Goal: Task Accomplishment & Management: Complete application form

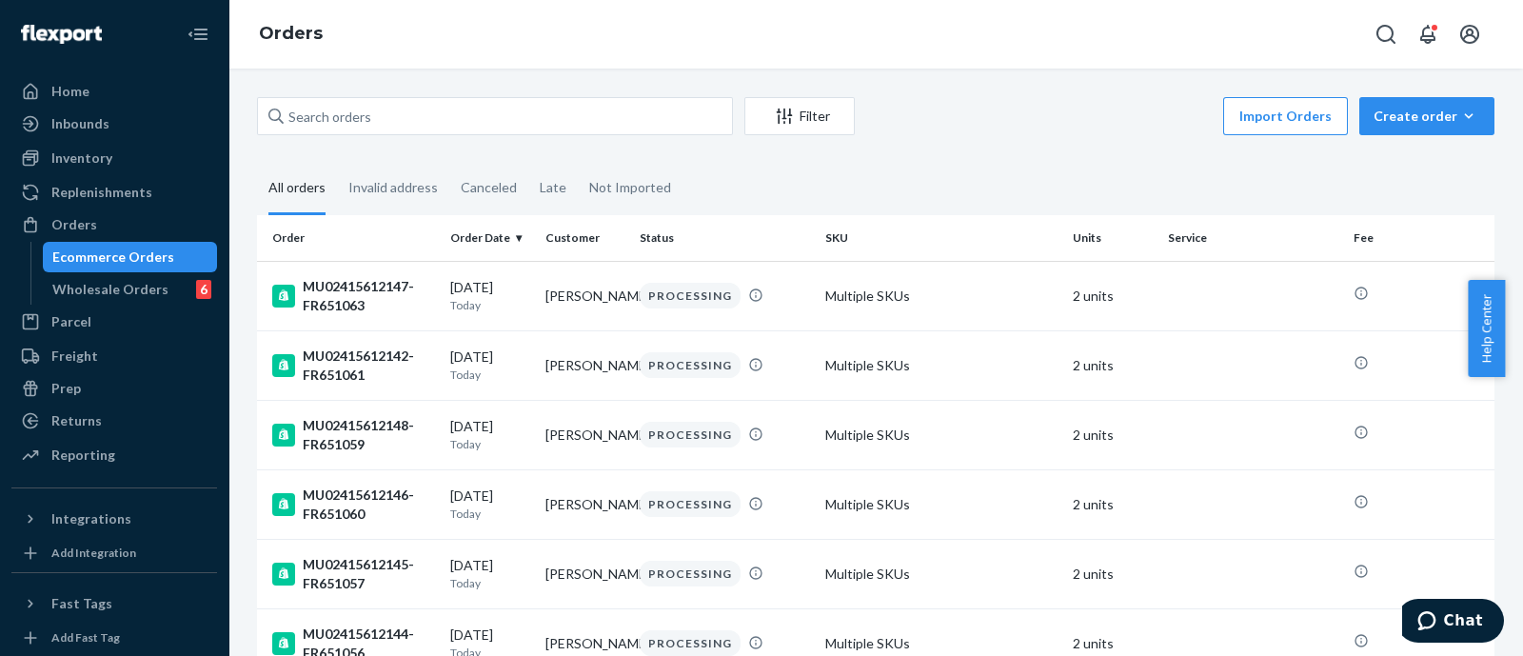
click at [623, 116] on input "text" at bounding box center [495, 116] width 476 height 38
paste input "MU02415454540"
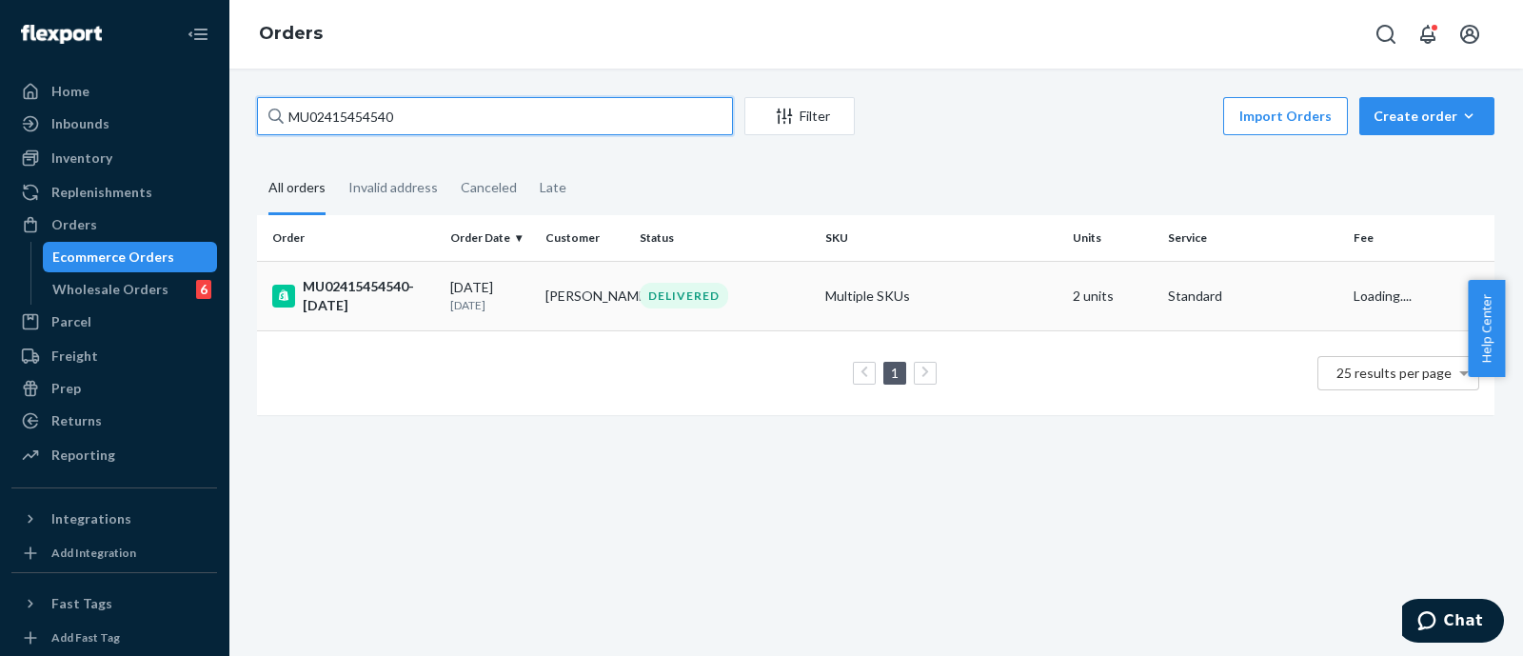
type input "MU02415454540"
click at [399, 284] on div "MU02415454540-[DATE]" at bounding box center [353, 296] width 163 height 38
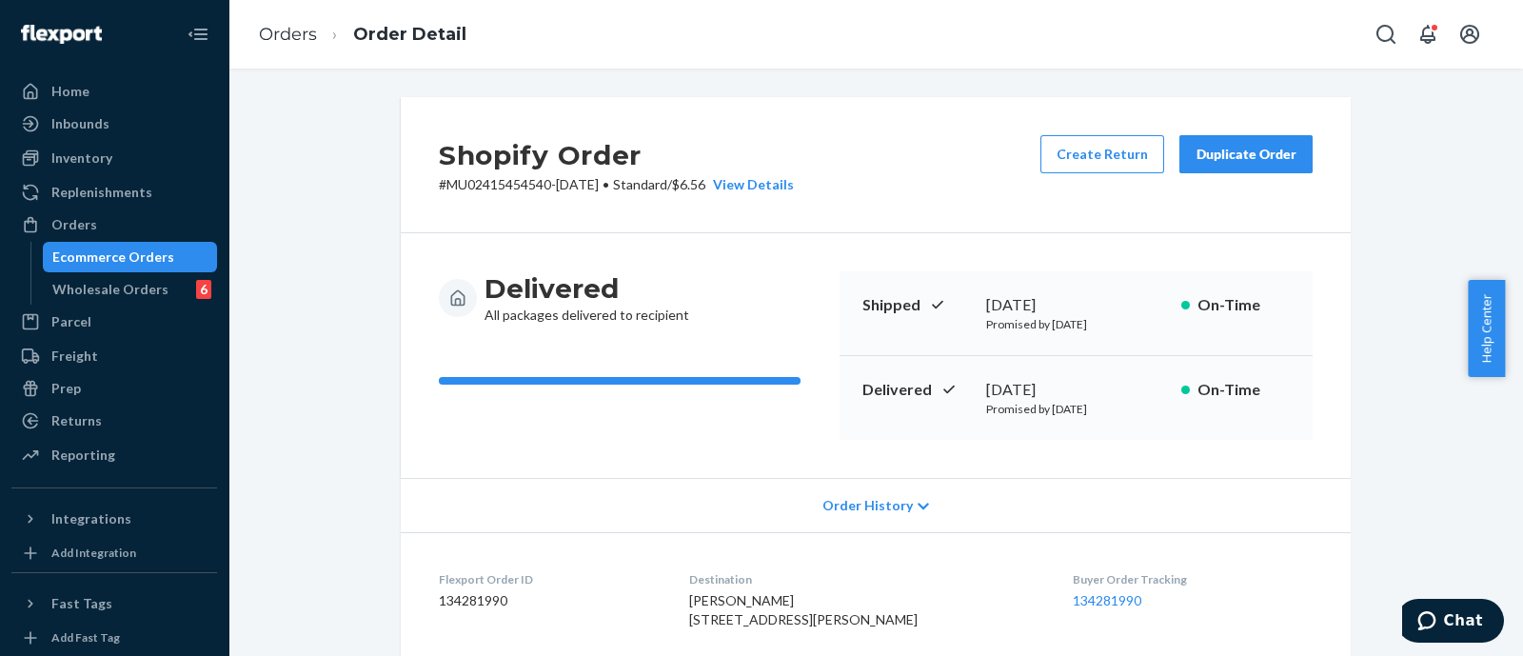
click at [292, 45] on li "Orders" at bounding box center [288, 35] width 58 height 25
click at [278, 29] on link "Orders" at bounding box center [288, 34] width 58 height 21
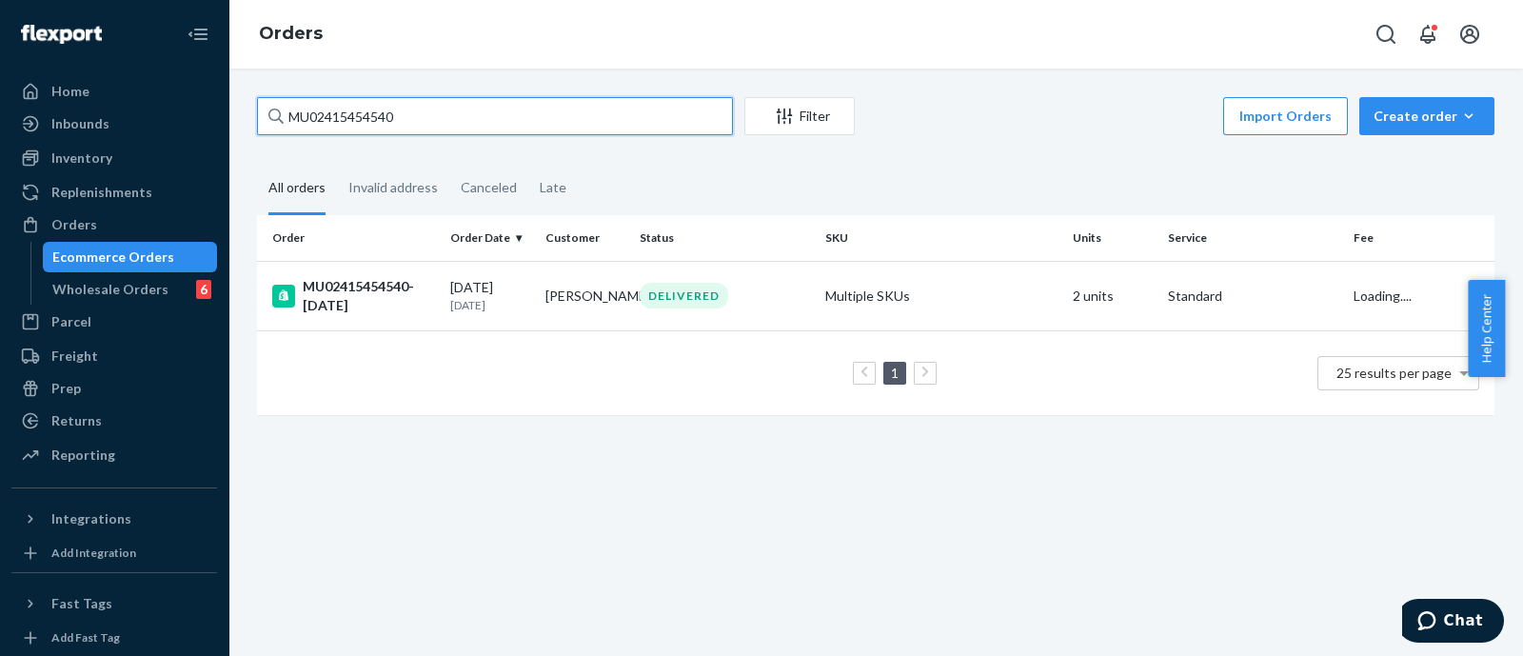
click at [503, 101] on input "MU02415454540" at bounding box center [495, 116] width 476 height 38
paste input "7661"
type input "MU02415457661"
click at [328, 285] on div "MU02415457661-FR494380" at bounding box center [353, 296] width 163 height 38
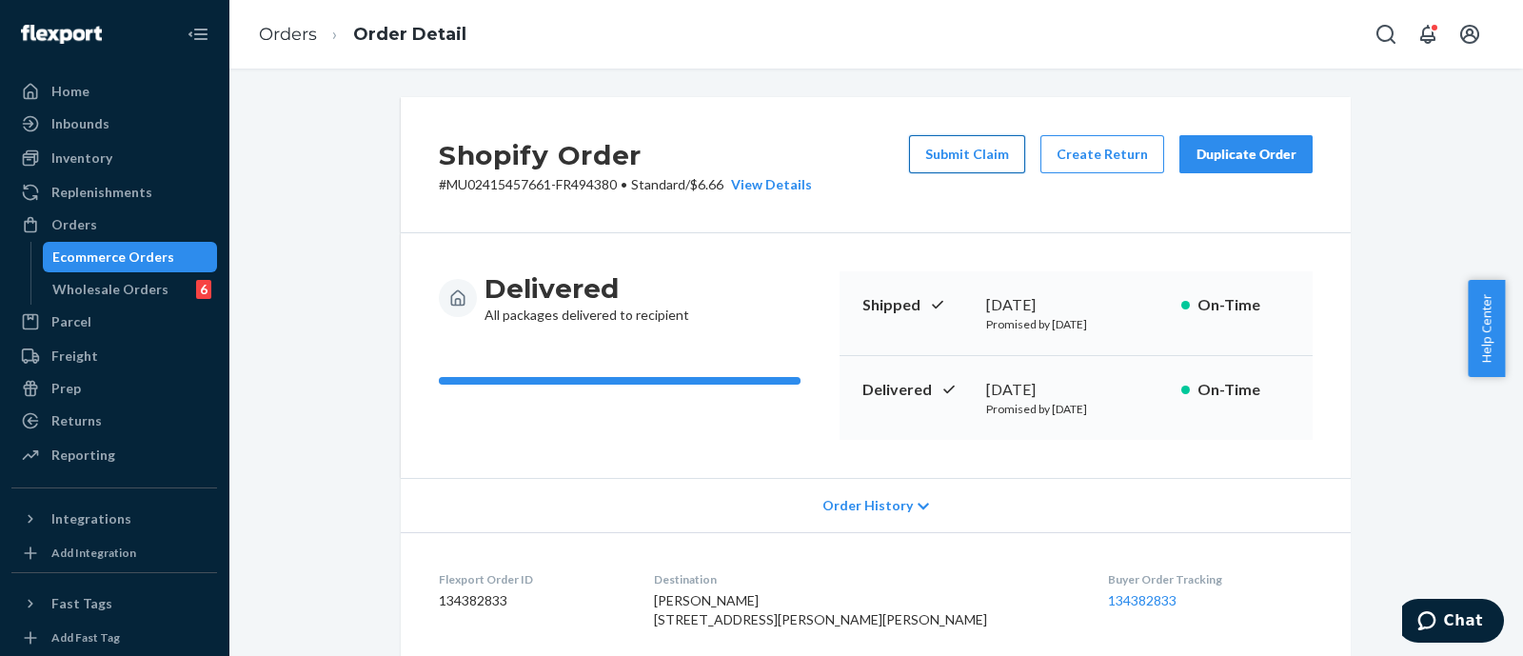
click at [942, 141] on button "Submit Claim" at bounding box center [967, 154] width 116 height 38
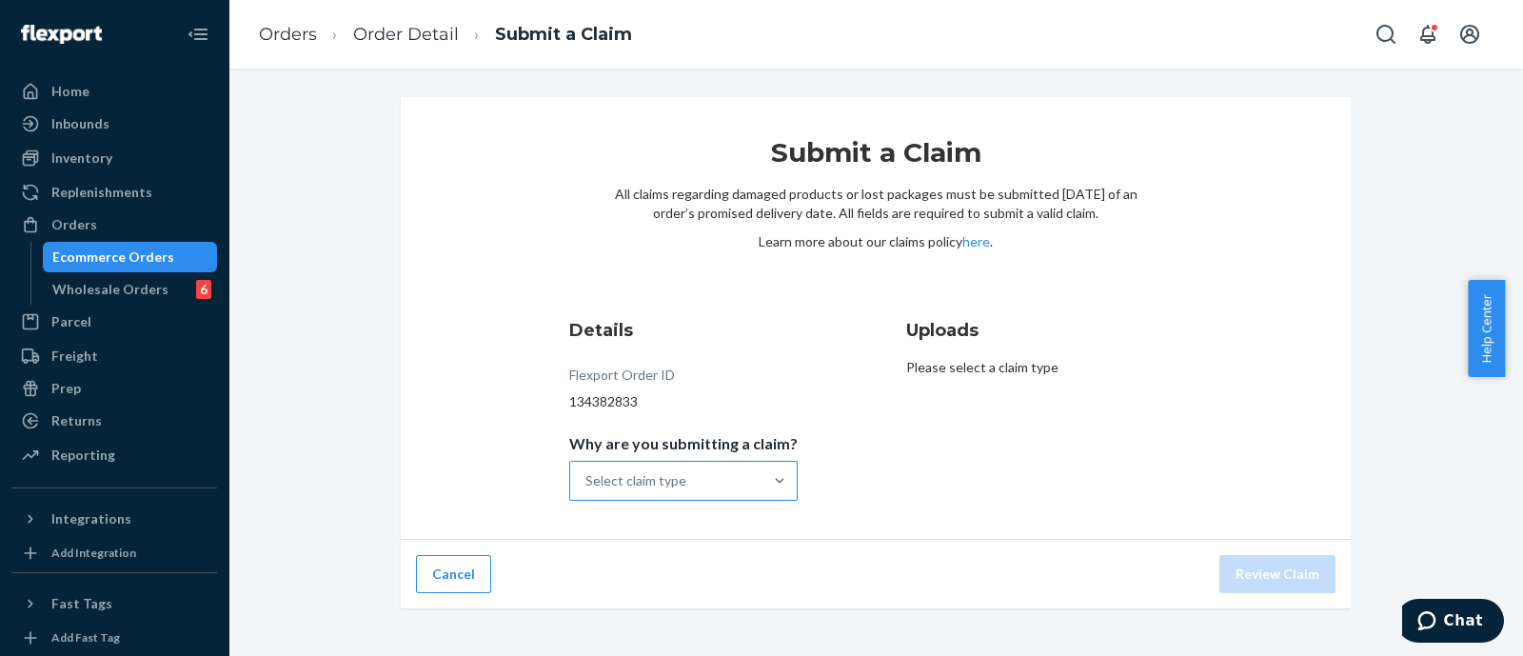
click at [619, 480] on div "Select claim type" at bounding box center [635, 480] width 101 height 19
click at [587, 480] on input "Why are you submitting a claim? Select claim type" at bounding box center [586, 480] width 2 height 19
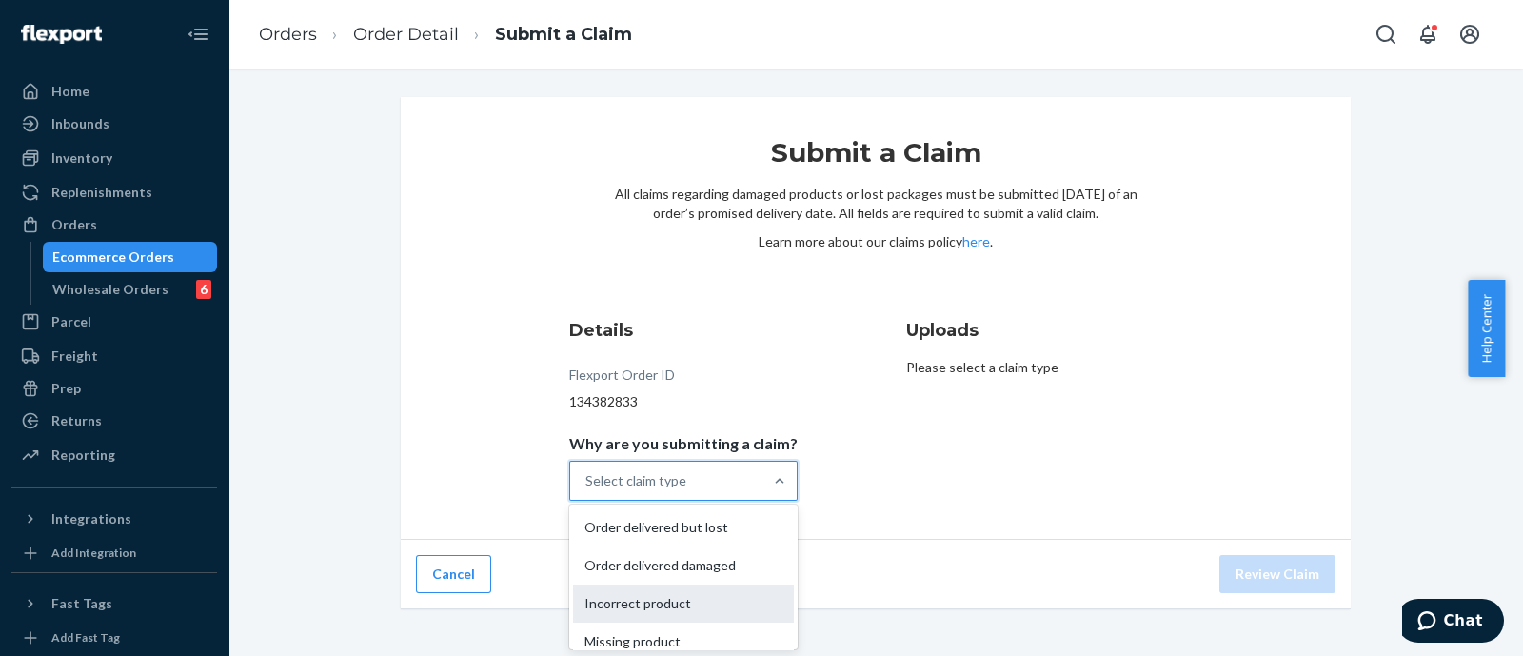
click at [651, 614] on div "Incorrect product" at bounding box center [683, 603] width 221 height 38
click at [587, 490] on input "Why are you submitting a claim? option Incorrect product focused, 3 of 4. 4 res…" at bounding box center [586, 480] width 2 height 19
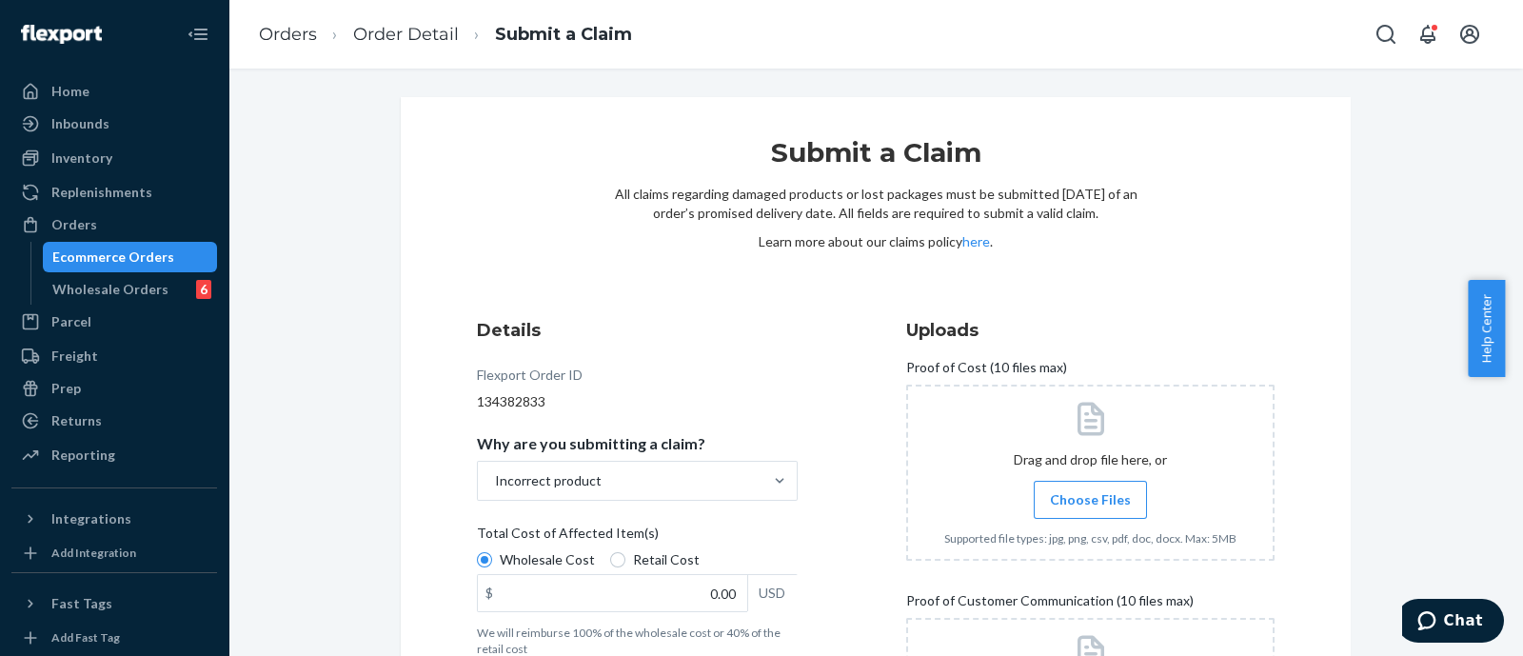
click at [650, 548] on div "Total Cost of Affected Item(s)" at bounding box center [637, 537] width 321 height 27
click at [492, 552] on input "Wholesale Cost" at bounding box center [484, 559] width 15 height 15
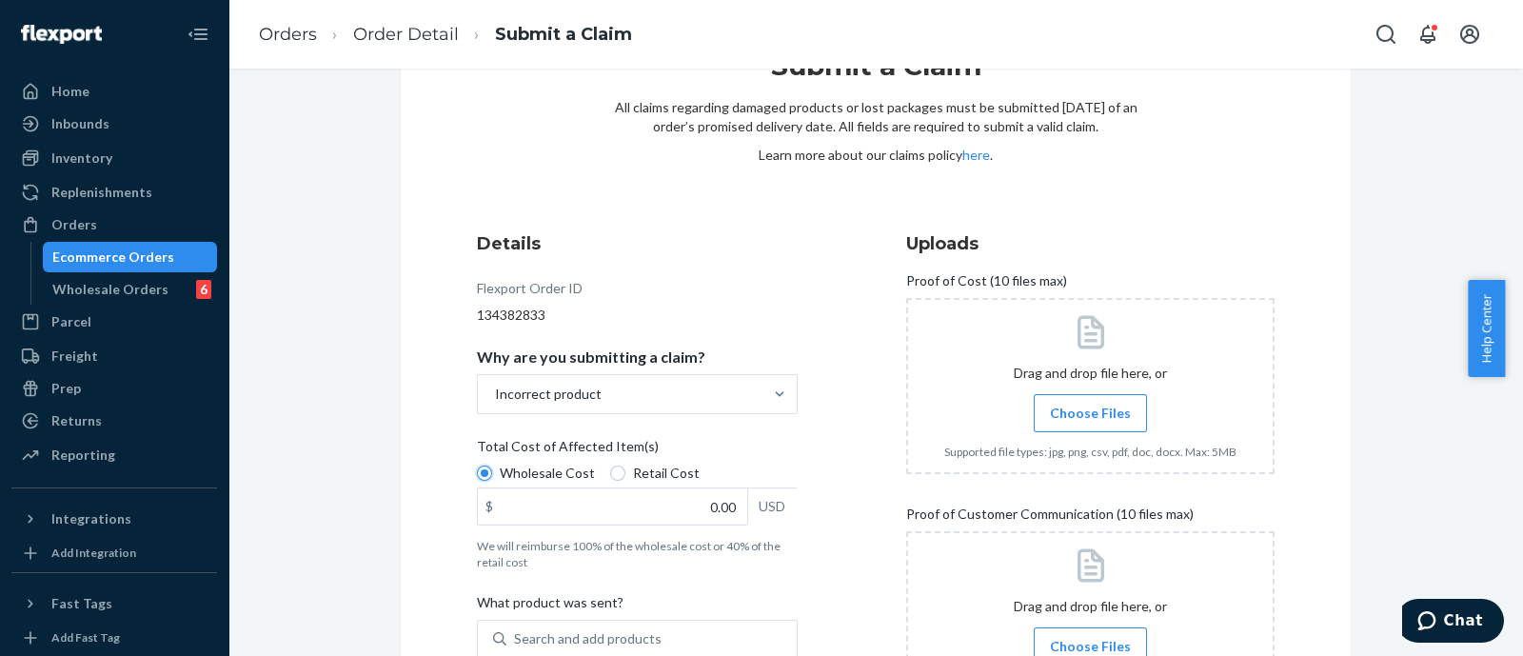
scroll to position [237, 0]
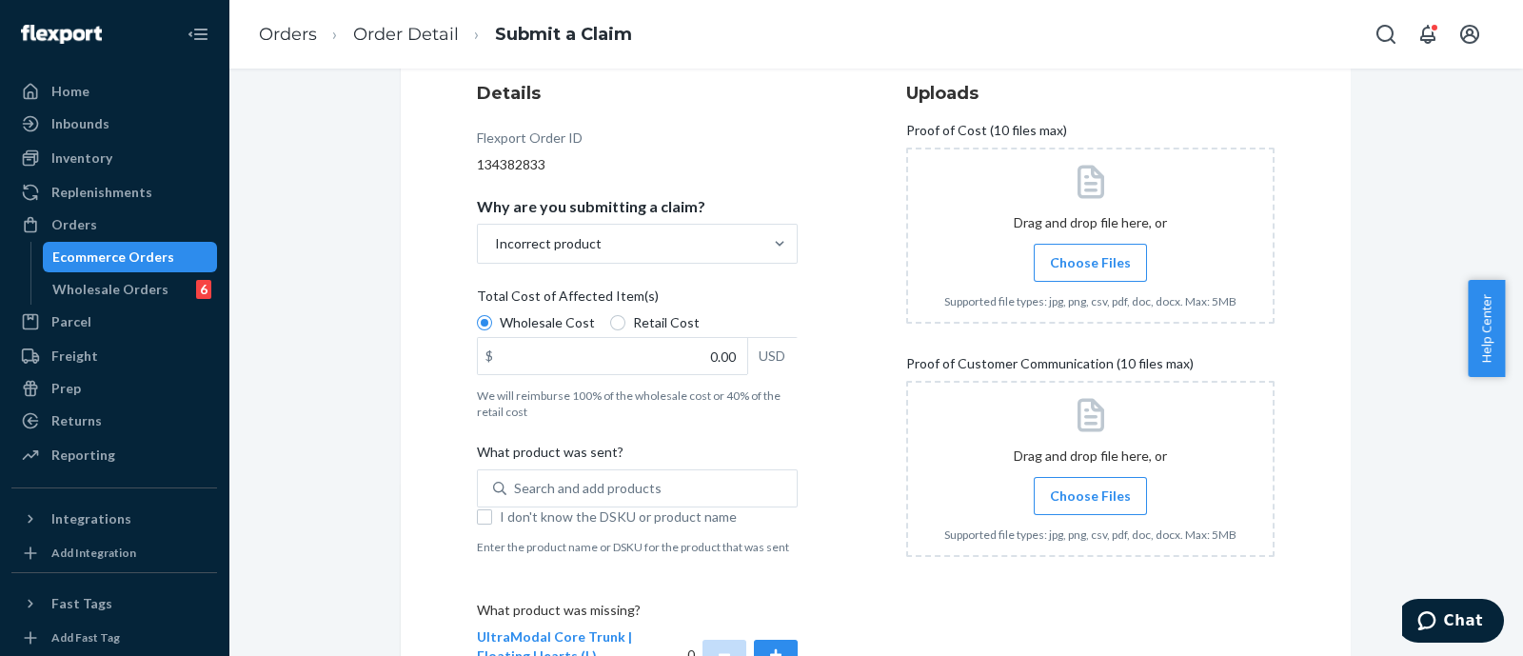
click at [614, 327] on label "Retail Cost" at bounding box center [654, 322] width 89 height 19
click at [614, 327] on input "Retail Cost" at bounding box center [617, 322] width 15 height 15
radio input "true"
radio input "false"
click at [656, 492] on div "Search and add products" at bounding box center [641, 488] width 271 height 34
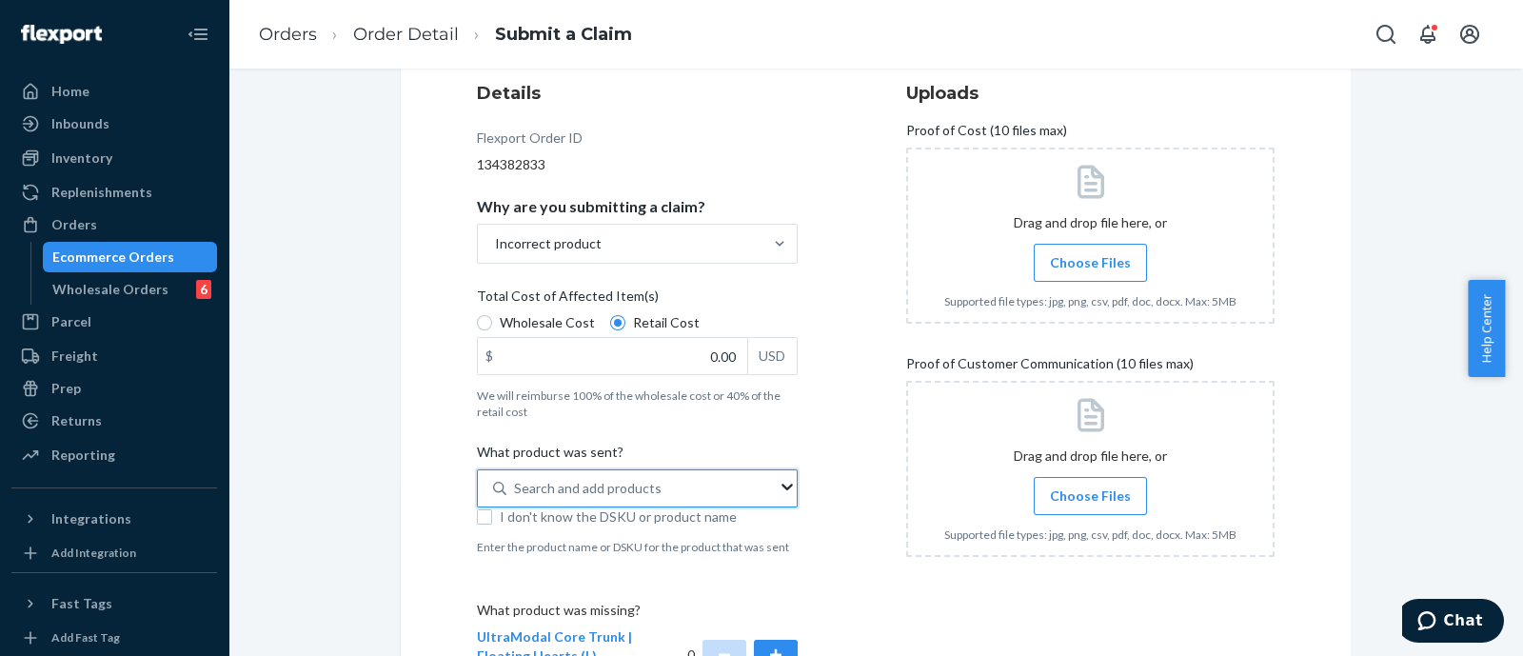
click at [516, 492] on input "0 results available. Use Up and Down to choose options, press Enter to select t…" at bounding box center [515, 488] width 2 height 19
paste input "W510-FHR-L"
type input "W510-FHR-L"
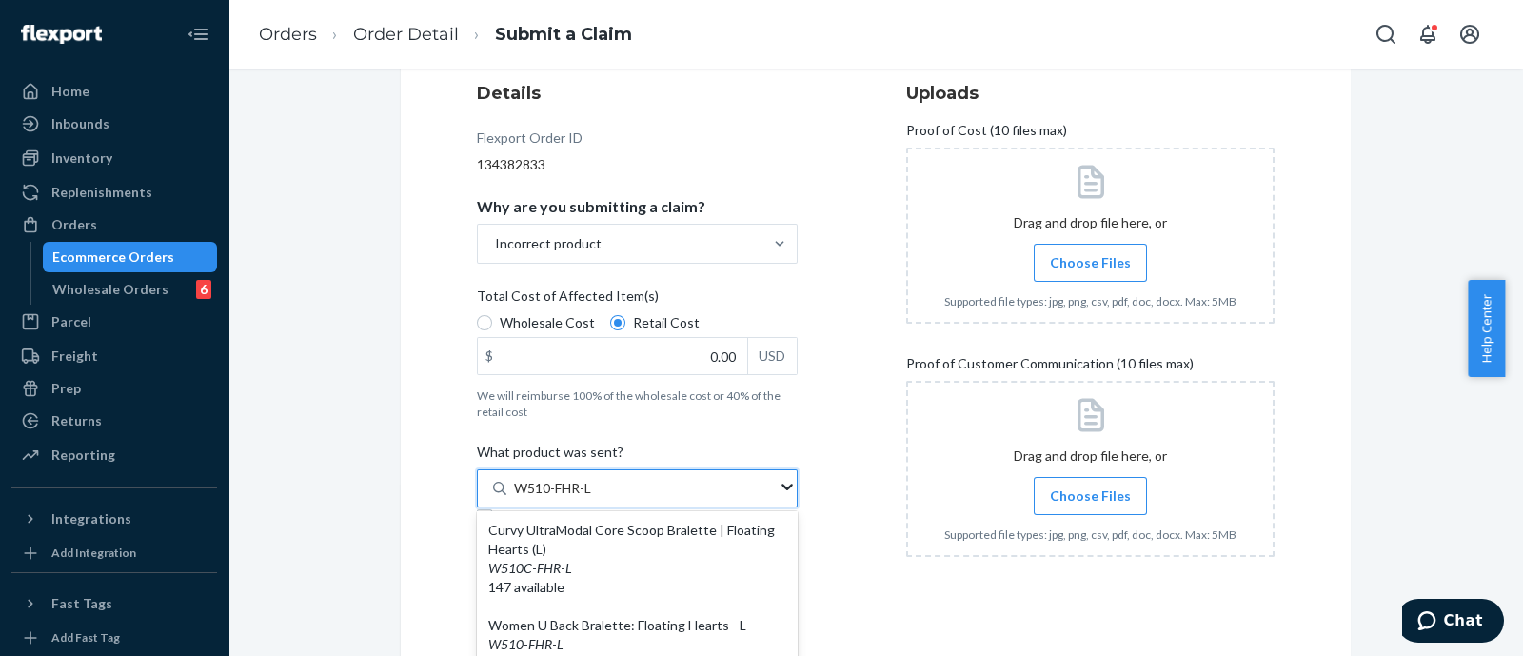
click at [675, 547] on div "Curvy UltraModal Core Scoop Bralette | Floating Hearts (L) W510C - FHR - L 147 …" at bounding box center [637, 559] width 298 height 76
click at [595, 498] on input "W510-FHR-L" at bounding box center [554, 488] width 81 height 19
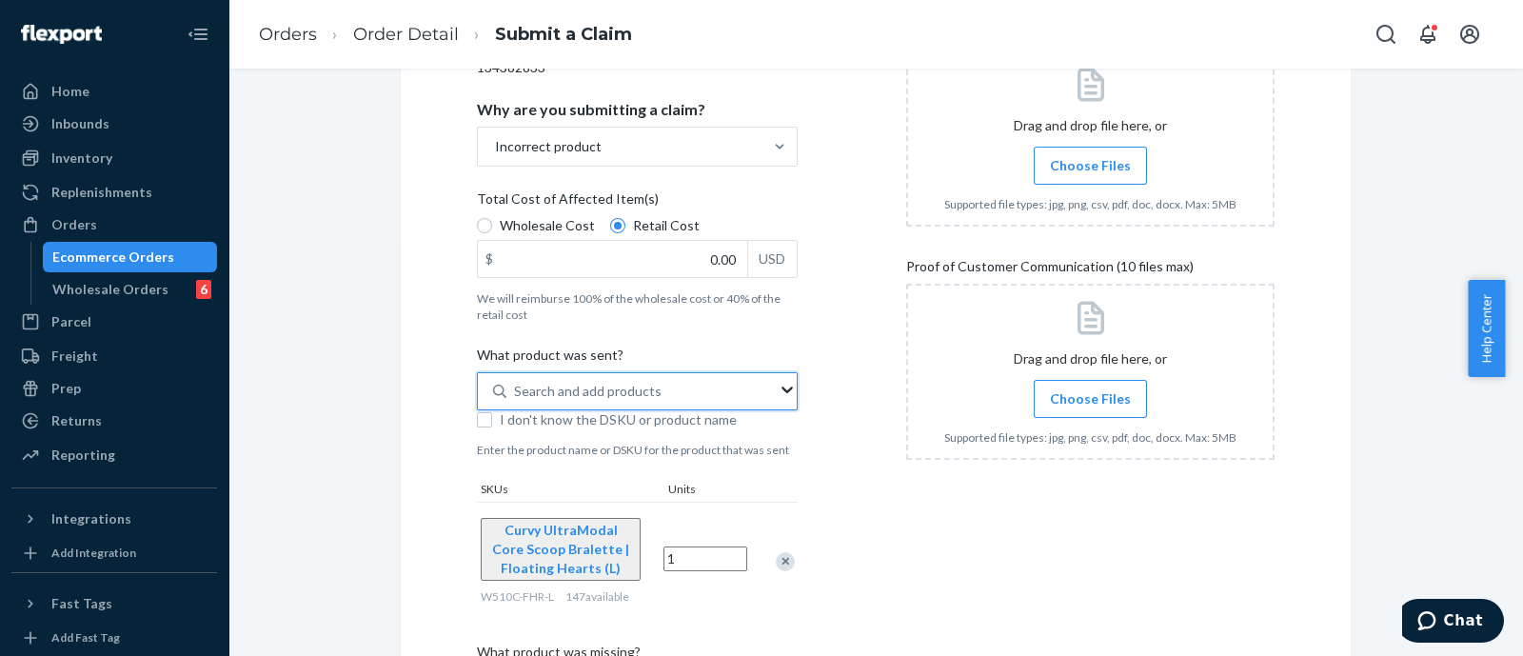
scroll to position [357, 0]
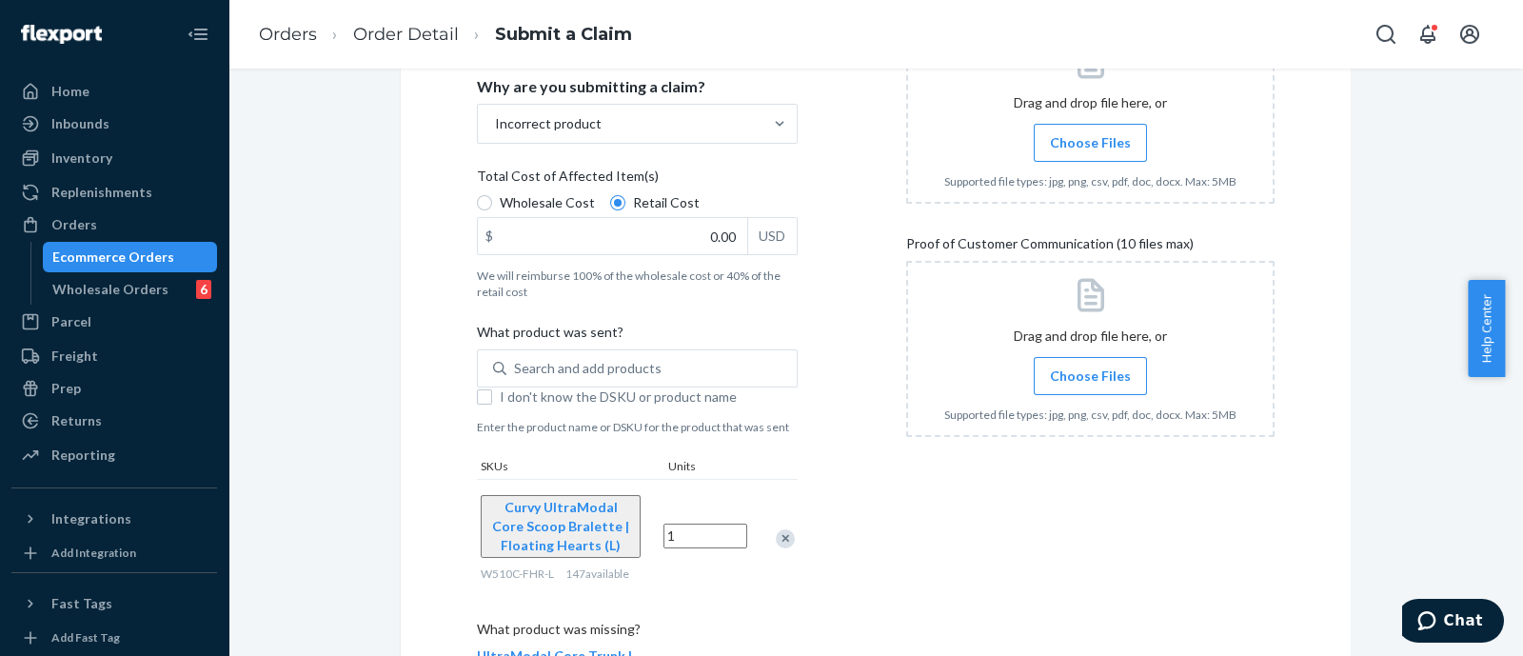
click at [761, 535] on div at bounding box center [775, 538] width 48 height 50
click at [776, 536] on div "Remove Item" at bounding box center [785, 538] width 19 height 19
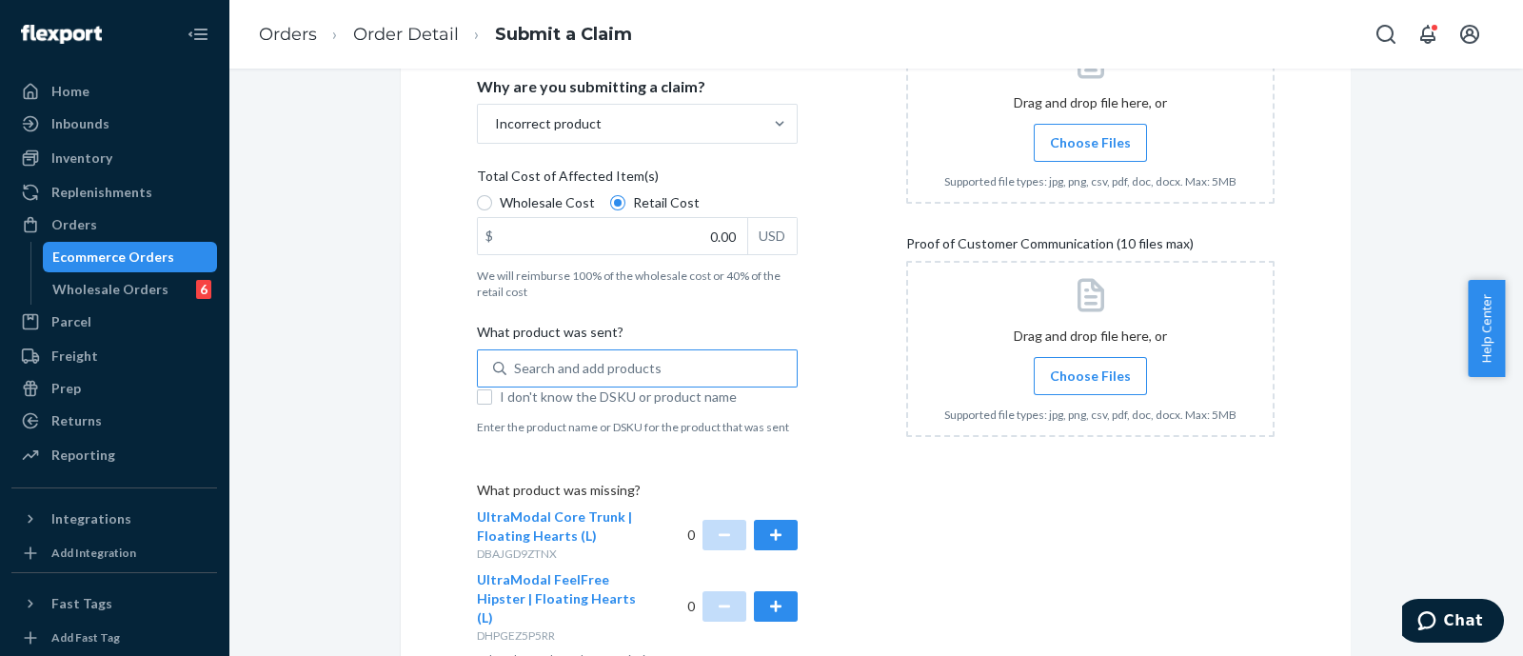
click at [719, 361] on div "Search and add products" at bounding box center [651, 368] width 290 height 34
click at [516, 361] on input "Search and add products" at bounding box center [515, 368] width 2 height 19
paste input "W510-FHR-L"
type input "W510-FHR-L"
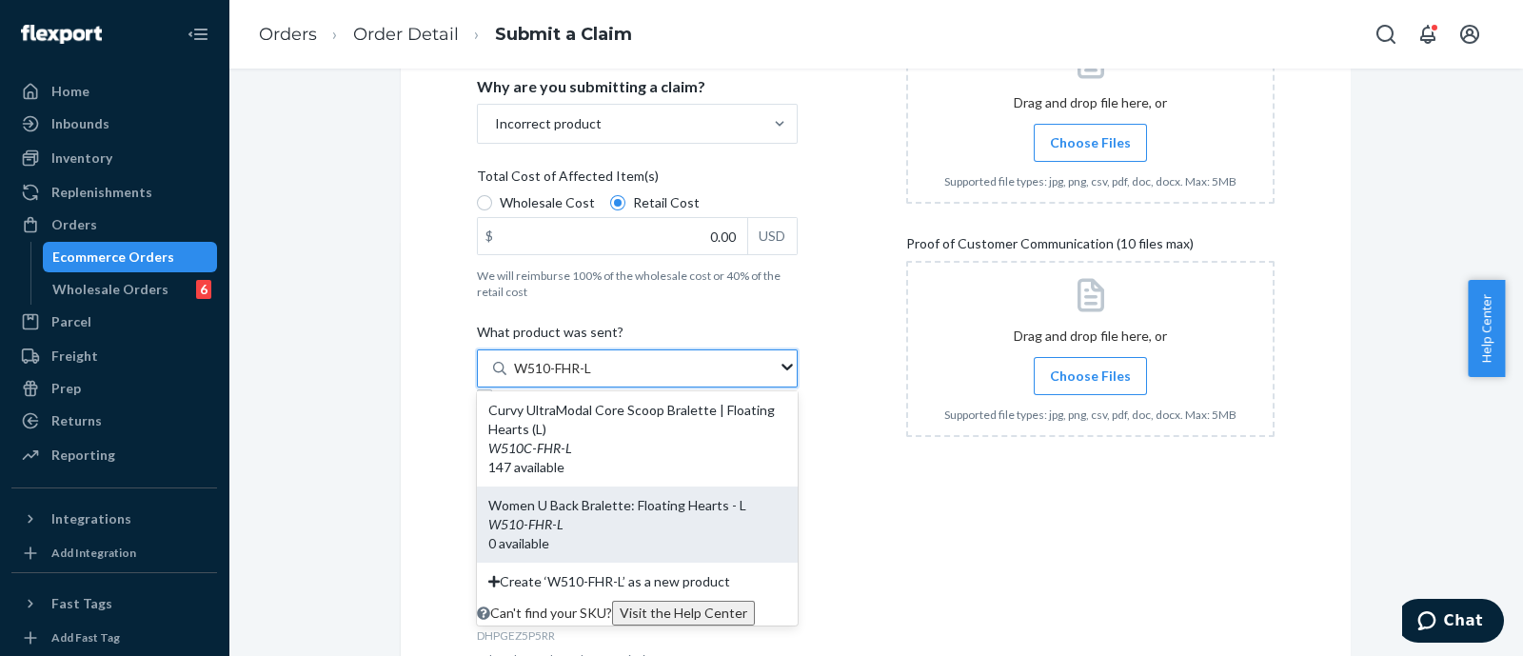
click at [549, 535] on span "0 available" at bounding box center [518, 543] width 61 height 16
click at [595, 378] on input "W510-FHR-L" at bounding box center [554, 368] width 81 height 19
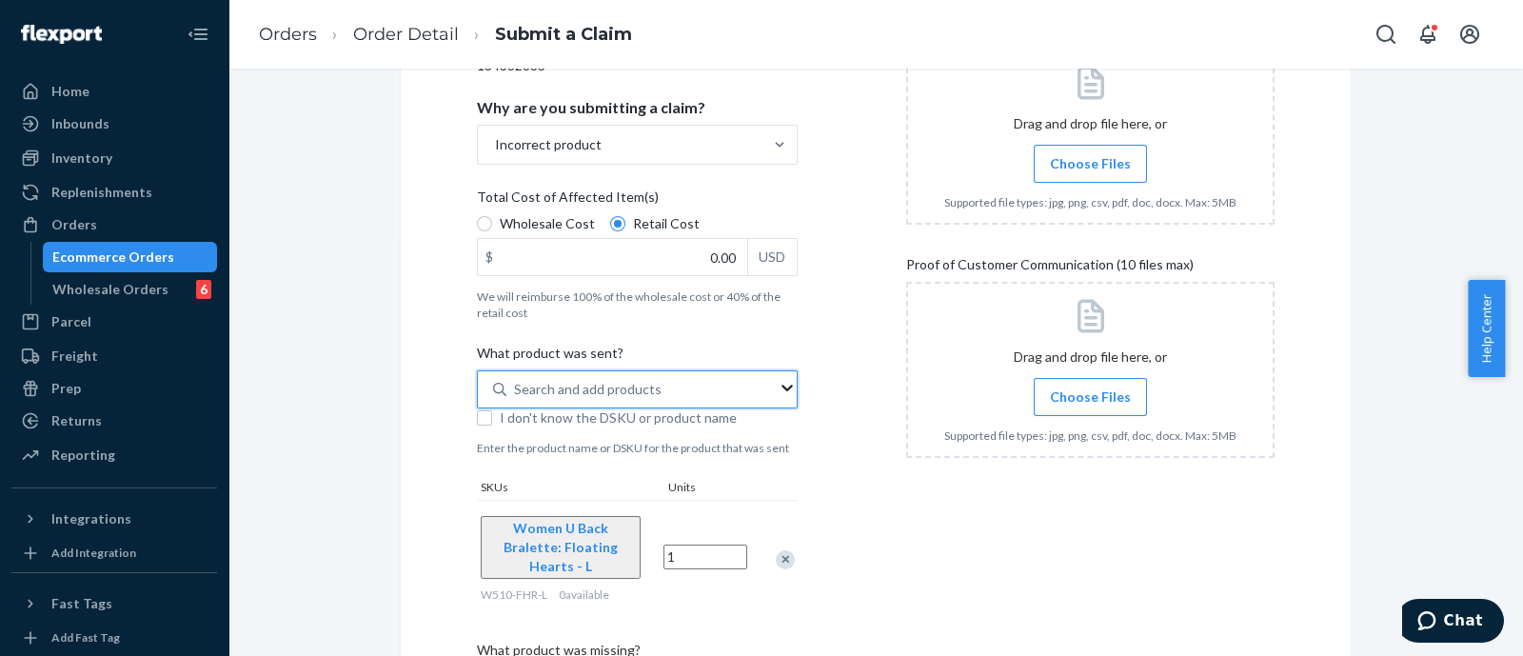
scroll to position [231, 0]
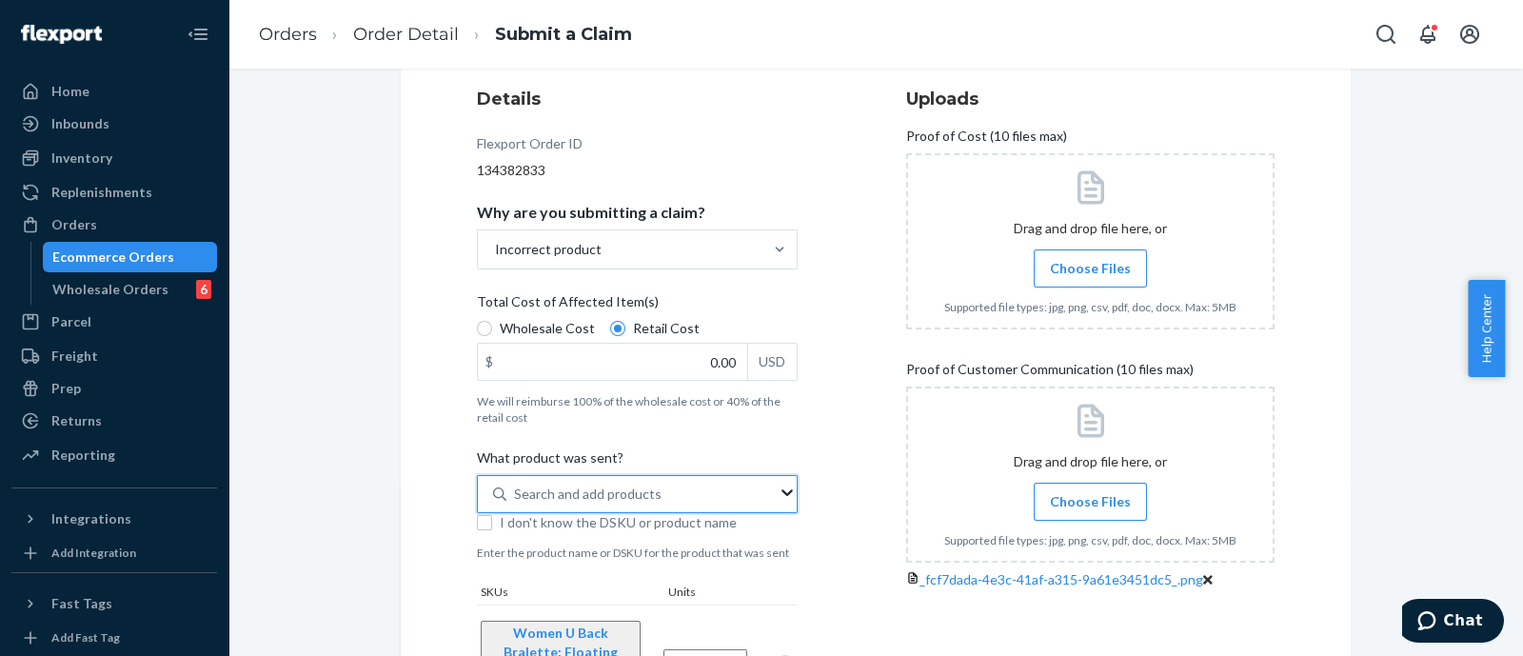
click at [1096, 483] on label "Choose Files" at bounding box center [1090, 502] width 113 height 38
click at [1091, 491] on input "Choose Files" at bounding box center [1090, 501] width 1 height 21
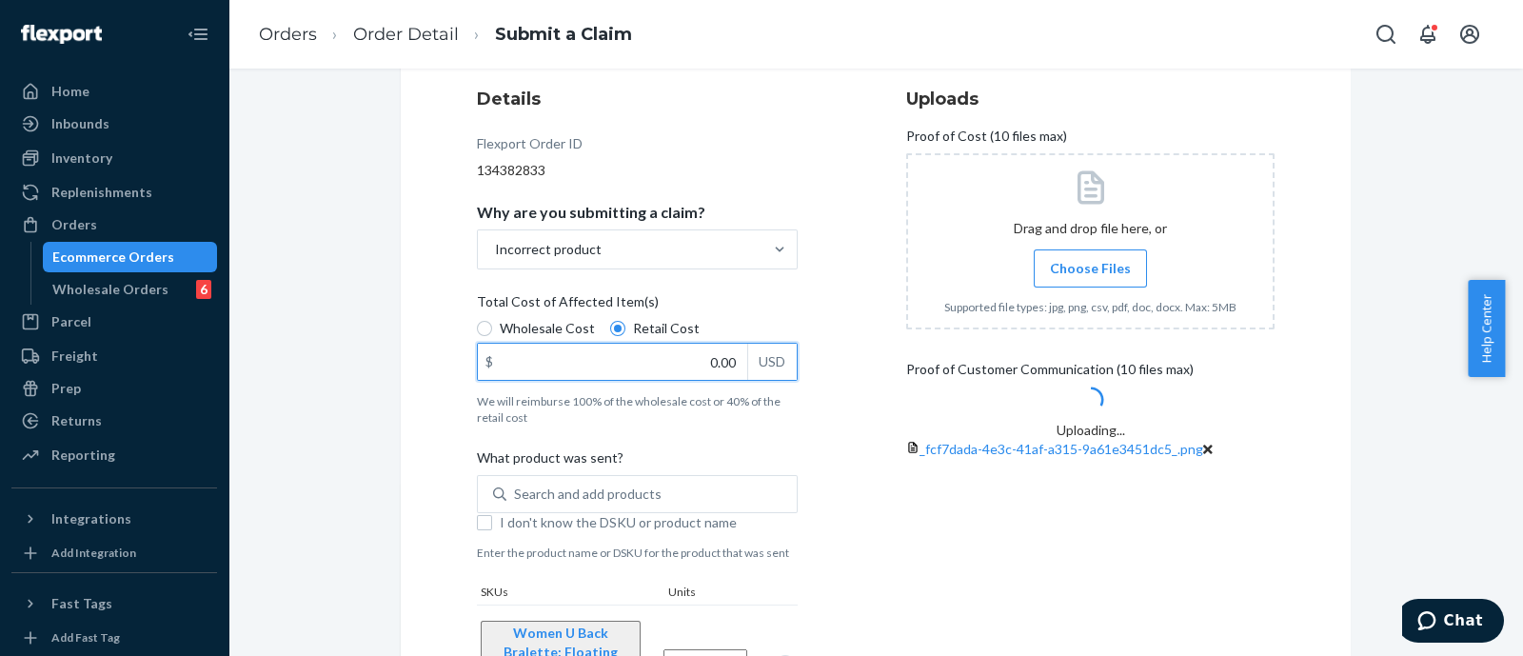
click at [700, 362] on input "0.00" at bounding box center [612, 362] width 269 height 36
type input "34.00"
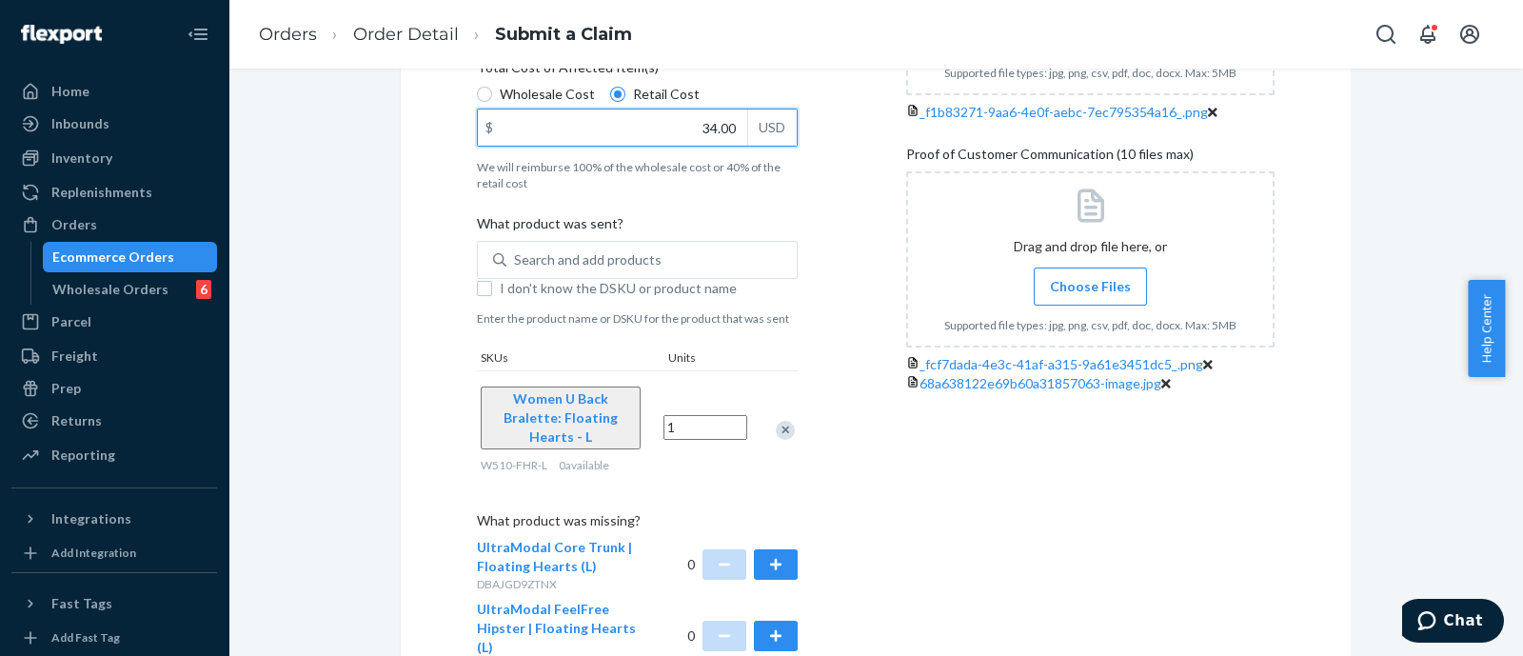
scroll to position [588, 0]
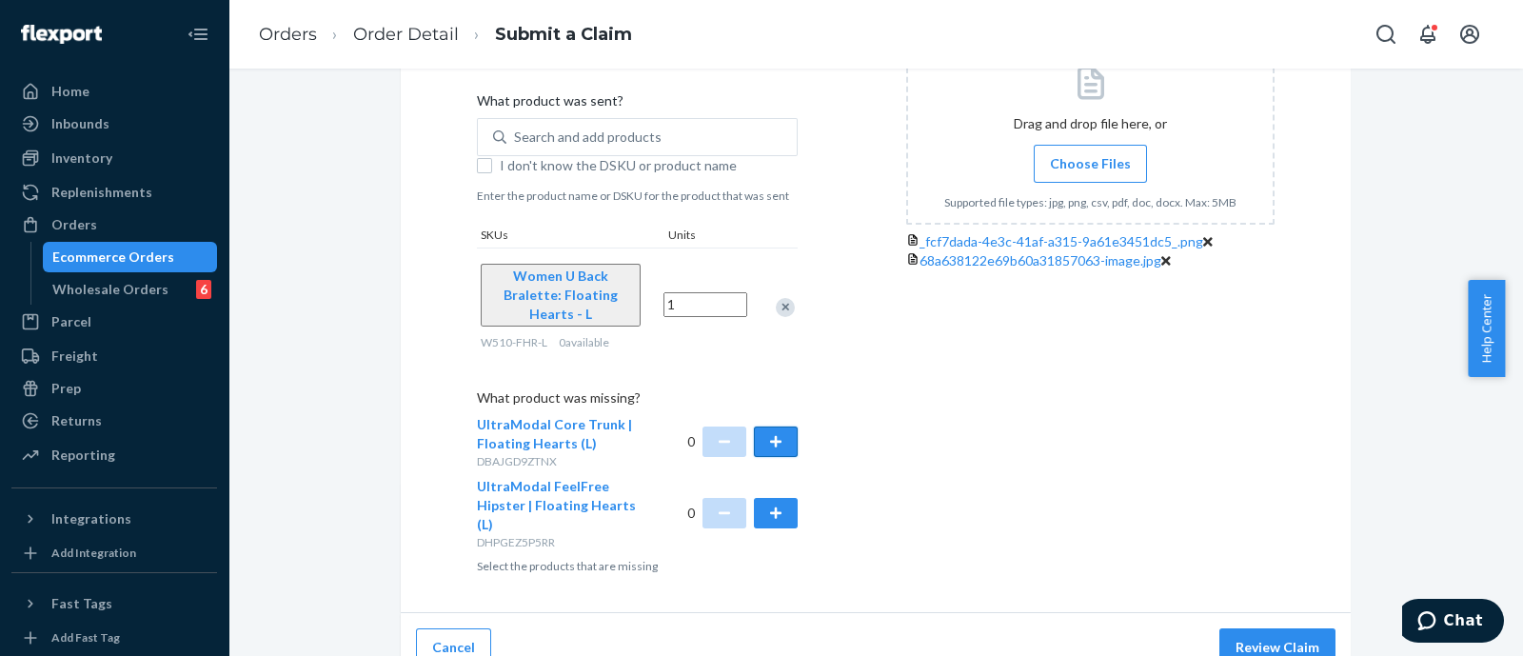
click at [759, 426] on button "button" at bounding box center [776, 441] width 44 height 30
click at [1258, 640] on div "Cancel Review Claim" at bounding box center [876, 647] width 950 height 69
click at [1259, 628] on button "Review Claim" at bounding box center [1277, 647] width 116 height 38
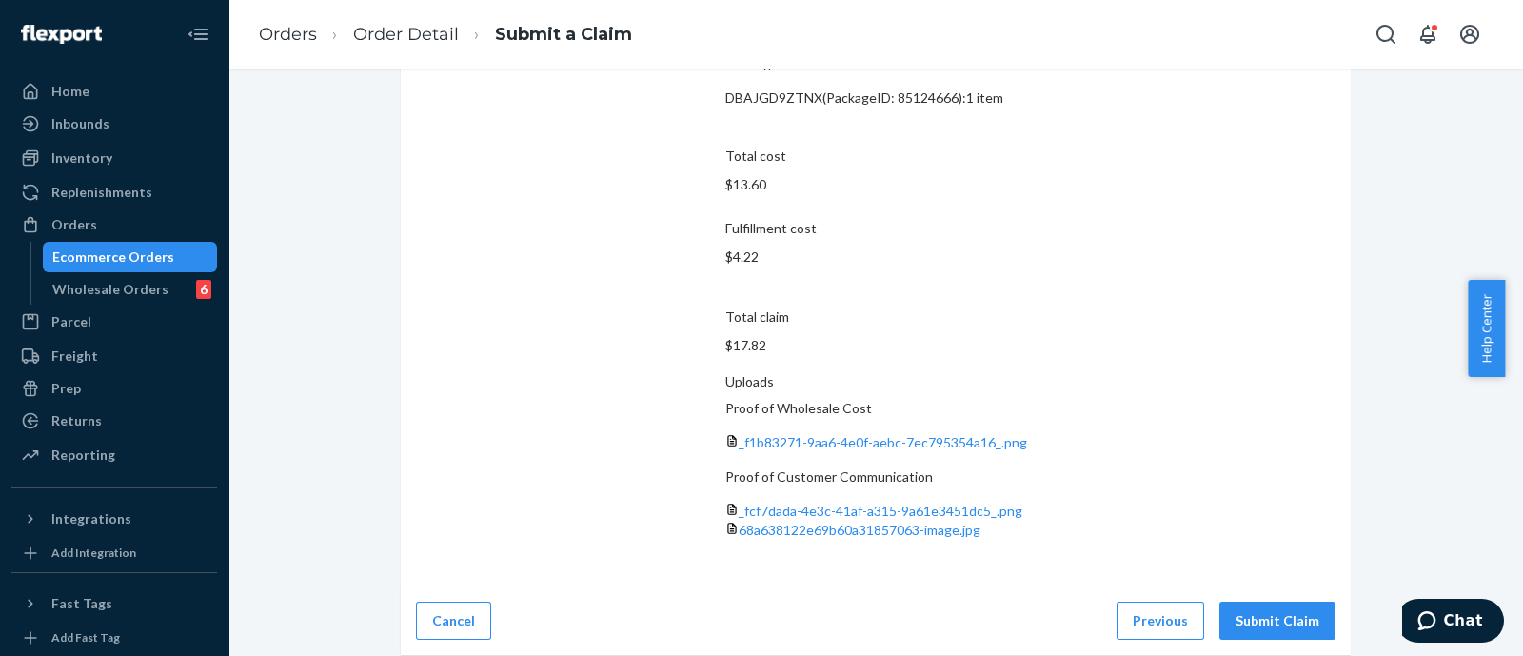
scroll to position [227, 0]
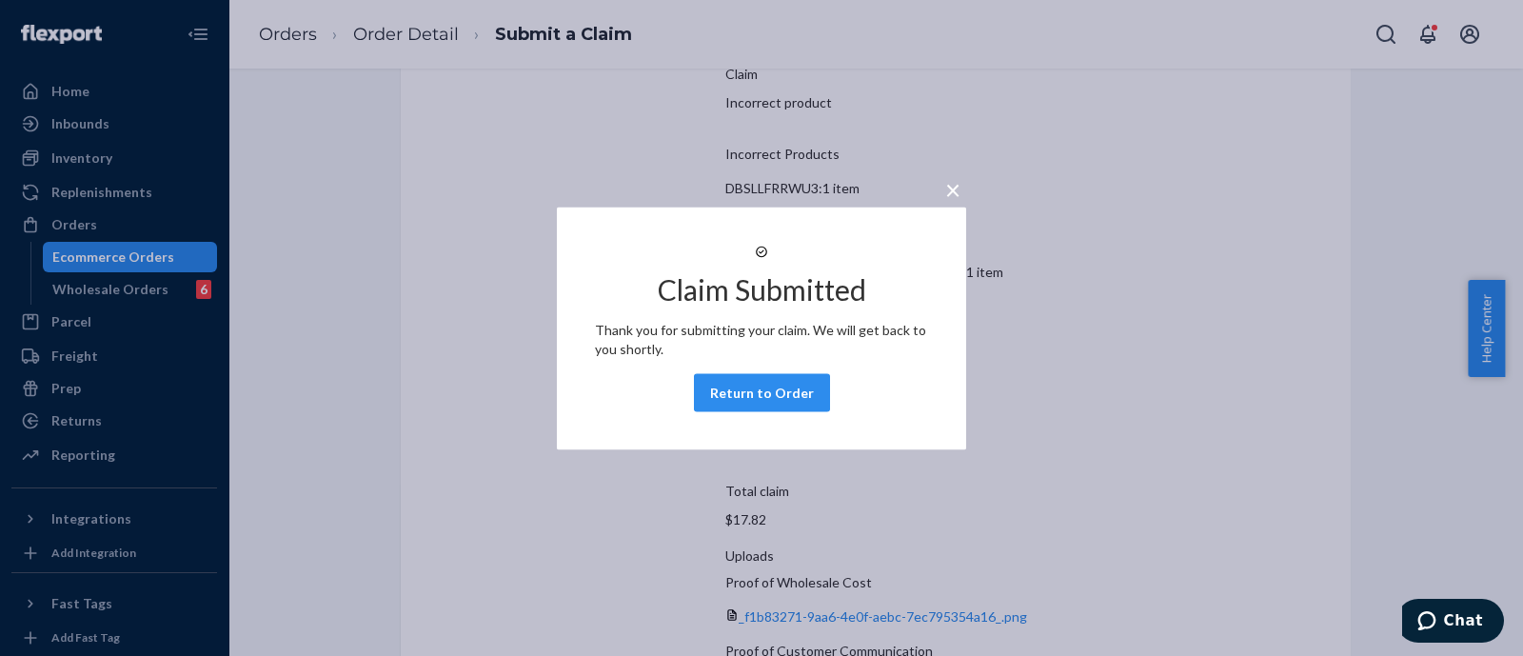
click at [690, 409] on div "Claim Submitted Thank you for submitting your claim. We will get back to you sh…" at bounding box center [761, 328] width 333 height 182
click at [791, 411] on button "Return to Order" at bounding box center [762, 392] width 136 height 38
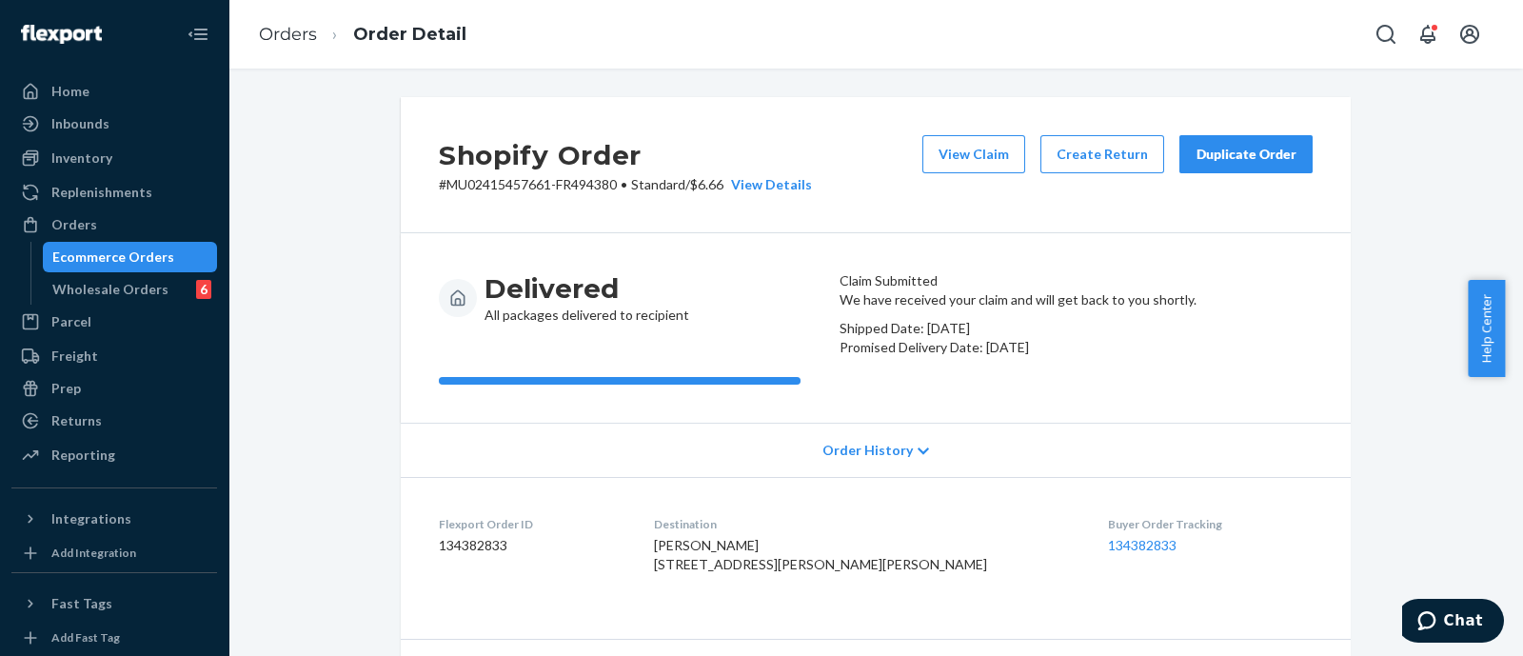
drag, startPoint x: 618, startPoint y: 166, endPoint x: 599, endPoint y: 164, distance: 19.1
click at [618, 166] on h2 "Shopify Order" at bounding box center [625, 155] width 373 height 40
click at [124, 249] on div "Ecommerce Orders" at bounding box center [113, 256] width 122 height 19
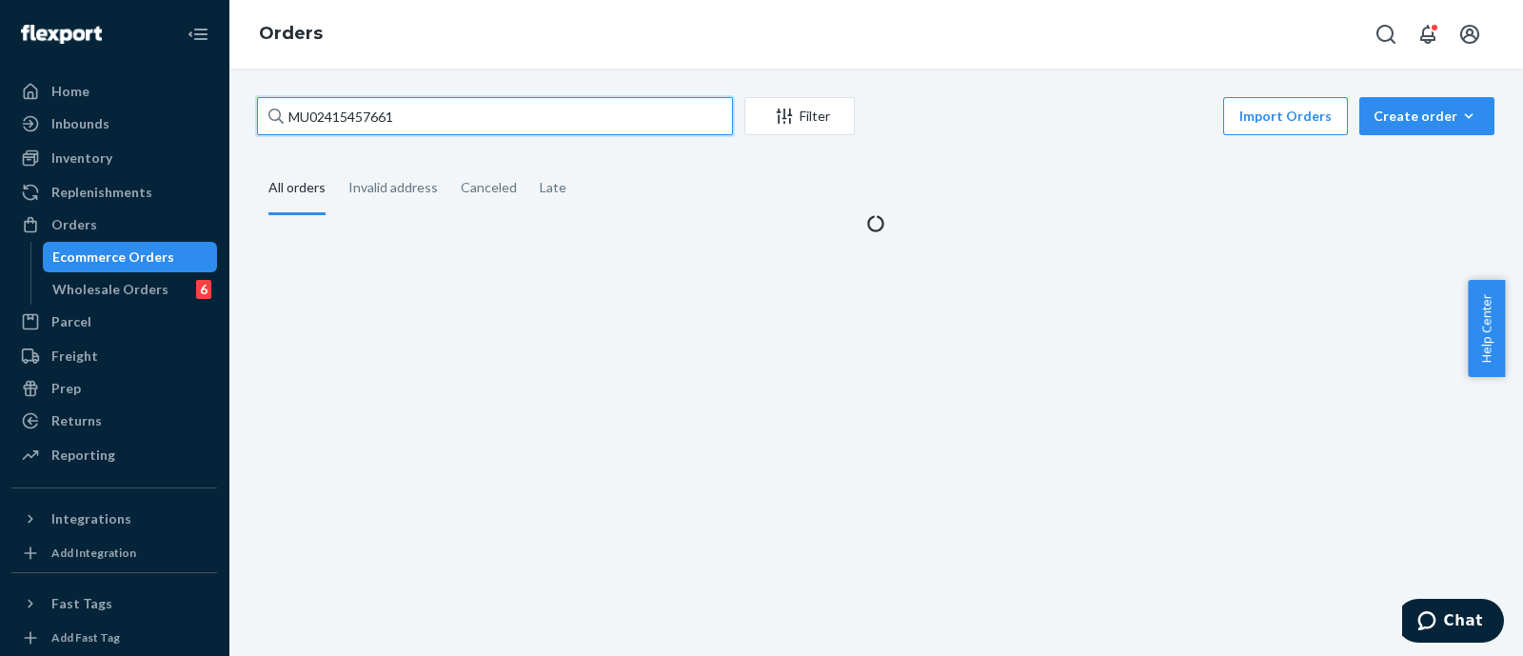
click at [431, 111] on input "MU02415457661" at bounding box center [495, 116] width 476 height 38
paste input "65549"
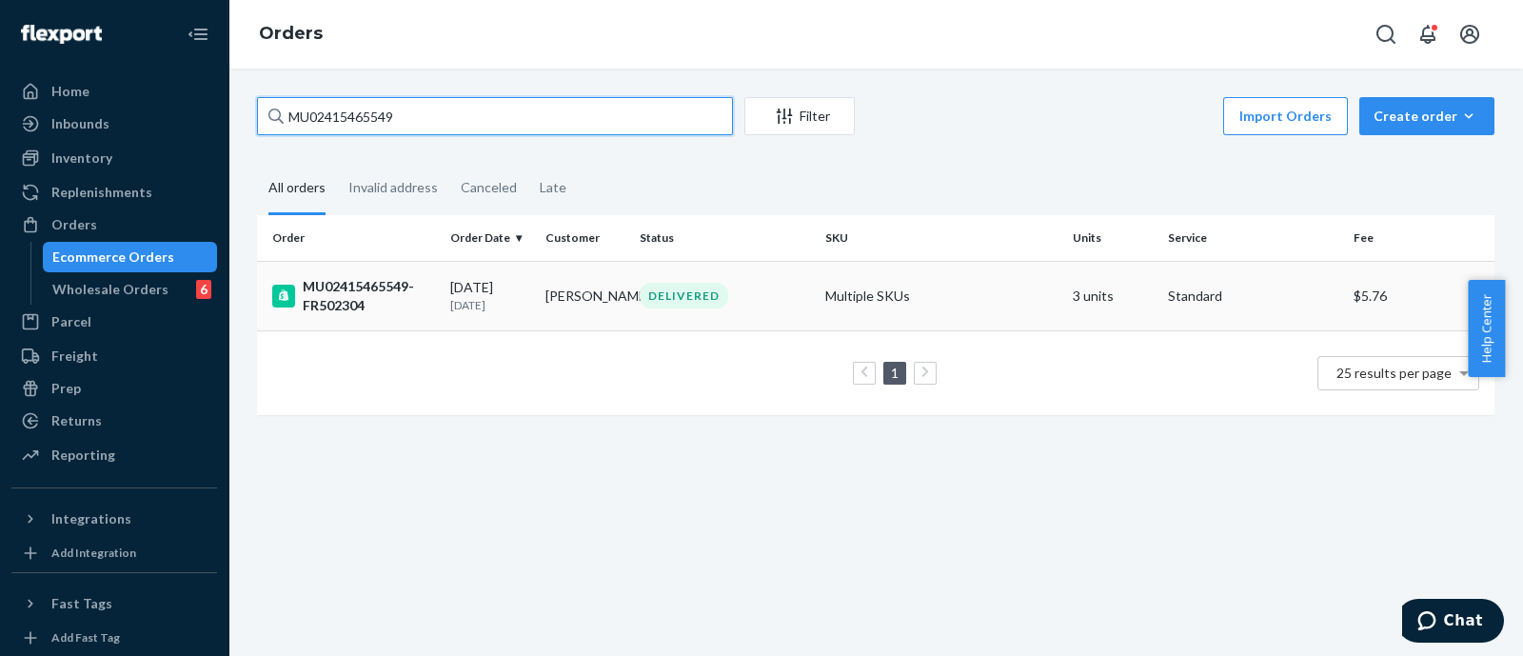
type input "MU02415465549"
click at [338, 288] on div "MU02415465549-FR502304" at bounding box center [353, 296] width 163 height 38
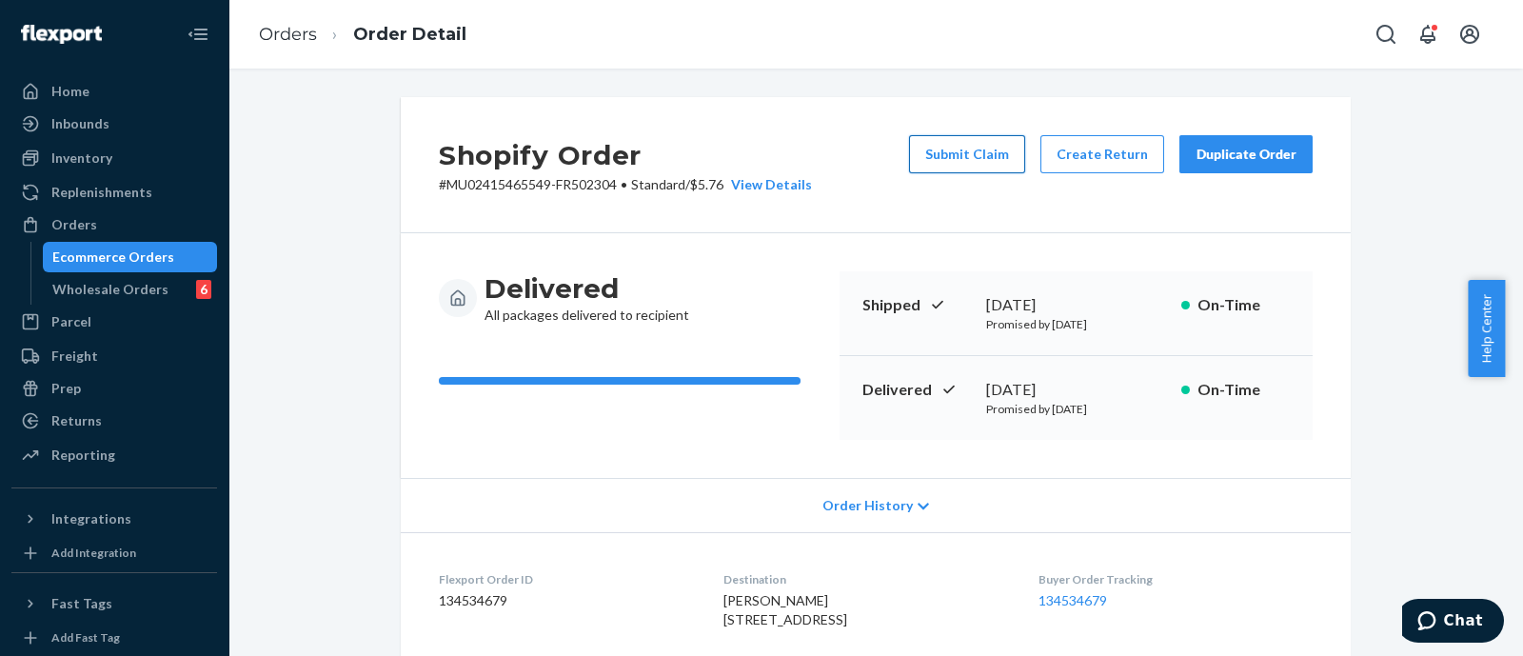
click at [951, 150] on button "Submit Claim" at bounding box center [967, 154] width 116 height 38
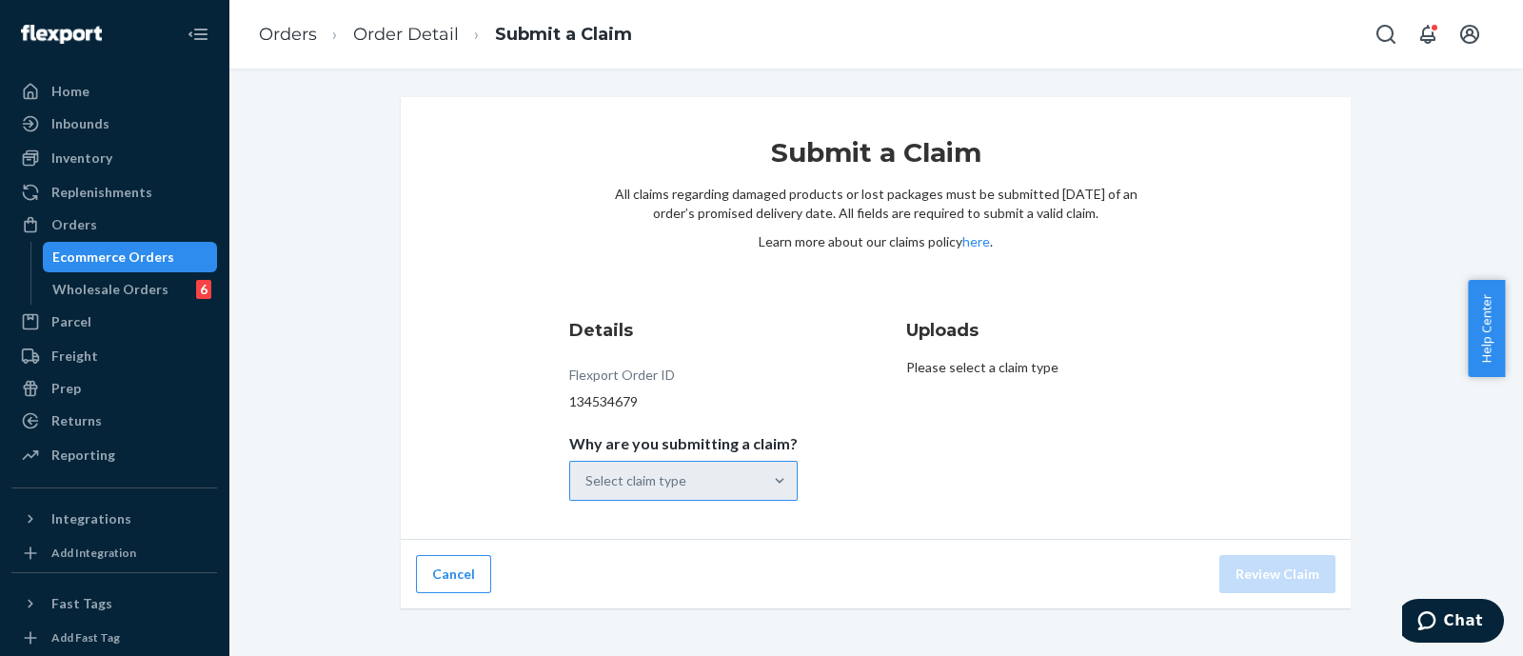
click at [627, 493] on div "Select claim type" at bounding box center [666, 481] width 192 height 38
click at [587, 490] on input "Why are you submitting a claim? Select claim type" at bounding box center [586, 480] width 2 height 19
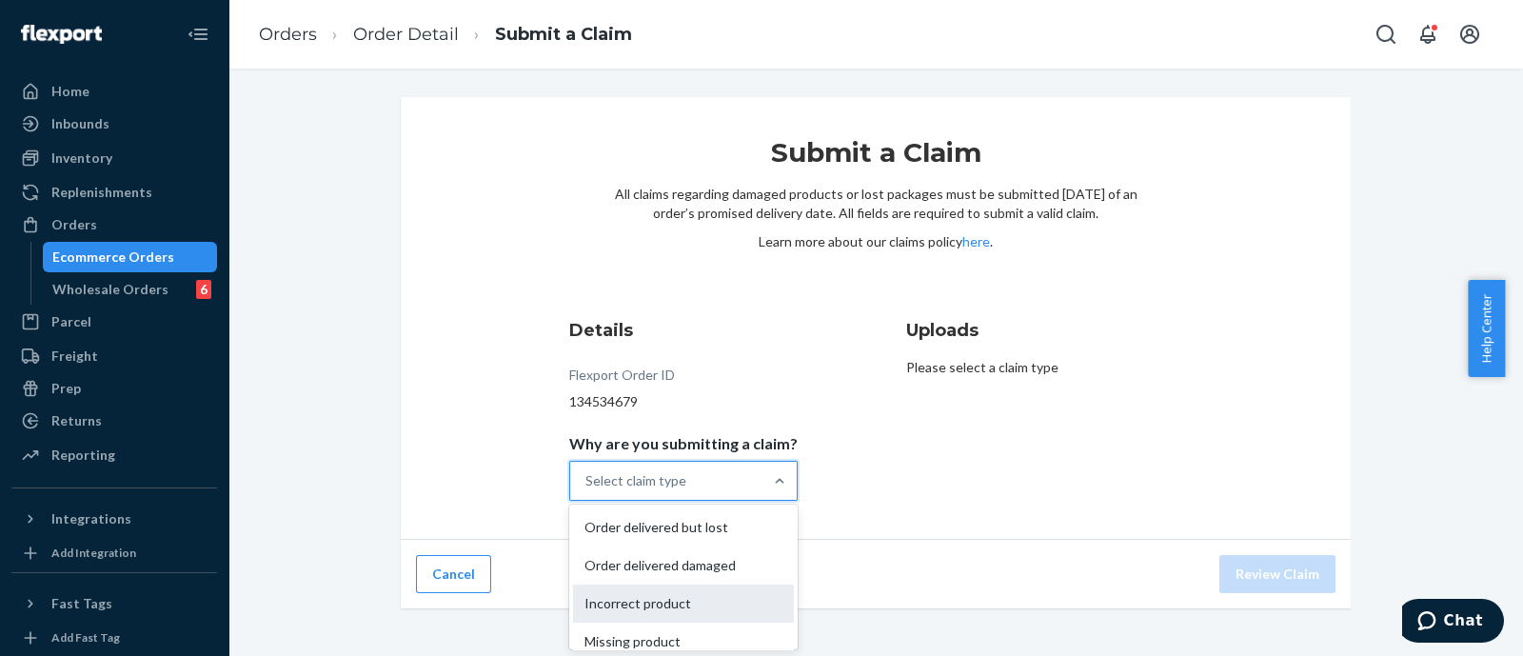
click at [683, 603] on div "Incorrect product" at bounding box center [683, 603] width 221 height 38
click at [587, 490] on input "Why are you submitting a claim? option Incorrect product focused, 0 of 4. 4 res…" at bounding box center [586, 480] width 2 height 19
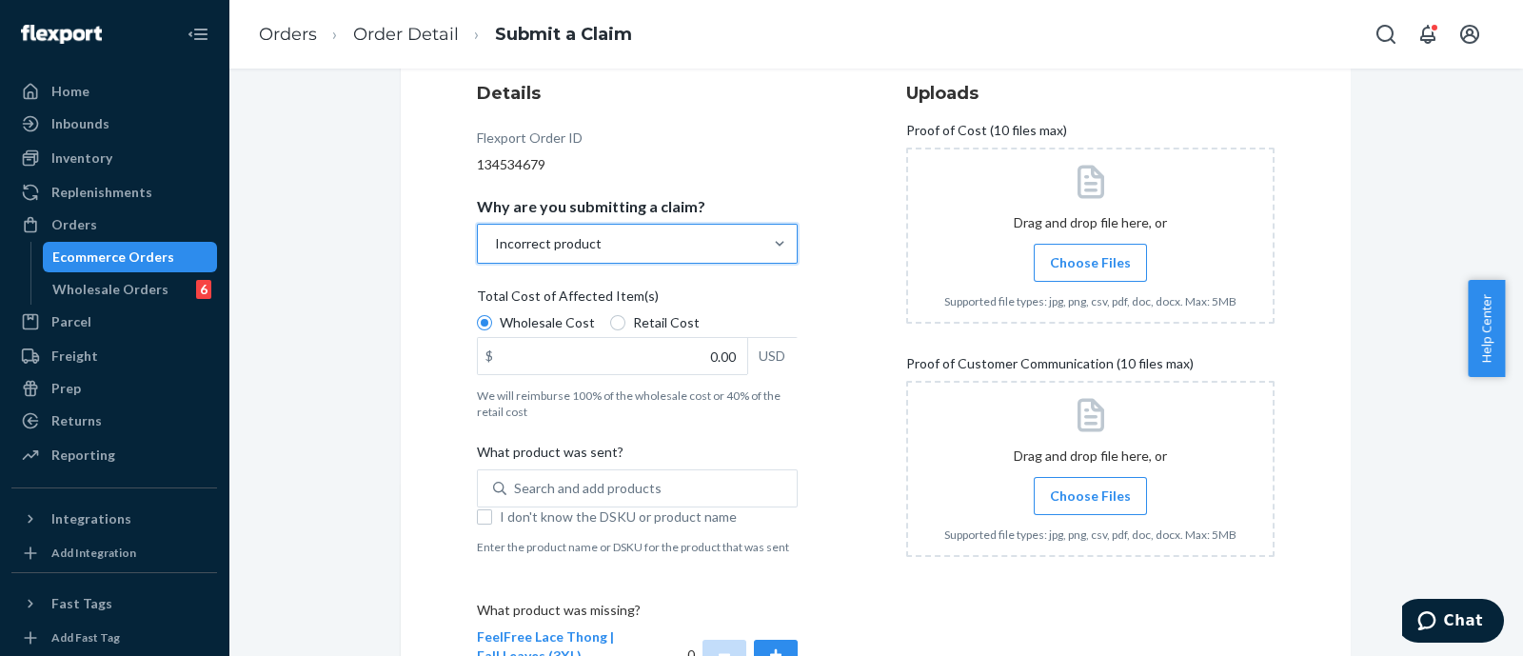
click at [637, 318] on span "Retail Cost" at bounding box center [666, 322] width 67 height 19
click at [625, 318] on input "Retail Cost" at bounding box center [617, 322] width 15 height 15
radio input "true"
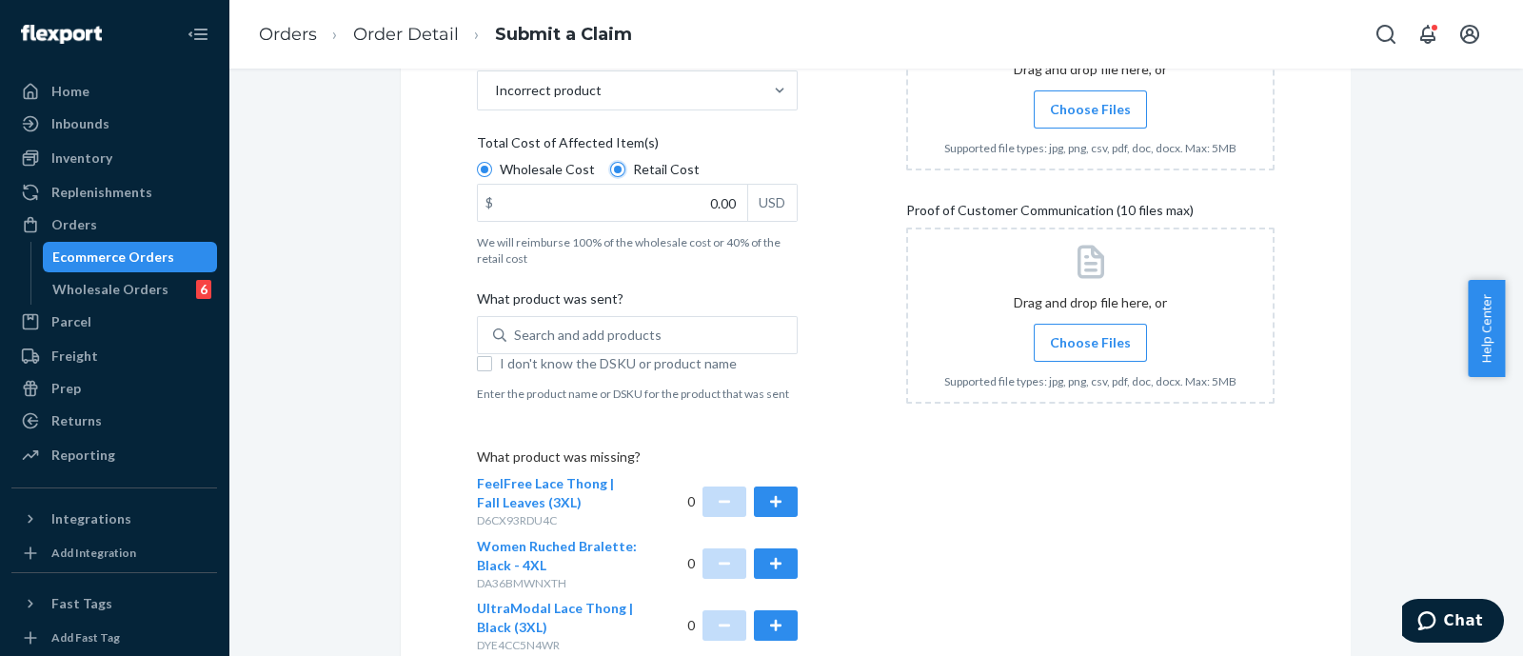
scroll to position [475, 0]
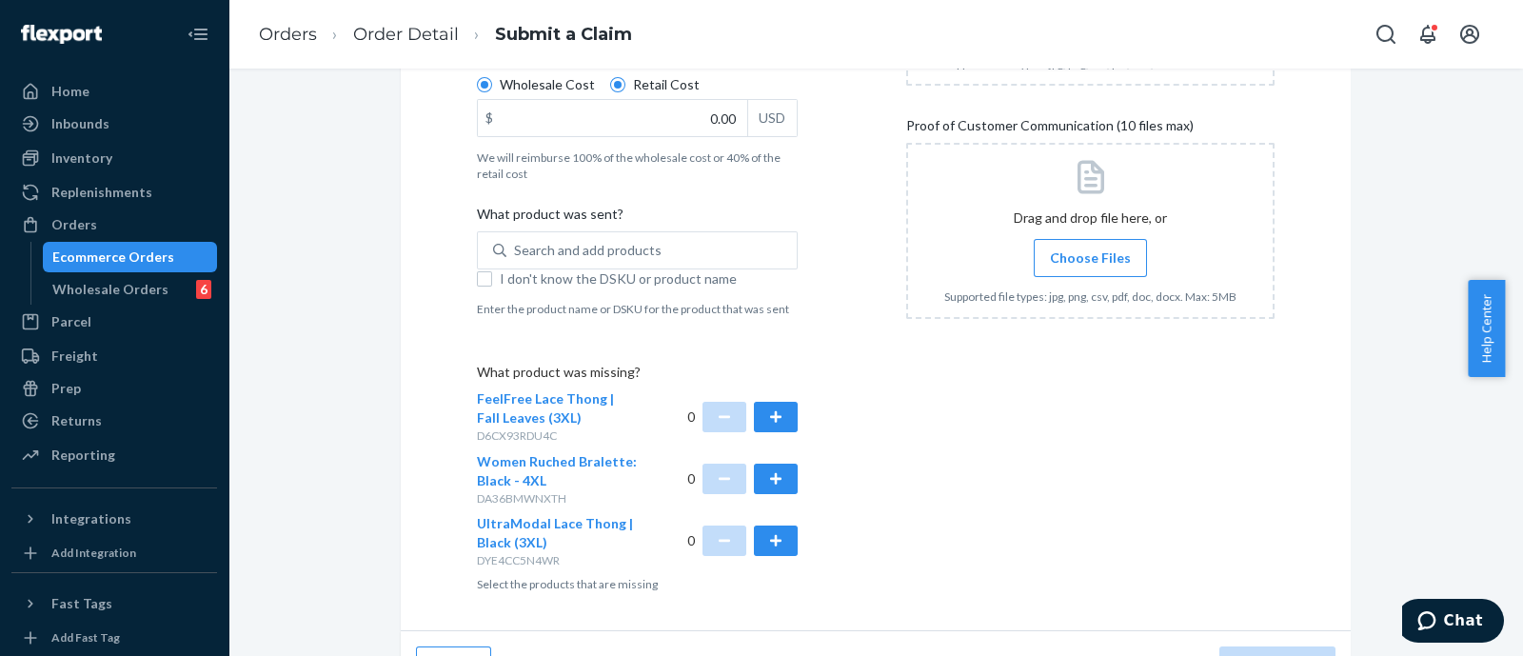
click at [401, 247] on div "Submit a Claim All claims regarding damaged products or lost packages must be s…" at bounding box center [876, 126] width 950 height 1009
click at [773, 406] on button "button" at bounding box center [776, 417] width 44 height 30
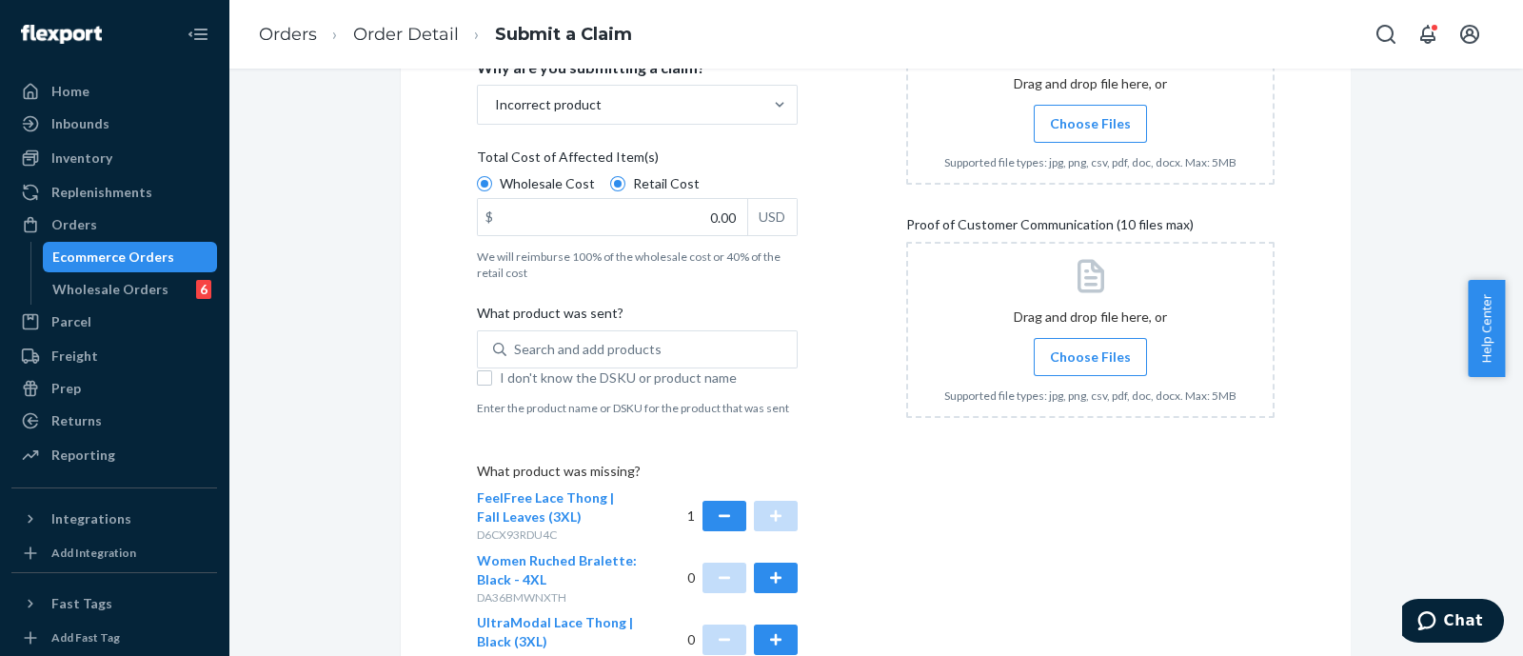
scroll to position [237, 0]
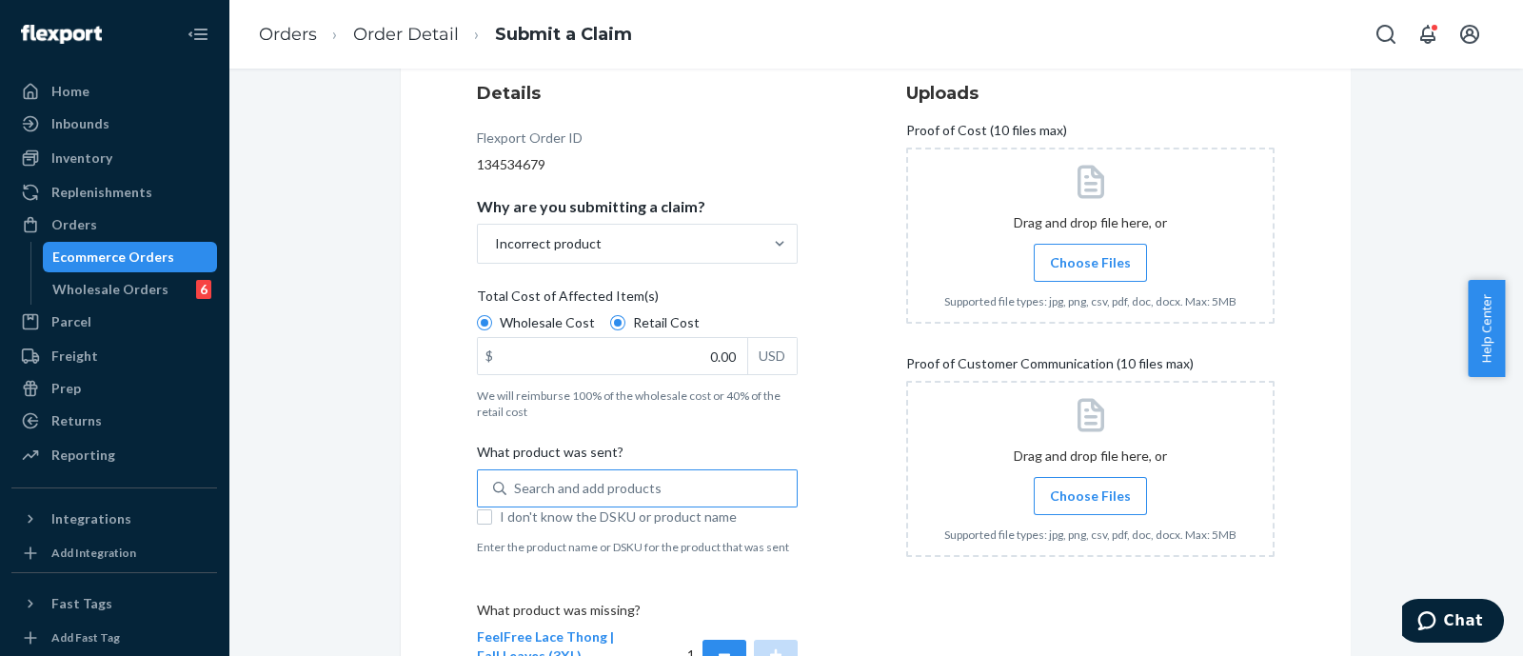
click at [655, 477] on div "Search and add products" at bounding box center [651, 488] width 290 height 34
click at [516, 479] on input "Search and add products" at bounding box center [515, 488] width 2 height 19
click at [1084, 502] on span "Choose Files" at bounding box center [1090, 495] width 81 height 19
click at [1090, 502] on input "Choose Files" at bounding box center [1090, 495] width 1 height 21
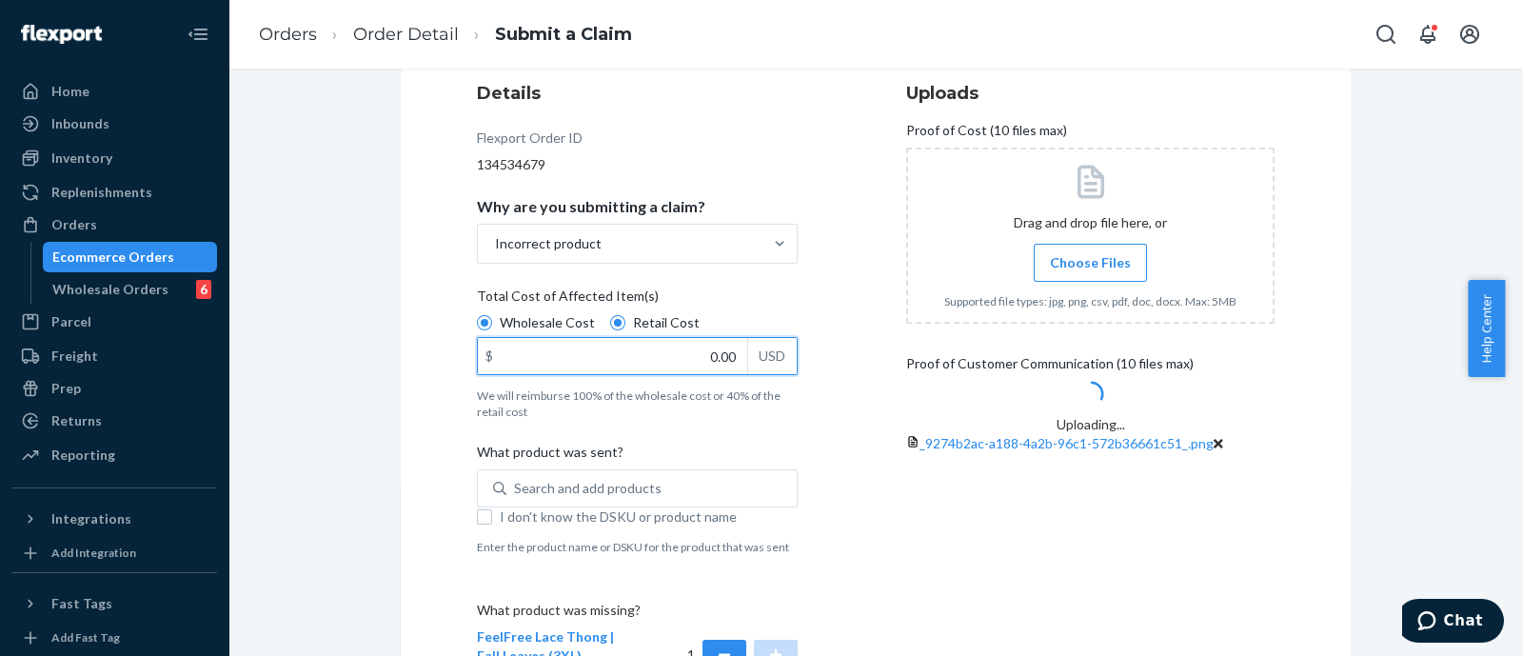
click at [703, 356] on input "0.00" at bounding box center [612, 356] width 269 height 36
type input "22.00"
click at [744, 412] on p "We will reimburse 100% of the wholesale cost or 40% of the retail cost" at bounding box center [637, 403] width 321 height 32
click at [492, 330] on input "Wholesale Cost" at bounding box center [484, 322] width 15 height 15
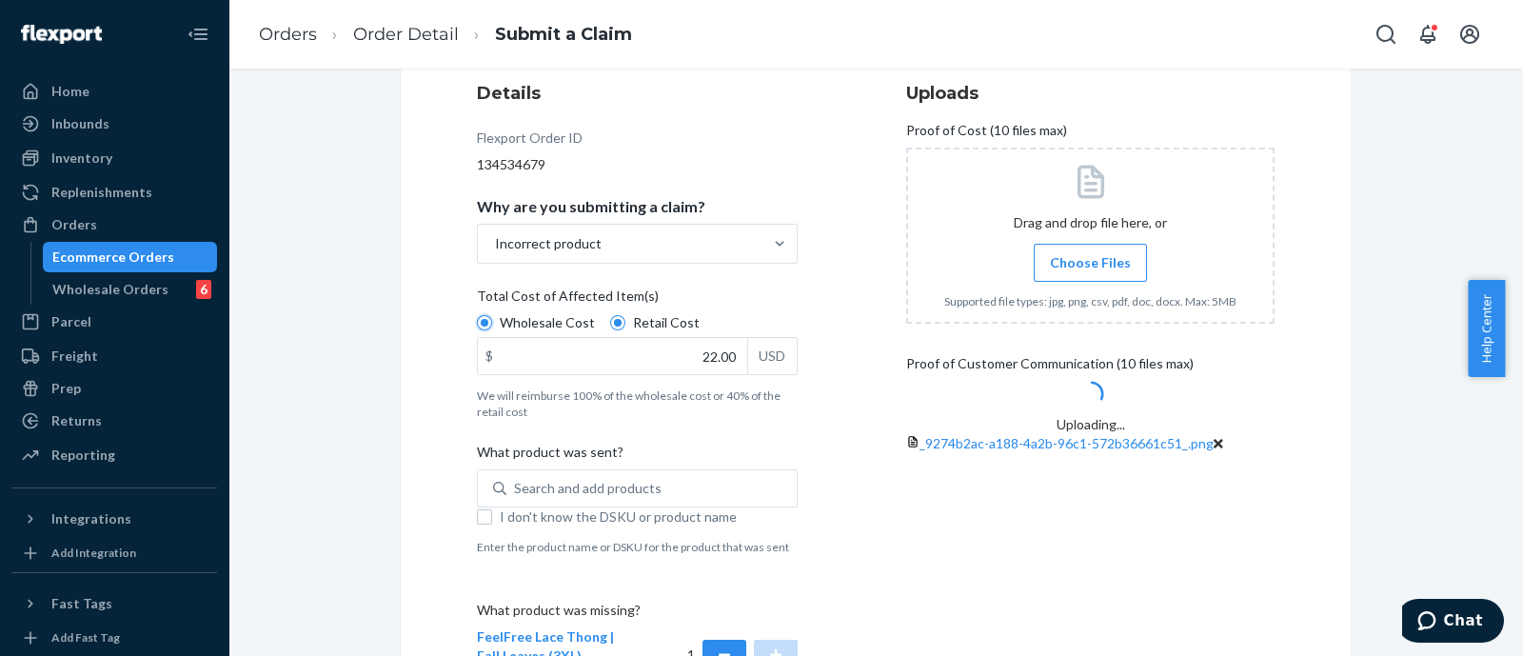
radio input "true"
click at [630, 491] on div "Search and add products" at bounding box center [588, 488] width 148 height 19
click at [516, 491] on input "0 results available. Use Up and Down to choose options, press Enter to select t…" at bounding box center [515, 488] width 2 height 19
paste input "SKU WL110-BL-XXXL"
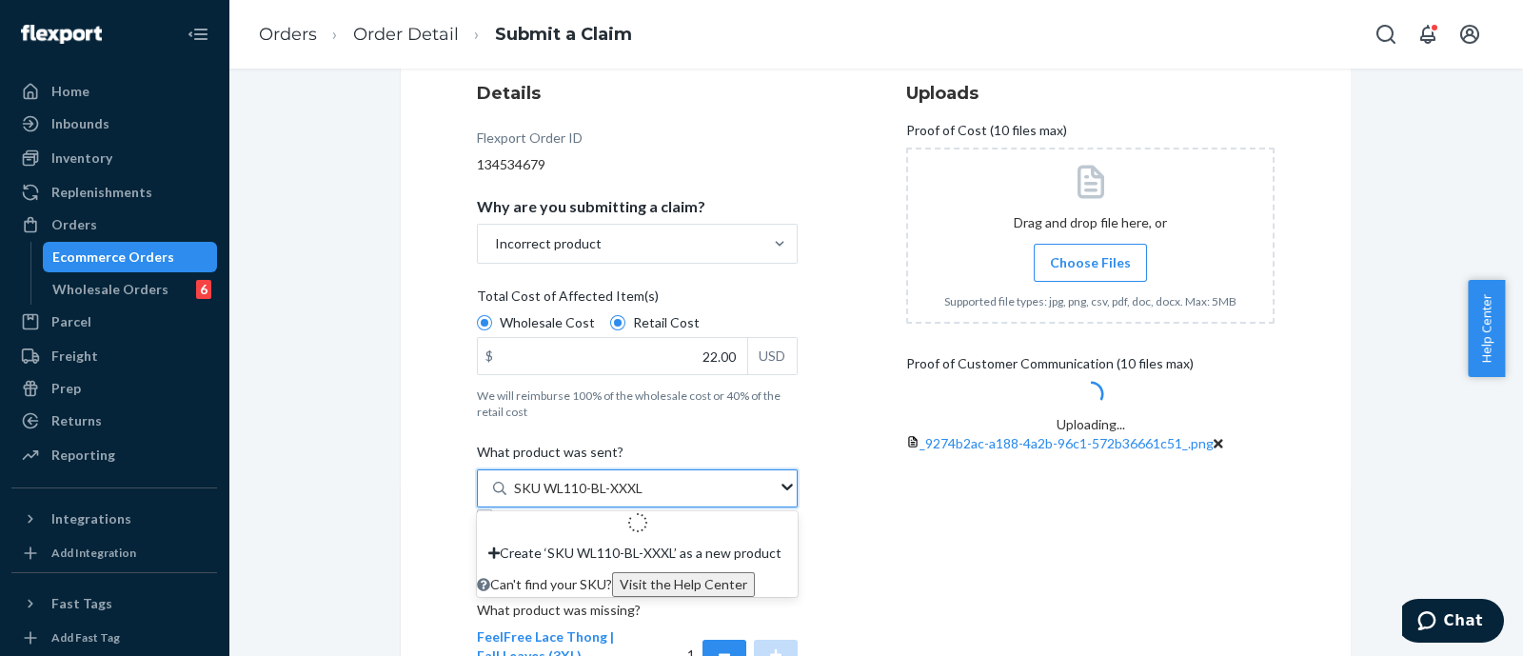
drag, startPoint x: 550, startPoint y: 490, endPoint x: 437, endPoint y: 473, distance: 114.6
click at [457, 475] on div "Submit a Claim All claims regarding damaged products or lost packages must be s…" at bounding box center [876, 364] width 950 height 1009
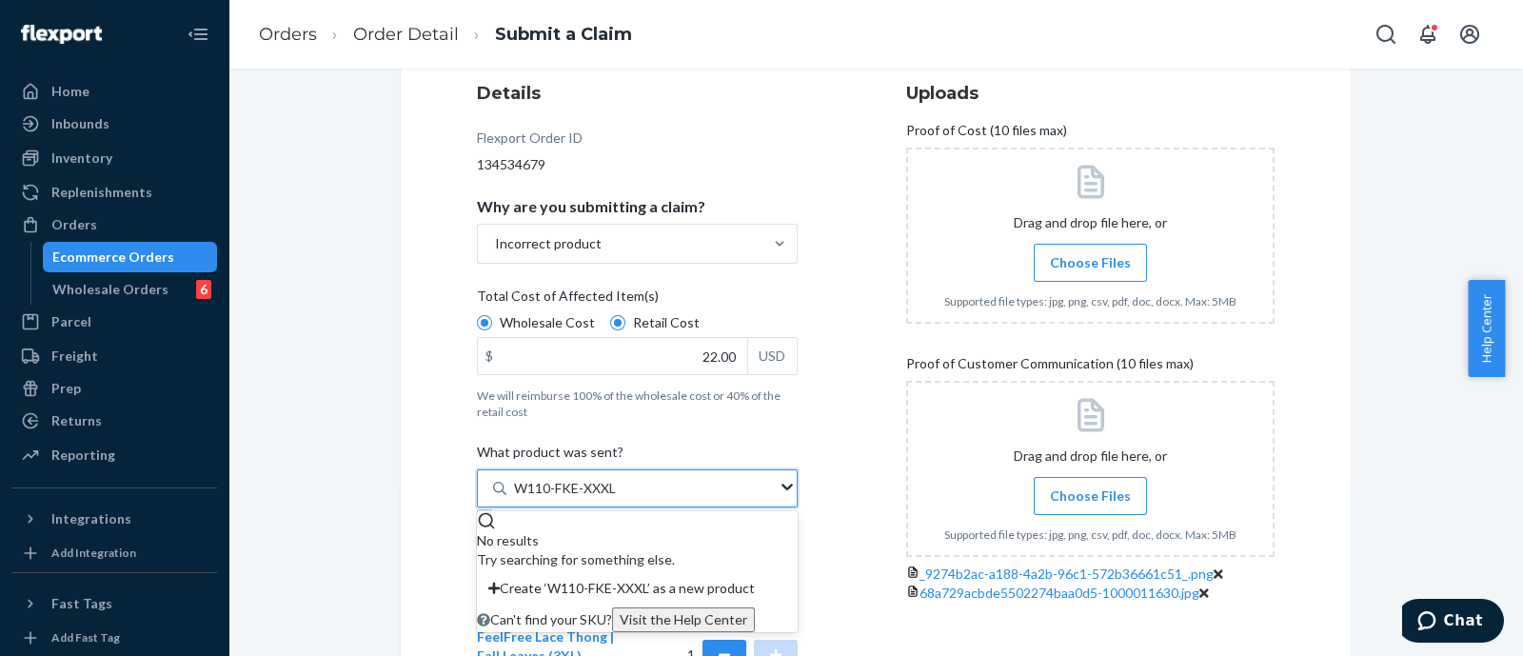
type input "W110-FKE-XXL"
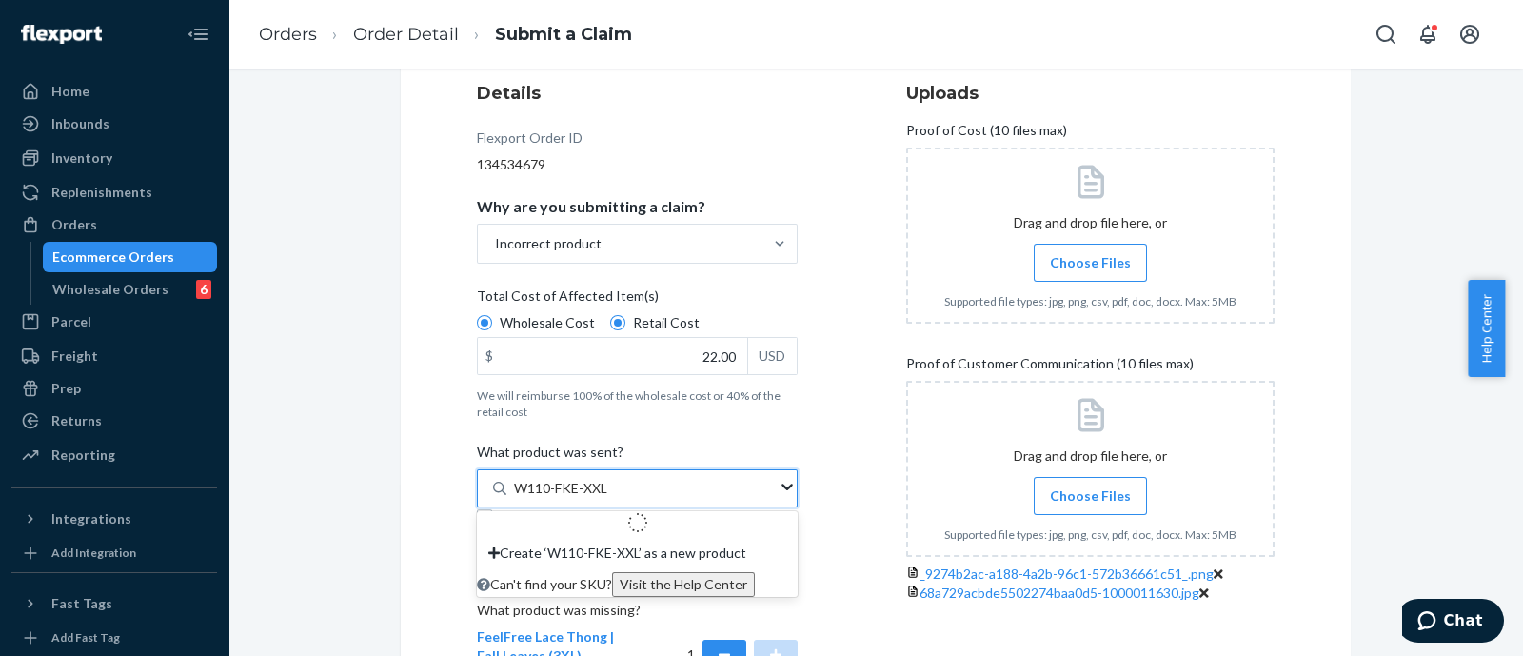
scroll to position [357, 0]
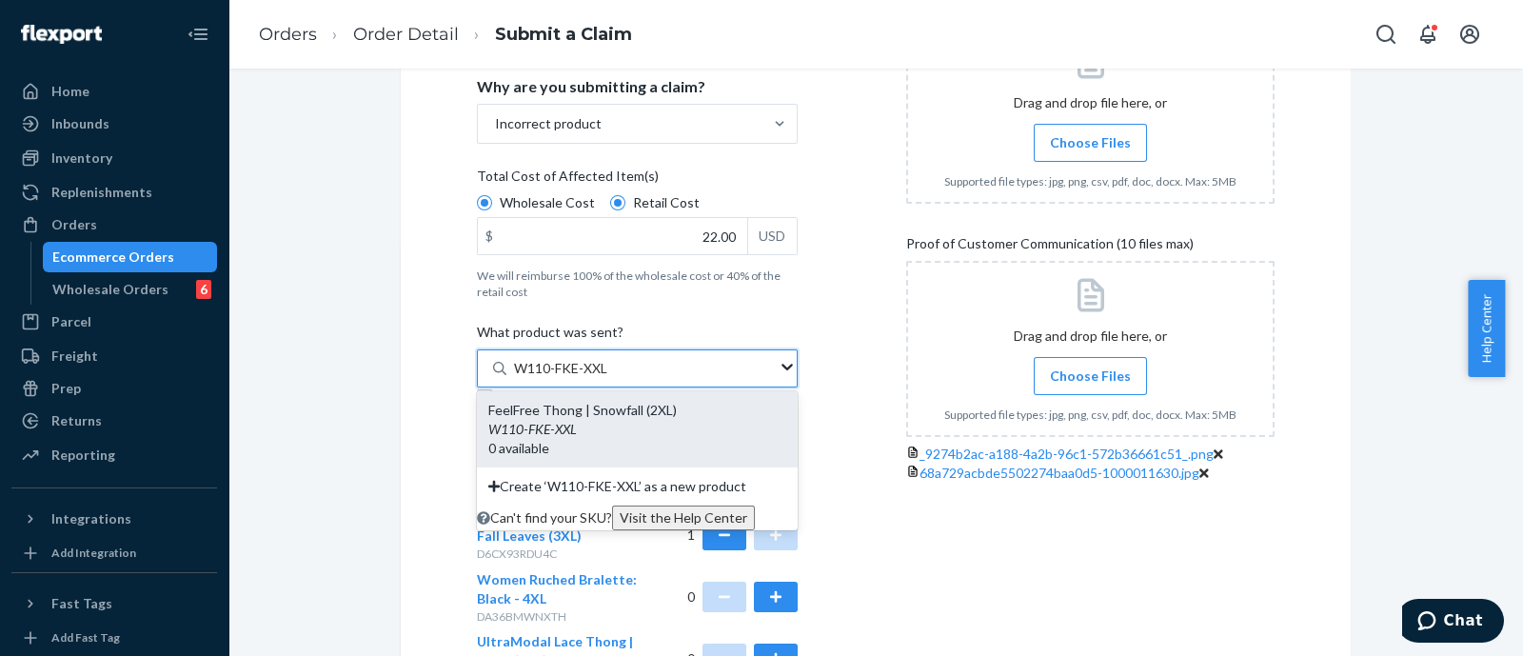
click at [685, 441] on div "FeelFree Thong | Snowfall (2XL) W110 - FKE - XXL 0 available" at bounding box center [637, 429] width 321 height 76
click at [610, 378] on input "W110-FKE-XXL" at bounding box center [562, 368] width 96 height 19
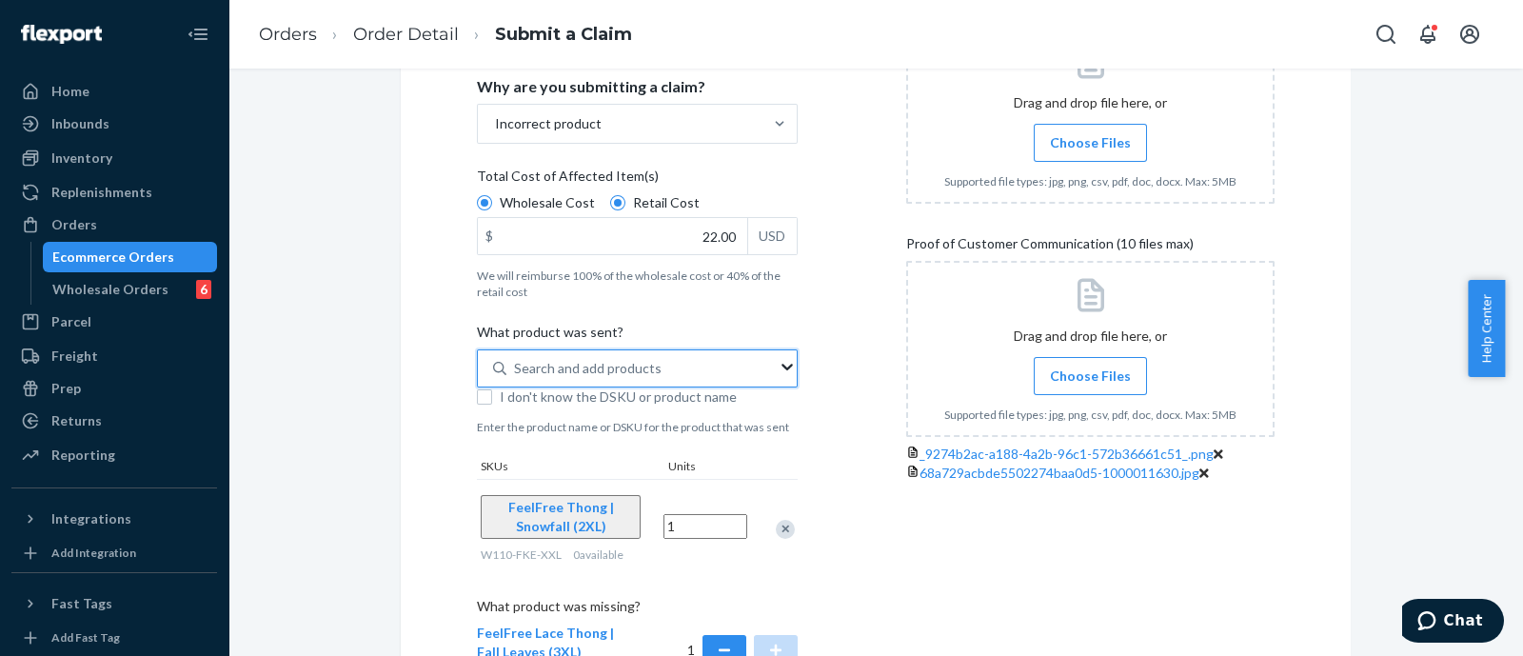
click at [796, 434] on div "Details Flexport Order ID 134534679 Why are you submitting a claim? Incorrect p…" at bounding box center [661, 393] width 368 height 887
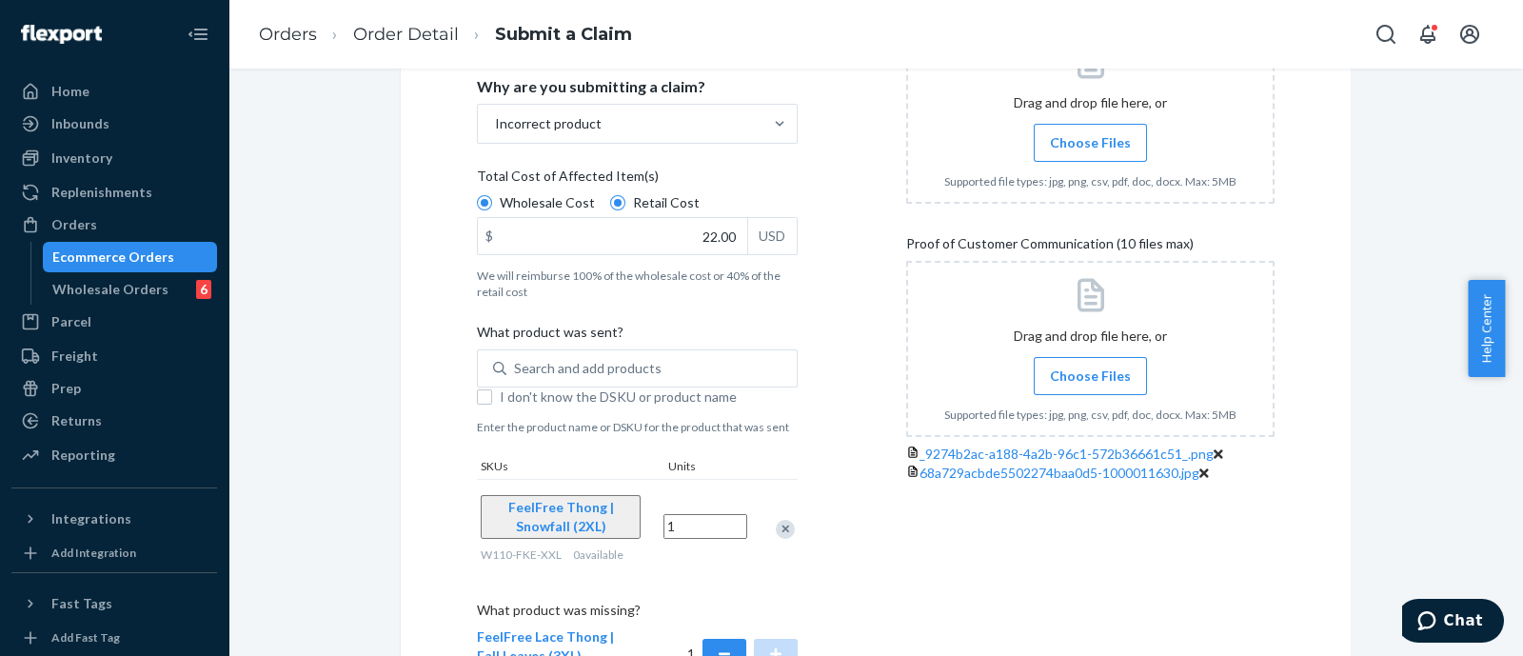
scroll to position [595, 0]
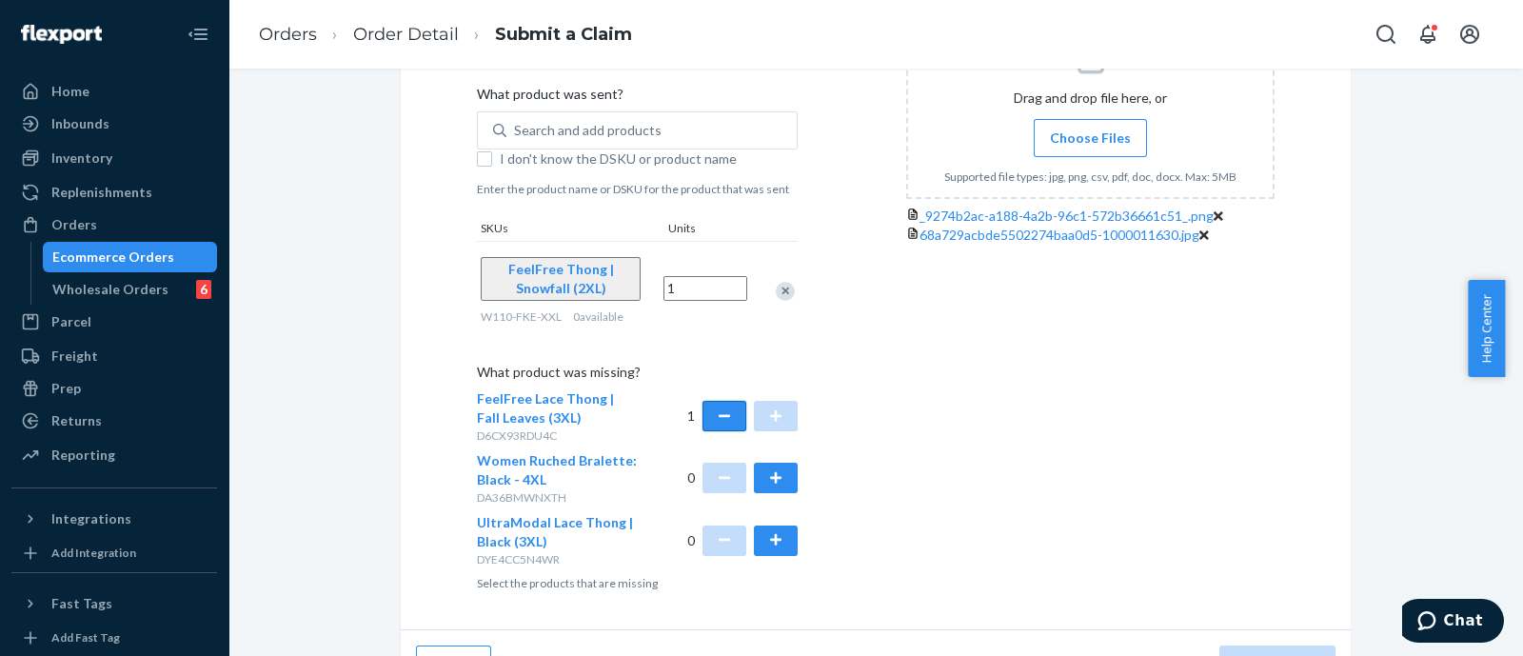
click at [712, 402] on button "button" at bounding box center [724, 416] width 44 height 30
click at [766, 544] on button "button" at bounding box center [776, 540] width 44 height 30
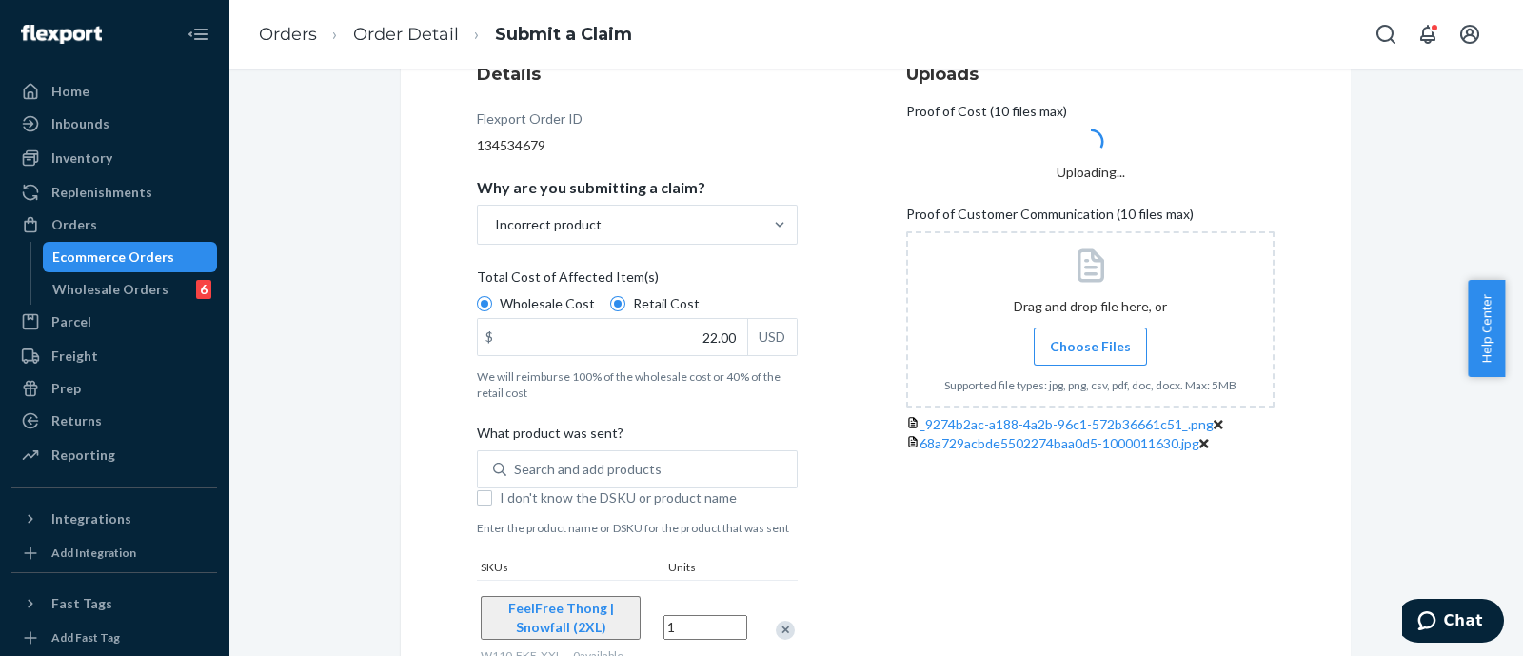
scroll to position [357, 0]
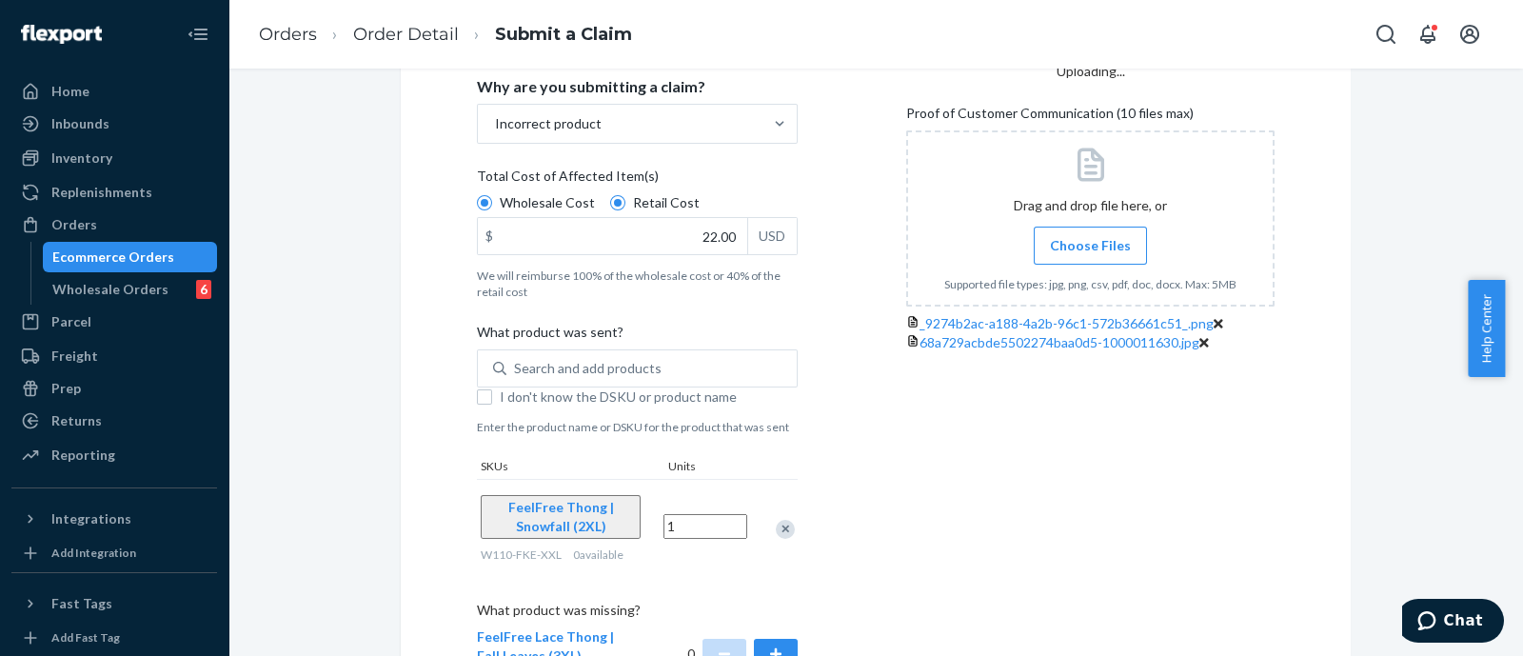
click at [633, 197] on span "Retail Cost" at bounding box center [666, 202] width 67 height 19
click at [621, 197] on input "Retail Cost" at bounding box center [617, 202] width 15 height 15
radio input "true"
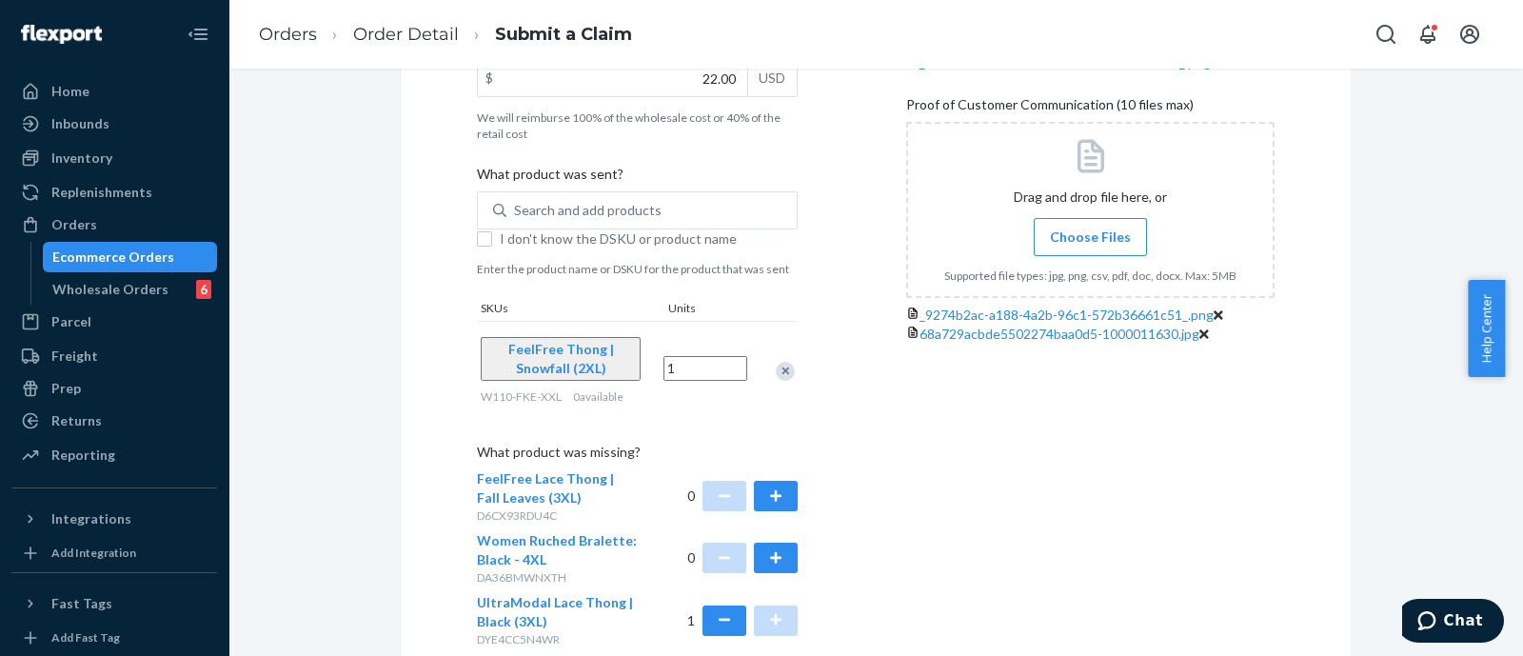
scroll to position [631, 0]
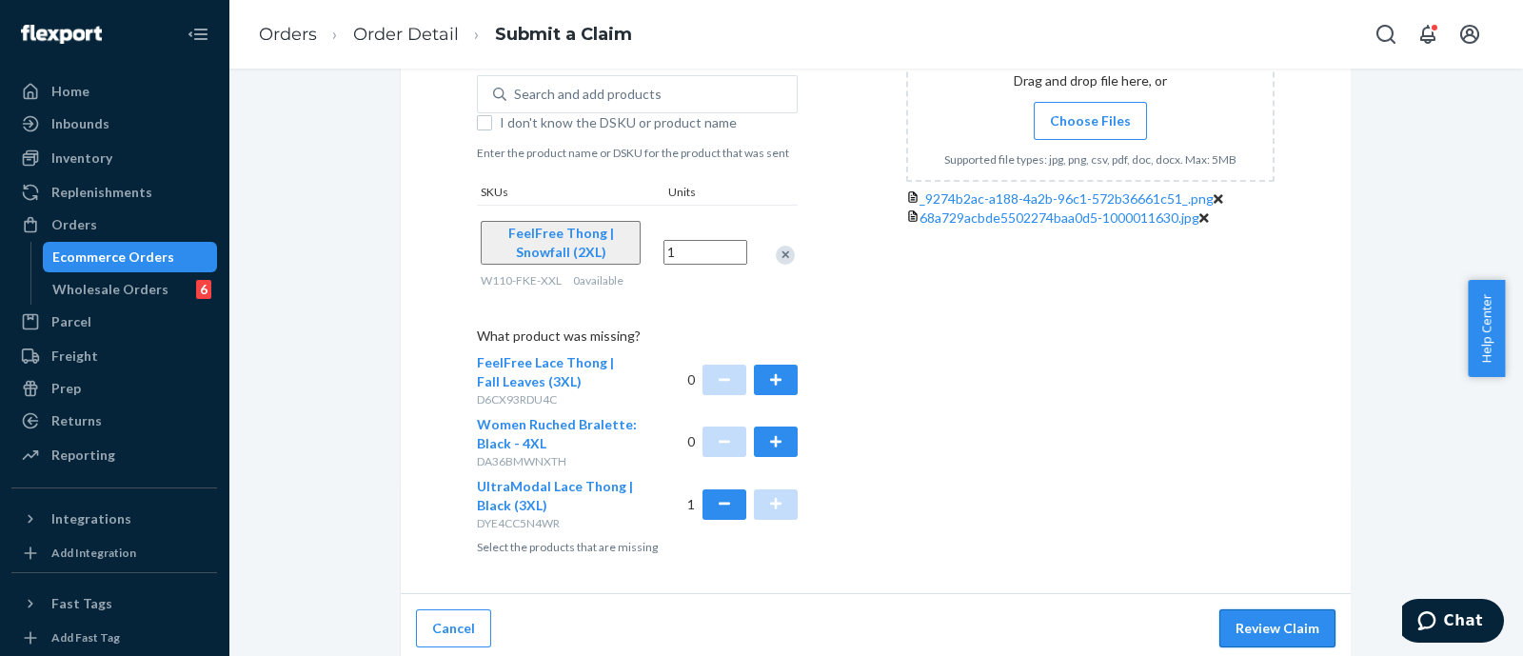
click at [1276, 610] on button "Review Claim" at bounding box center [1277, 628] width 116 height 38
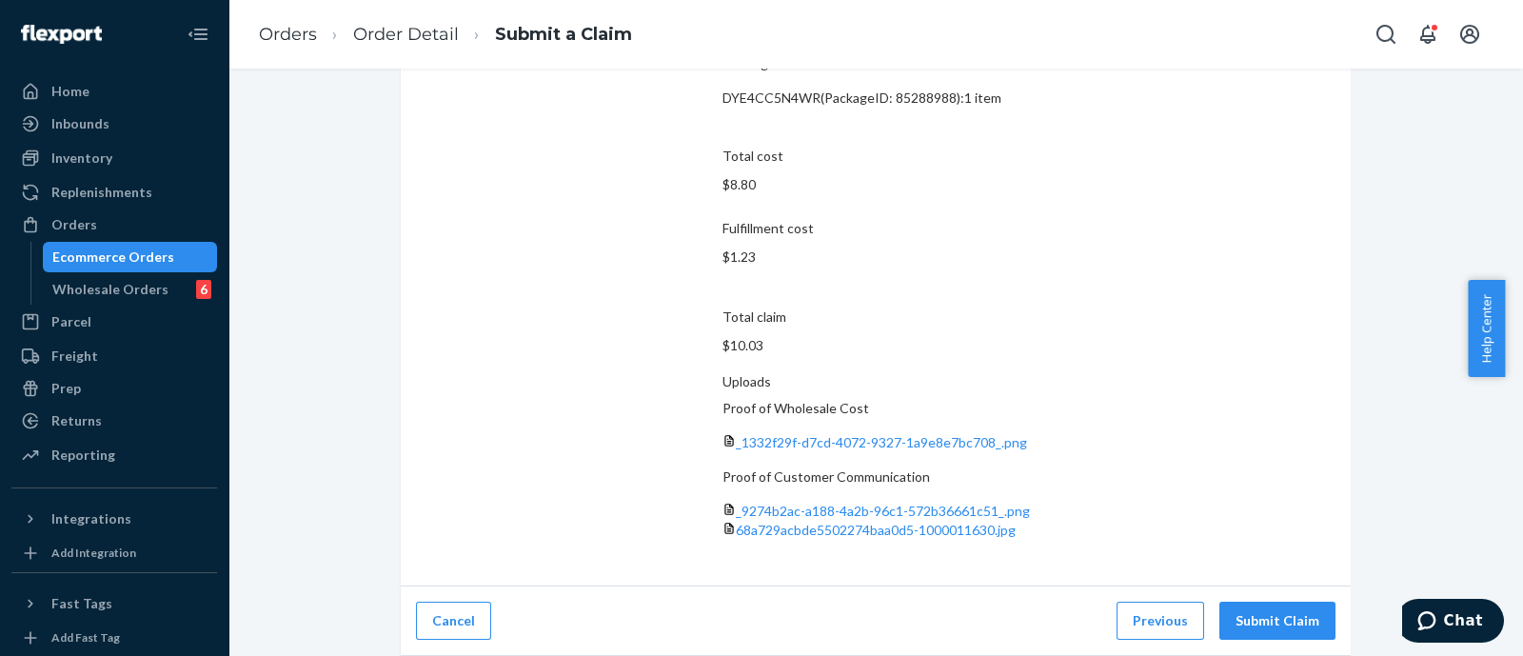
scroll to position [227, 0]
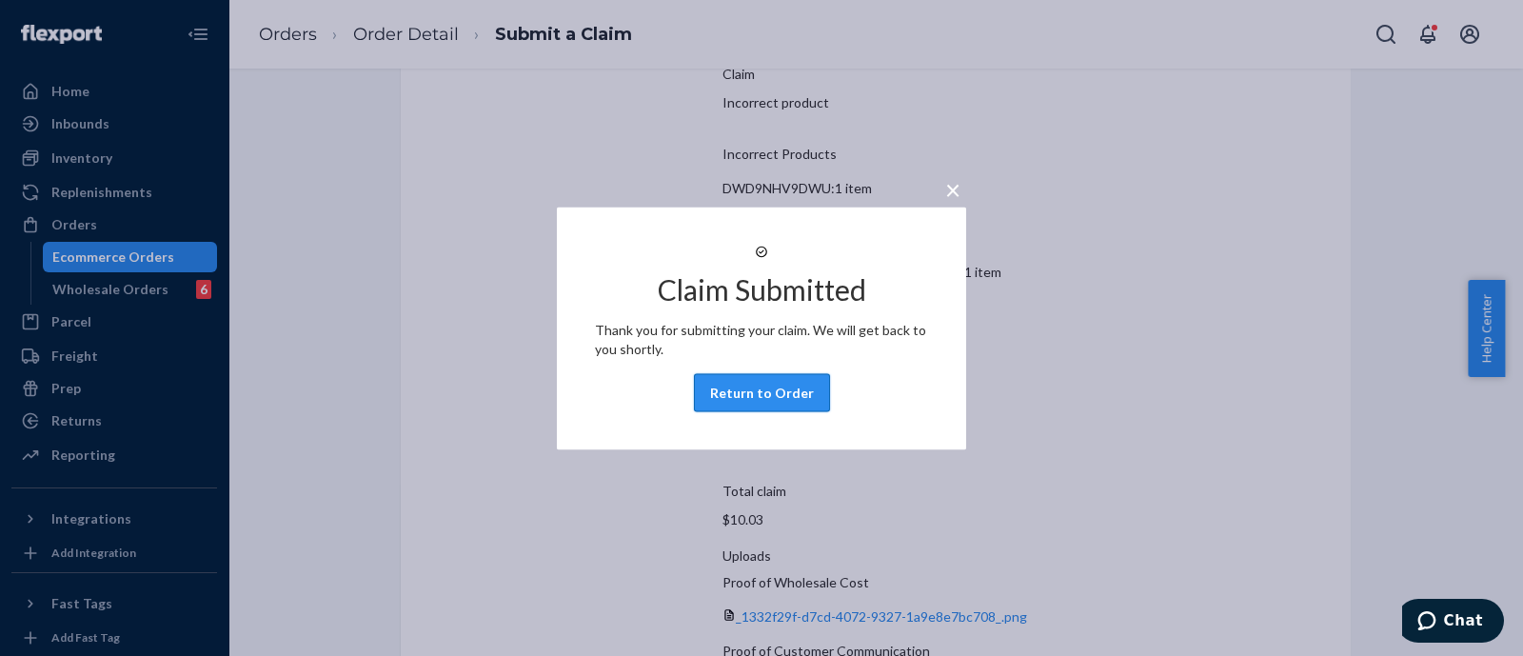
click at [761, 400] on button "Return to Order" at bounding box center [762, 392] width 136 height 38
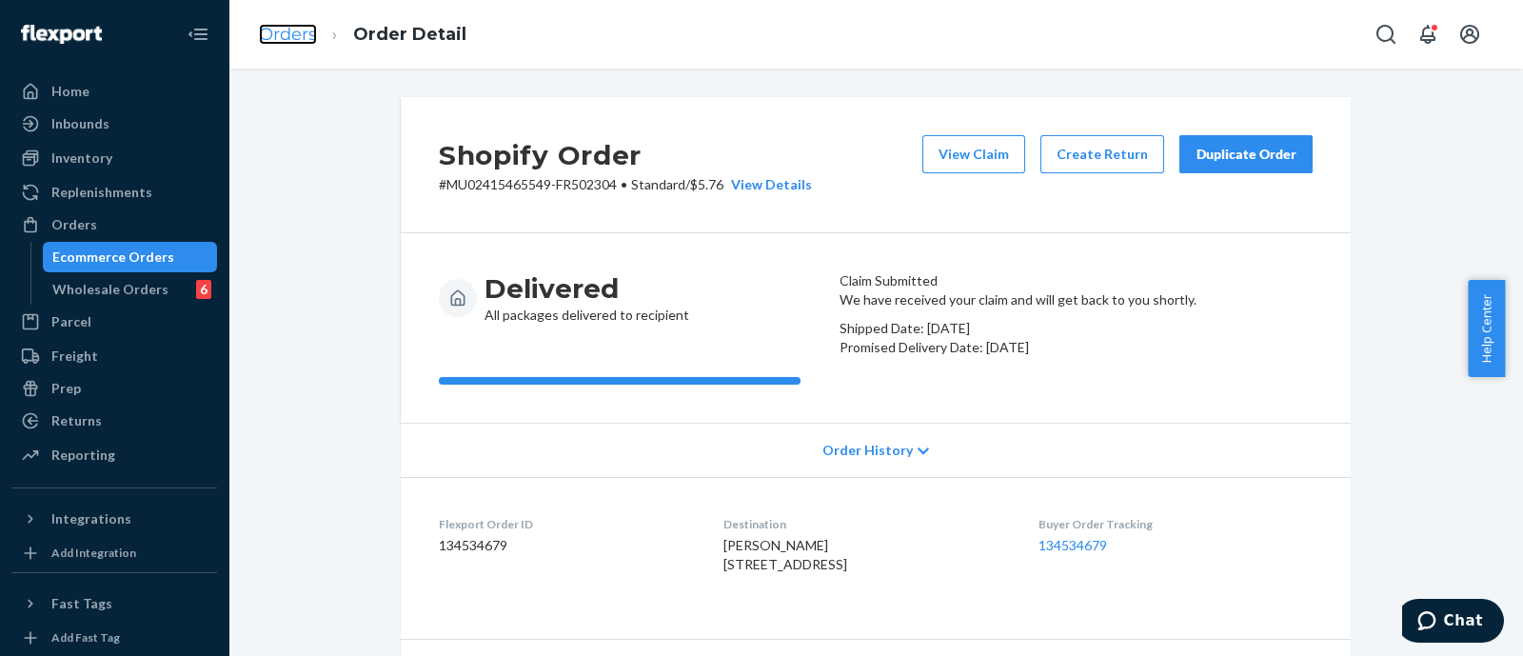
click at [302, 40] on link "Orders" at bounding box center [288, 34] width 58 height 21
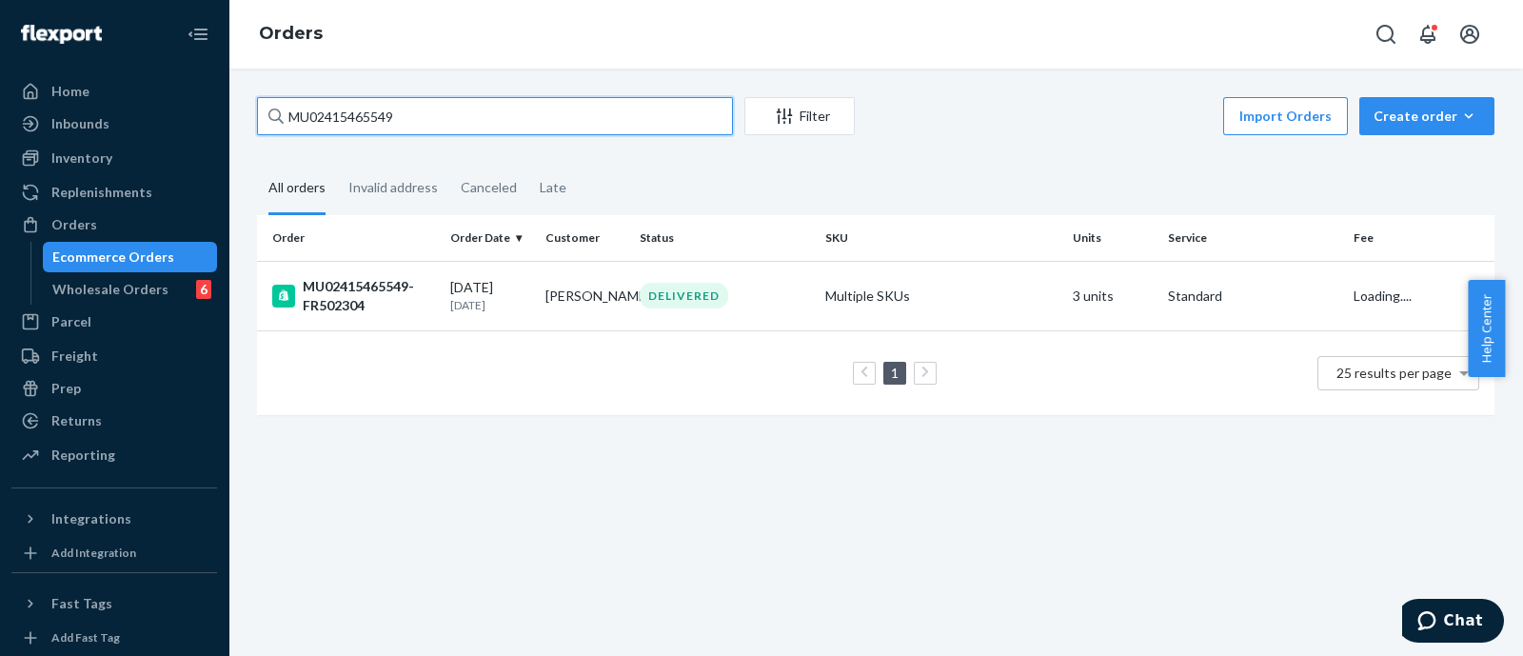
click at [564, 113] on input "MU02415465549" at bounding box center [495, 116] width 476 height 38
paste input "72754"
type input "MU02415472754"
click at [383, 278] on div "MU02415472754-FR509595" at bounding box center [353, 296] width 163 height 38
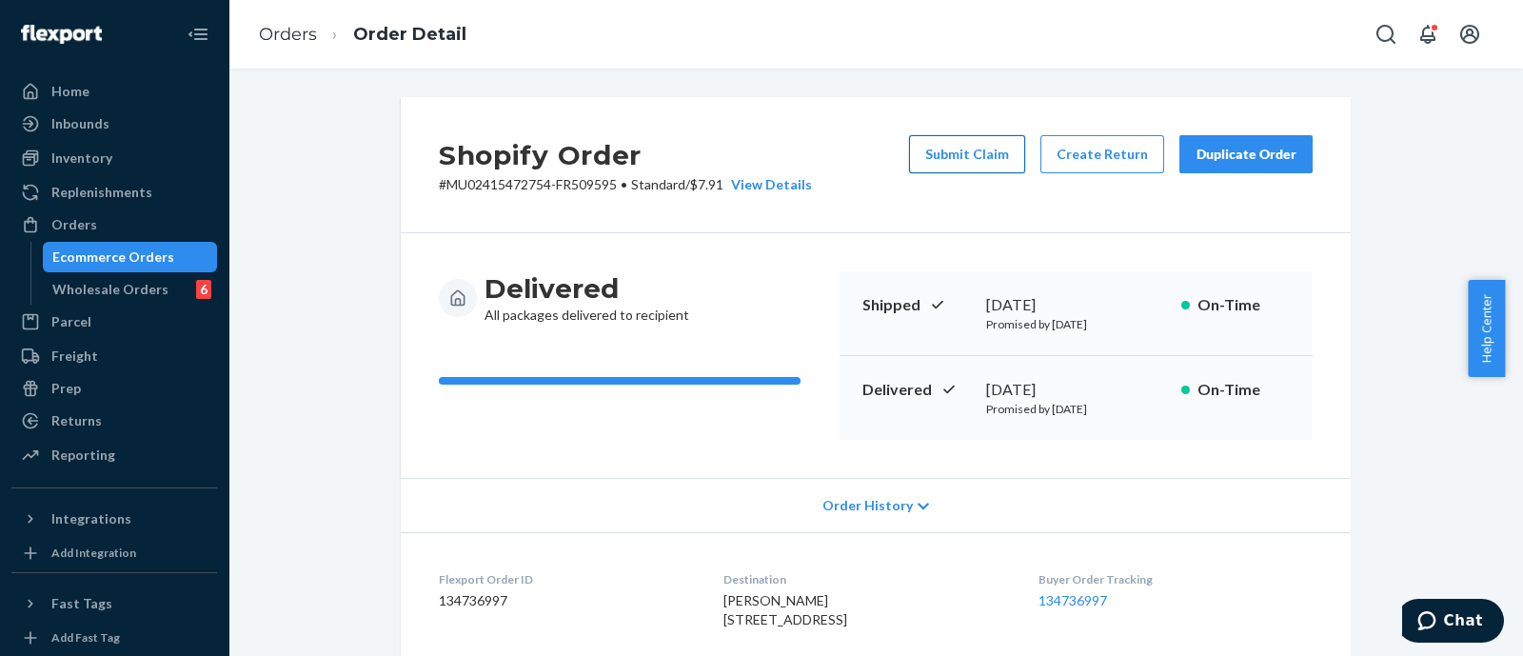
click at [944, 154] on button "Submit Claim" at bounding box center [967, 154] width 116 height 38
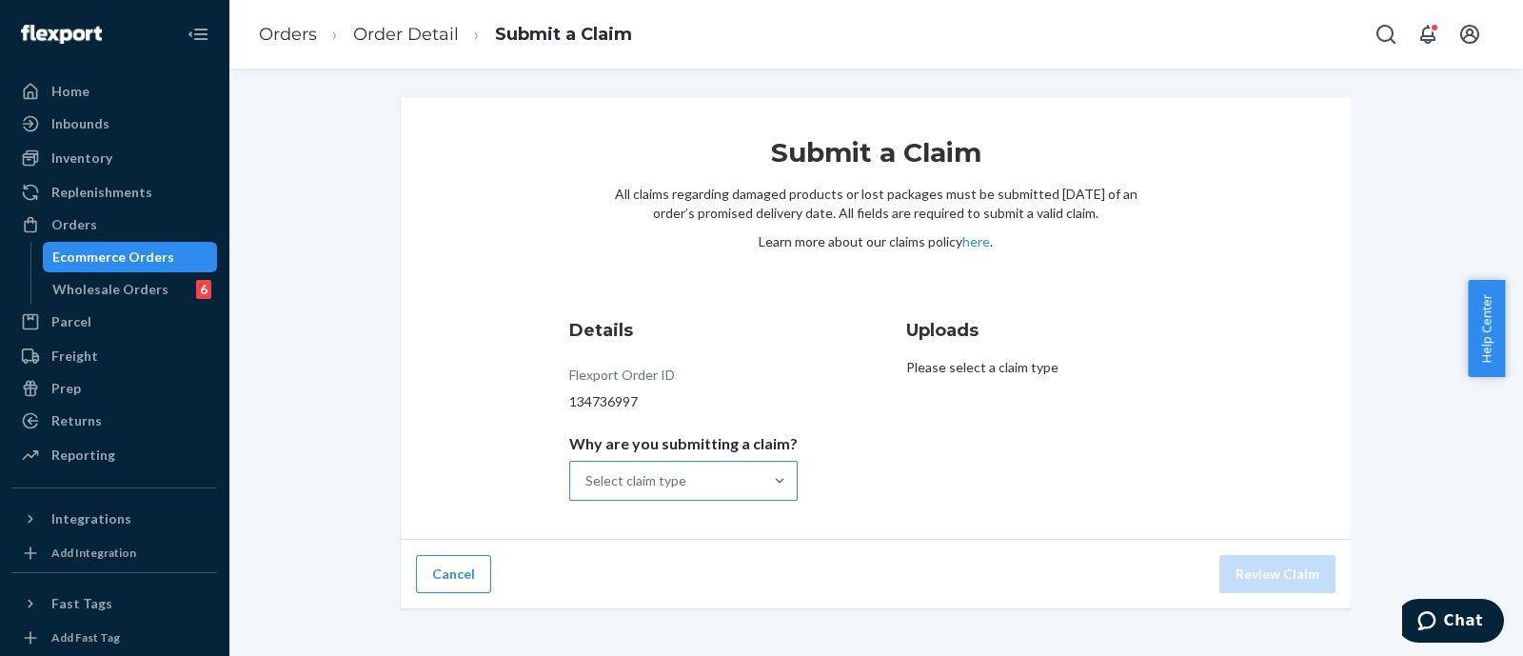
click at [659, 473] on div "Select claim type" at bounding box center [635, 480] width 101 height 19
click at [587, 473] on input "Why are you submitting a claim? Select claim type" at bounding box center [586, 480] width 2 height 19
click at [657, 642] on div "Missing product" at bounding box center [683, 642] width 221 height 38
click at [587, 490] on input "Why are you submitting a claim? option Missing product focused, 4 of 4. 4 resul…" at bounding box center [586, 480] width 2 height 19
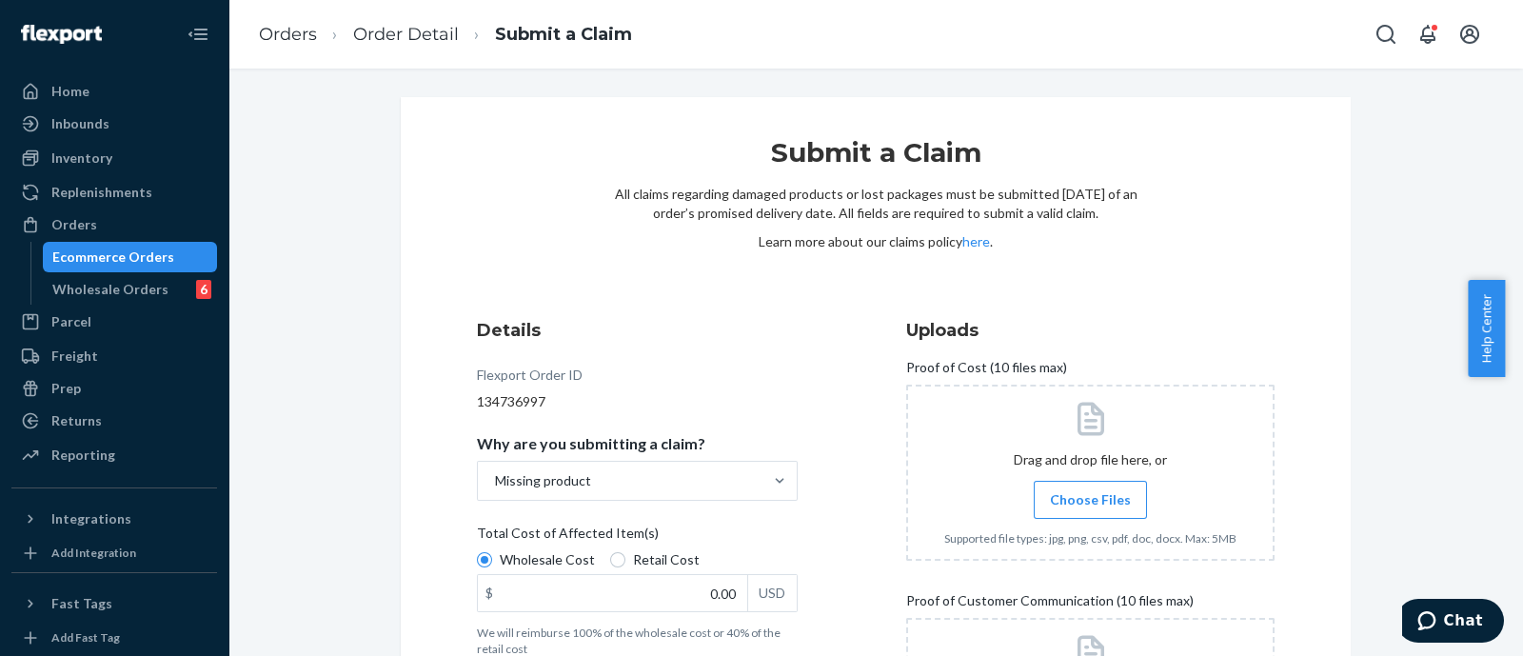
click at [647, 565] on span "Retail Cost" at bounding box center [666, 559] width 67 height 19
click at [625, 565] on input "Retail Cost" at bounding box center [617, 559] width 15 height 15
radio input "true"
click at [679, 587] on input "0.00" at bounding box center [612, 593] width 269 height 36
type input "22.00"
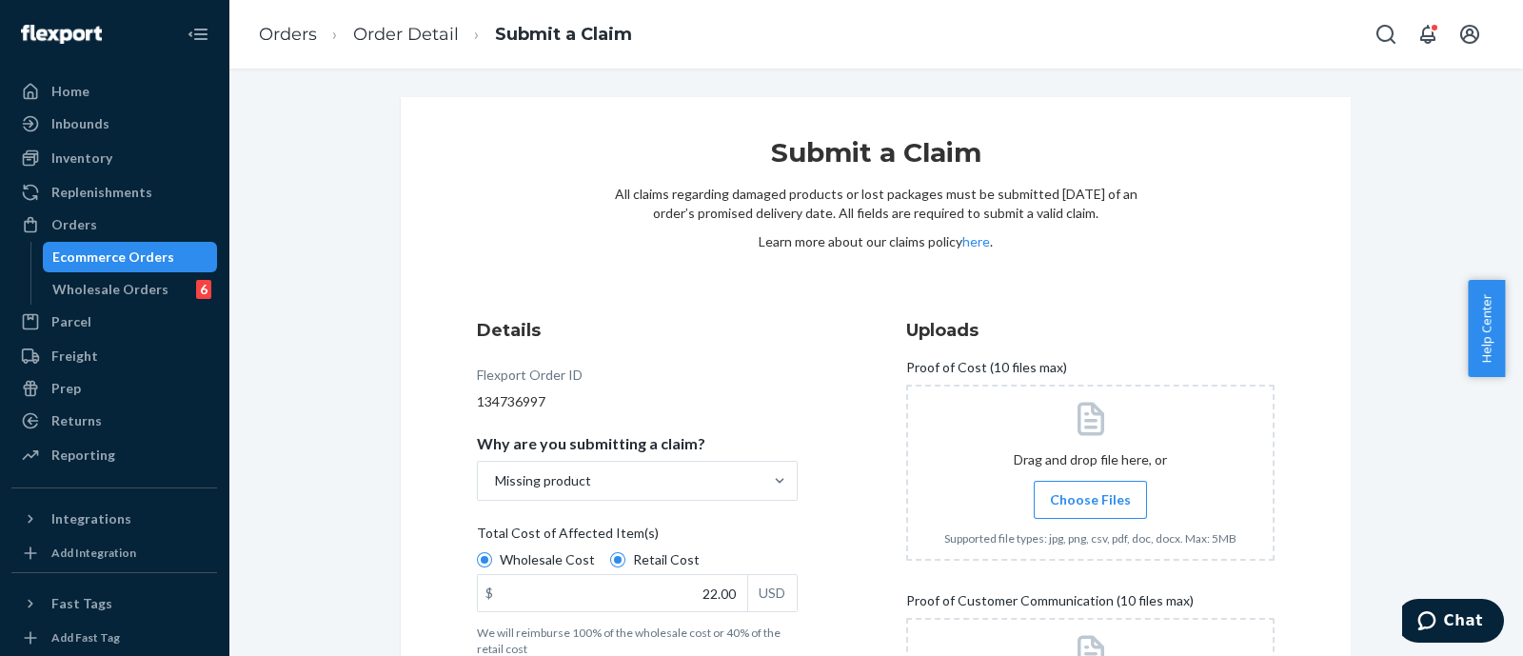
drag, startPoint x: 823, startPoint y: 487, endPoint x: 811, endPoint y: 449, distance: 40.0
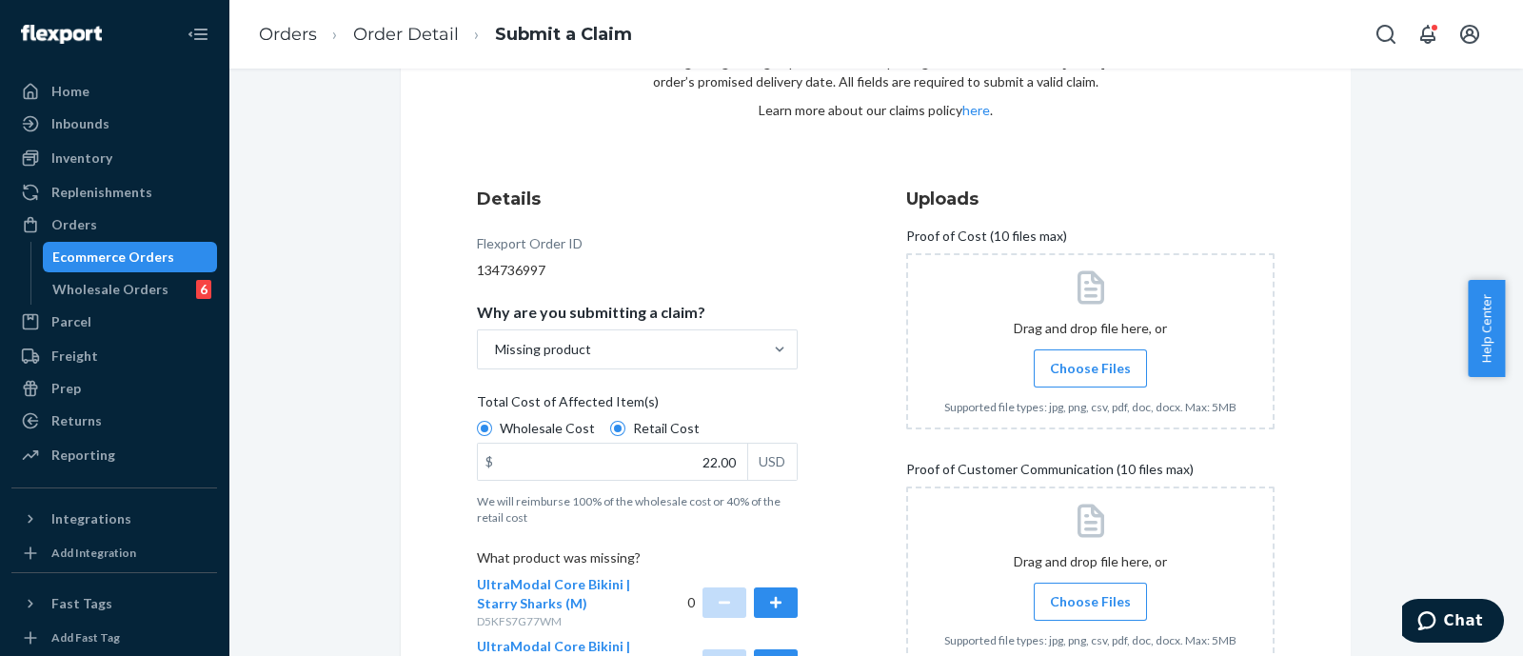
scroll to position [237, 0]
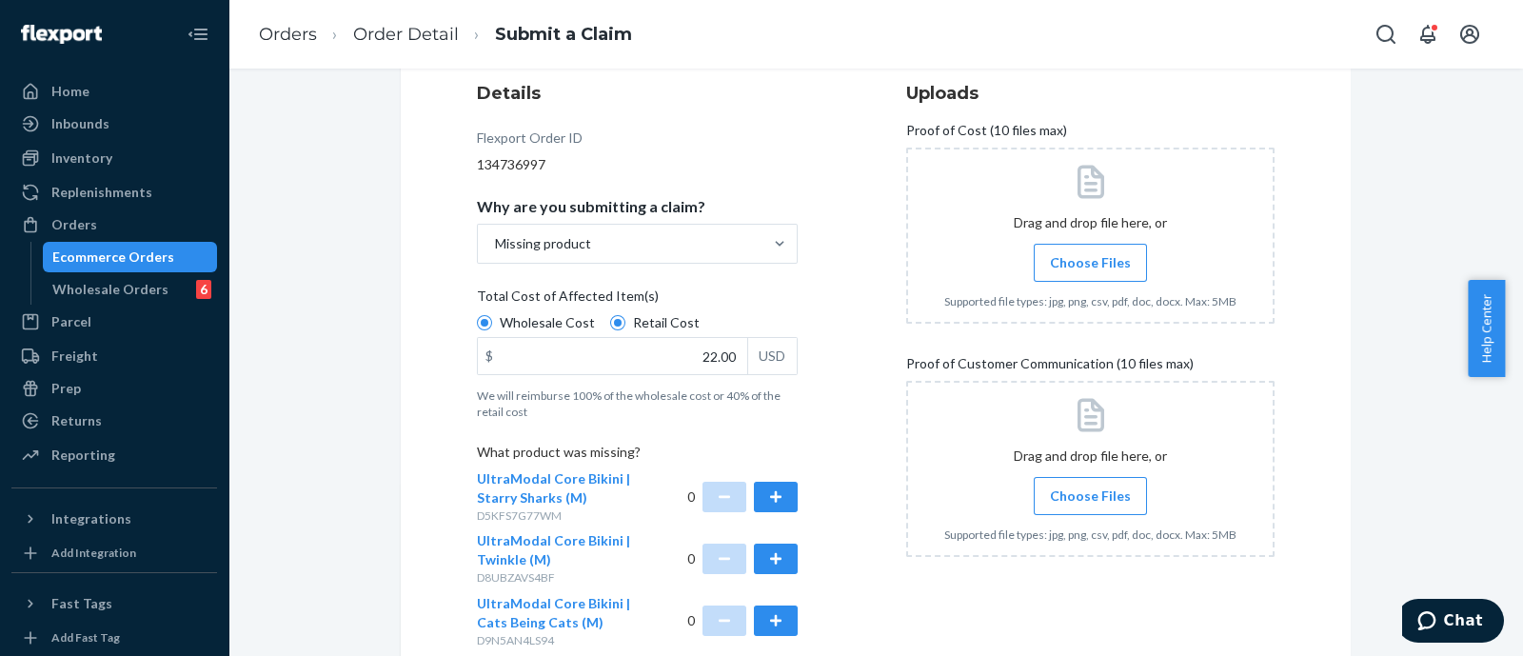
click at [833, 531] on div "Details Flexport Order ID 134736997 Why are you submitting a claim? Missing pro…" at bounding box center [661, 533] width 368 height 929
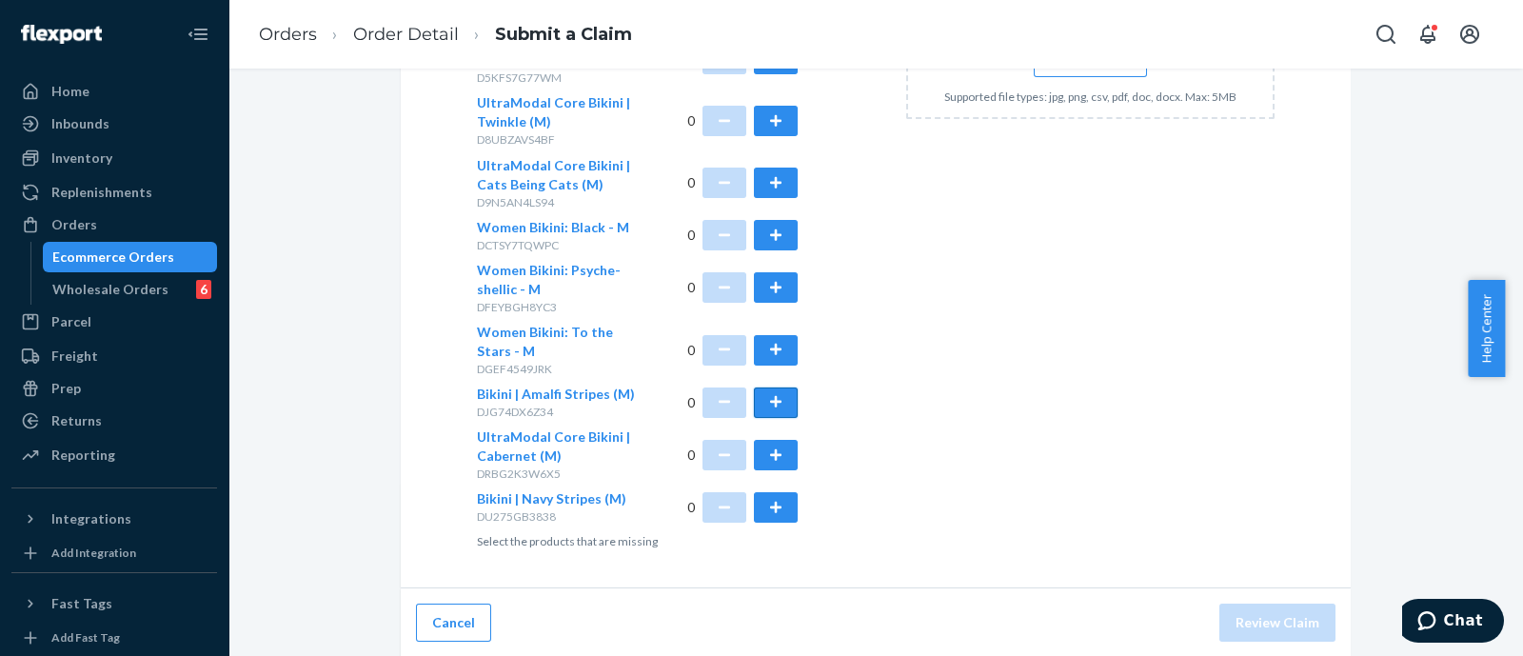
click at [754, 394] on button "button" at bounding box center [776, 402] width 44 height 30
click at [1066, 223] on div "Uploads Proof of Cost (10 files max) Drag and drop file here, or Choose Files S…" at bounding box center [1090, 95] width 368 height 921
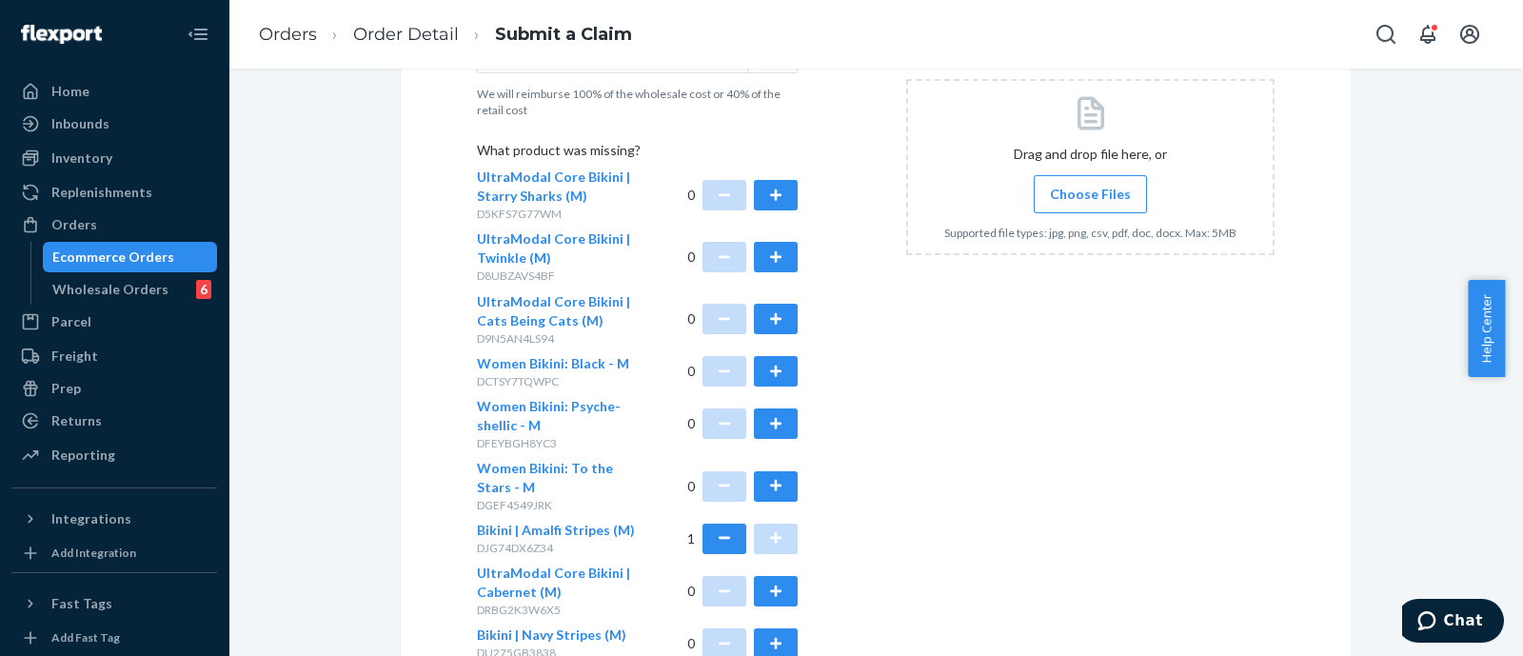
scroll to position [437, 0]
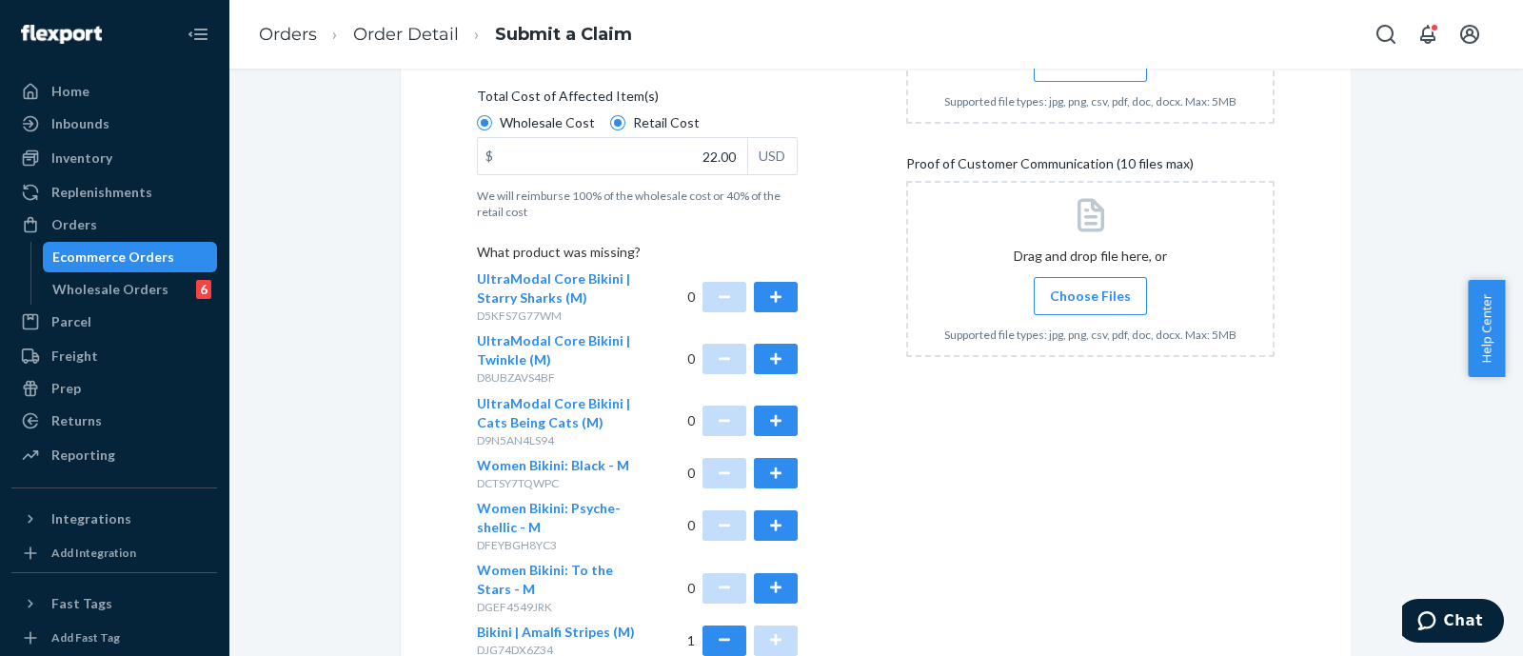
click at [311, 213] on div "Submit a Claim All claims regarding damaged products or lost packages must be s…" at bounding box center [876, 278] width 1266 height 1236
click at [413, 329] on div "Submit a Claim All claims regarding damaged products or lost packages must be s…" at bounding box center [876, 243] width 950 height 1166
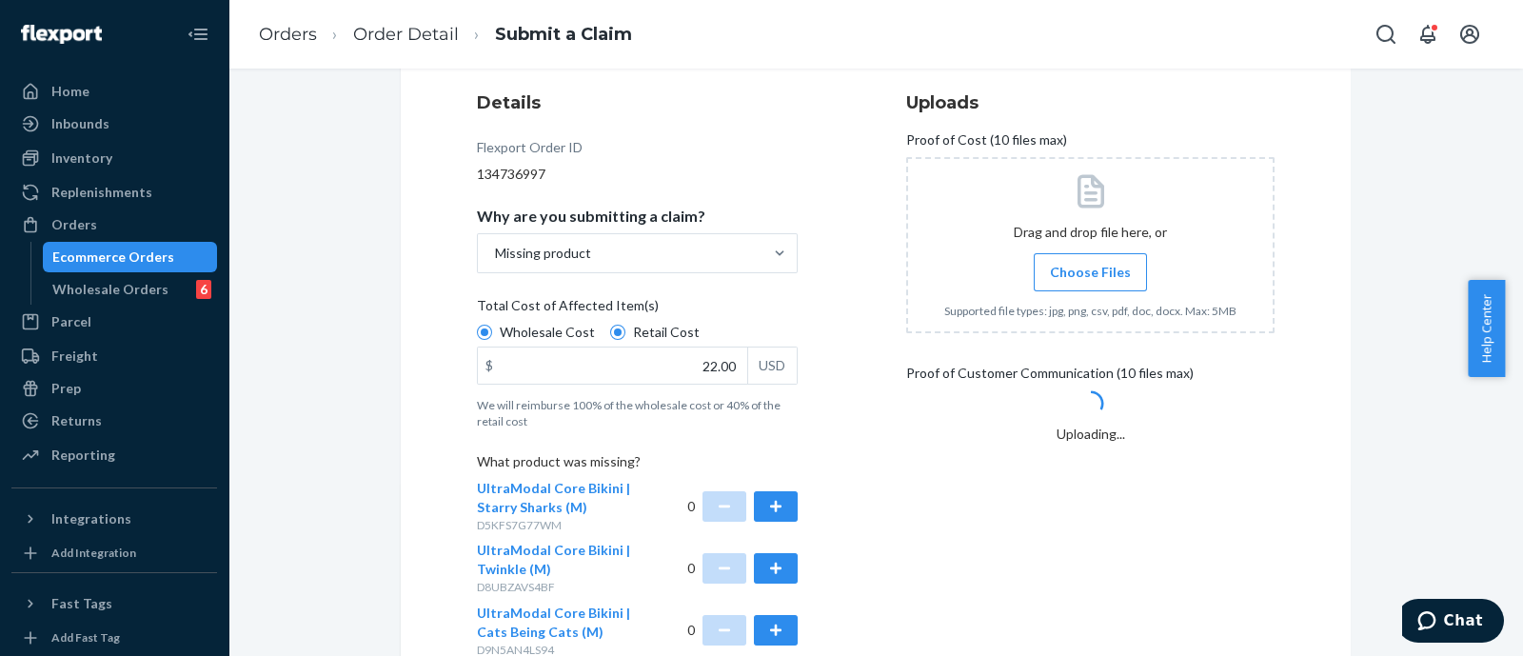
scroll to position [0, 0]
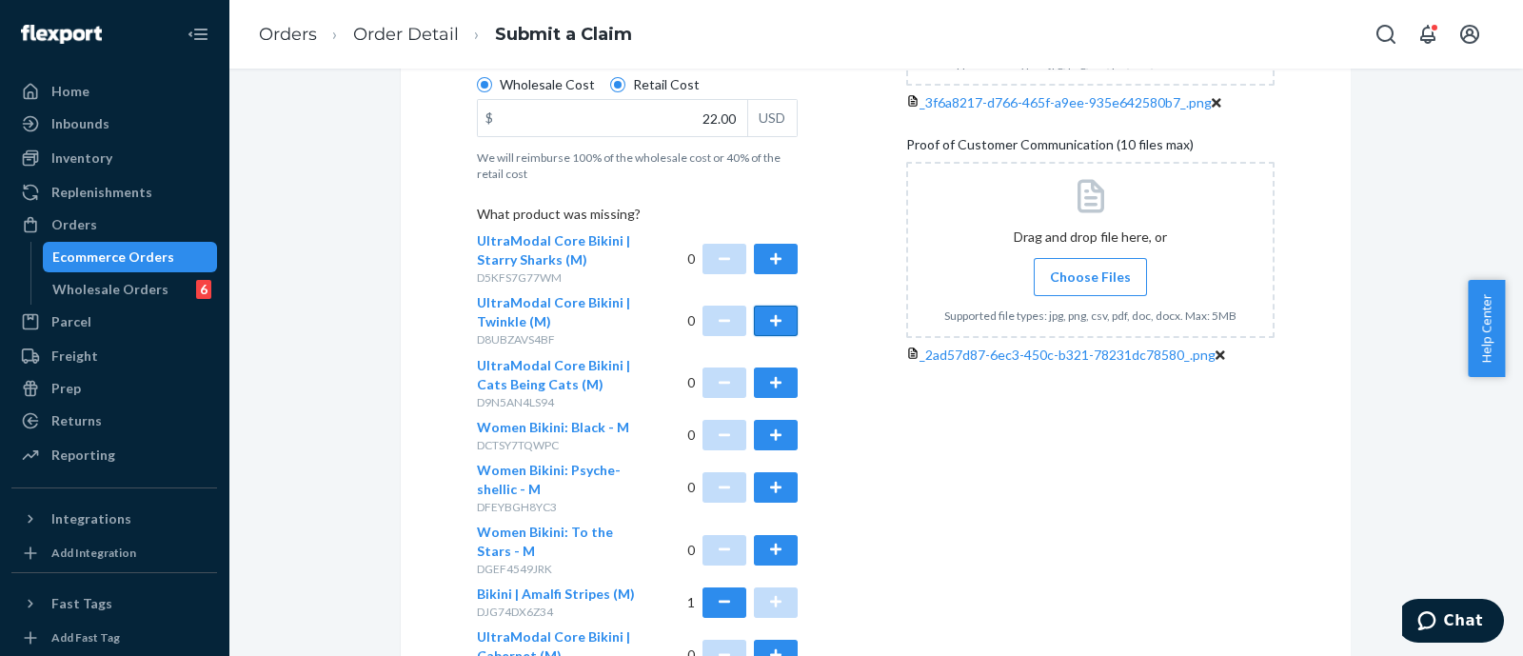
scroll to position [675, 0]
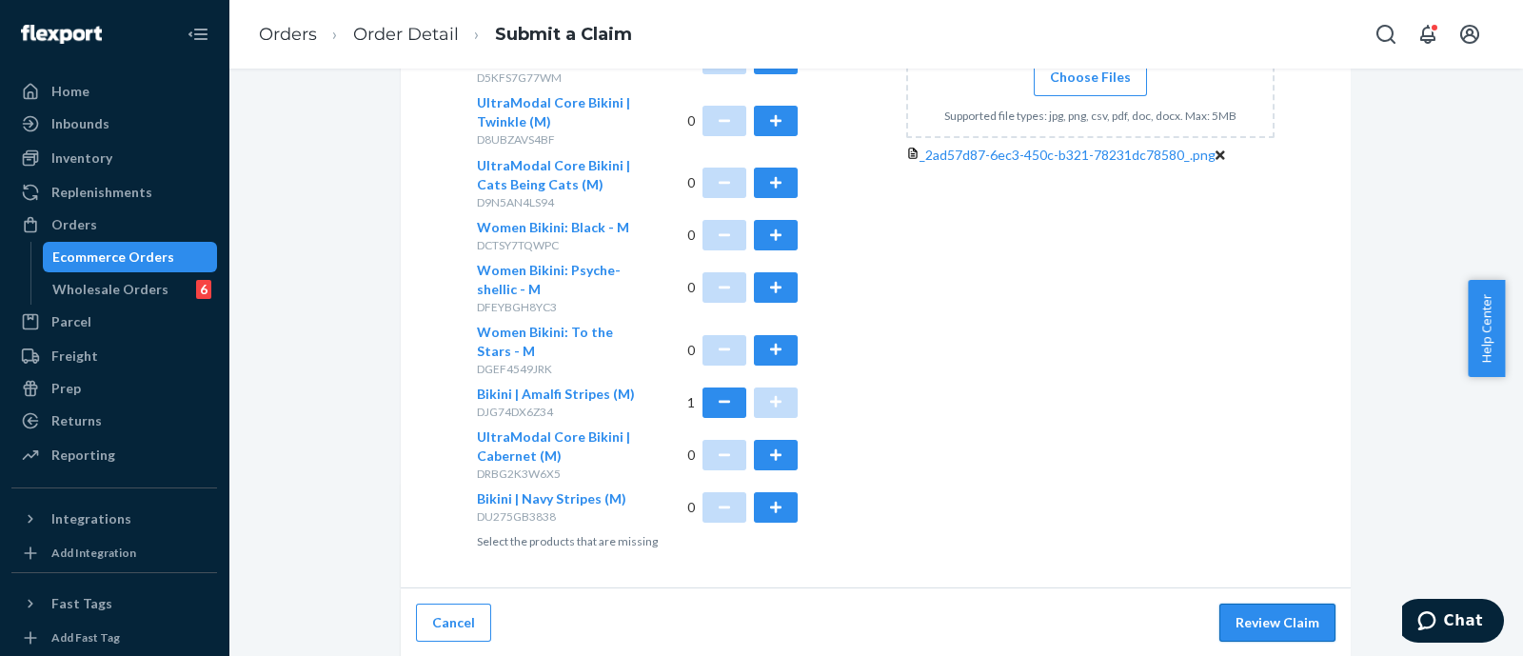
click at [1287, 612] on button "Review Claim" at bounding box center [1277, 622] width 116 height 38
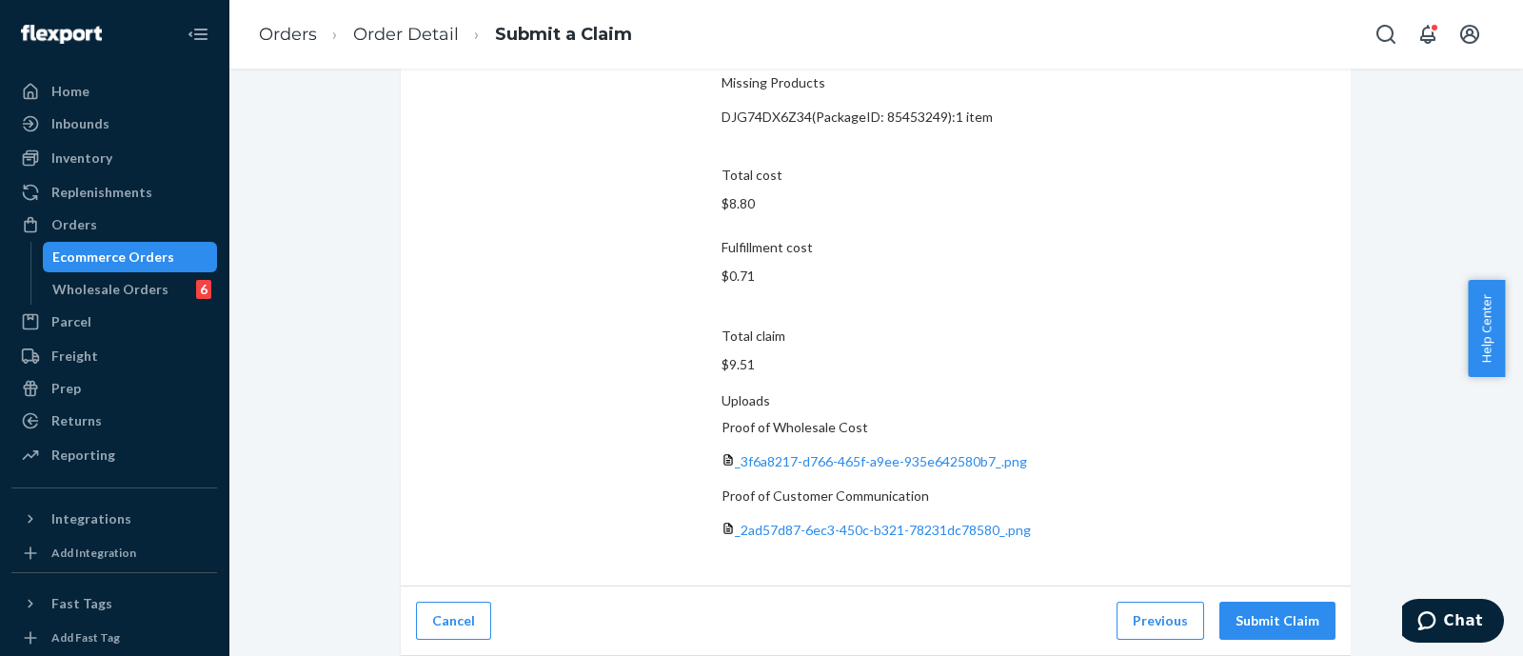
scroll to position [158, 0]
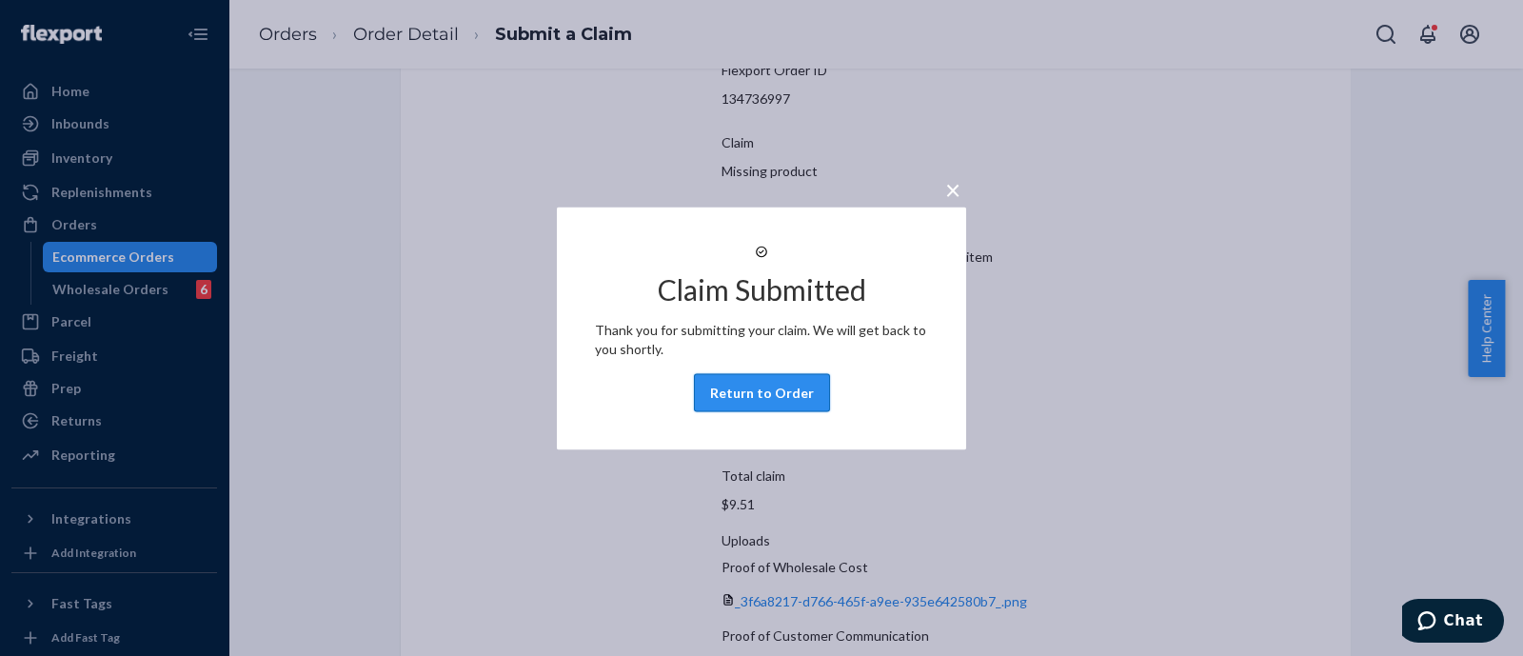
click at [765, 389] on button "Return to Order" at bounding box center [762, 392] width 136 height 38
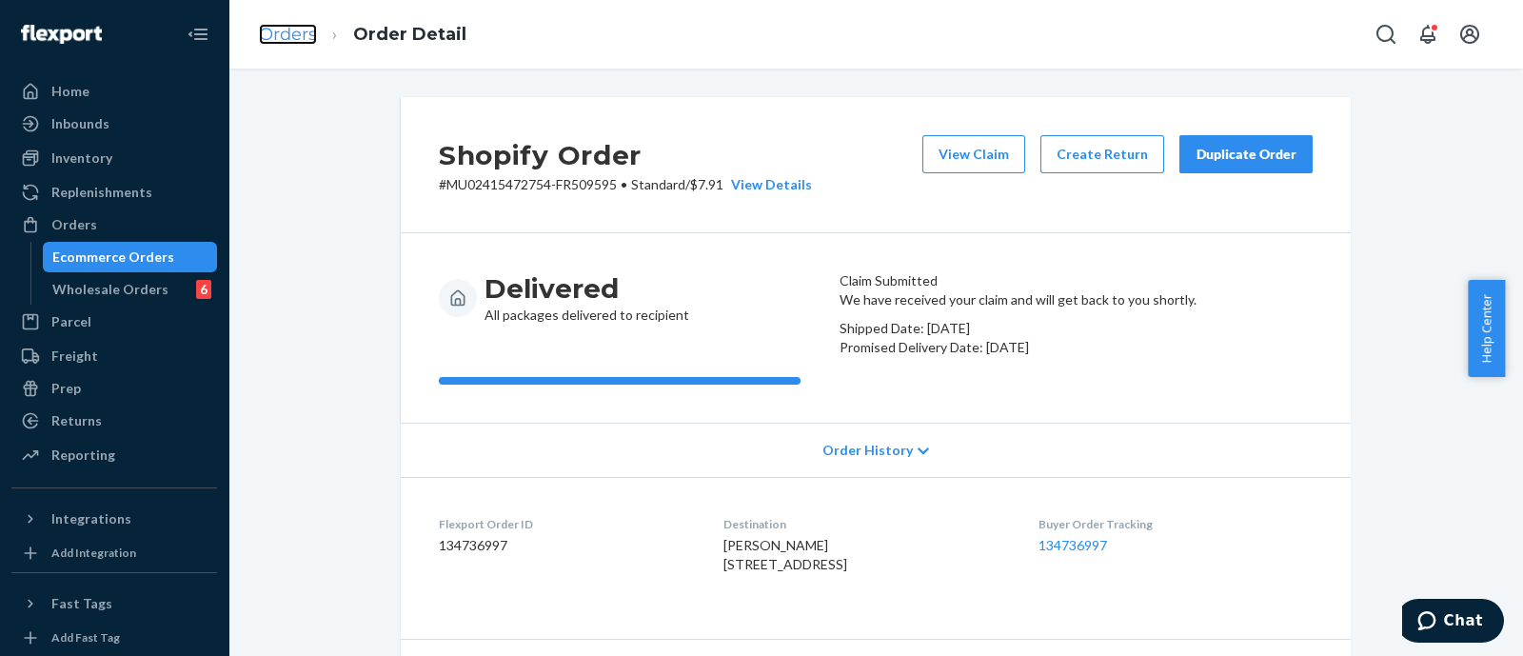
click at [298, 43] on link "Orders" at bounding box center [288, 34] width 58 height 21
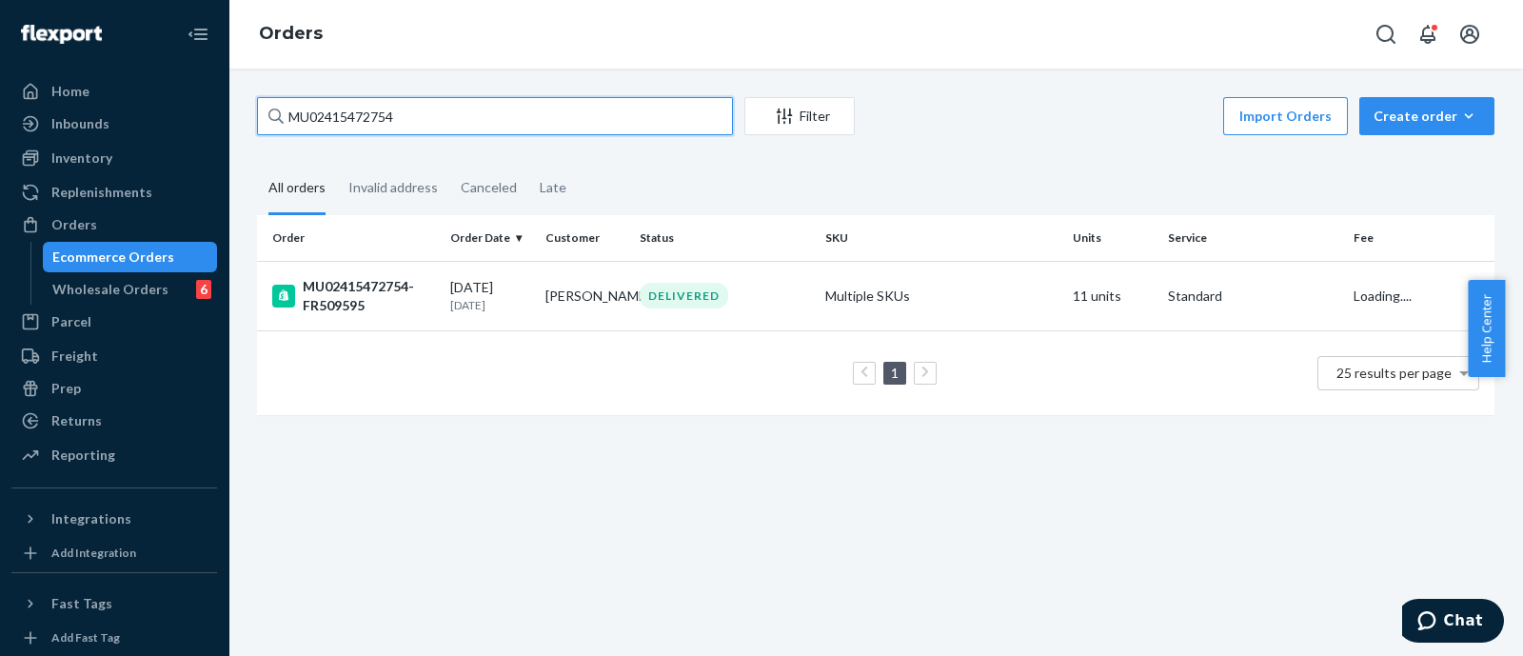
click at [536, 99] on input "MU02415472754" at bounding box center [495, 116] width 476 height 38
paste input "43378"
type input "MU02415443378"
click at [371, 287] on div "MU02415443378-FR479932" at bounding box center [353, 296] width 163 height 38
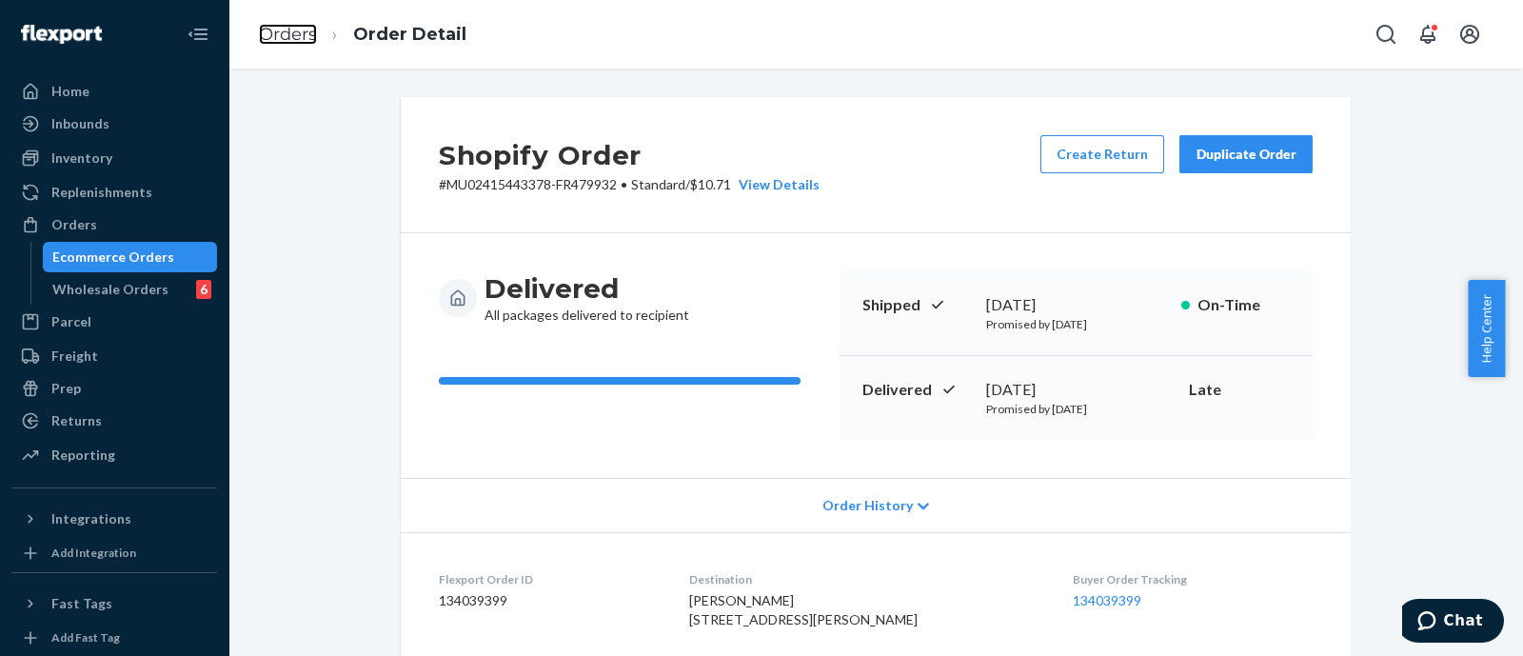
drag, startPoint x: 291, startPoint y: 32, endPoint x: 625, endPoint y: 88, distance: 338.6
click at [291, 32] on link "Orders" at bounding box center [288, 34] width 58 height 21
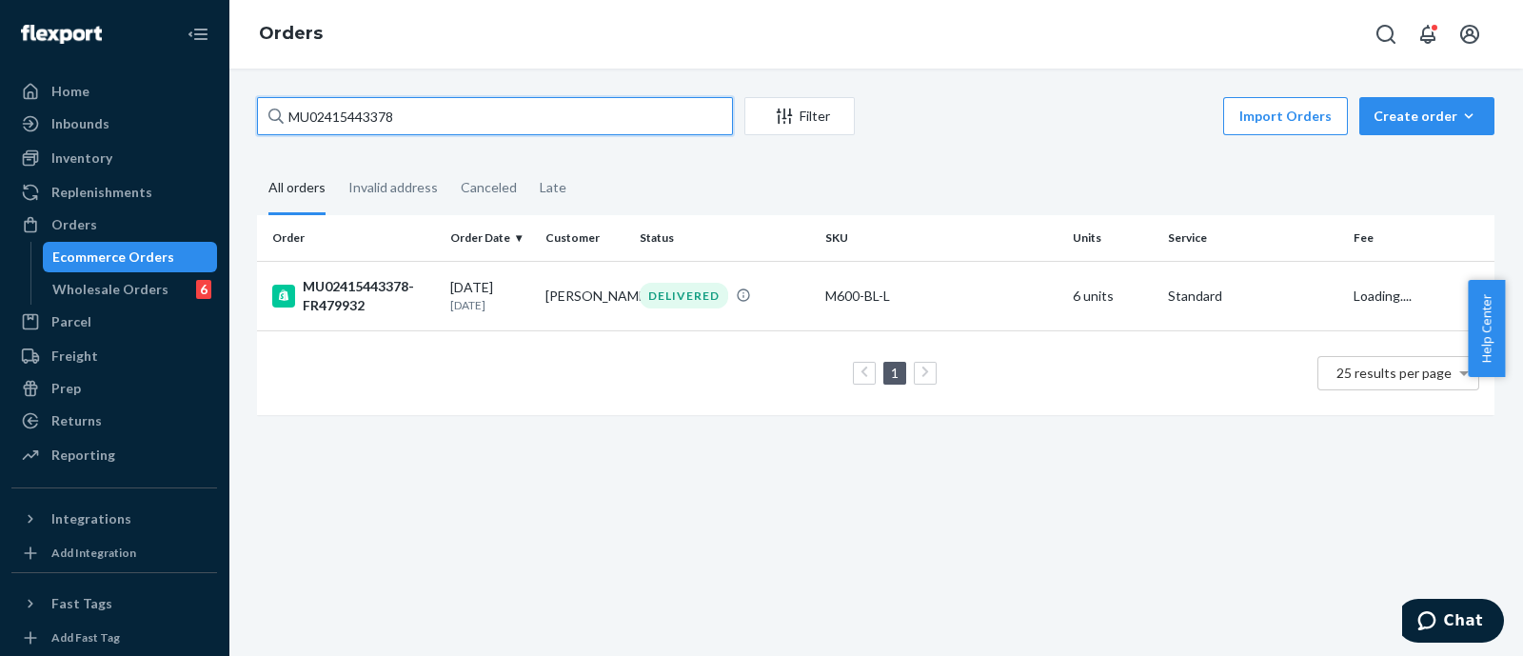
click at [633, 112] on input "MU02415443378" at bounding box center [495, 116] width 476 height 38
paste input "69659"
type input "MU02415469659"
click at [387, 277] on div "MU02415469659-FR506456" at bounding box center [353, 296] width 163 height 38
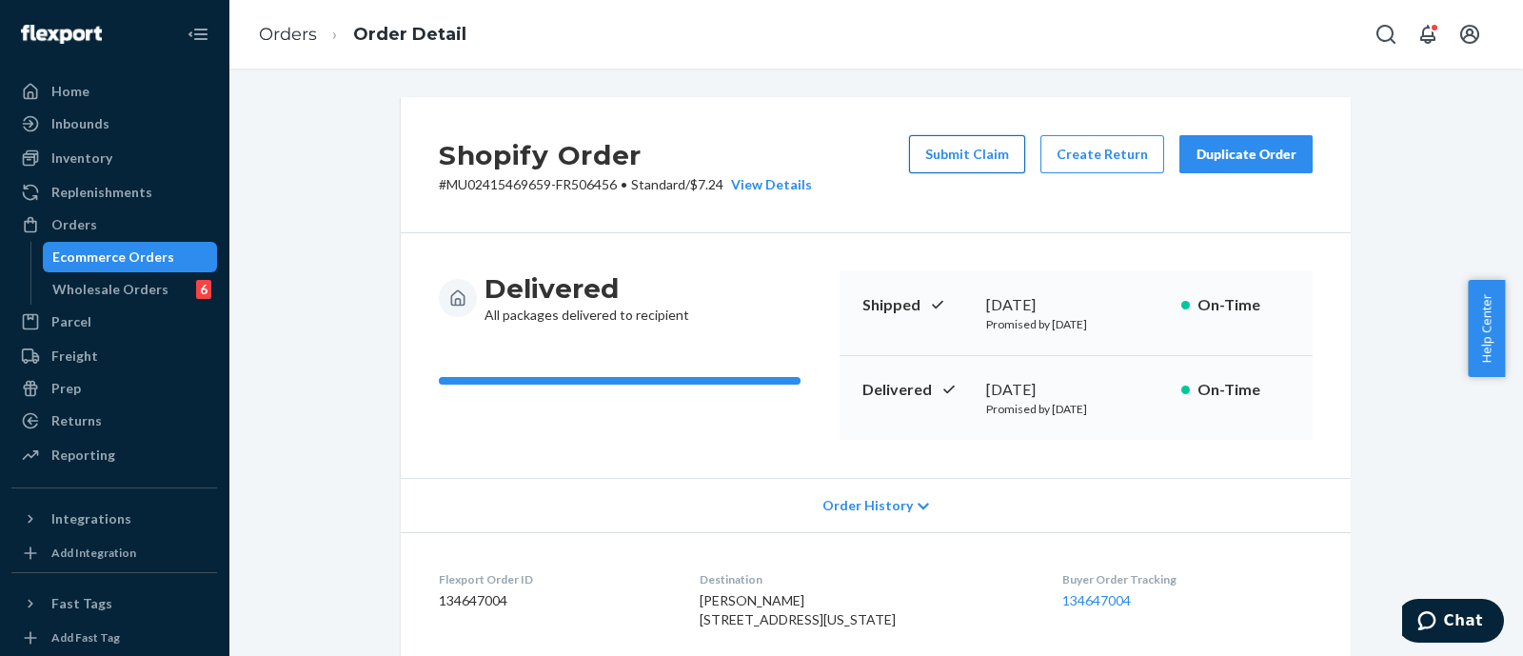
click at [966, 157] on button "Submit Claim" at bounding box center [967, 154] width 116 height 38
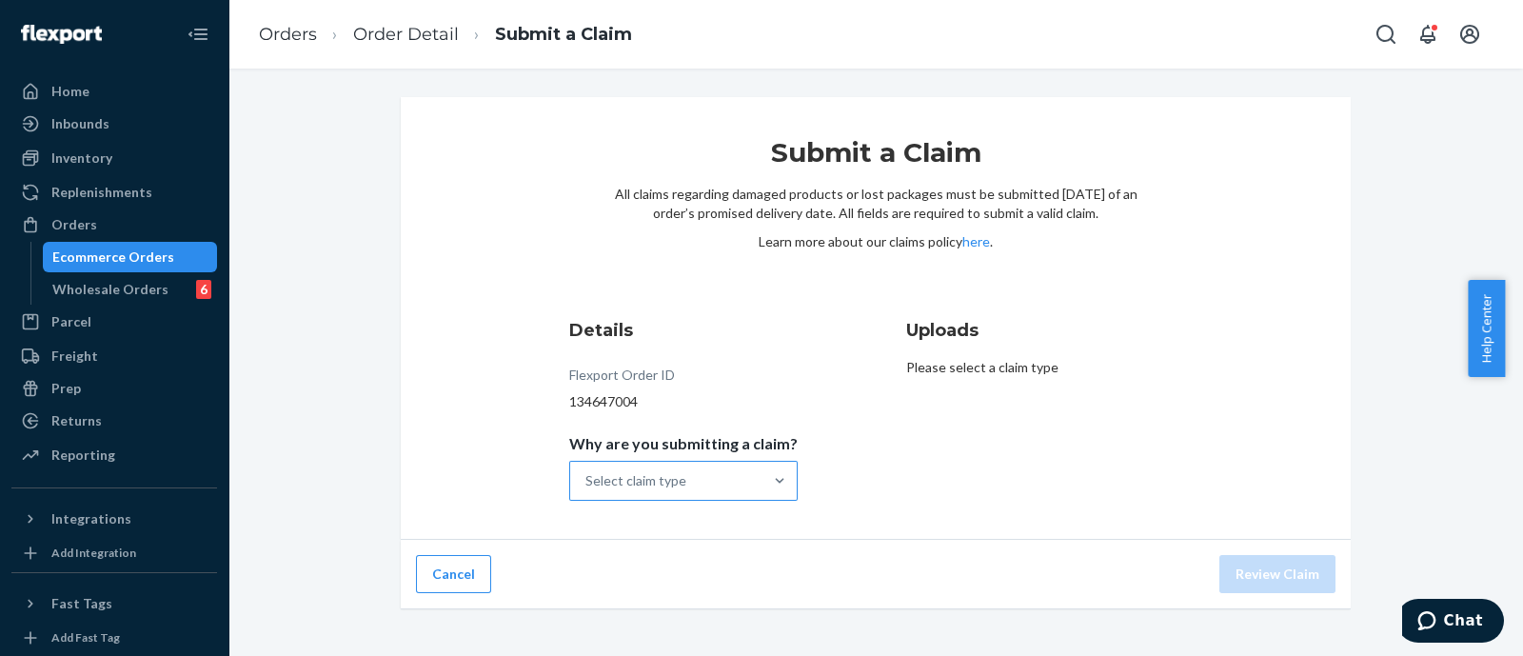
click at [701, 485] on div "Select claim type" at bounding box center [666, 481] width 192 height 38
click at [587, 485] on input "Why are you submitting a claim? Select claim type" at bounding box center [586, 480] width 2 height 19
click at [675, 636] on div "Missing product" at bounding box center [683, 642] width 221 height 38
click at [587, 490] on input "Why are you submitting a claim? option Missing product focused, 4 of 4. 4 resul…" at bounding box center [586, 480] width 2 height 19
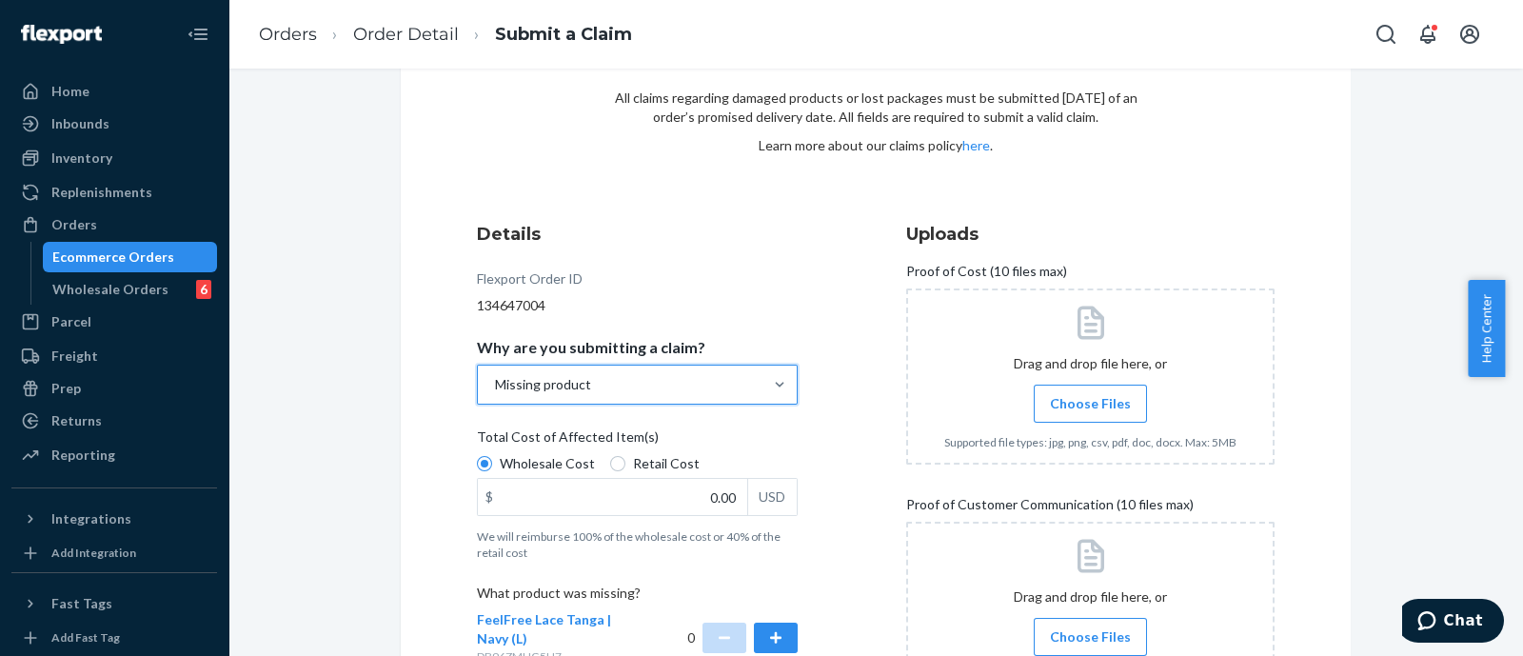
scroll to position [118, 0]
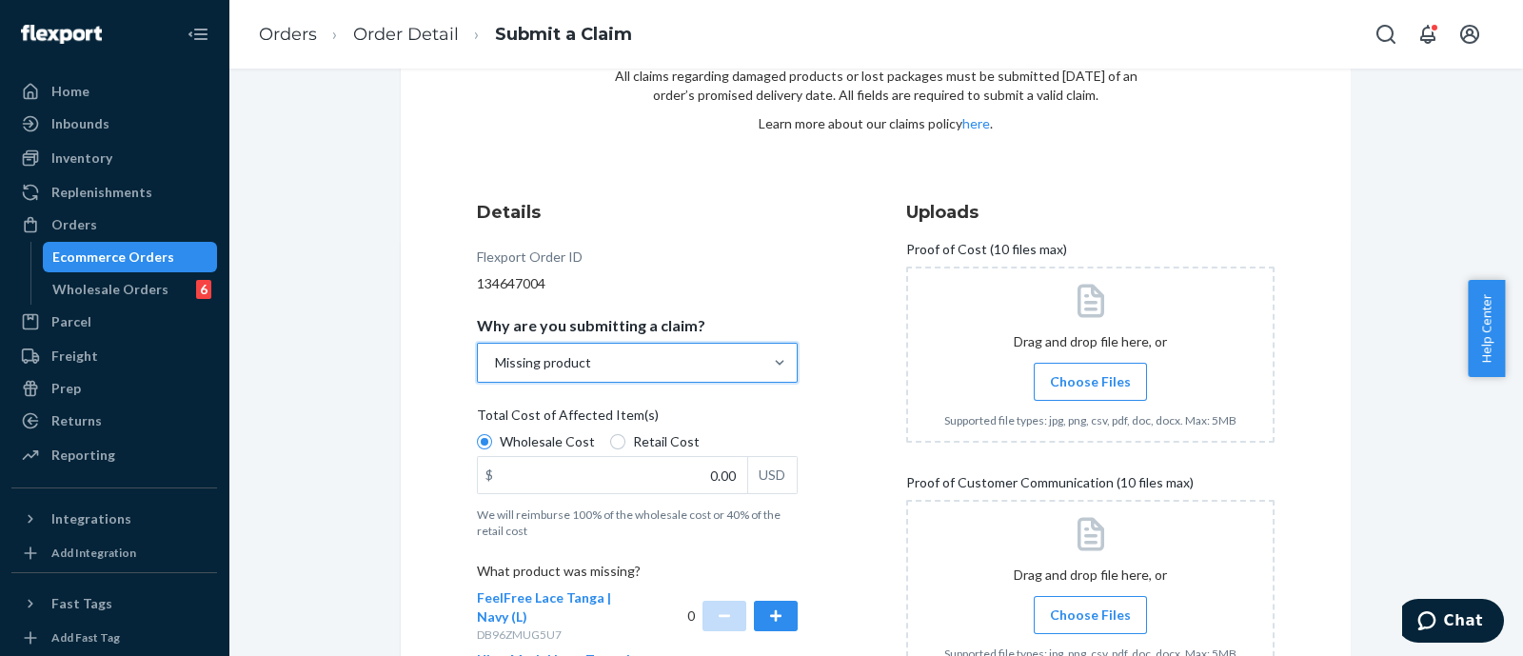
click at [633, 433] on span "Retail Cost" at bounding box center [666, 441] width 67 height 19
click at [625, 434] on input "Retail Cost" at bounding box center [617, 441] width 15 height 15
radio input "true"
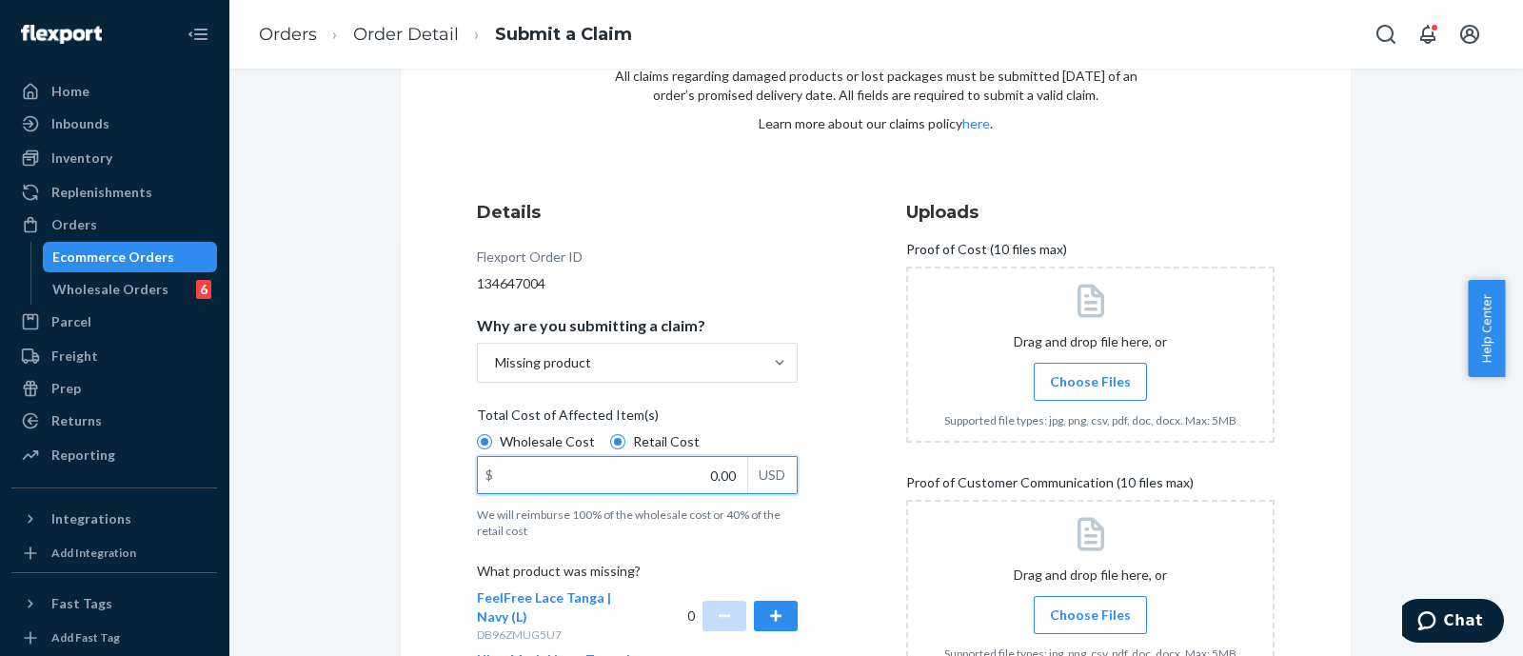
click at [665, 486] on input "0.00" at bounding box center [612, 475] width 269 height 36
paste input "42.33"
type input "42.33"
click at [804, 425] on div "Details Flexport Order ID 134647004 Why are you submitting a claim? Missing pro…" at bounding box center [661, 495] width 368 height 614
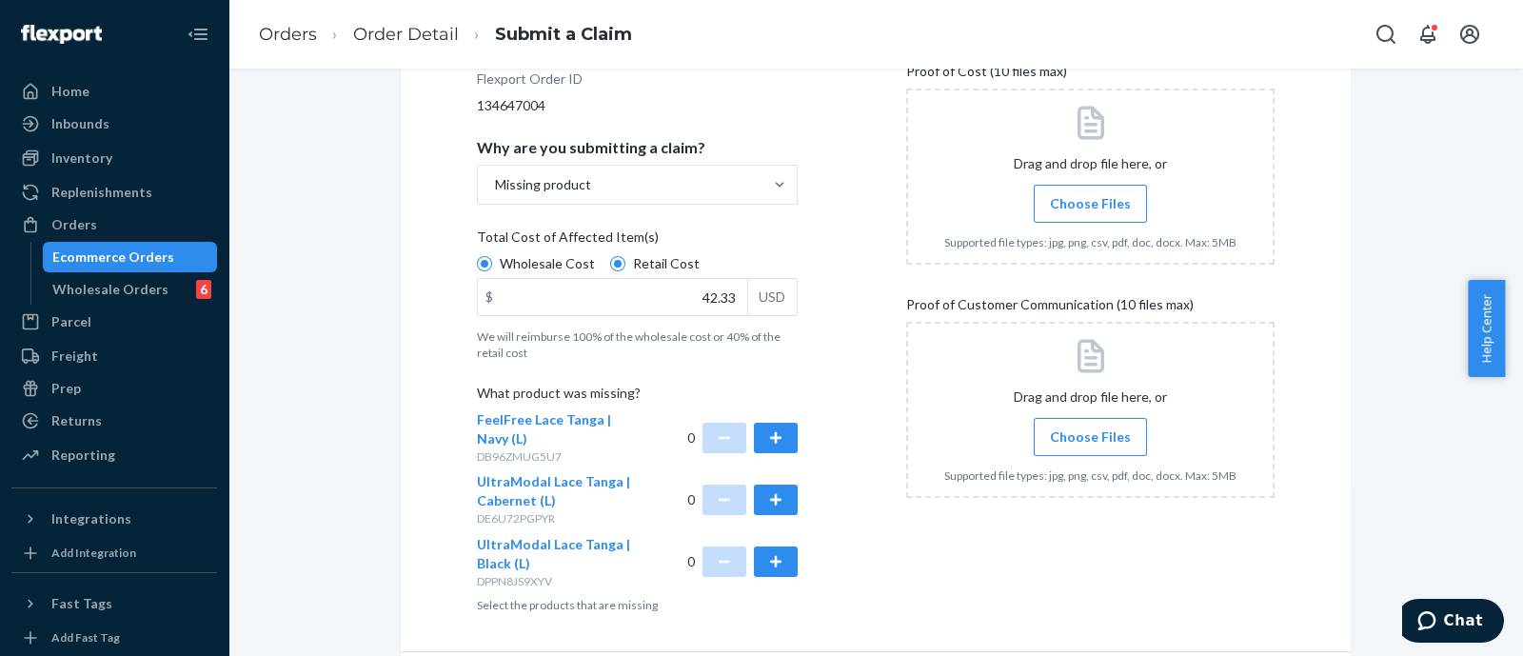
scroll to position [357, 0]
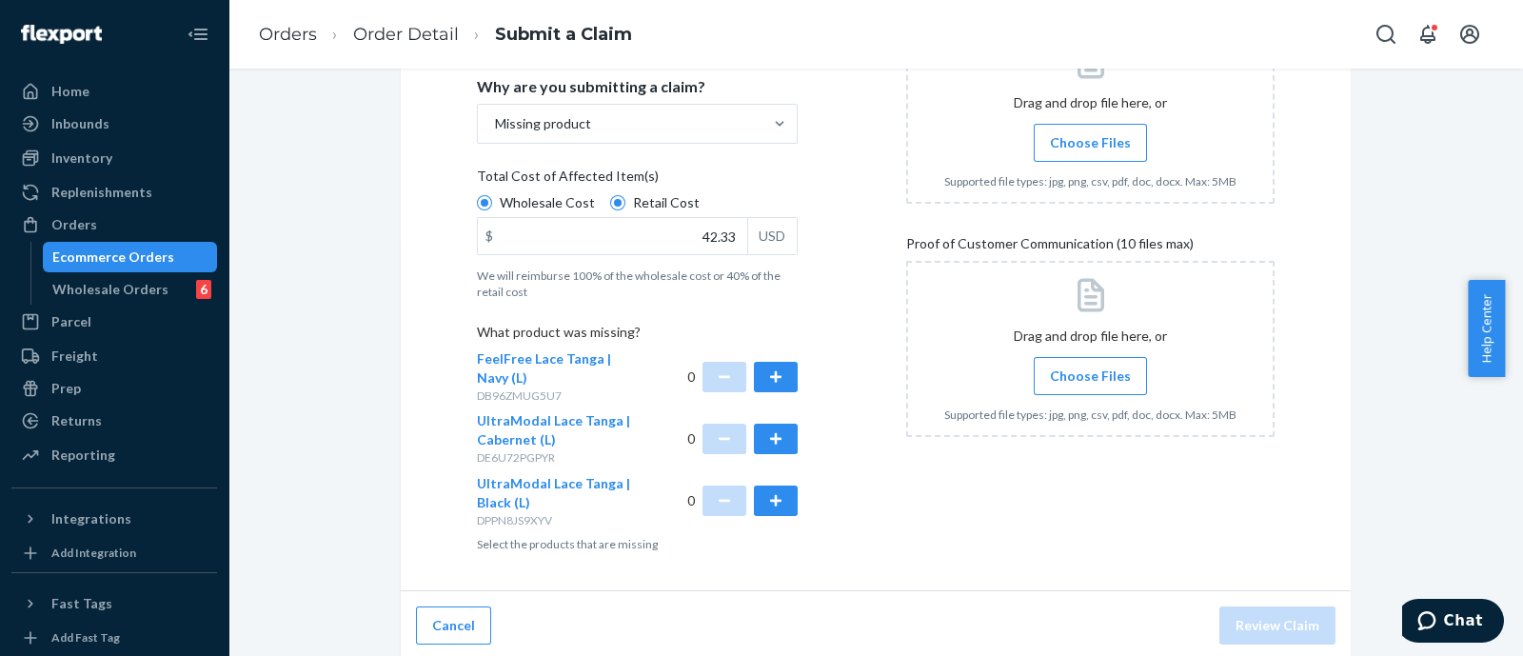
click at [1038, 148] on label "Choose Files" at bounding box center [1090, 143] width 113 height 38
click at [1090, 148] on input "Choose Files" at bounding box center [1090, 142] width 1 height 21
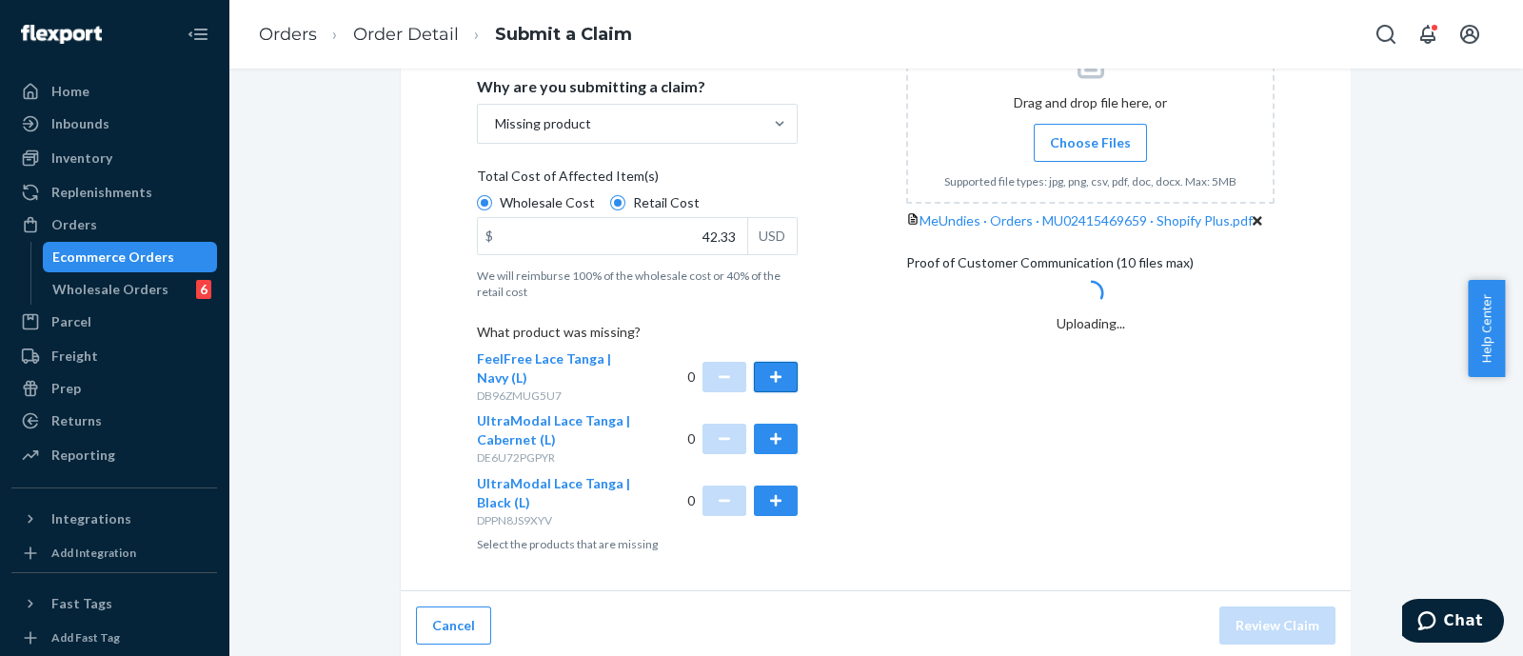
click at [757, 374] on button "button" at bounding box center [776, 377] width 44 height 30
click at [761, 434] on button "button" at bounding box center [776, 439] width 44 height 30
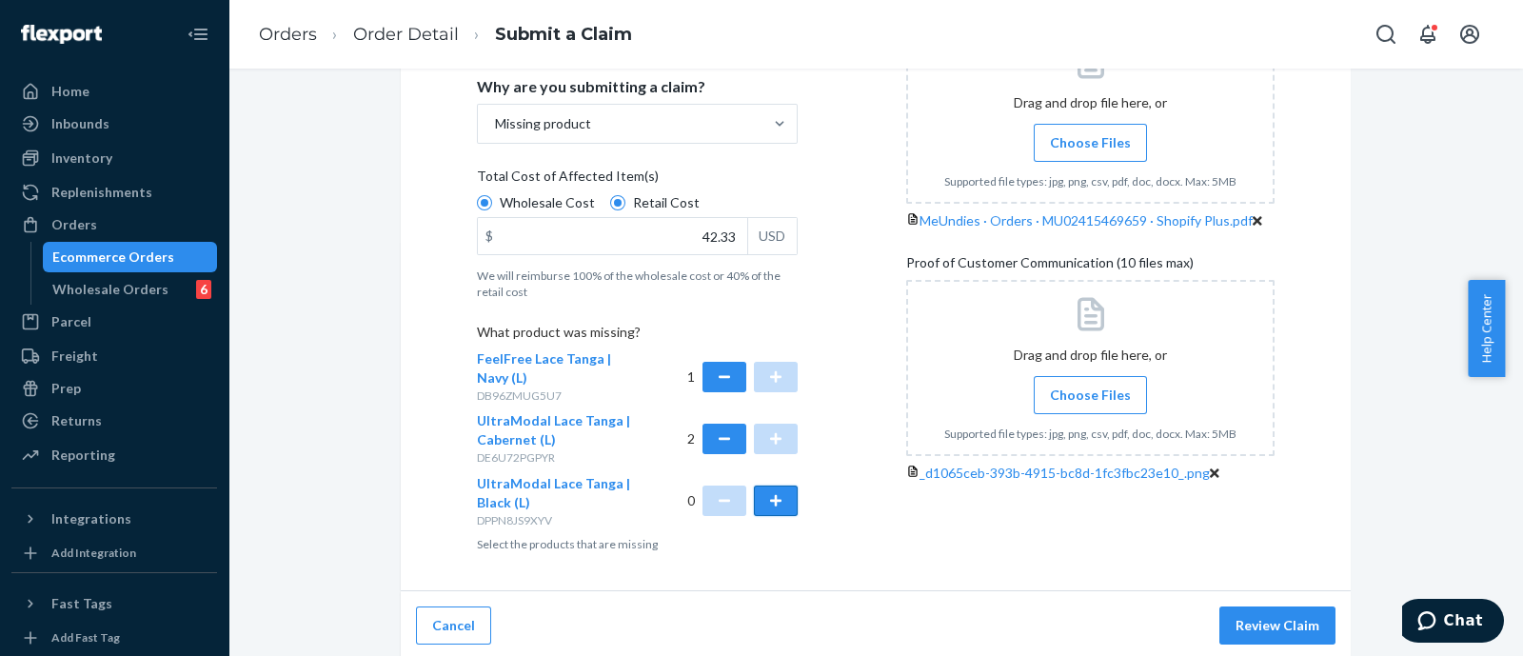
click at [771, 498] on button "button" at bounding box center [776, 500] width 44 height 30
click at [821, 478] on div "Details Flexport Order ID 134647004 Why are you submitting a claim? Missing pro…" at bounding box center [661, 257] width 368 height 614
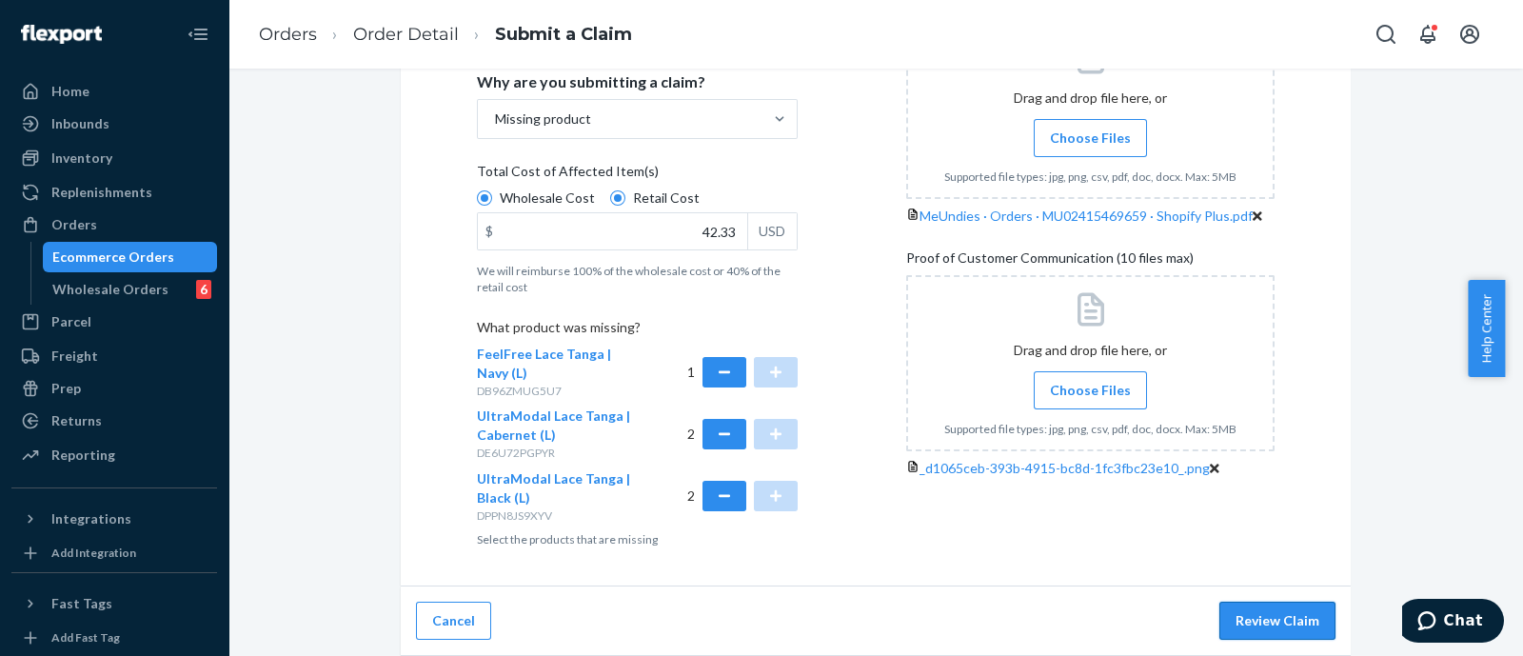
click at [1280, 610] on button "Review Claim" at bounding box center [1277, 621] width 116 height 38
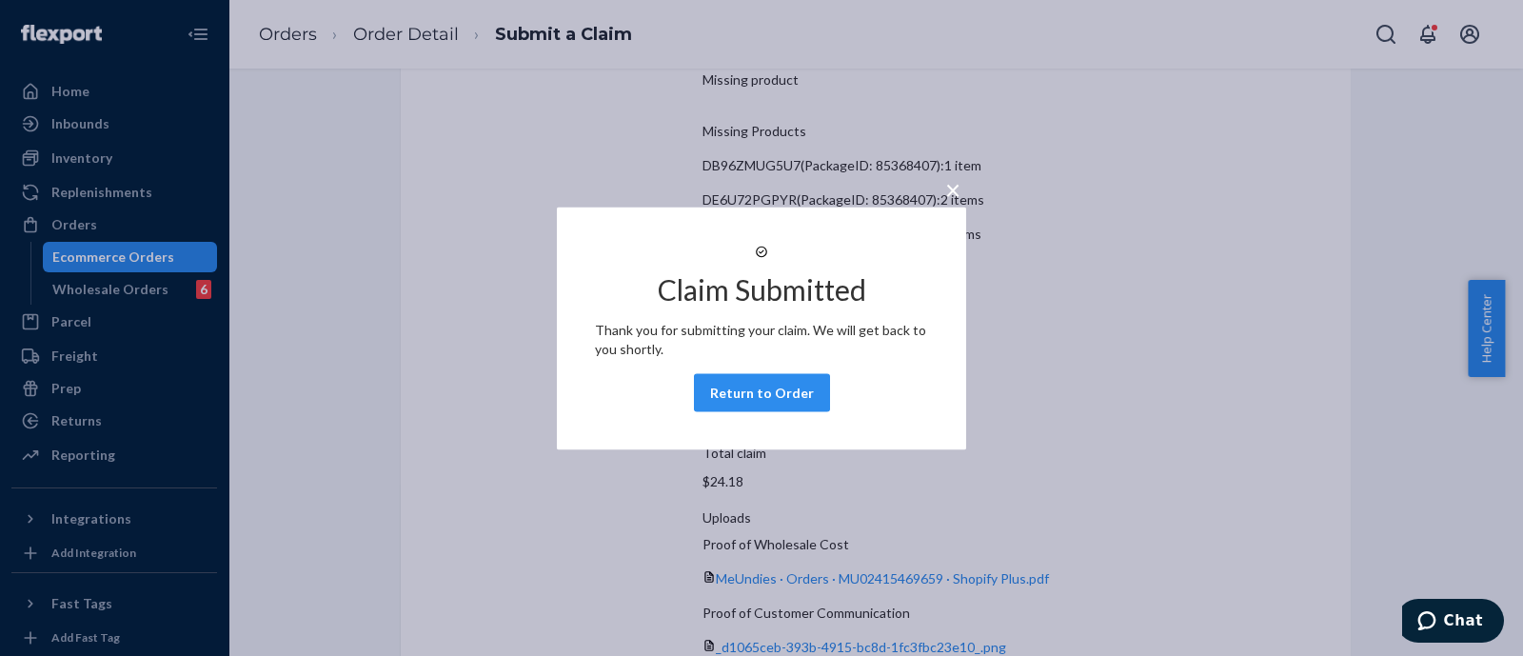
drag, startPoint x: 804, startPoint y: 433, endPoint x: 790, endPoint y: 436, distance: 14.6
click at [804, 433] on div "× Claim Submitted Thank you for submitting your claim. We will get back to you …" at bounding box center [761, 328] width 409 height 243
click at [748, 392] on button "Return to Order" at bounding box center [762, 392] width 136 height 38
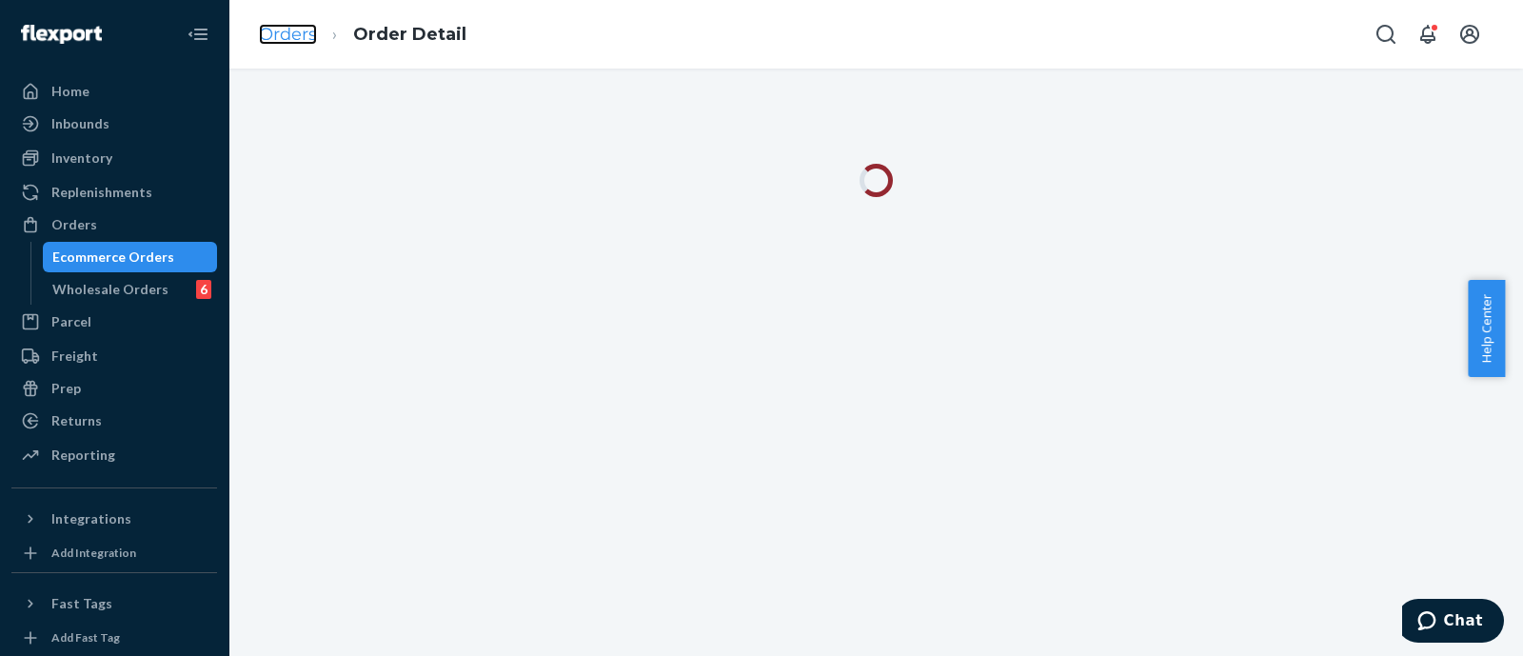
click at [282, 30] on link "Orders" at bounding box center [288, 34] width 58 height 21
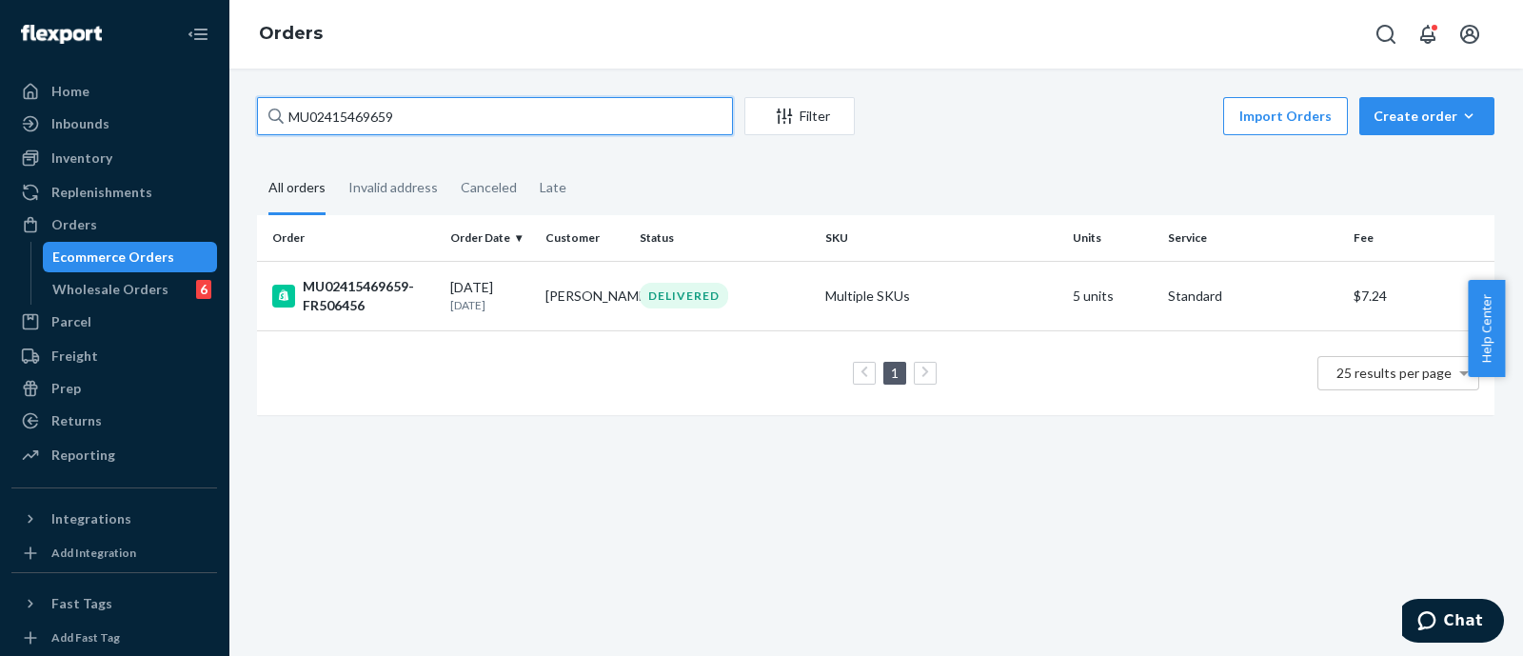
click at [586, 117] on input "MU02415469659" at bounding box center [495, 116] width 476 height 38
paste input "72095"
type input "MU02415472095"
click at [384, 297] on div "MU02415472095-FR508905" at bounding box center [353, 296] width 163 height 38
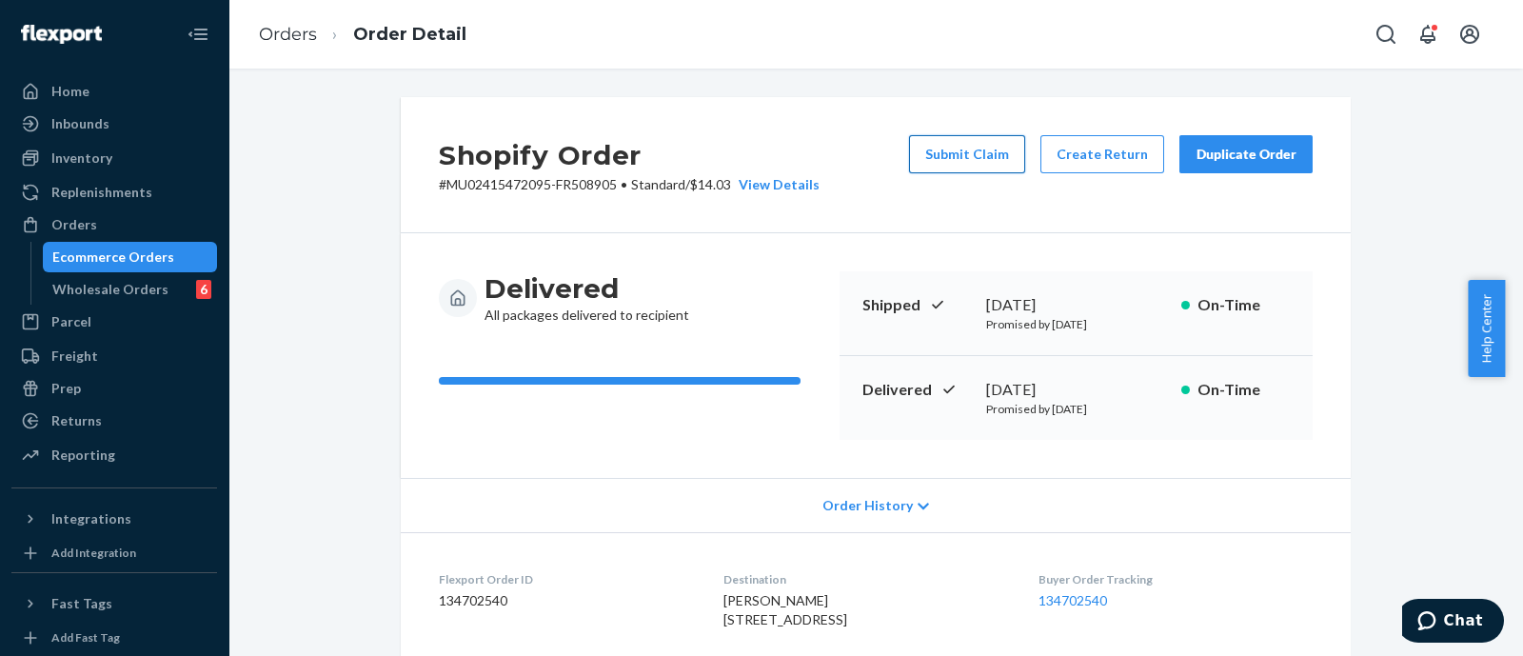
click at [928, 137] on button "Submit Claim" at bounding box center [967, 154] width 116 height 38
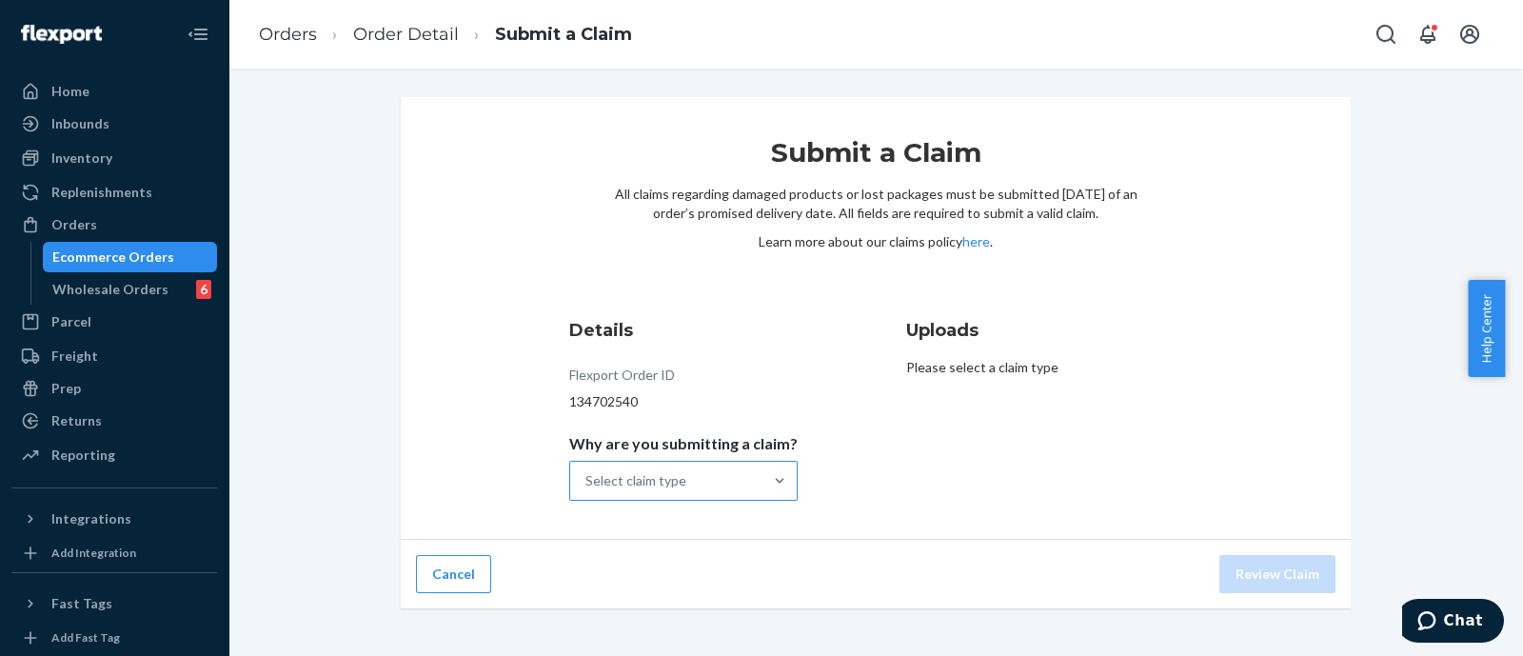
click at [713, 473] on div "Select claim type" at bounding box center [666, 481] width 192 height 38
click at [587, 473] on input "Why are you submitting a claim? Select claim type" at bounding box center [586, 480] width 2 height 19
click at [703, 625] on div "Missing product" at bounding box center [683, 642] width 221 height 38
click at [587, 490] on input "Why are you submitting a claim? option Missing product focused, 4 of 4. 4 resul…" at bounding box center [586, 480] width 2 height 19
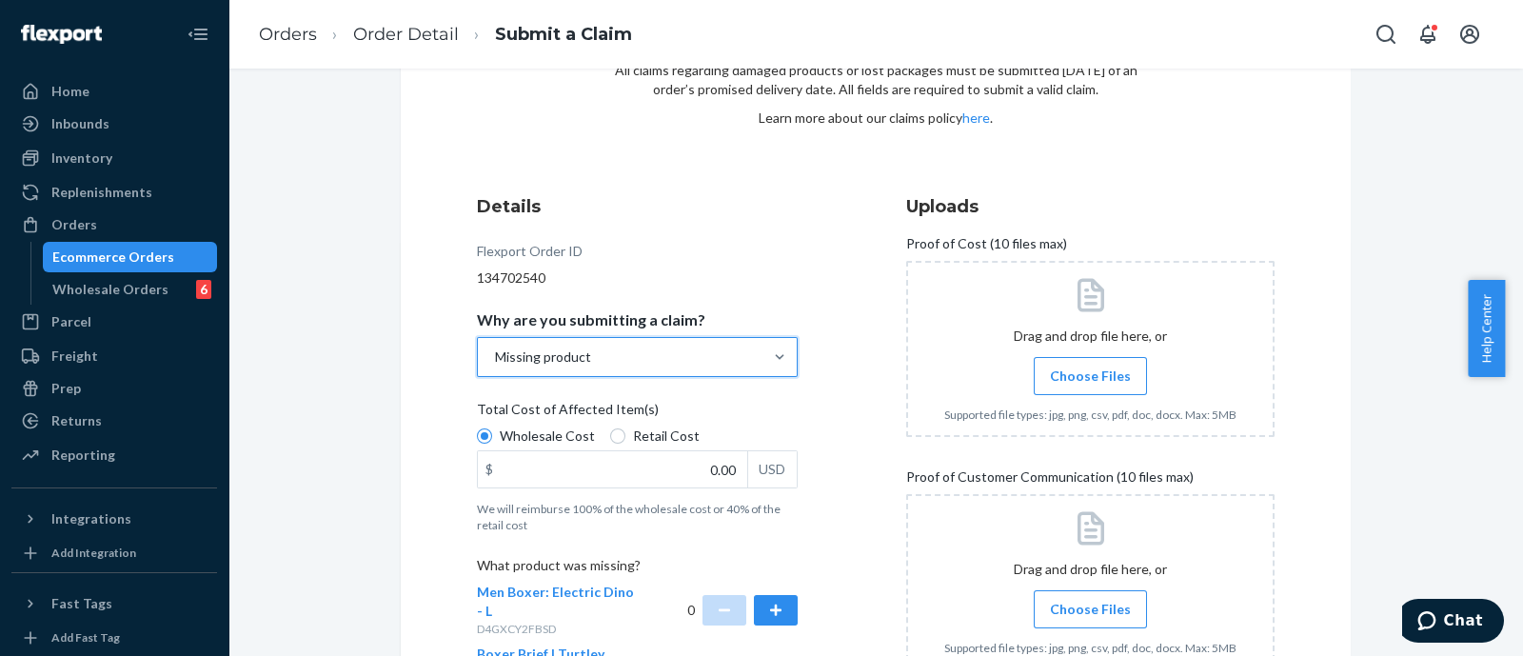
scroll to position [237, 0]
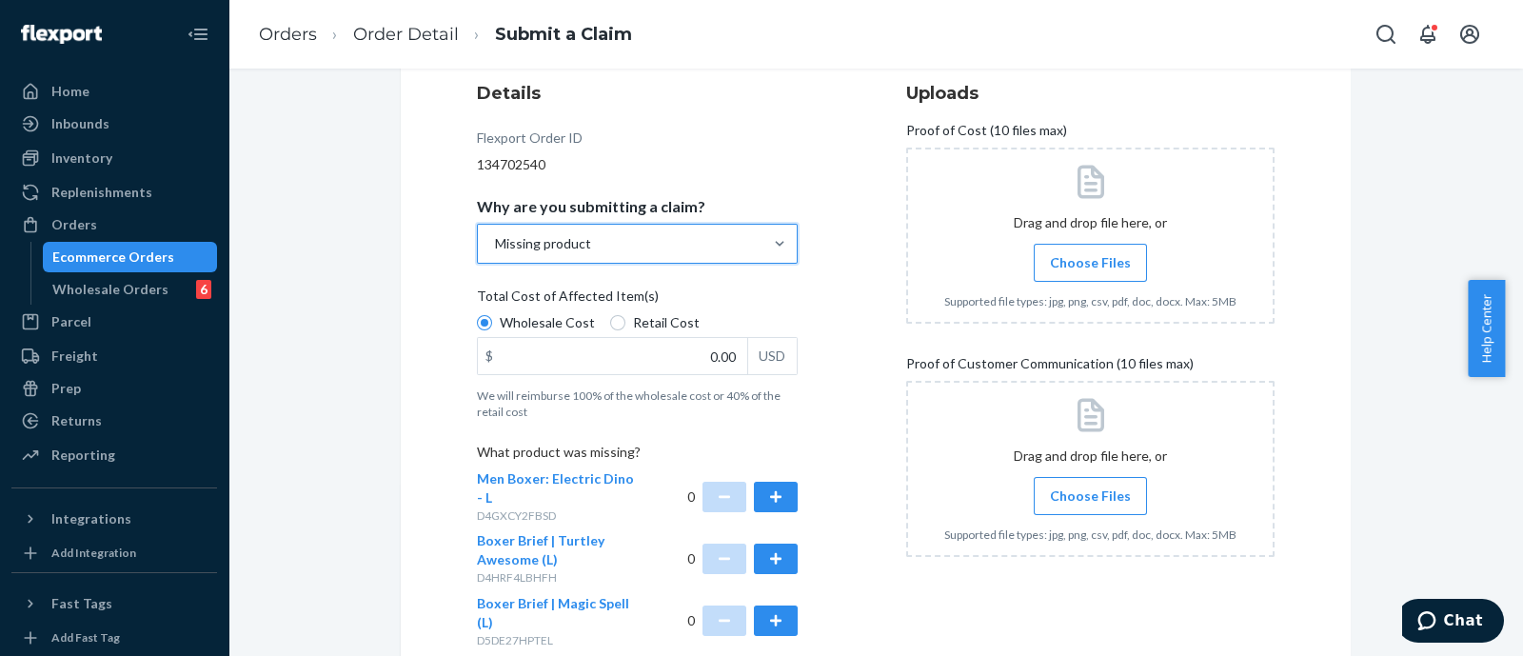
click at [643, 298] on div "Total Cost of Affected Item(s)" at bounding box center [637, 300] width 321 height 27
click at [492, 315] on input "Wholesale Cost" at bounding box center [484, 322] width 15 height 15
click at [668, 329] on span "Retail Cost" at bounding box center [666, 322] width 67 height 19
click at [625, 329] on input "Retail Cost" at bounding box center [617, 322] width 15 height 15
radio input "true"
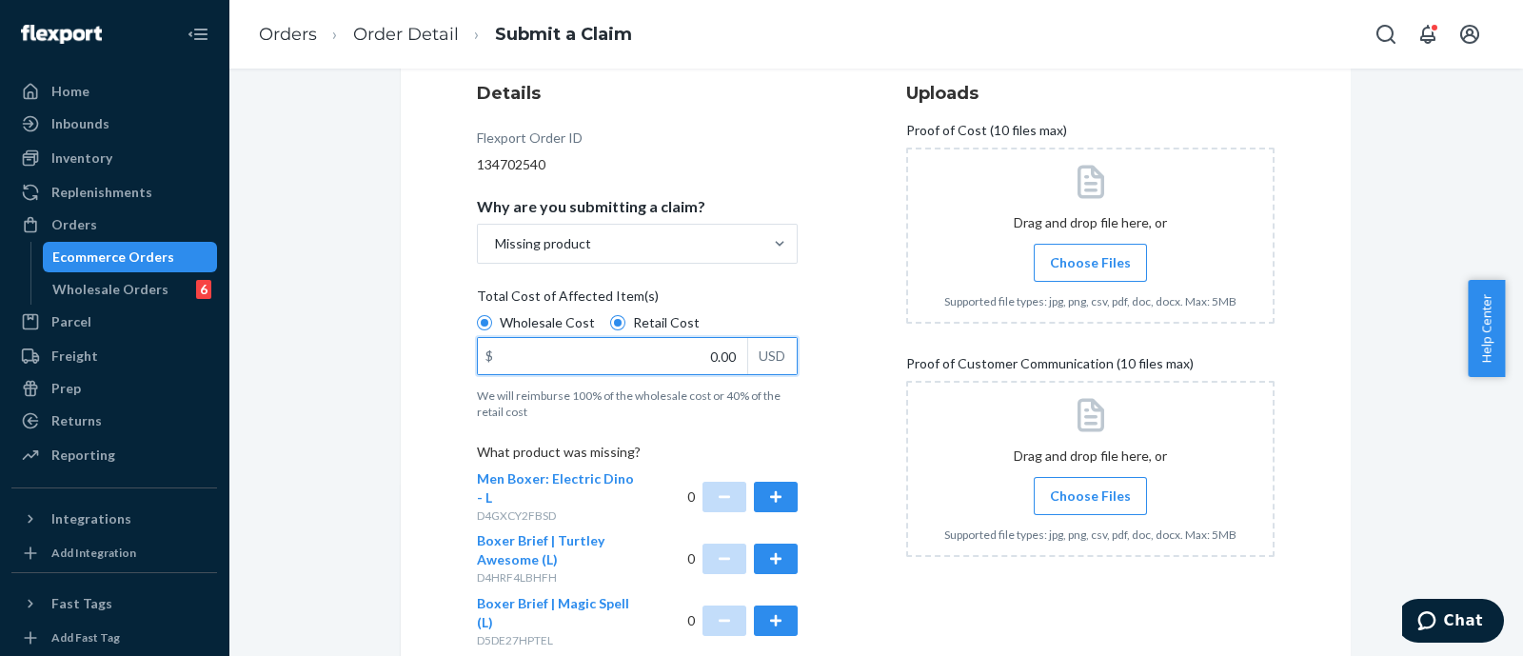
click at [692, 351] on input "0.00" at bounding box center [612, 356] width 269 height 36
type input "26.00"
click at [827, 430] on div "Details Flexport Order ID 134702540 Why are you submitting a claim? Missing pro…" at bounding box center [661, 480] width 368 height 823
click at [742, 491] on div "0" at bounding box center [742, 496] width 111 height 54
click at [755, 495] on button "button" at bounding box center [776, 497] width 44 height 30
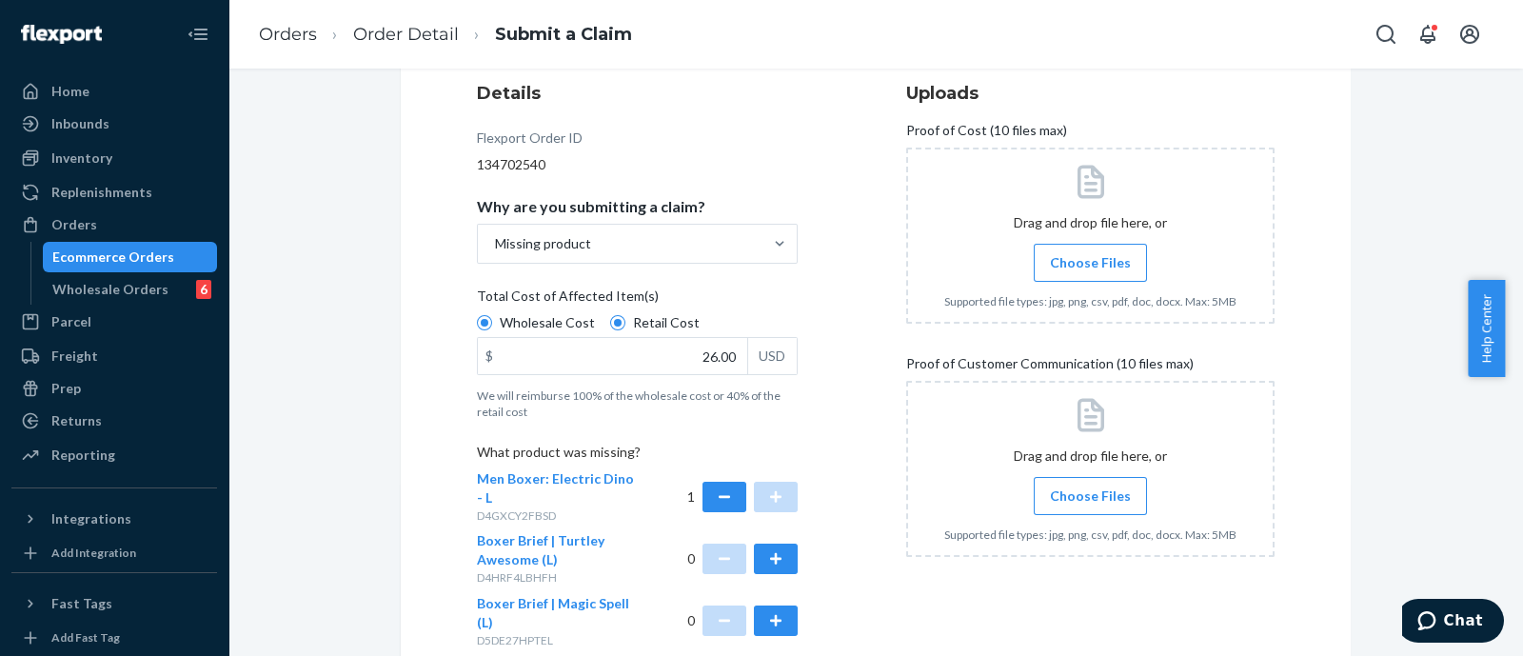
click at [787, 450] on p "What product was missing?" at bounding box center [637, 456] width 321 height 27
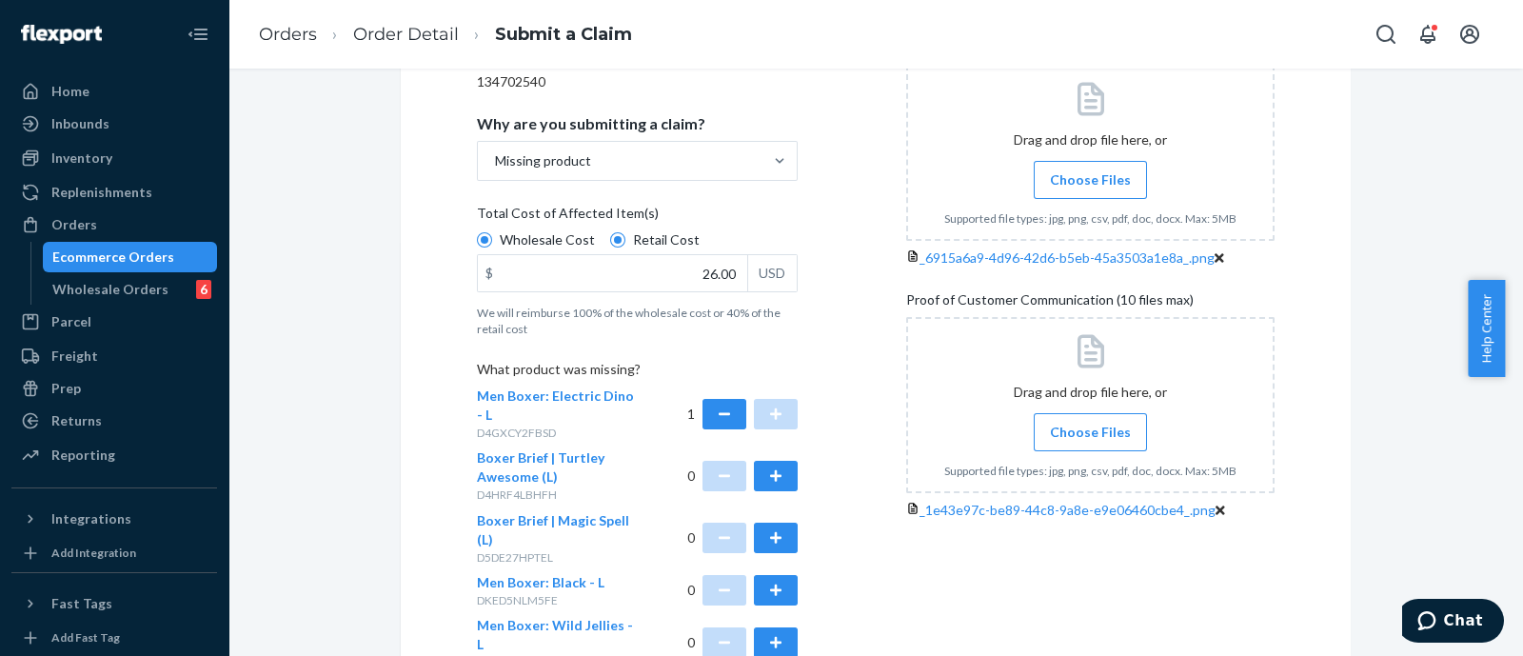
scroll to position [551, 0]
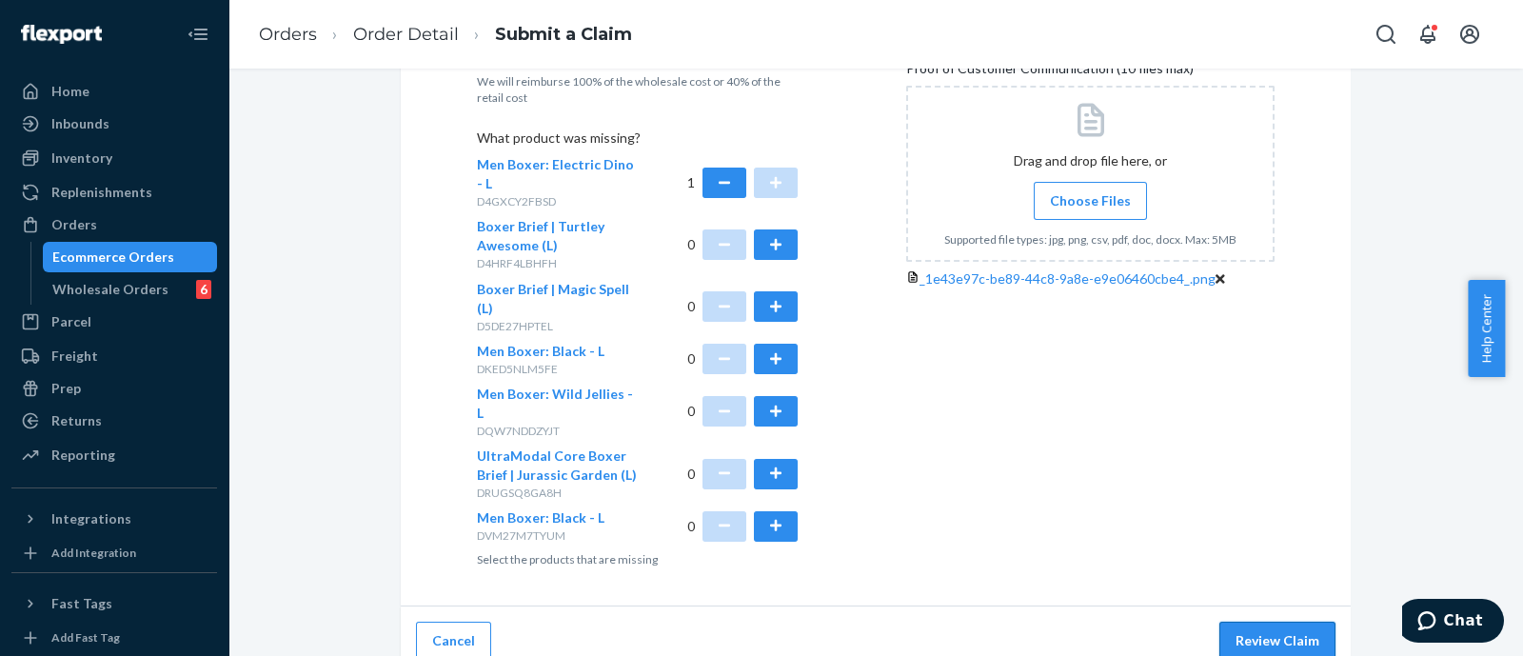
click at [1287, 622] on button "Review Claim" at bounding box center [1277, 641] width 116 height 38
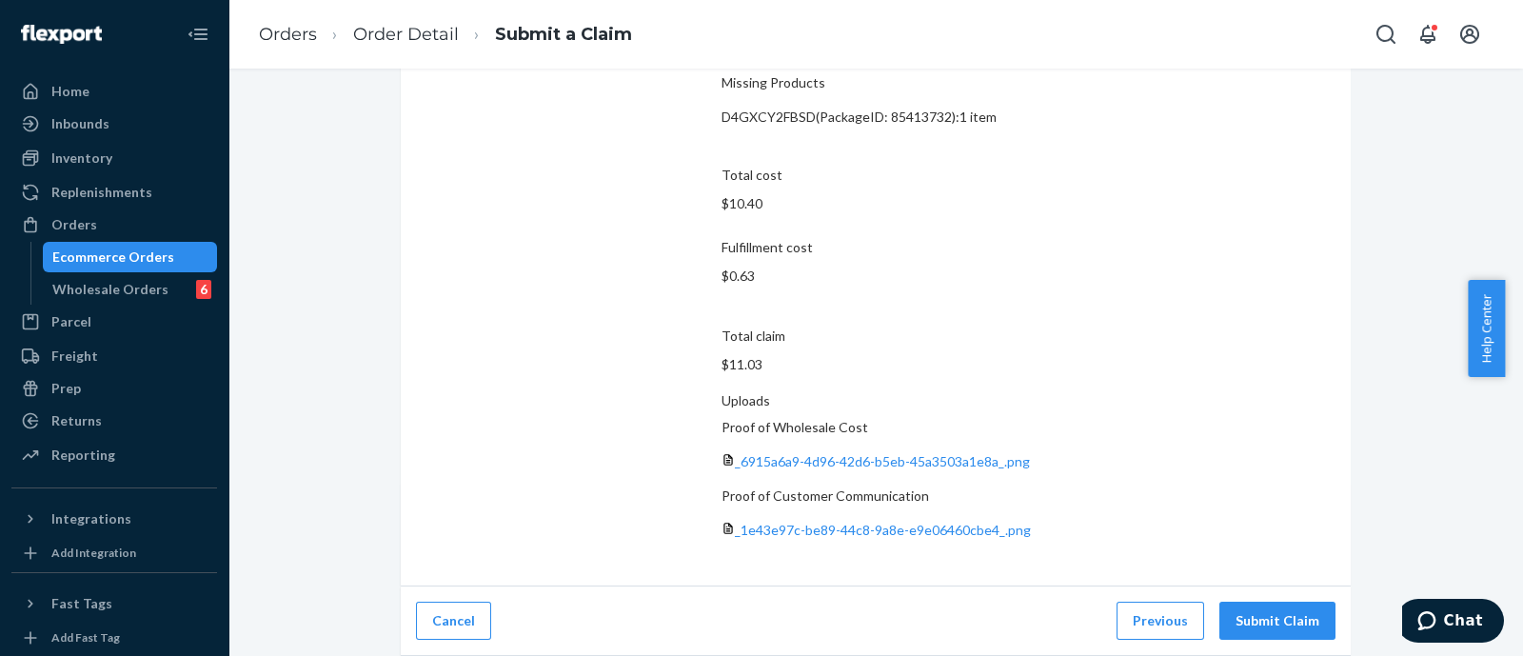
scroll to position [158, 0]
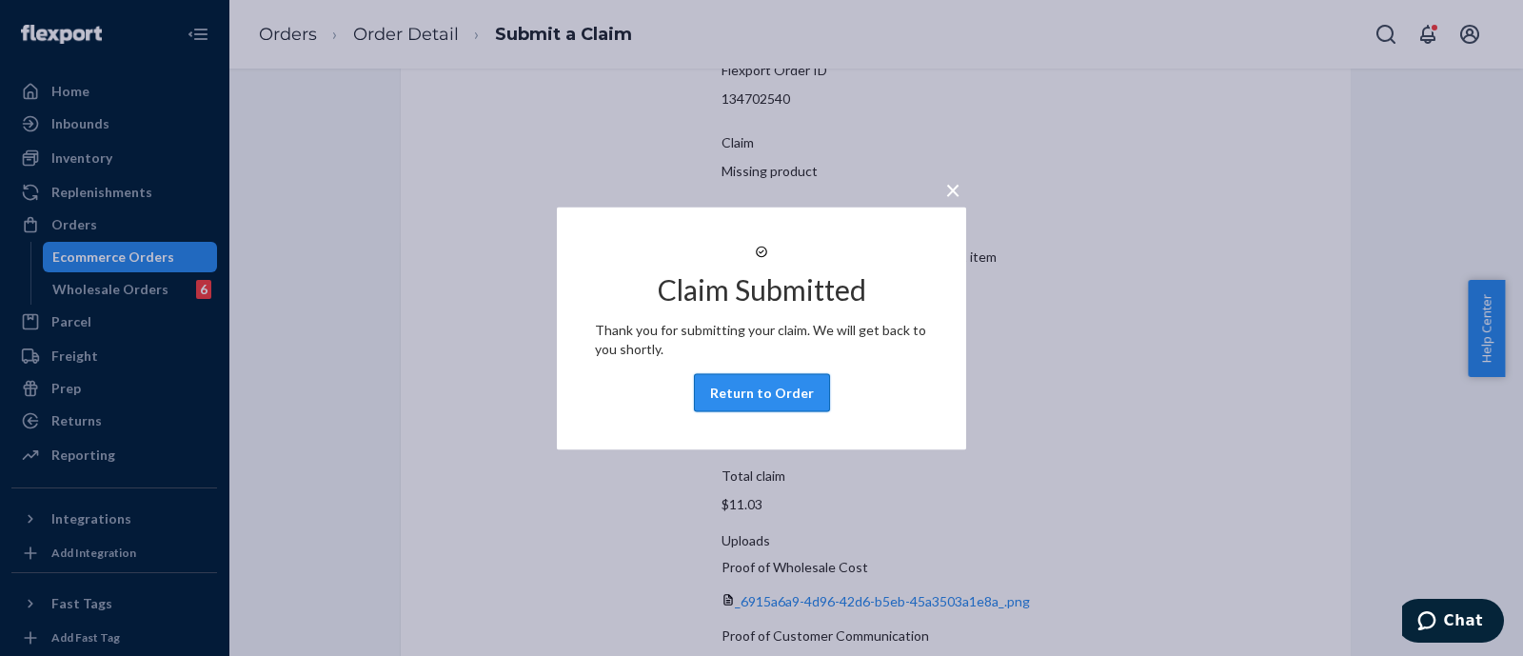
click at [789, 391] on button "Return to Order" at bounding box center [762, 392] width 136 height 38
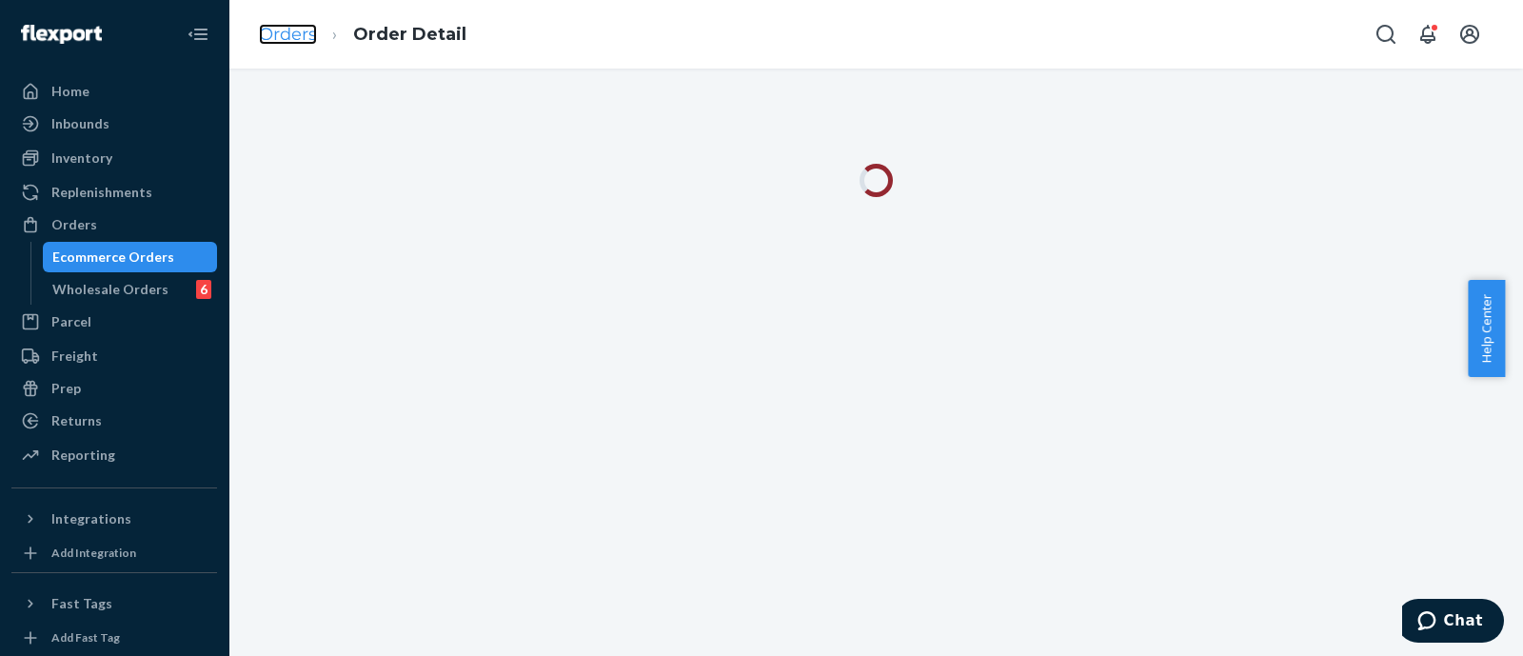
click at [287, 35] on link "Orders" at bounding box center [288, 34] width 58 height 21
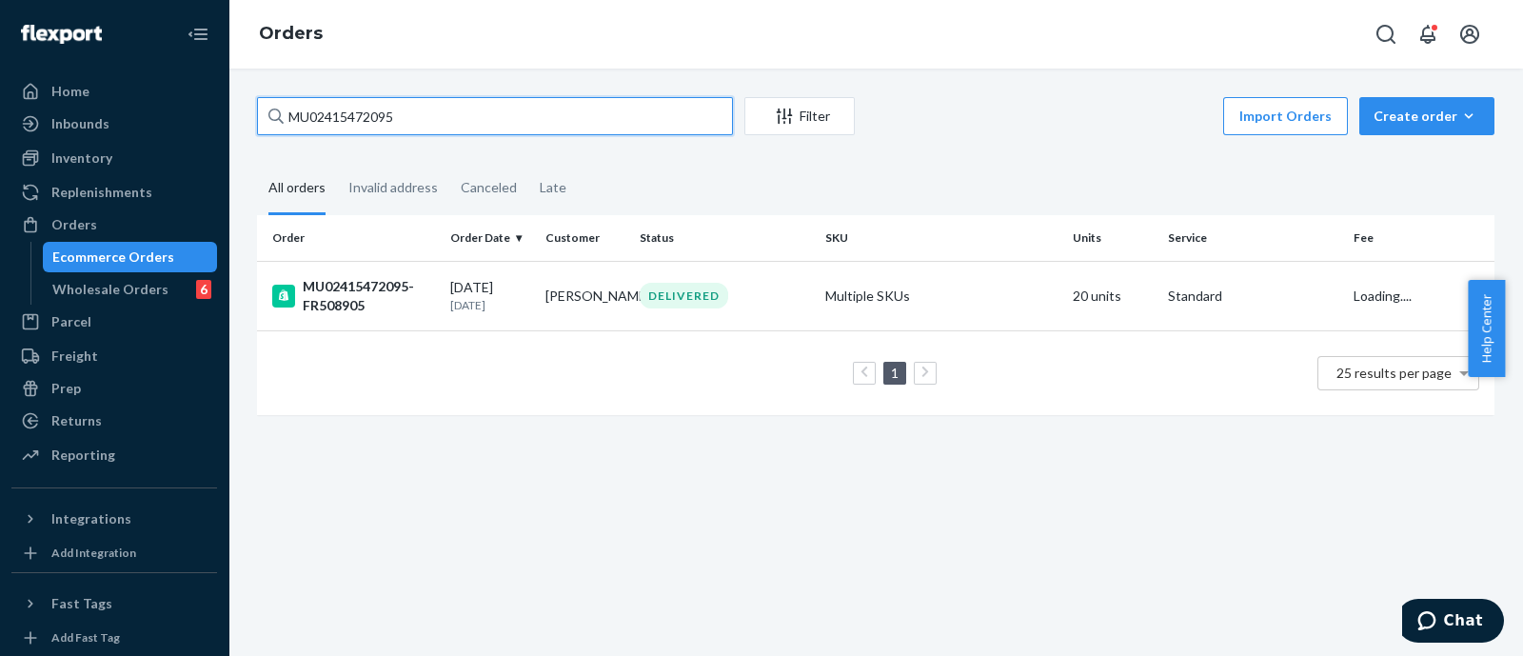
click at [496, 114] on input "MU02415472095" at bounding box center [495, 116] width 476 height 38
paste input "text"
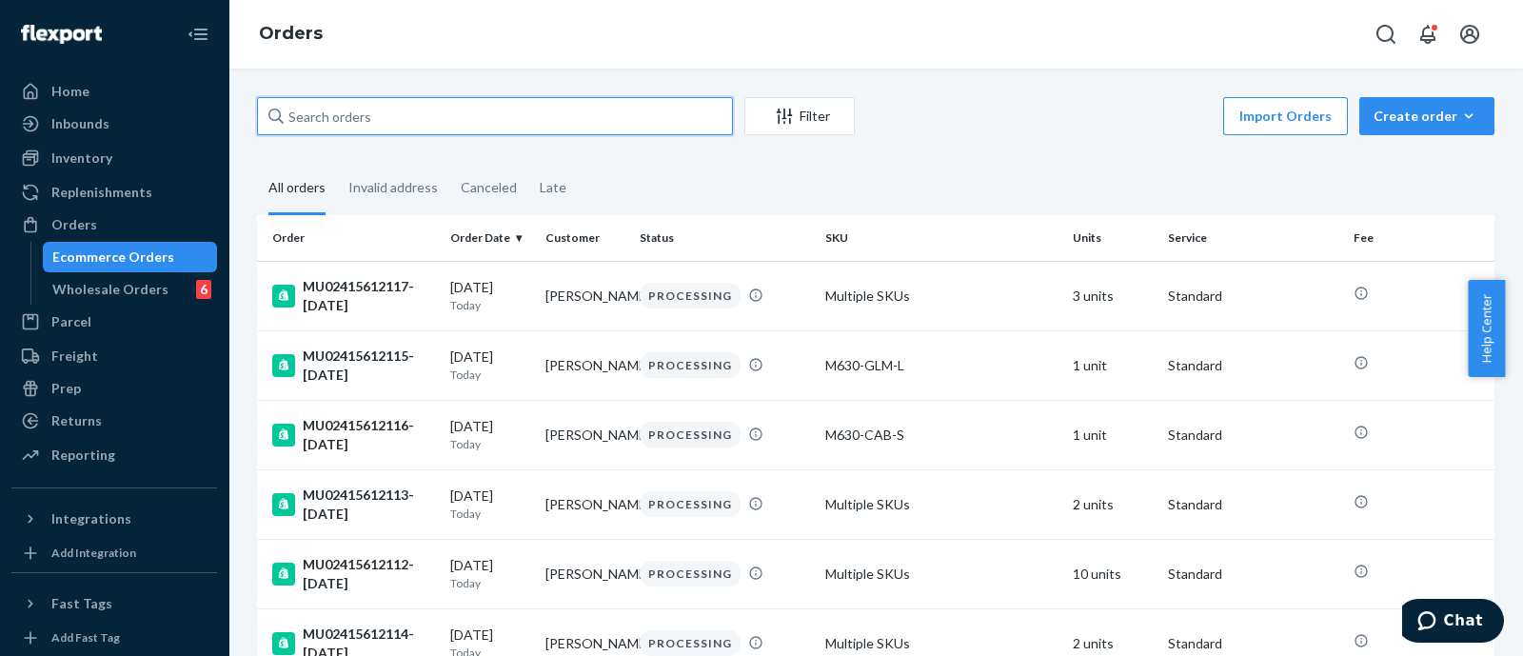
paste input "v"
type input "v"
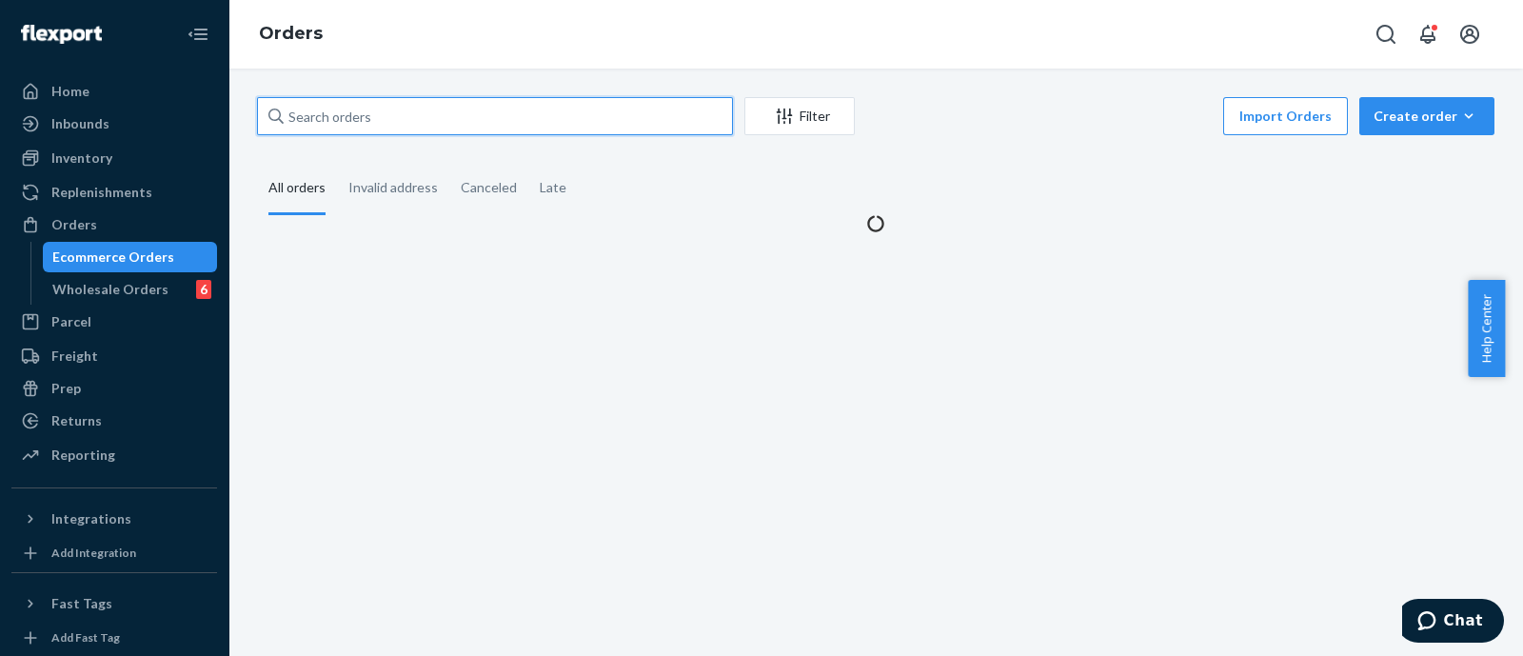
paste input "text"
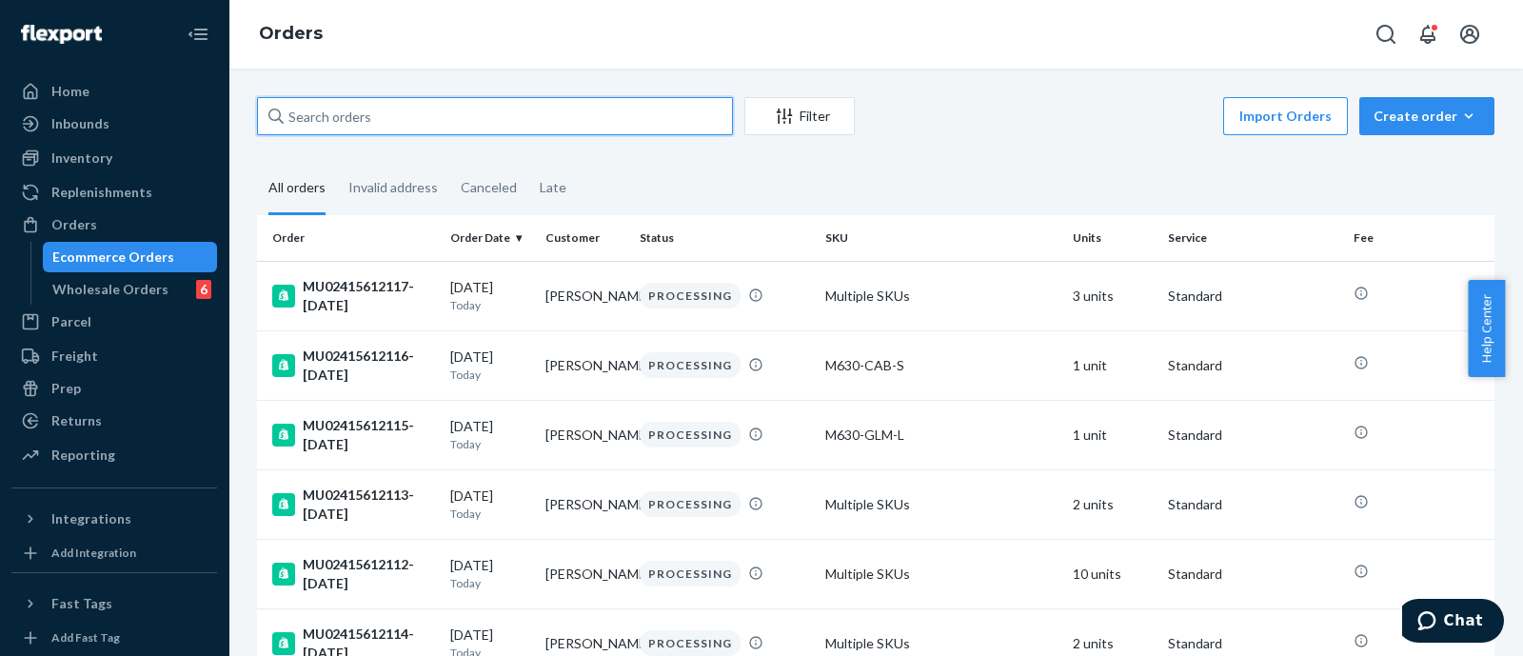
click at [401, 106] on input "text" at bounding box center [495, 116] width 476 height 38
paste input "MU02415539205"
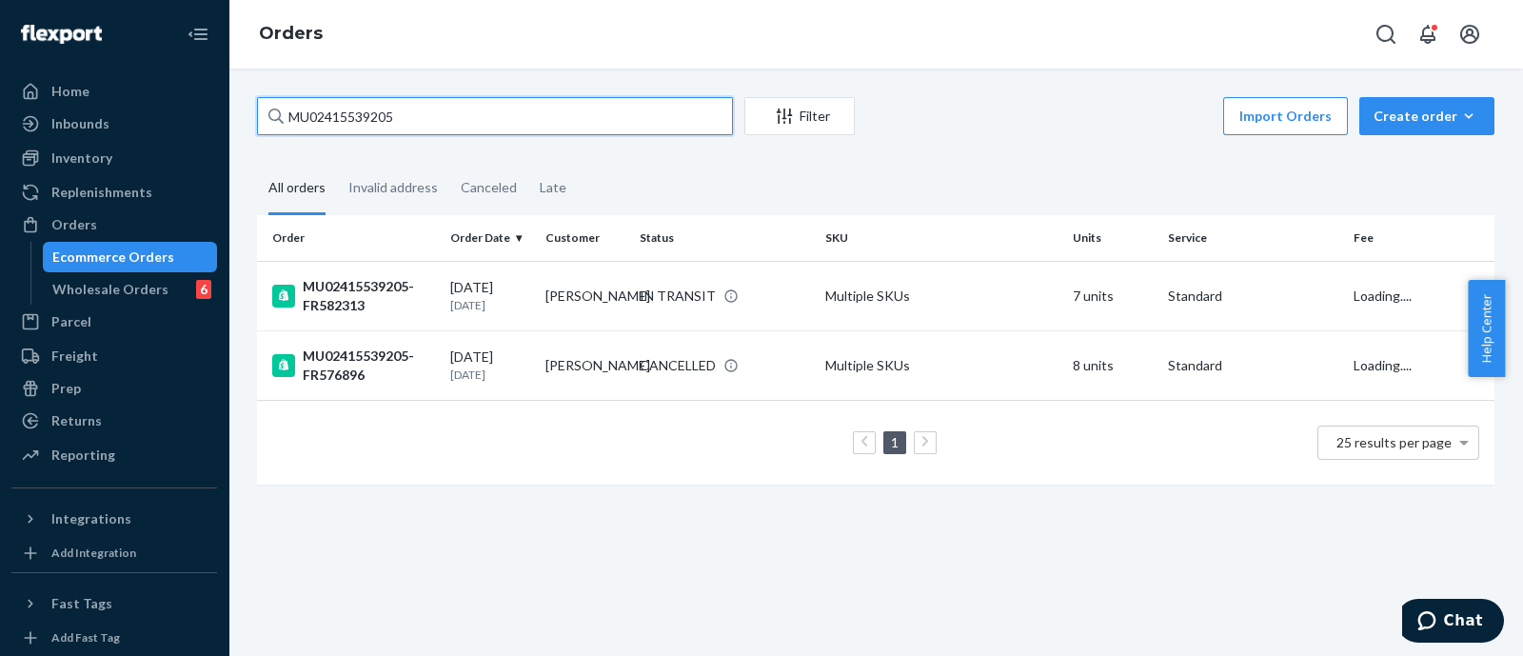
type input "MU02415539205"
click at [376, 297] on div "MU02415539205-FR582313" at bounding box center [353, 296] width 163 height 38
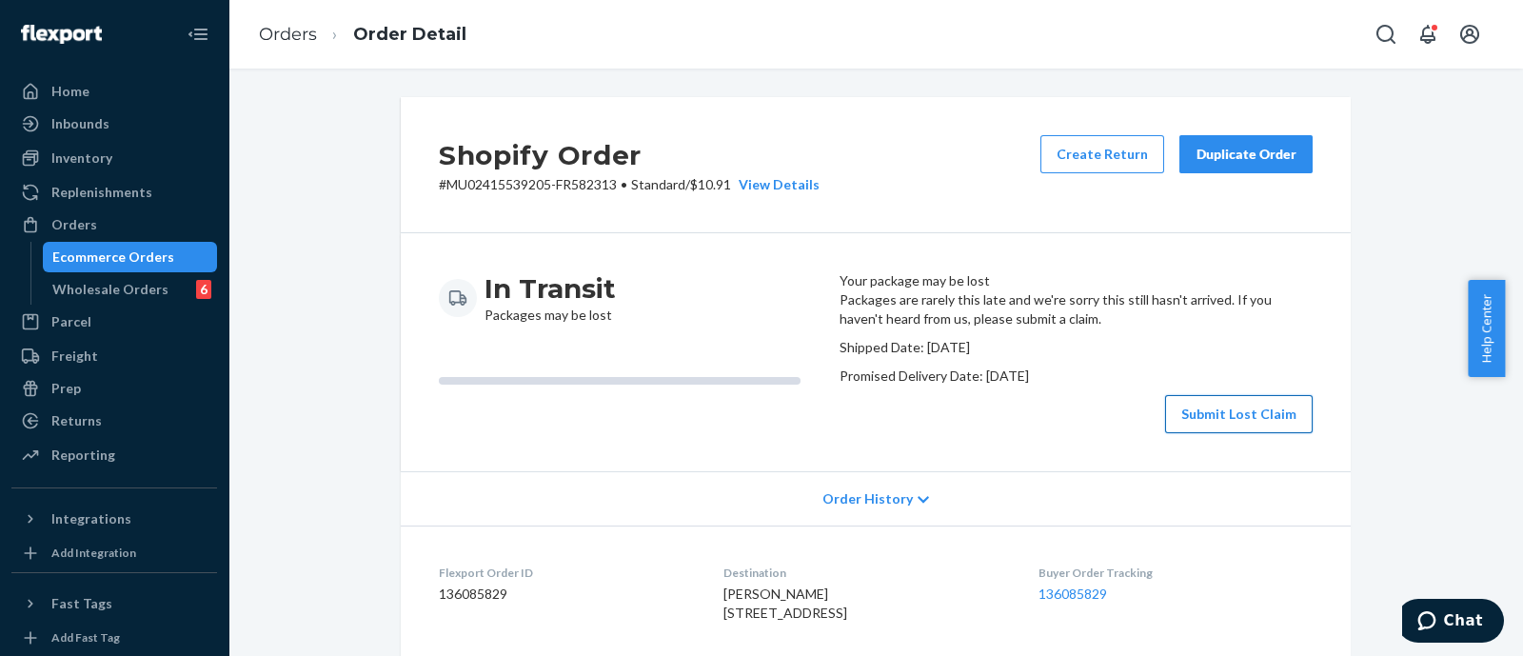
click at [1193, 433] on button "Submit Lost Claim" at bounding box center [1239, 414] width 148 height 38
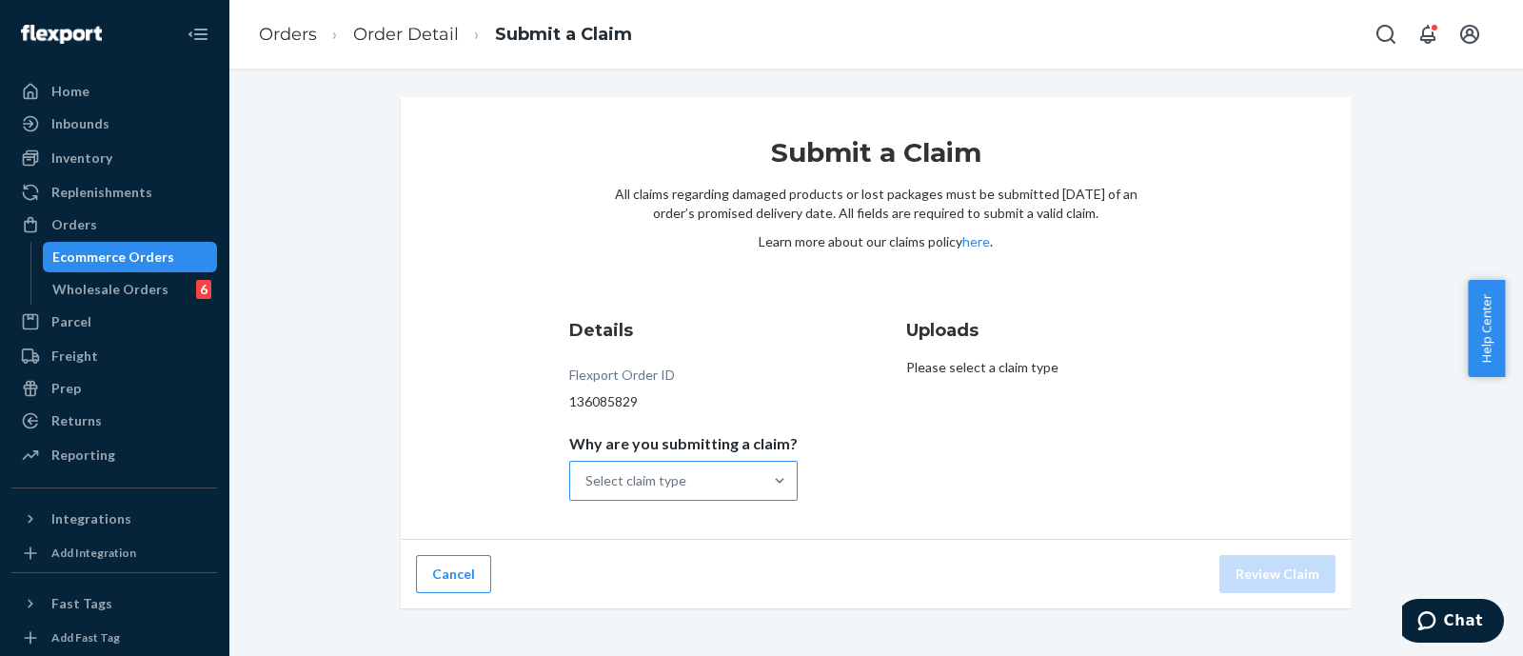
click at [681, 480] on div "Select claim type" at bounding box center [635, 480] width 101 height 19
click at [587, 480] on input "Why are you submitting a claim? Select claim type" at bounding box center [586, 480] width 2 height 19
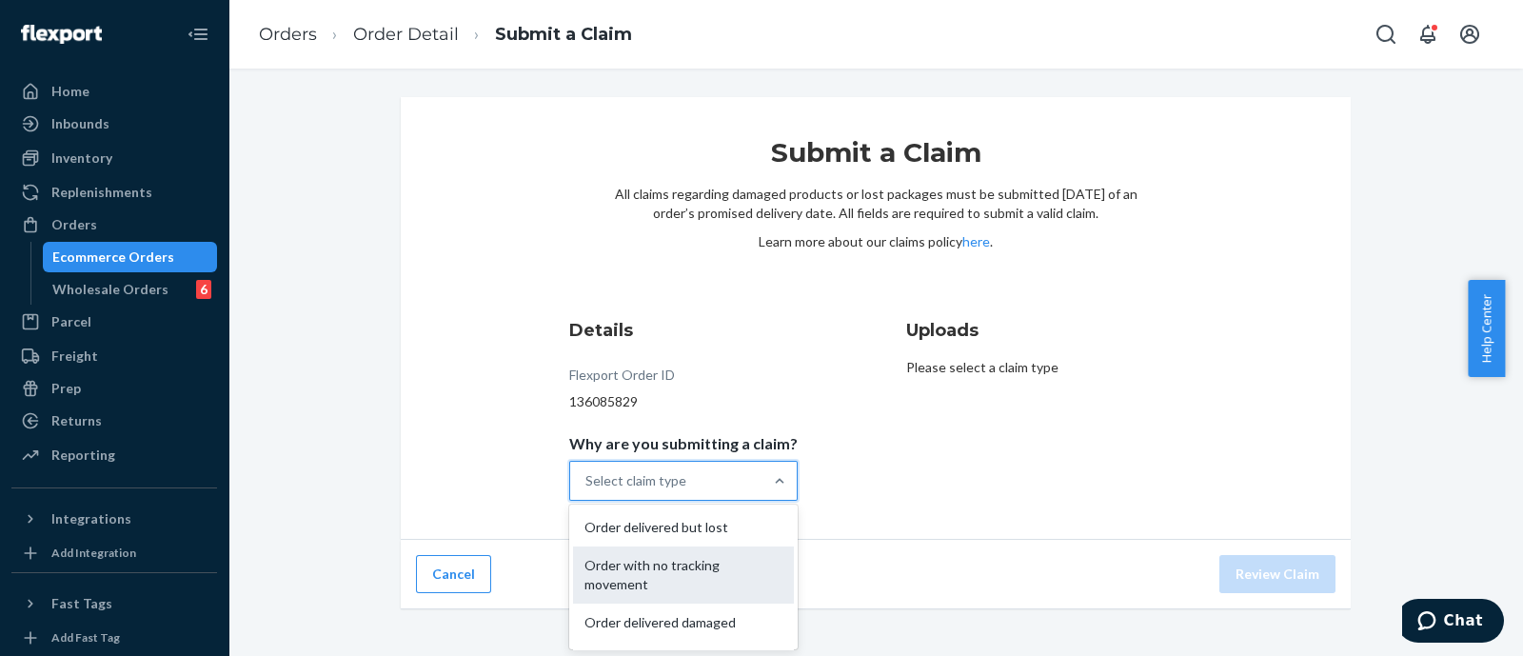
click at [674, 578] on div "Order with no tracking movement" at bounding box center [683, 574] width 221 height 57
click at [587, 490] on input "Why are you submitting a claim? option Order with no tracking movement focused,…" at bounding box center [586, 480] width 2 height 19
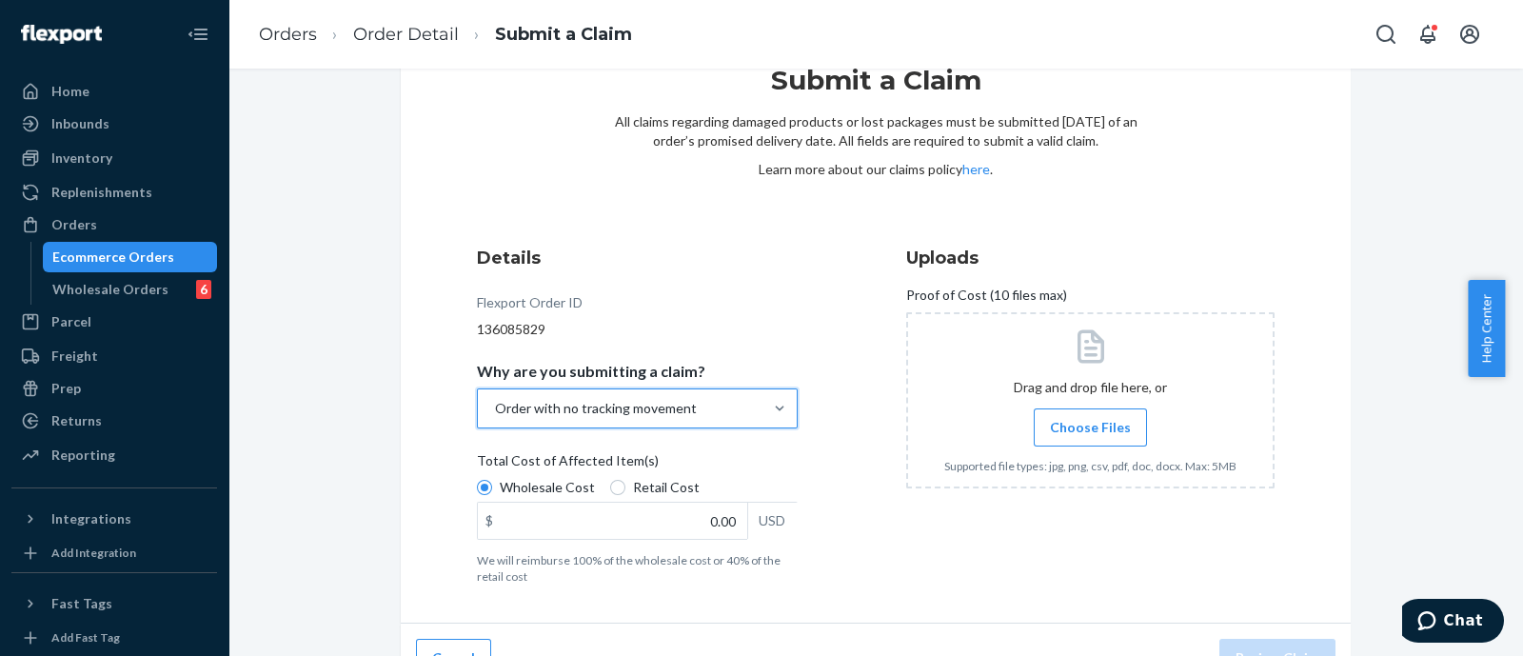
scroll to position [109, 0]
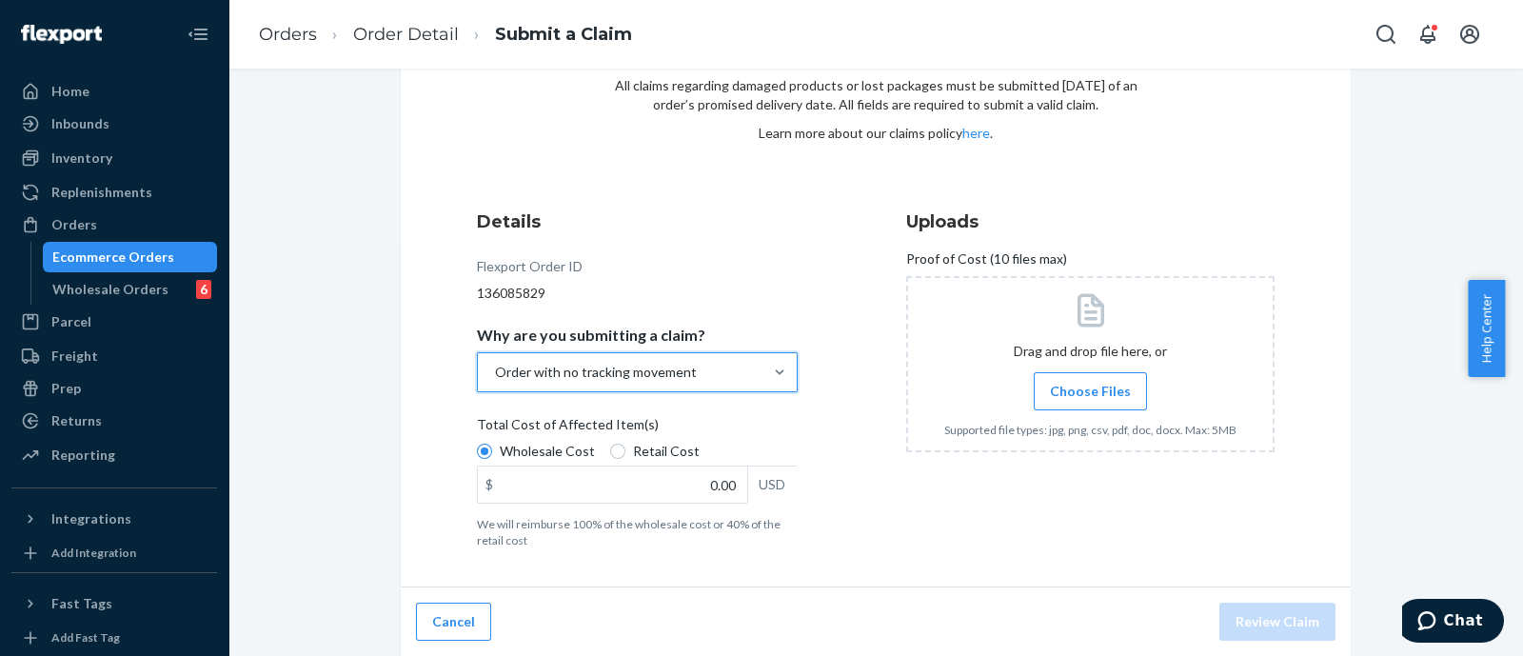
click at [633, 457] on span "Retail Cost" at bounding box center [666, 451] width 67 height 19
click at [620, 457] on input "Retail Cost" at bounding box center [617, 451] width 15 height 15
radio input "true"
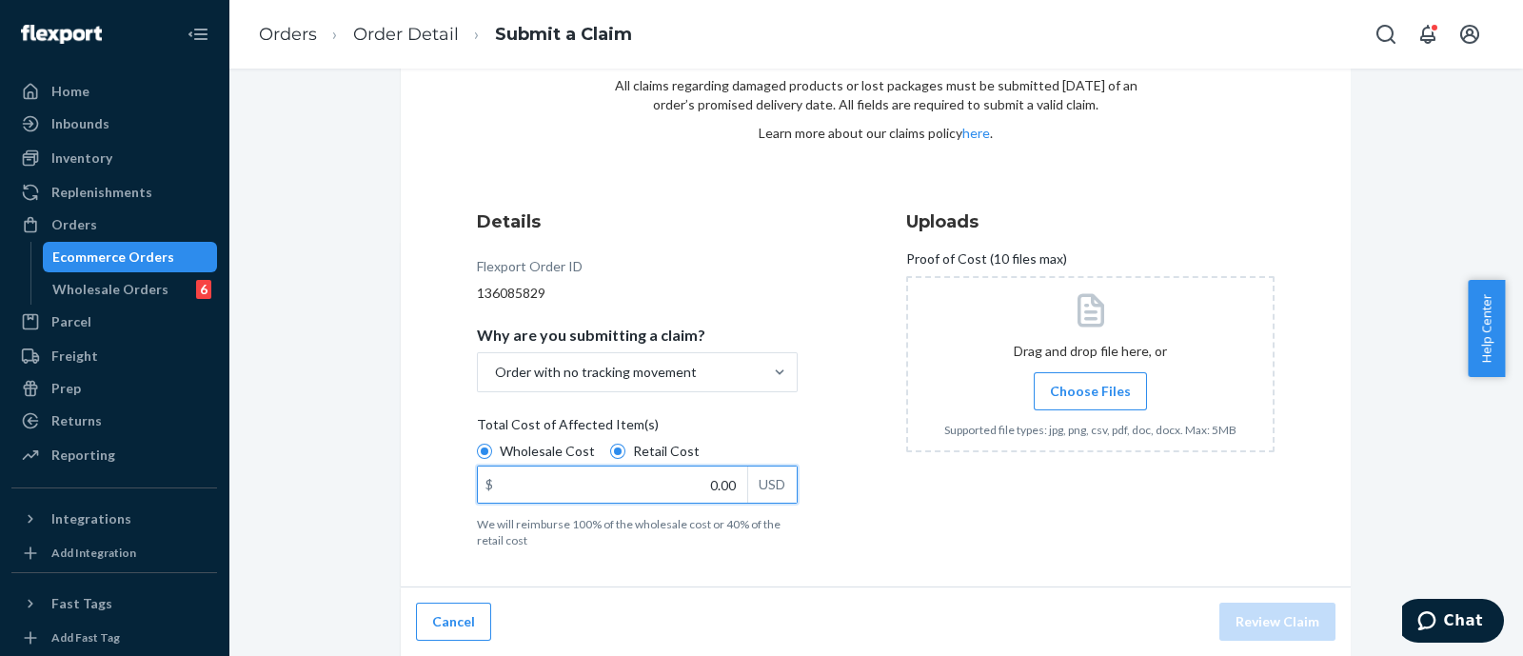
drag, startPoint x: 725, startPoint y: 495, endPoint x: 716, endPoint y: 494, distance: 9.6
click at [724, 495] on input "0.00" at bounding box center [612, 484] width 269 height 36
paste input "126.28"
type input "126.28"
click at [1034, 372] on label "Choose Files" at bounding box center [1090, 391] width 113 height 38
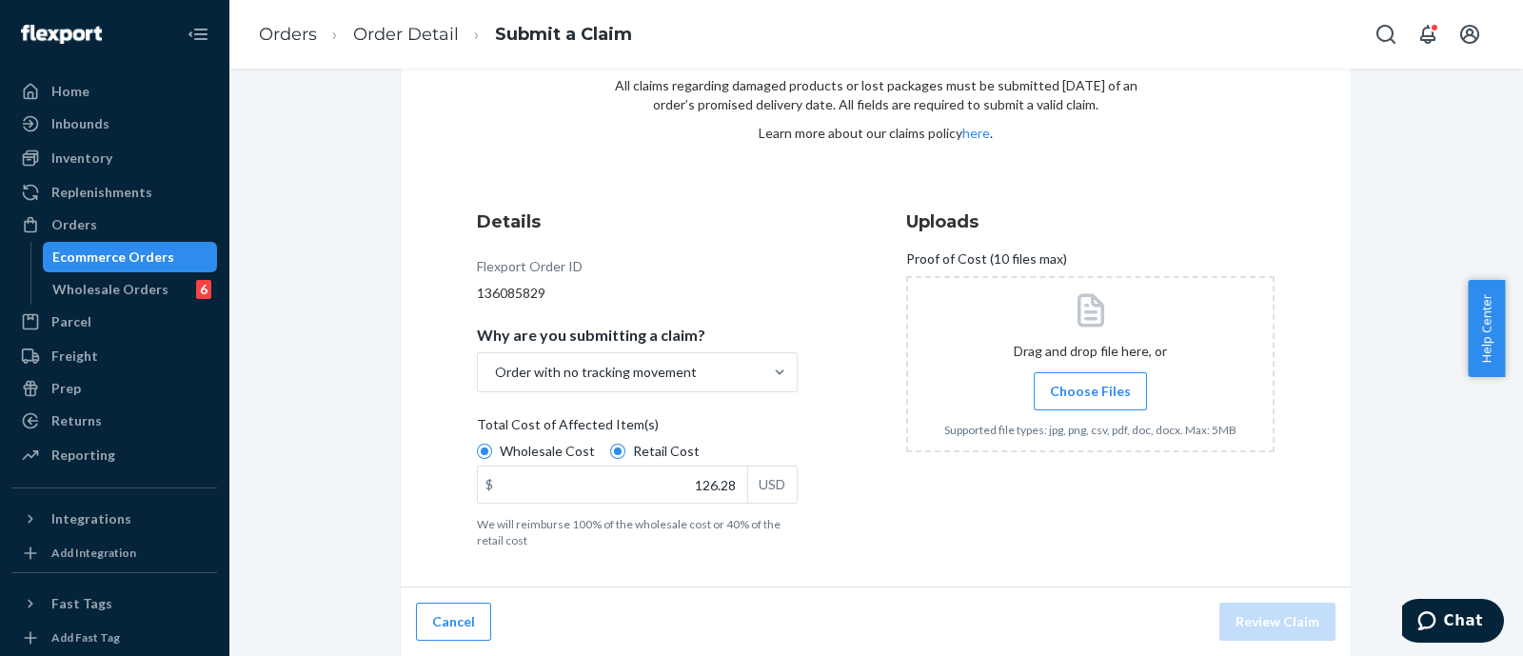
click at [1090, 381] on input "Choose Files" at bounding box center [1090, 391] width 1 height 21
click at [1242, 618] on button "Review Claim" at bounding box center [1277, 622] width 116 height 38
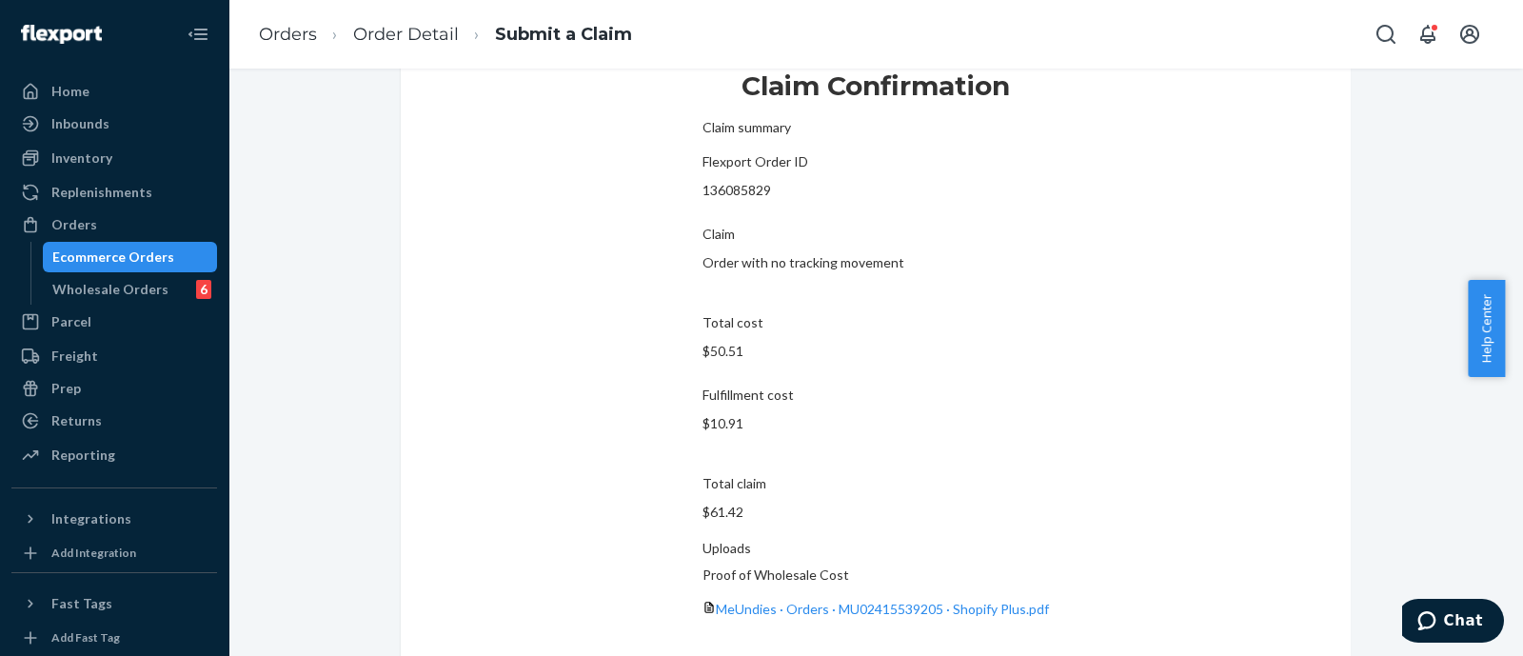
drag, startPoint x: 1268, startPoint y: 615, endPoint x: 1126, endPoint y: 449, distance: 218.1
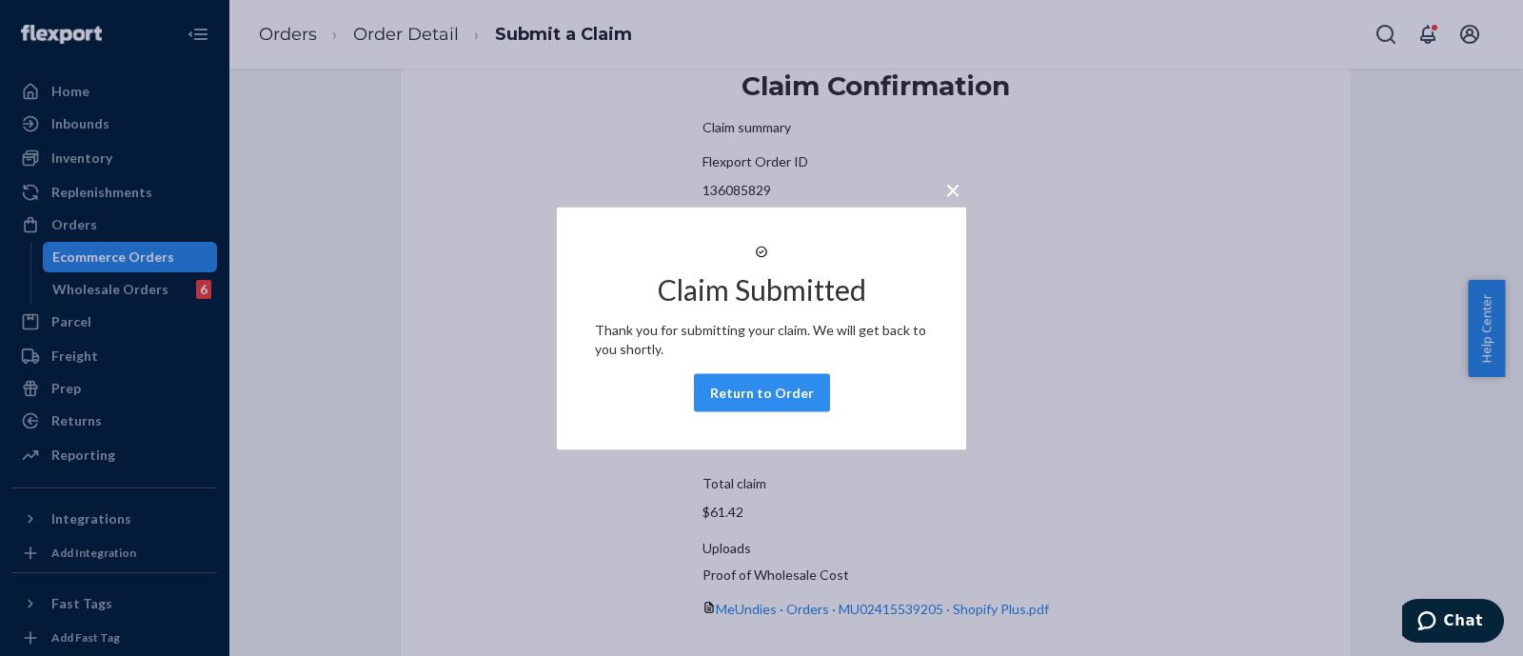
drag, startPoint x: 731, startPoint y: 417, endPoint x: 333, endPoint y: 84, distance: 518.9
click at [733, 411] on button "Return to Order" at bounding box center [762, 392] width 136 height 38
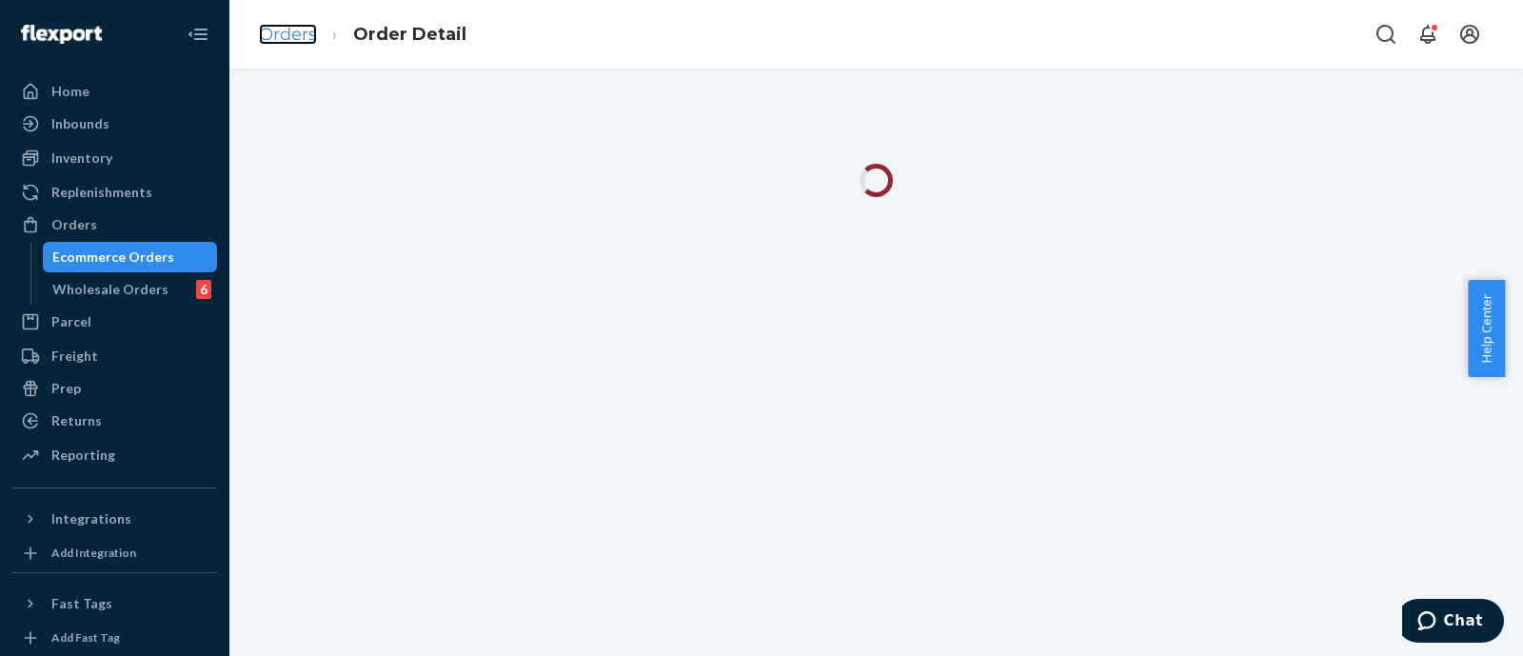
click at [281, 26] on link "Orders" at bounding box center [288, 34] width 58 height 21
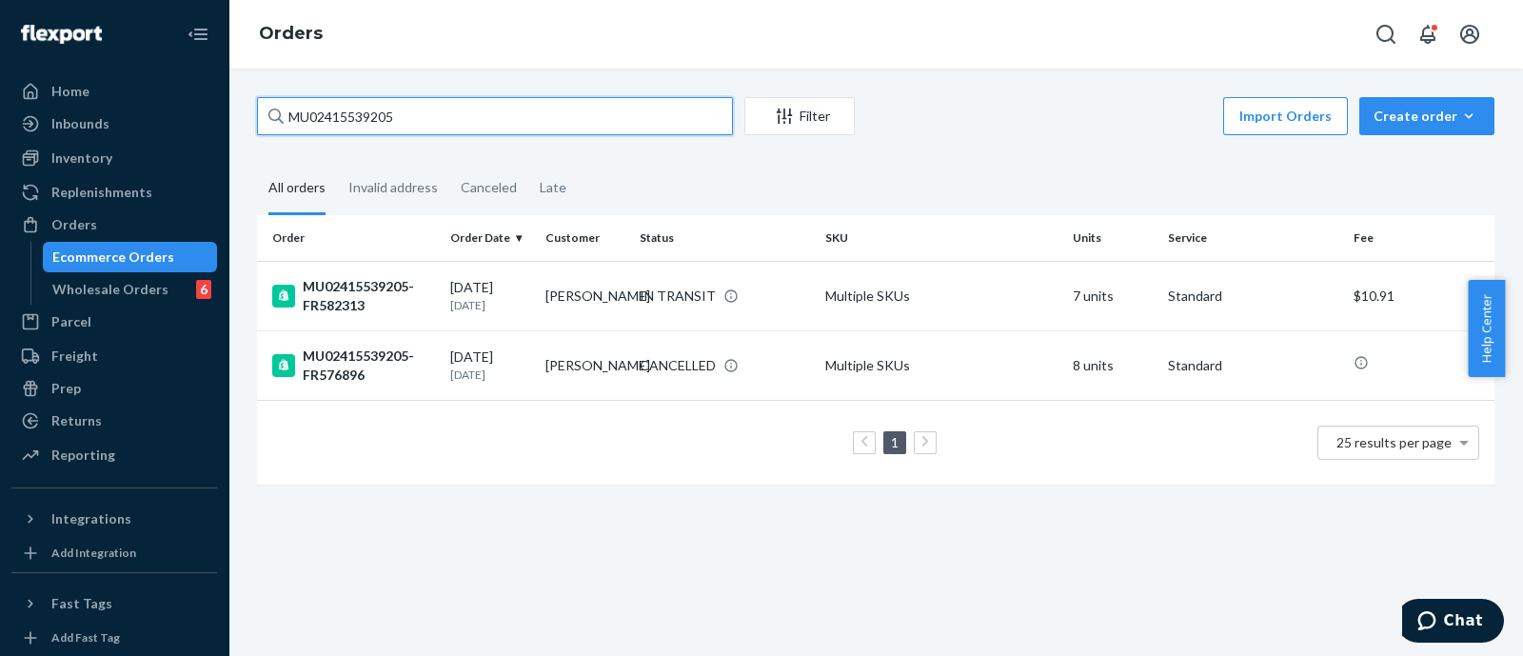
click at [427, 121] on input "MU02415539205" at bounding box center [495, 116] width 476 height 38
paste input "472561"
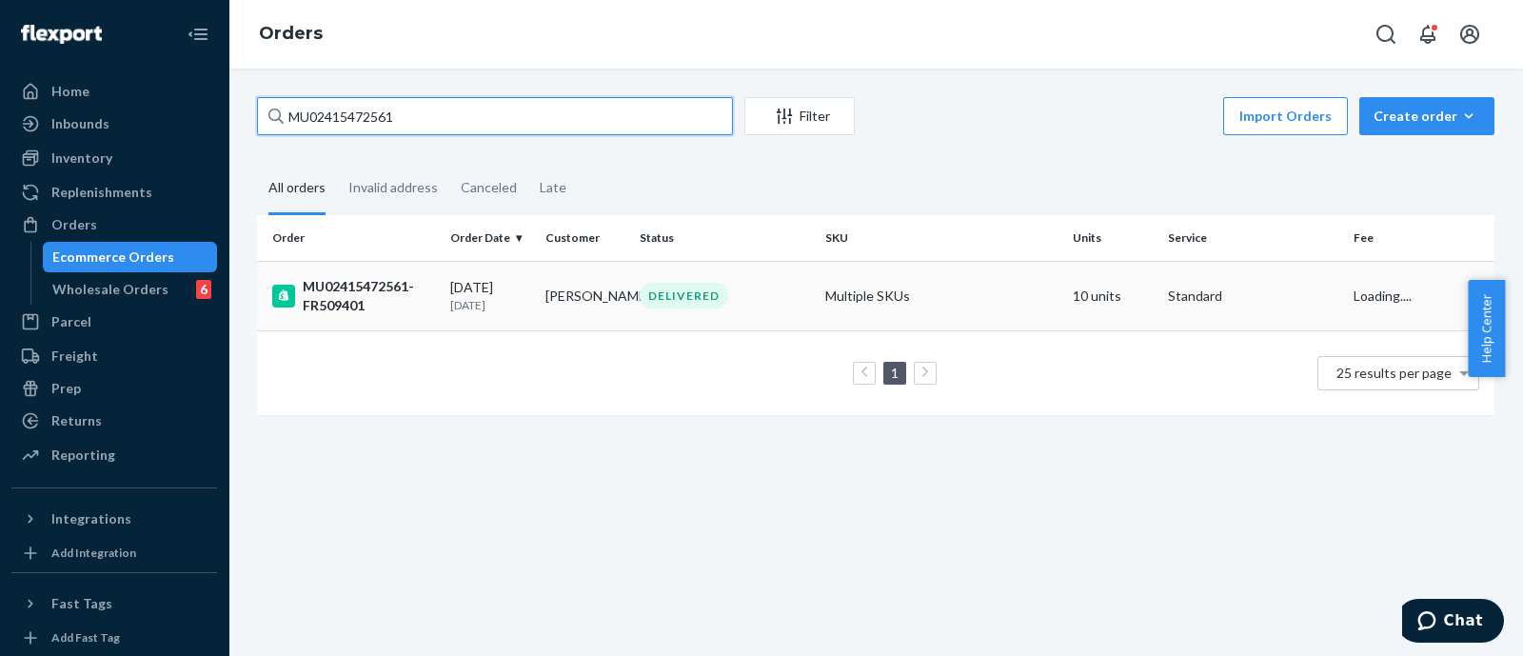
type input "MU02415472561"
click at [356, 278] on div "MU02415472561-FR509401" at bounding box center [353, 296] width 163 height 38
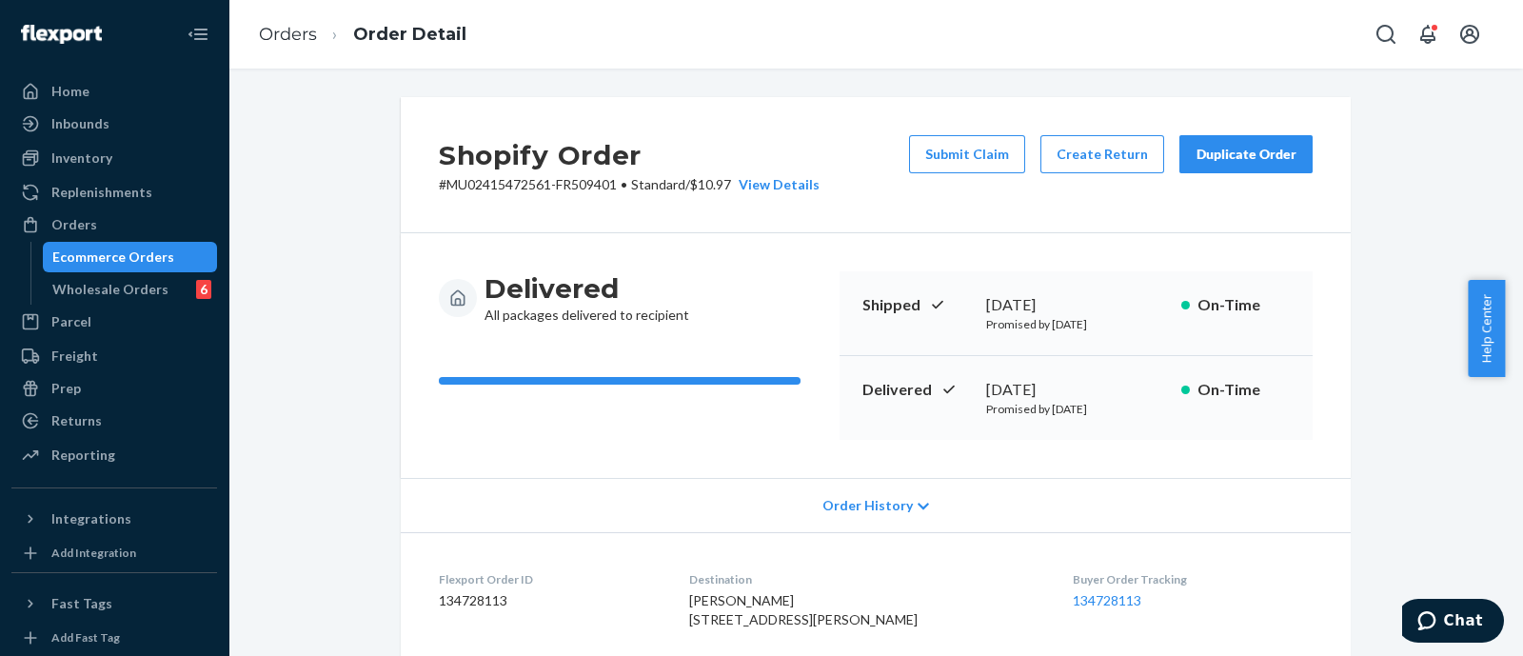
click at [939, 162] on button "Submit Claim" at bounding box center [967, 154] width 116 height 38
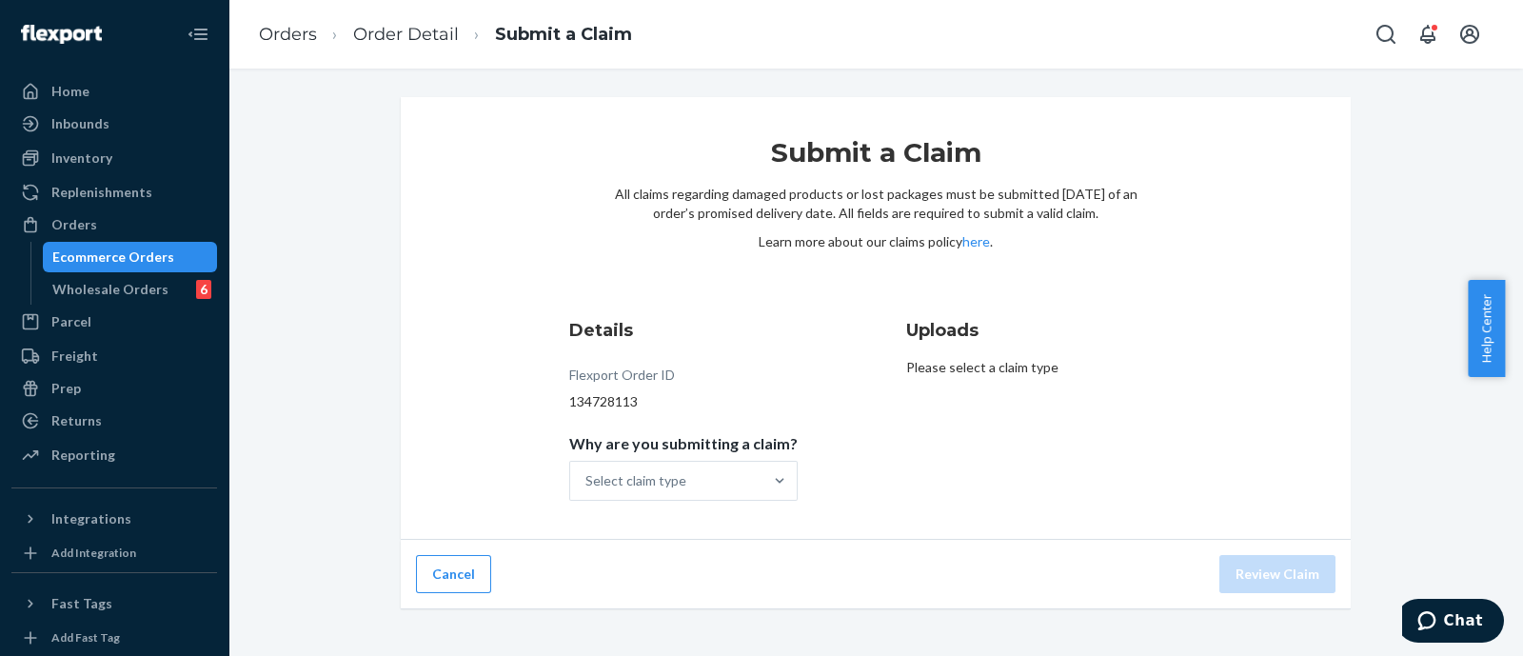
click at [654, 511] on div "Details Flexport Order ID 134728113 Why are you submitting a claim? Select clai…" at bounding box center [707, 410] width 276 height 206
click at [662, 485] on div "Select claim type" at bounding box center [635, 480] width 101 height 19
click at [587, 485] on input "Why are you submitting a claim? Select claim type" at bounding box center [586, 480] width 2 height 19
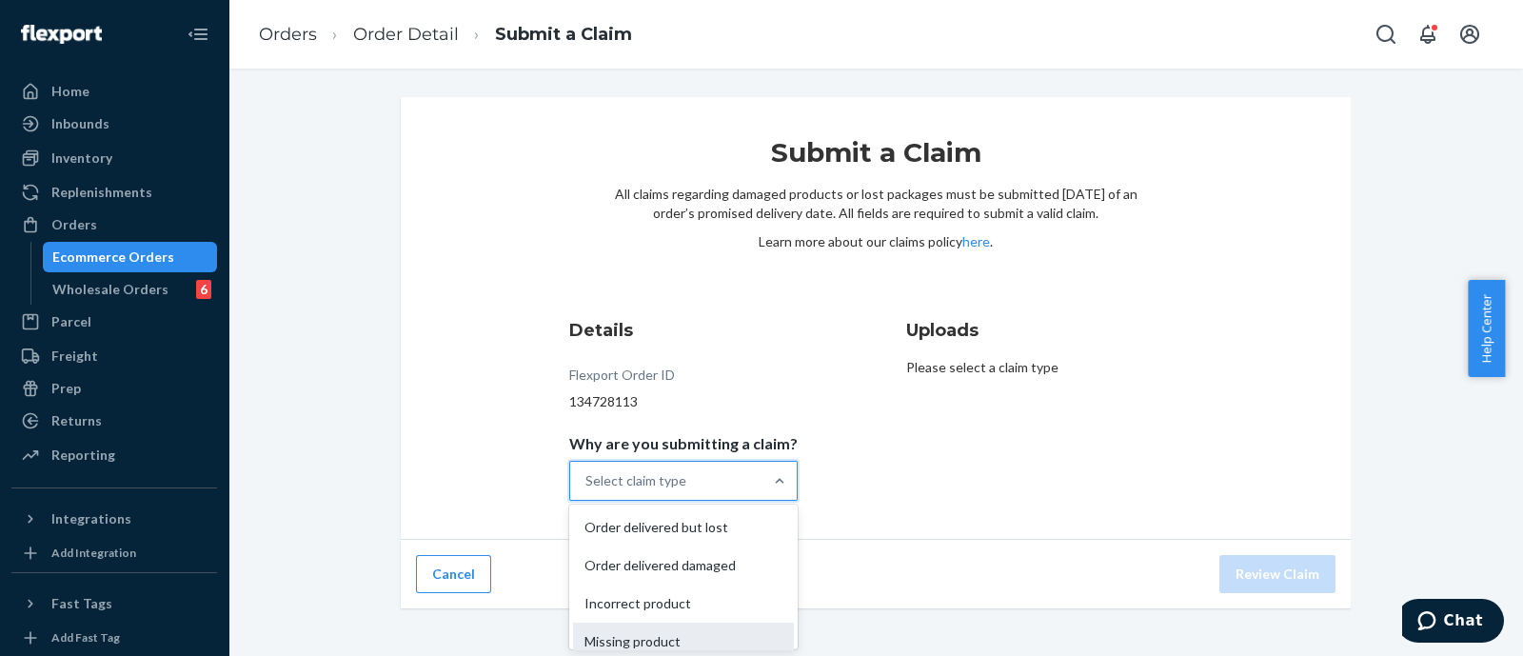
click at [709, 623] on div "Missing product" at bounding box center [683, 642] width 221 height 38
click at [587, 490] on input "Why are you submitting a claim? option Missing product focused, 4 of 4. 4 resul…" at bounding box center [586, 480] width 2 height 19
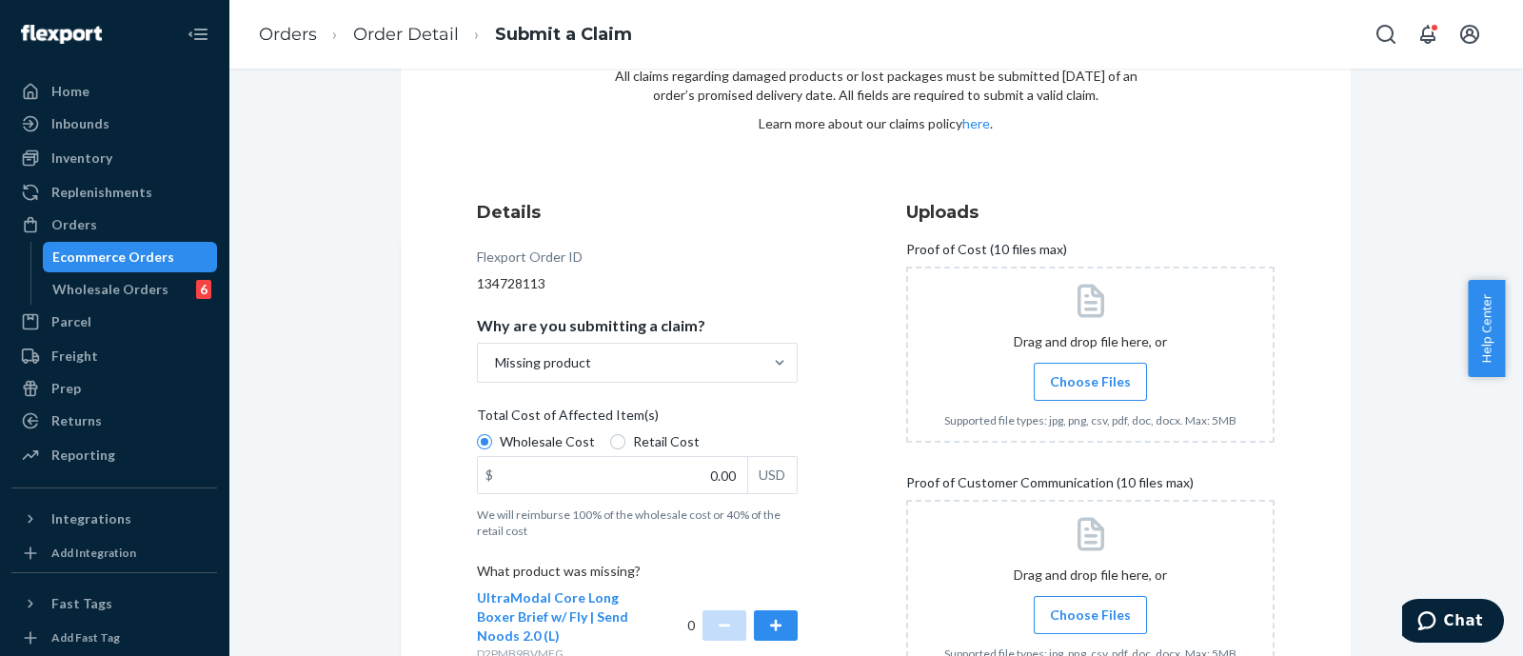
click at [638, 438] on span "Retail Cost" at bounding box center [666, 441] width 67 height 19
click at [625, 438] on input "Retail Cost" at bounding box center [617, 441] width 15 height 15
radio input "true"
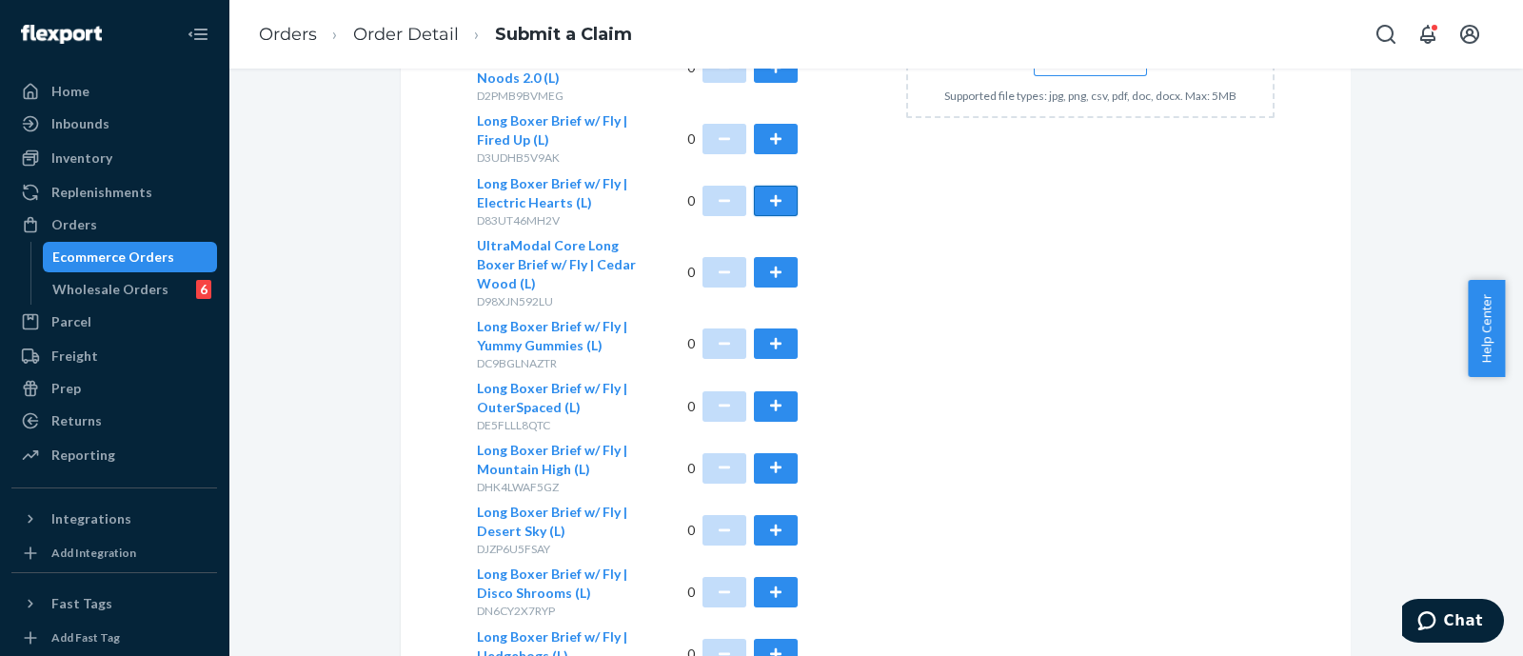
scroll to position [714, 0]
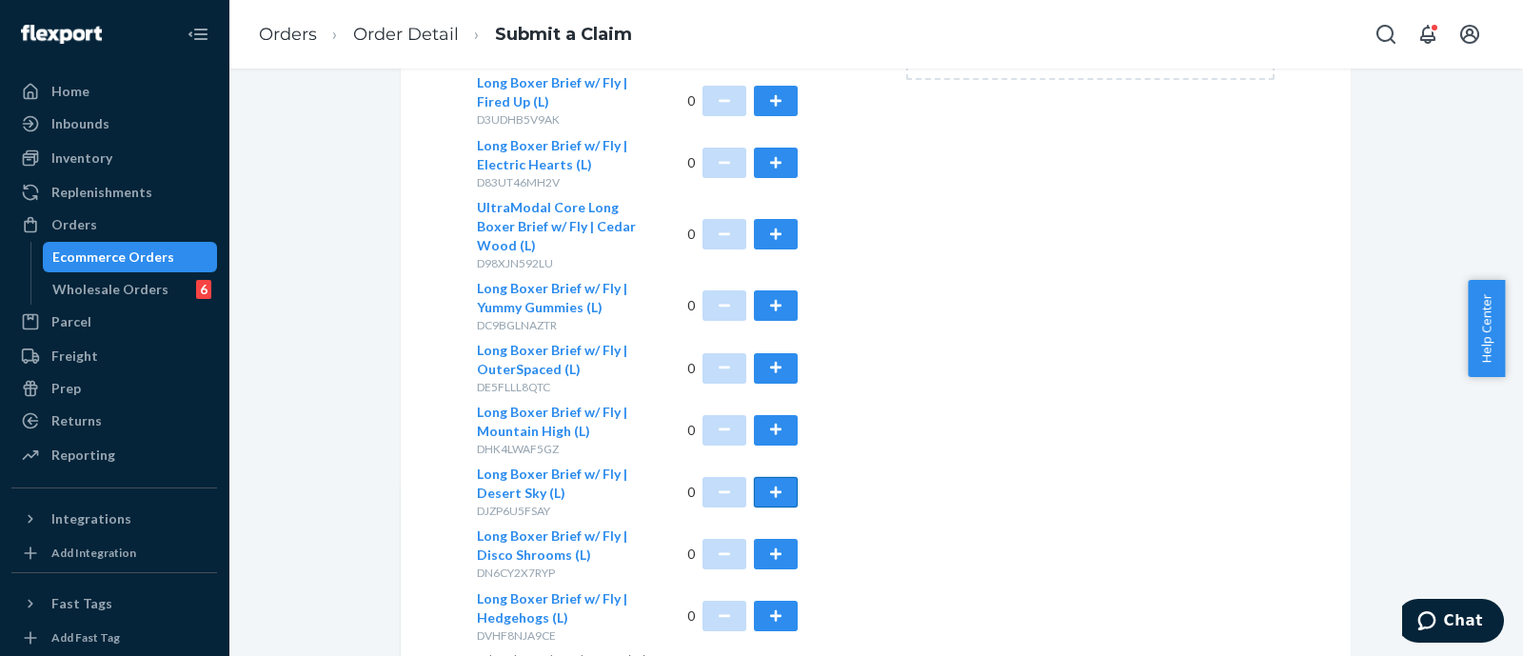
click at [763, 486] on button "button" at bounding box center [776, 492] width 44 height 30
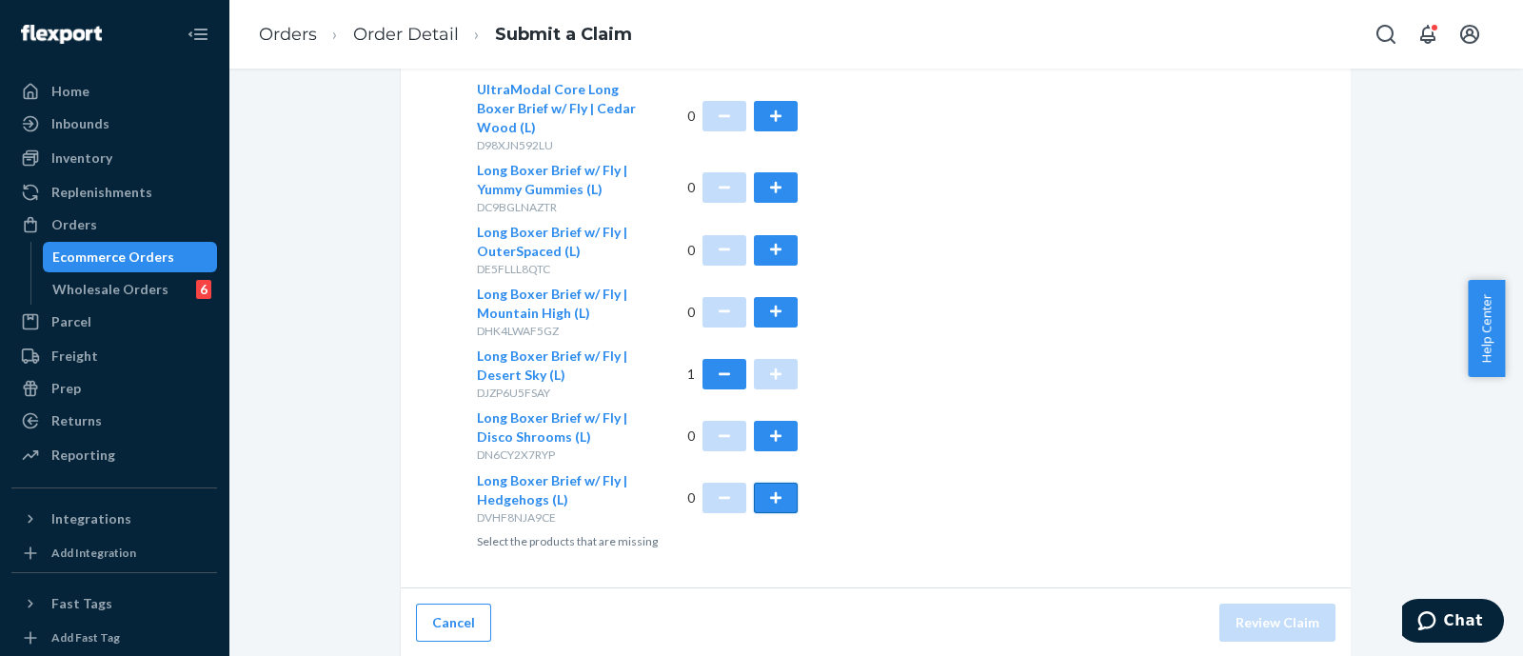
click at [763, 487] on button "button" at bounding box center [776, 498] width 44 height 30
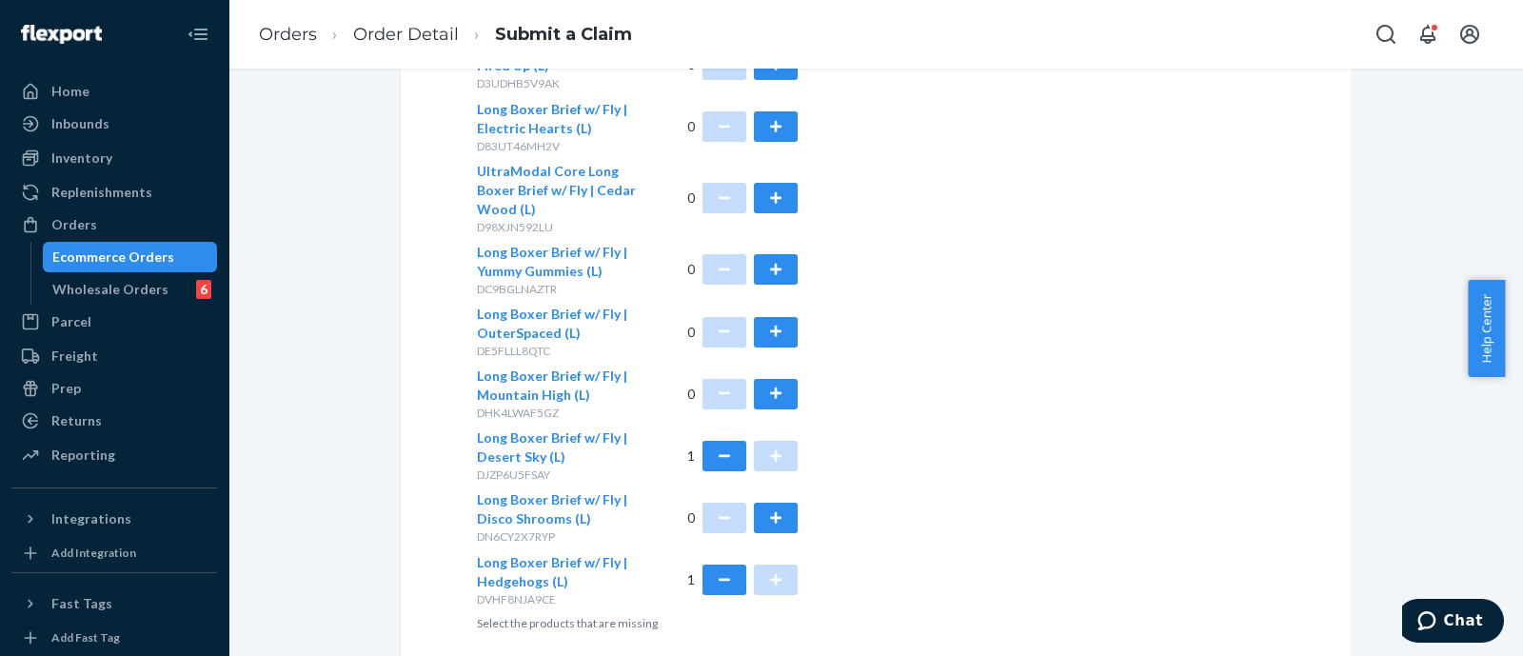
scroll to position [713, 0]
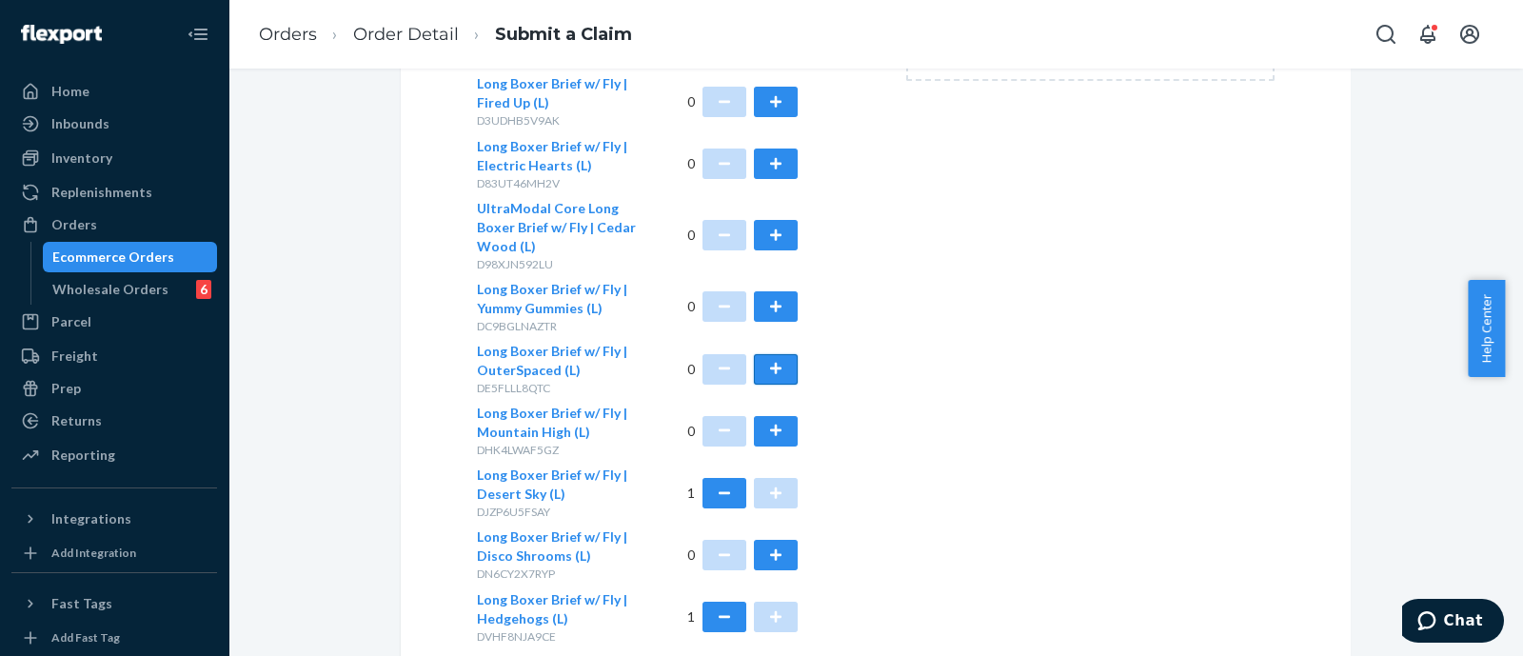
click at [763, 373] on button "button" at bounding box center [776, 369] width 44 height 30
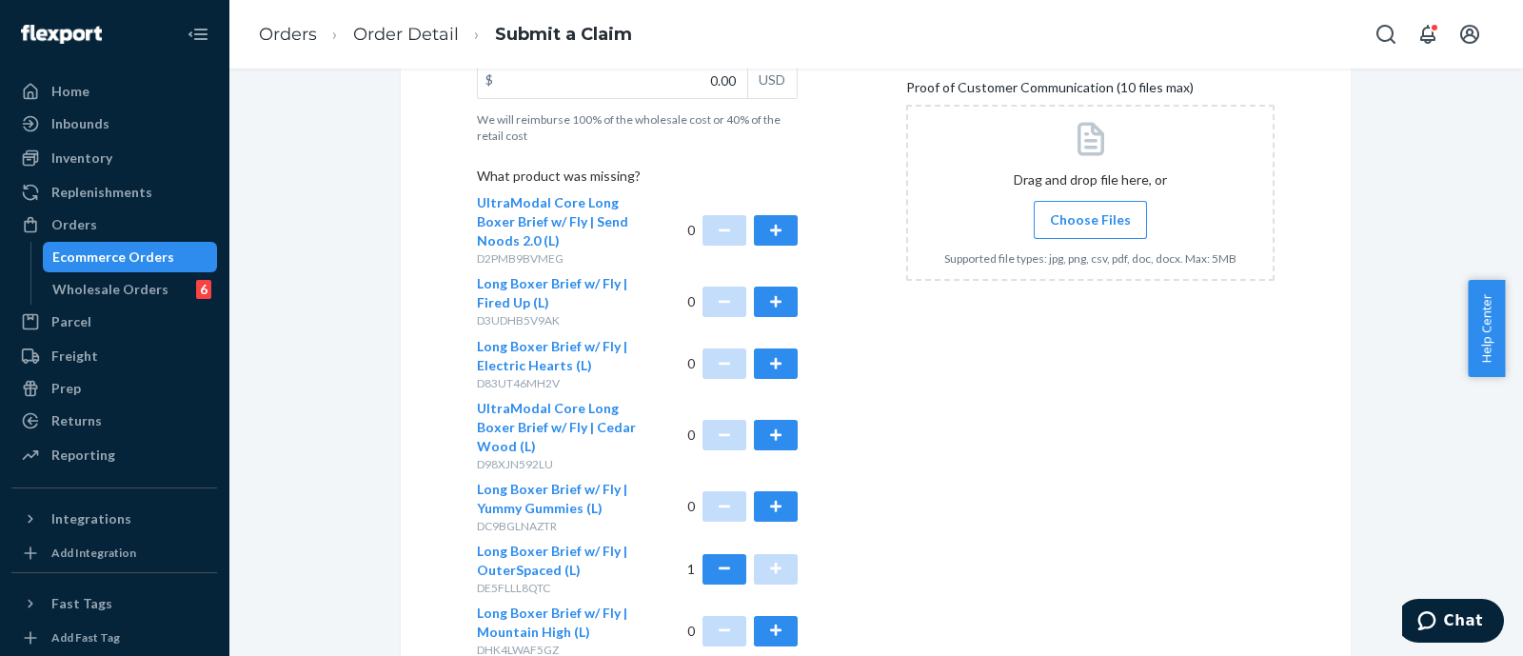
scroll to position [237, 0]
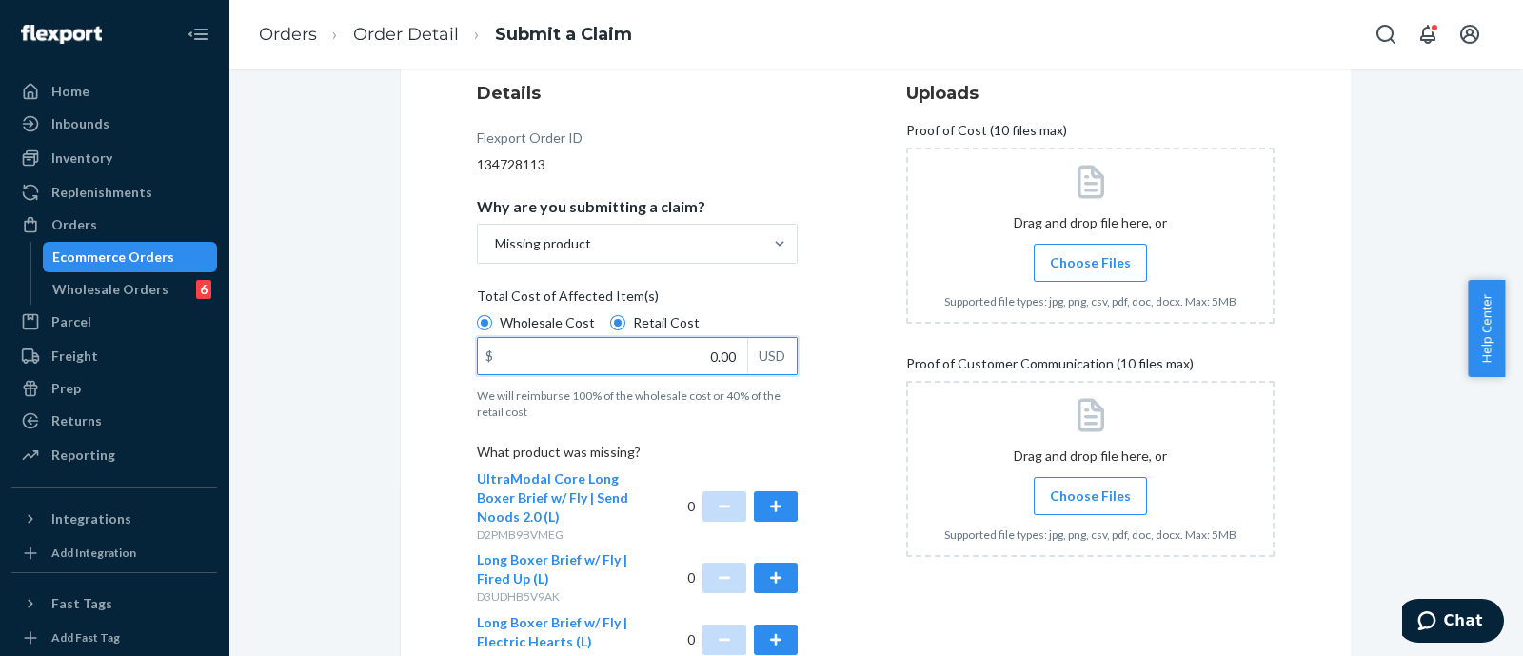
click at [712, 351] on input "0.00" at bounding box center [612, 356] width 269 height 36
type input "78.00"
click at [805, 447] on div "Details Flexport Order ID 134728113 Why are you submitting a claim? Missing pro…" at bounding box center [661, 612] width 368 height 1086
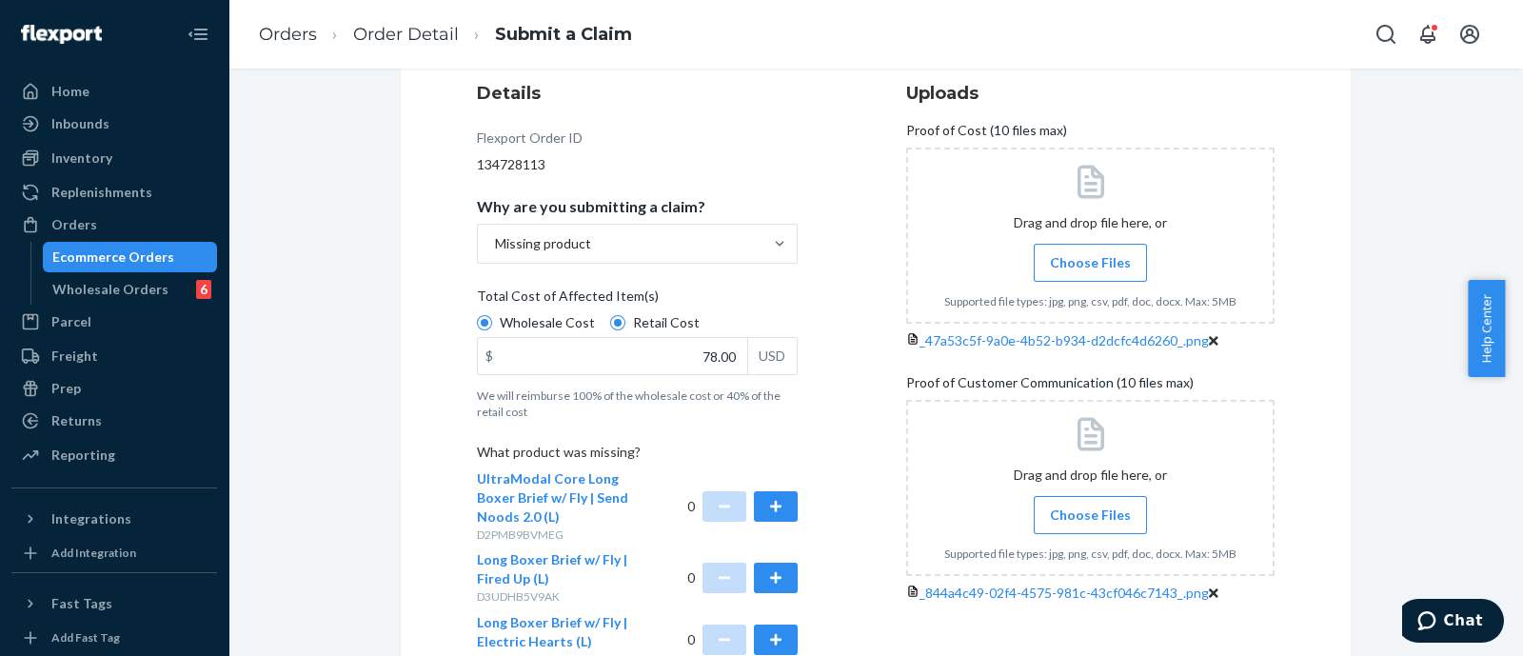
click at [677, 147] on div "Flexport Order ID 134728113" at bounding box center [637, 152] width 321 height 46
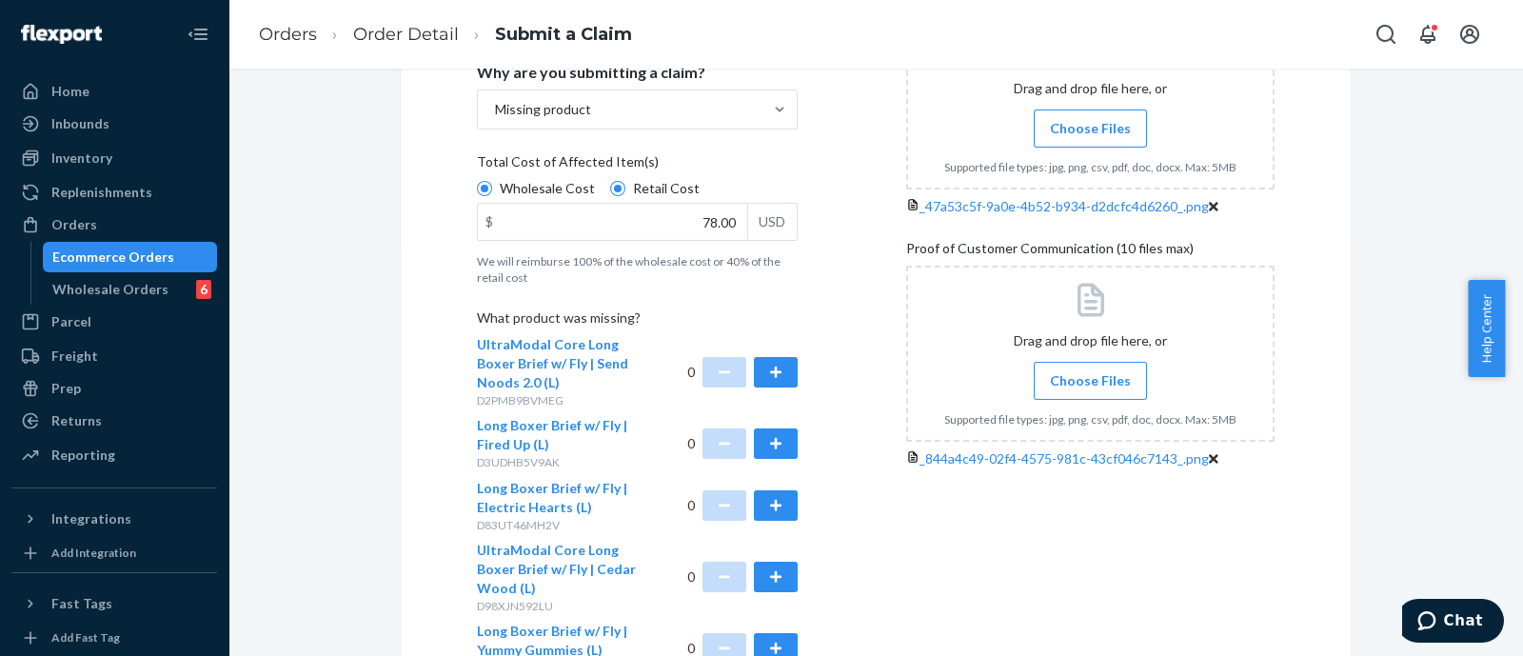
scroll to position [356, 0]
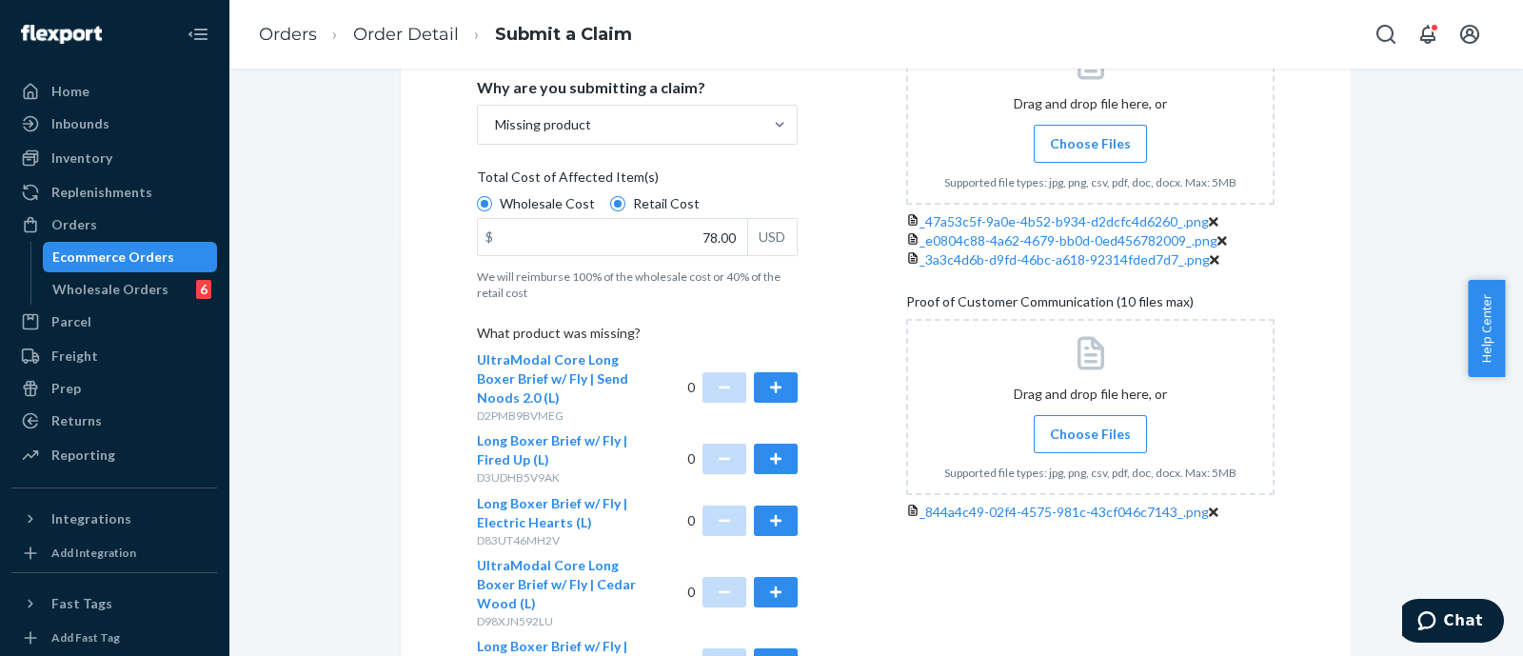
drag, startPoint x: 1367, startPoint y: 454, endPoint x: 1330, endPoint y: 456, distance: 37.2
click at [1367, 454] on div "Submit a Claim All claims regarding damaged products or lost packages must be s…" at bounding box center [876, 437] width 1266 height 1393
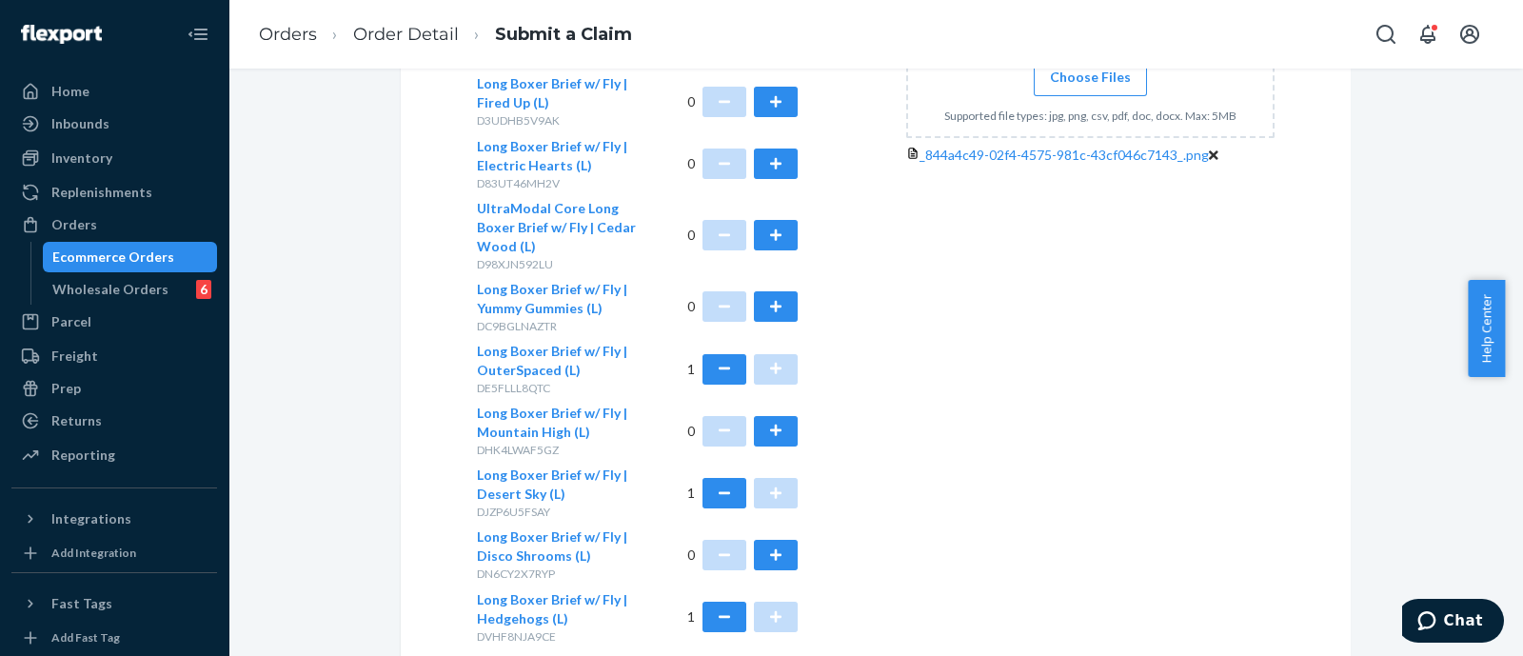
scroll to position [832, 0]
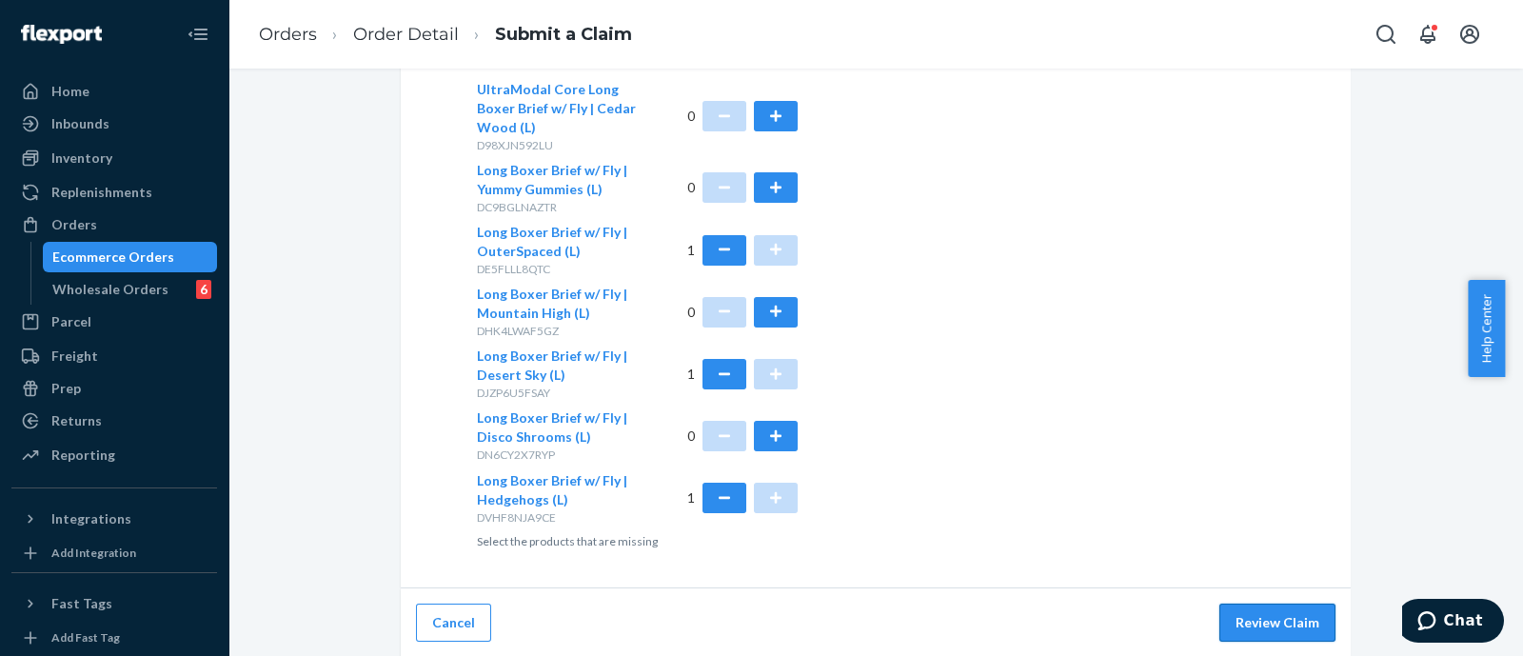
click at [1274, 616] on button "Review Claim" at bounding box center [1277, 622] width 116 height 38
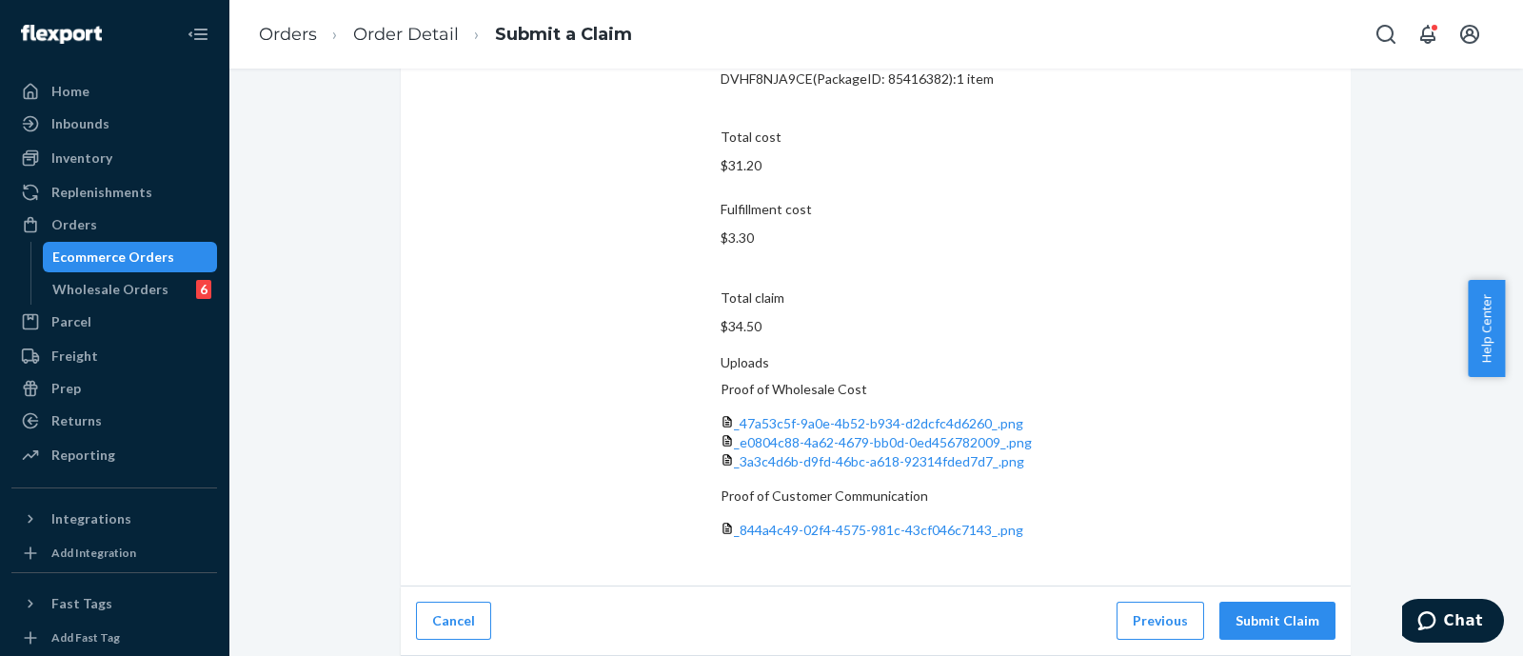
scroll to position [250, 0]
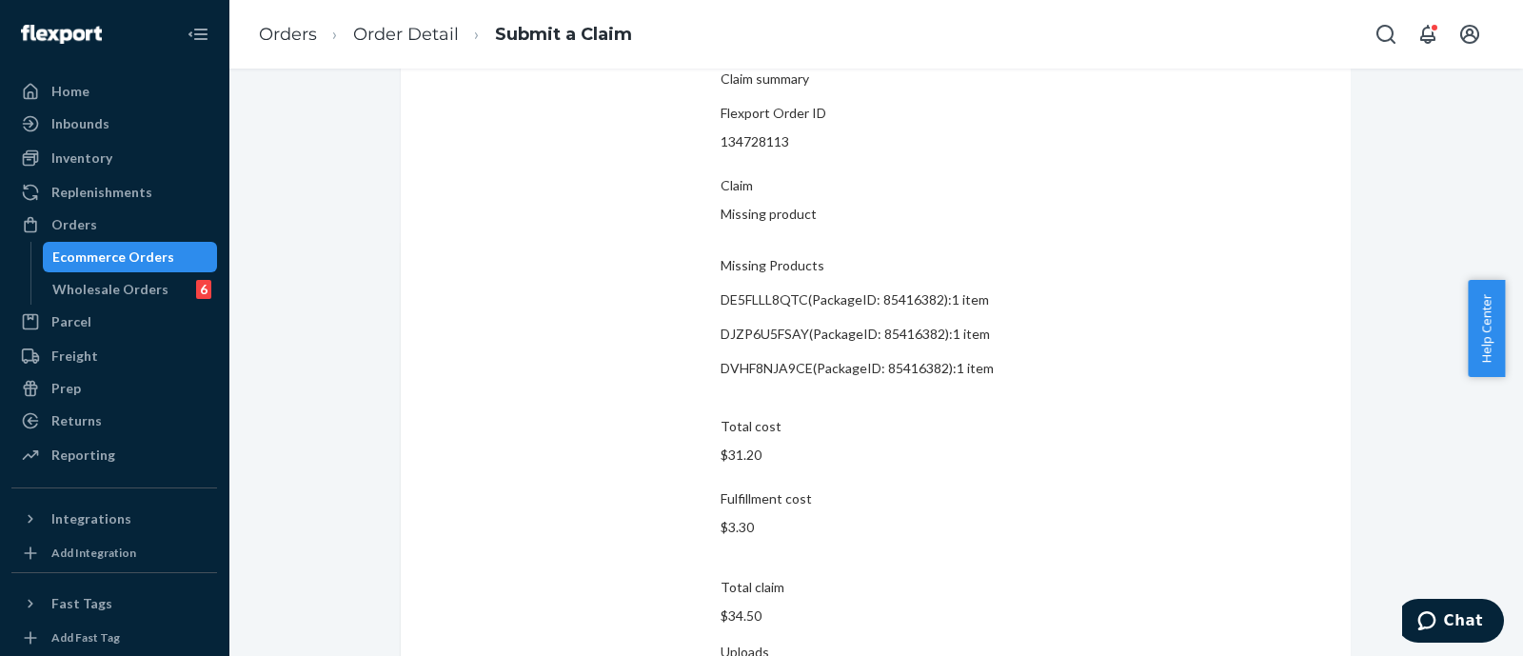
scroll to position [0, 0]
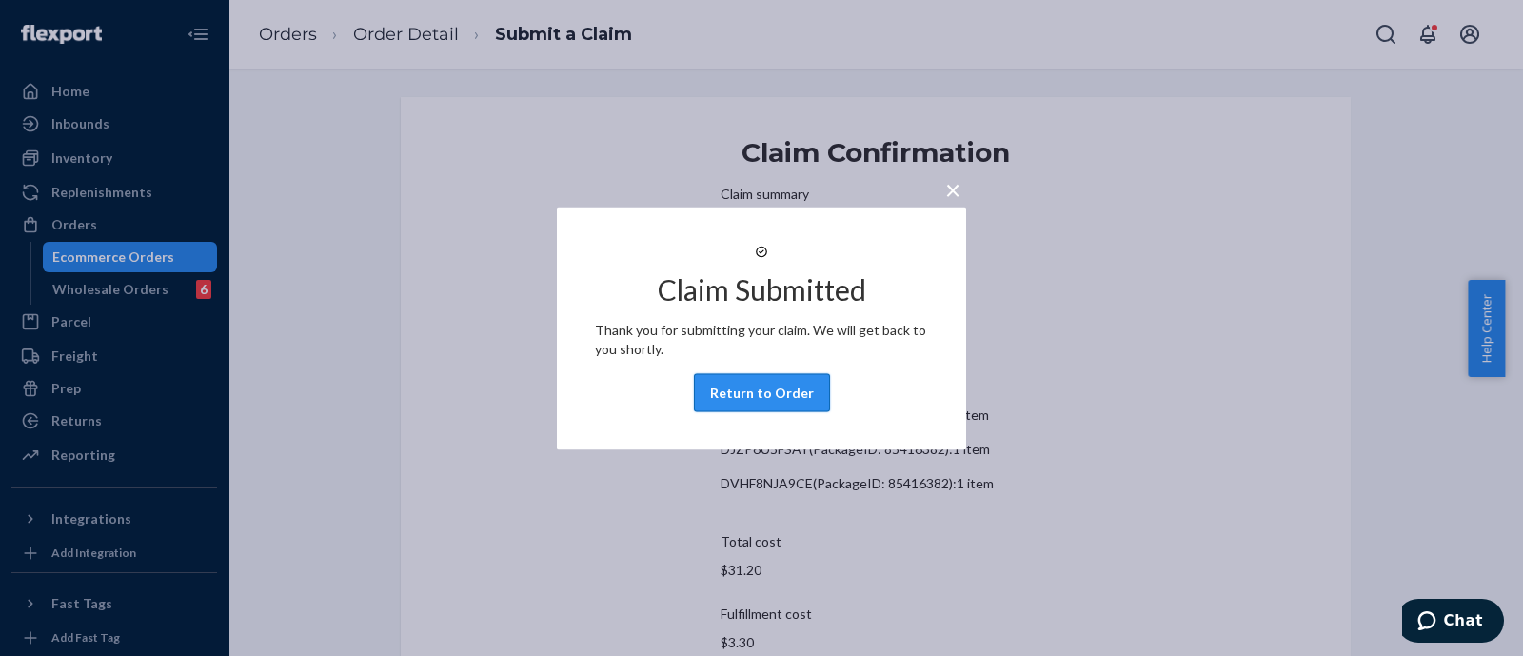
click at [766, 403] on button "Return to Order" at bounding box center [762, 392] width 136 height 38
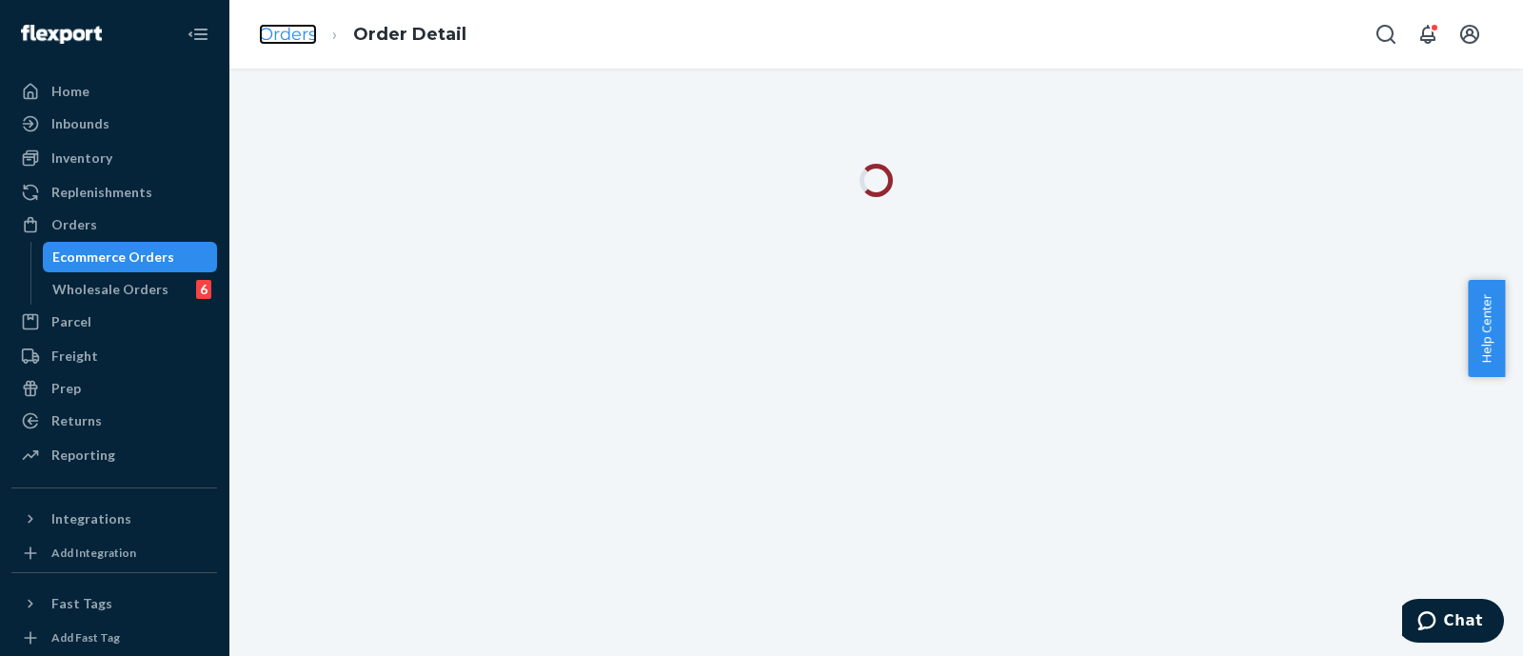
click at [284, 43] on link "Orders" at bounding box center [288, 34] width 58 height 21
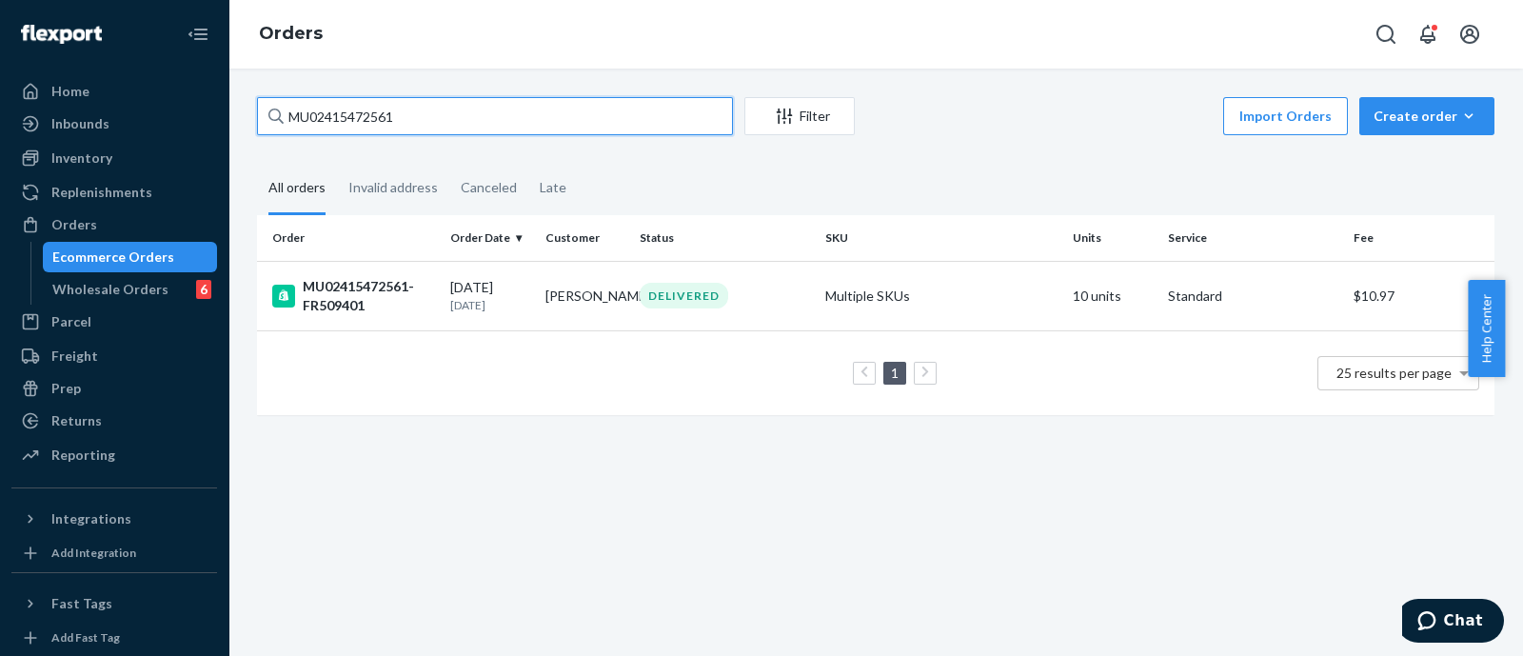
click at [429, 101] on input "MU02415472561" at bounding box center [495, 116] width 476 height 38
paste input "81313"
type input "MU02415481313"
click at [392, 302] on div "MU02415481313-FR518275" at bounding box center [353, 296] width 163 height 38
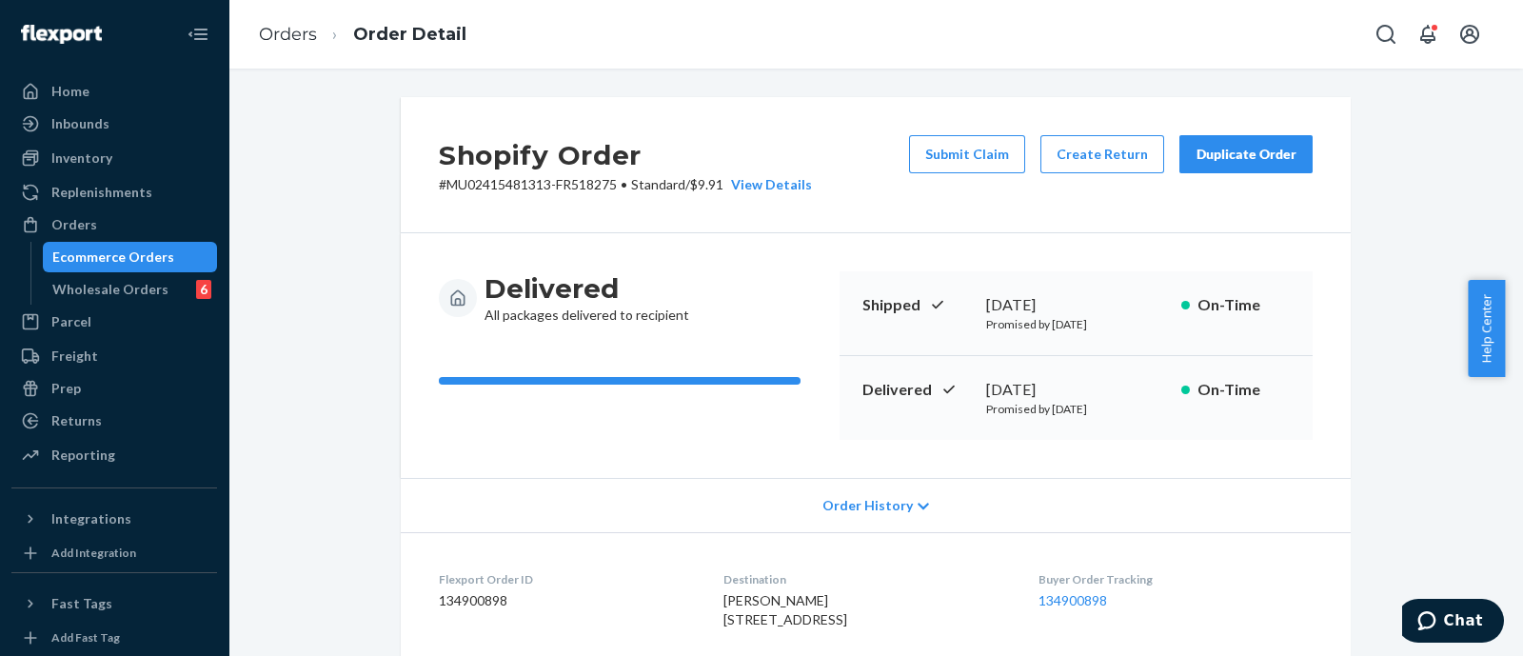
click at [541, 428] on div "Delivered All packages delivered to recipient" at bounding box center [632, 355] width 386 height 168
click at [942, 166] on button "Submit Claim" at bounding box center [967, 154] width 116 height 38
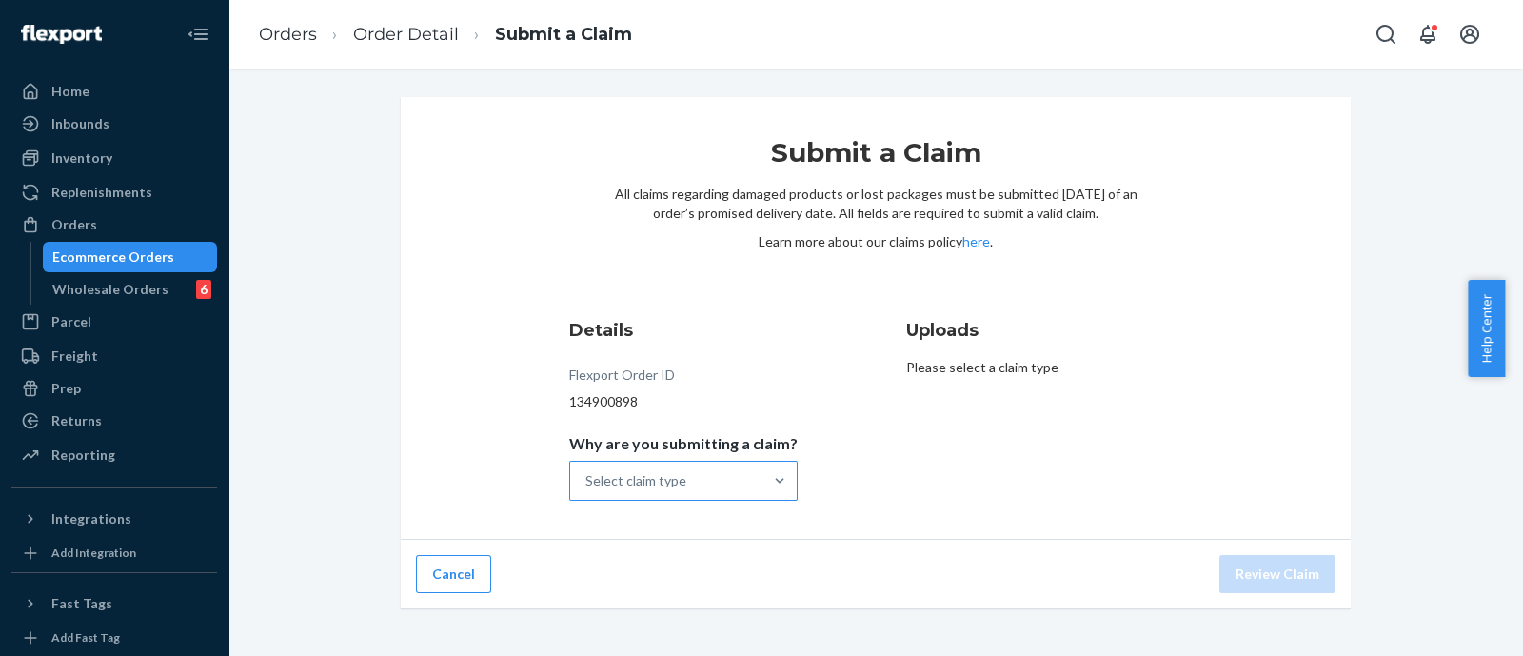
click at [687, 484] on div "Select claim type" at bounding box center [666, 481] width 192 height 38
click at [587, 484] on input "Why are you submitting a claim? Select claim type" at bounding box center [586, 480] width 2 height 19
click at [690, 626] on div "Missing product" at bounding box center [683, 642] width 221 height 38
click at [587, 490] on input "Why are you submitting a claim? option Missing product focused, 4 of 4. 4 resul…" at bounding box center [586, 480] width 2 height 19
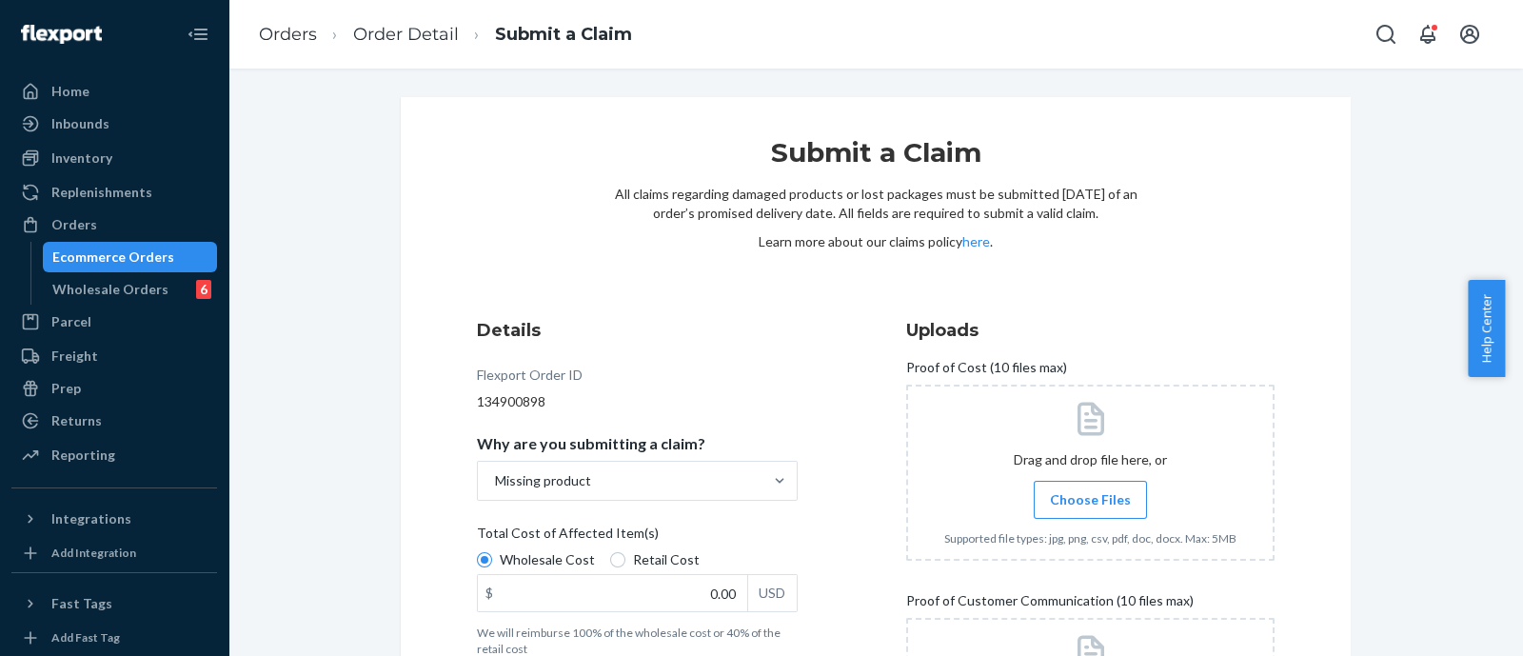
click at [658, 559] on span "Retail Cost" at bounding box center [666, 559] width 67 height 19
click at [625, 559] on input "Retail Cost" at bounding box center [617, 559] width 15 height 15
radio input "true"
click at [706, 598] on input "0.00" at bounding box center [612, 593] width 269 height 36
type input "22.00"
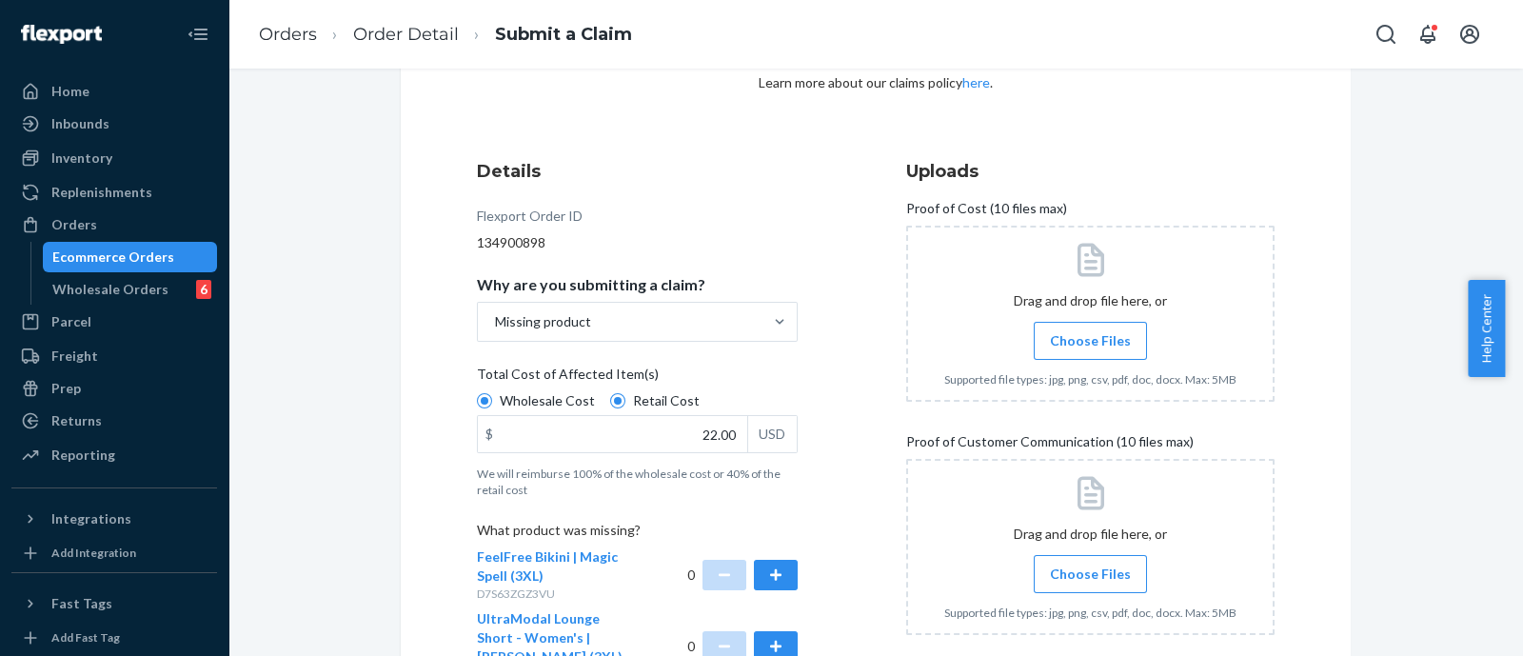
scroll to position [237, 0]
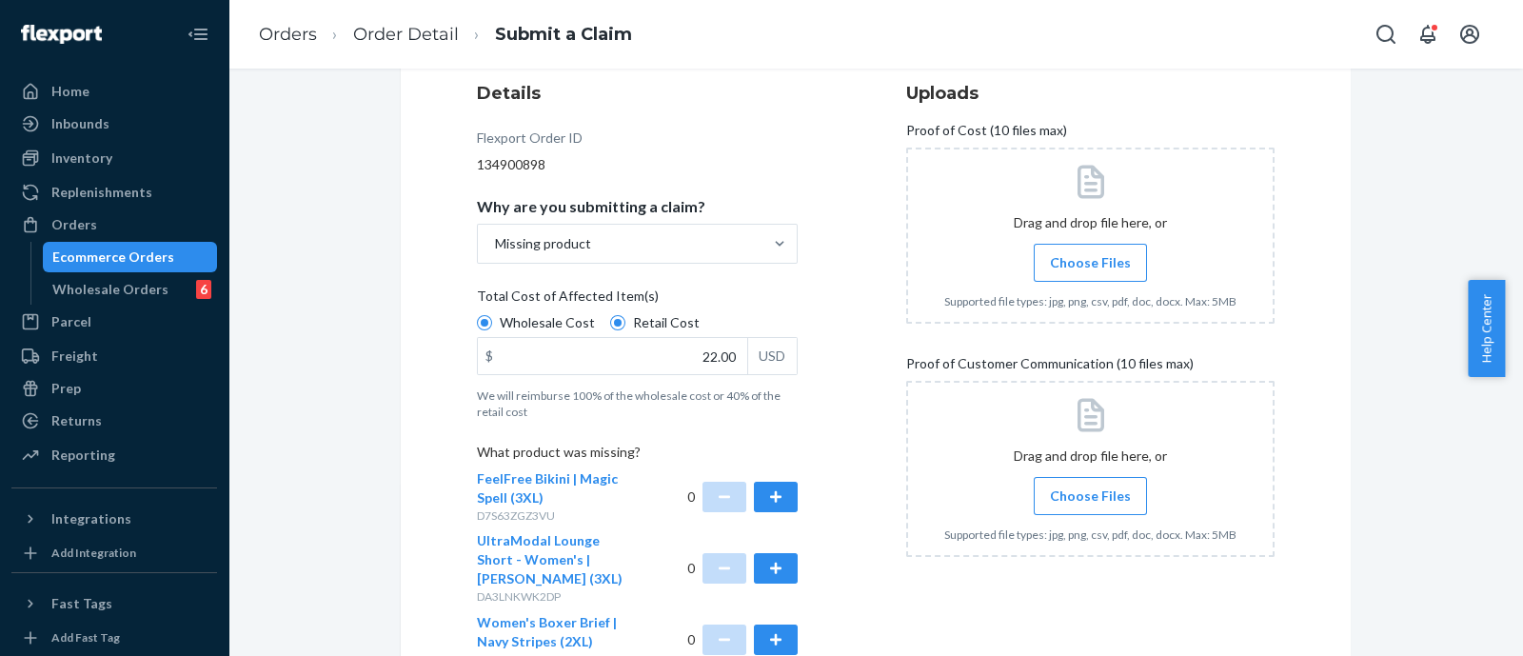
click at [841, 525] on div "Details Flexport Order ID 134900898 Why are you submitting a claim? Missing pro…" at bounding box center [876, 507] width 798 height 853
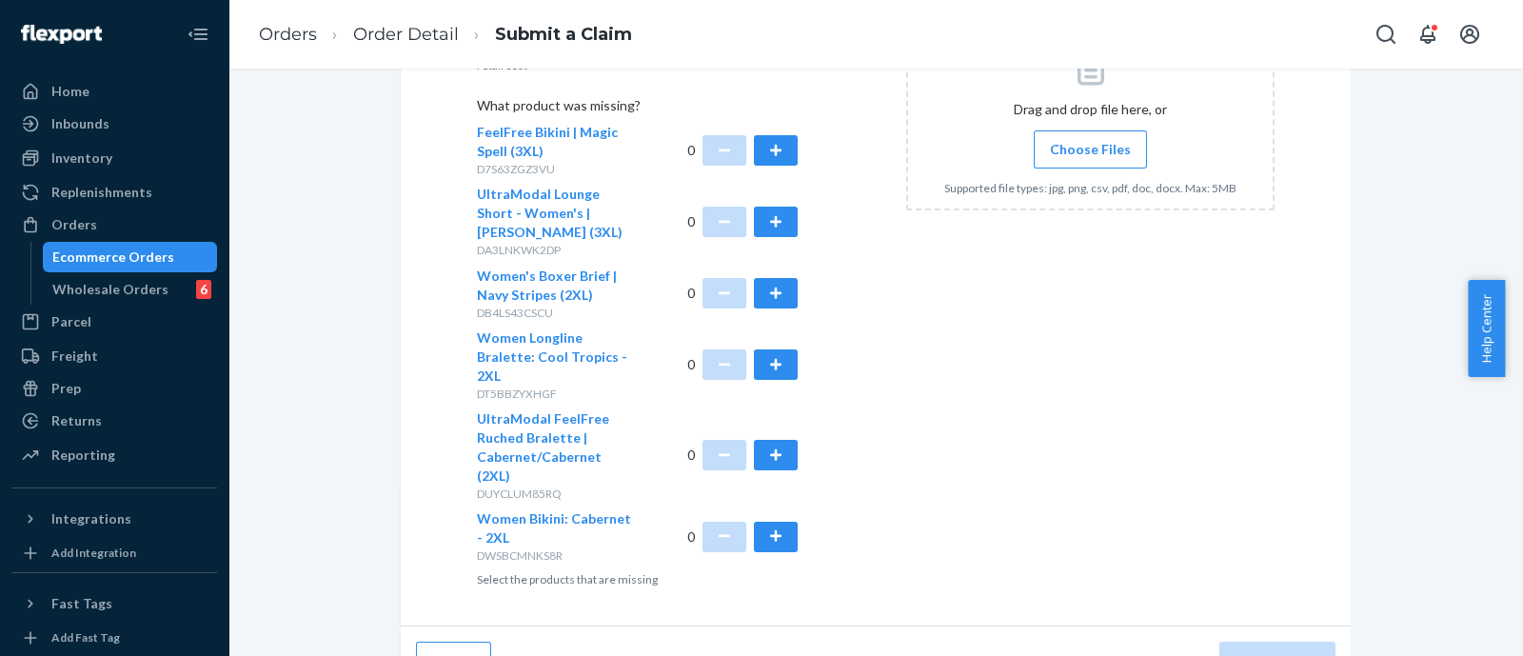
click at [740, 509] on div "0" at bounding box center [742, 536] width 111 height 54
click at [784, 522] on button "button" at bounding box center [776, 537] width 44 height 30
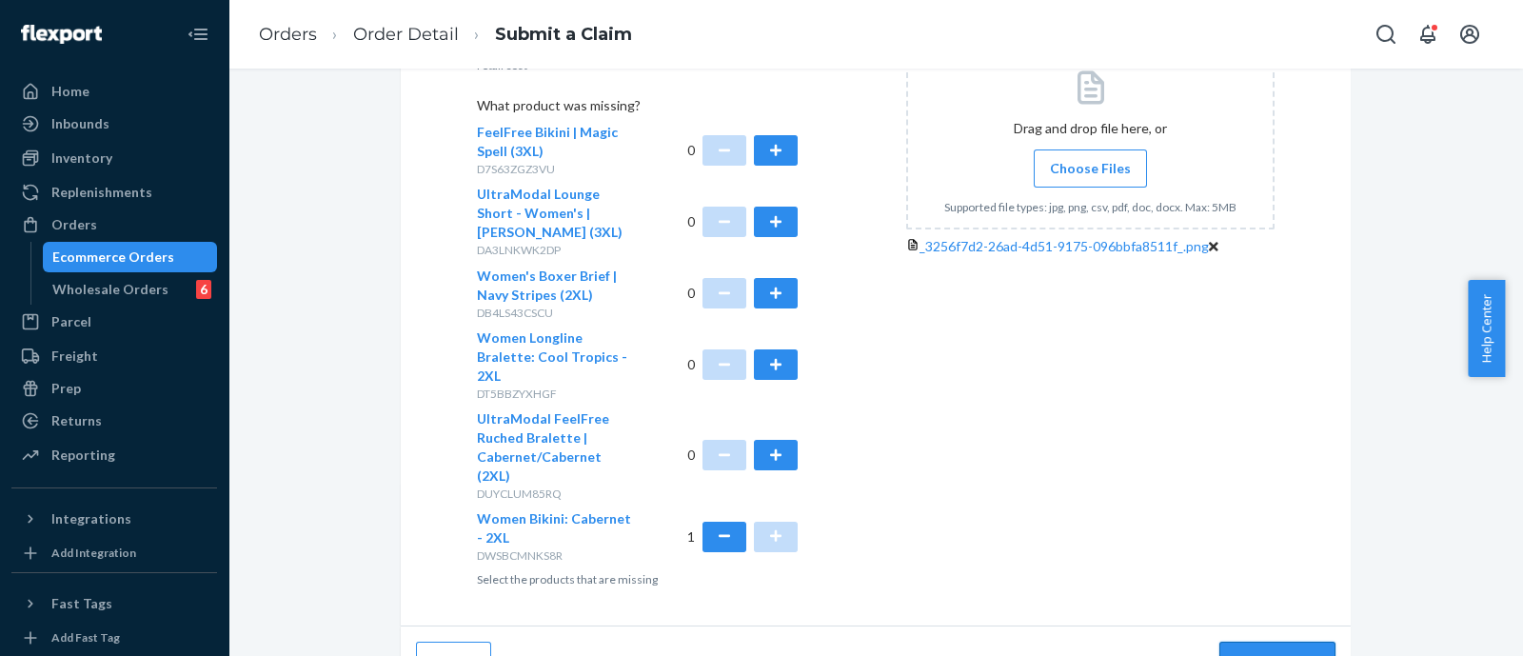
click at [1299, 642] on button "Review Claim" at bounding box center [1277, 661] width 116 height 38
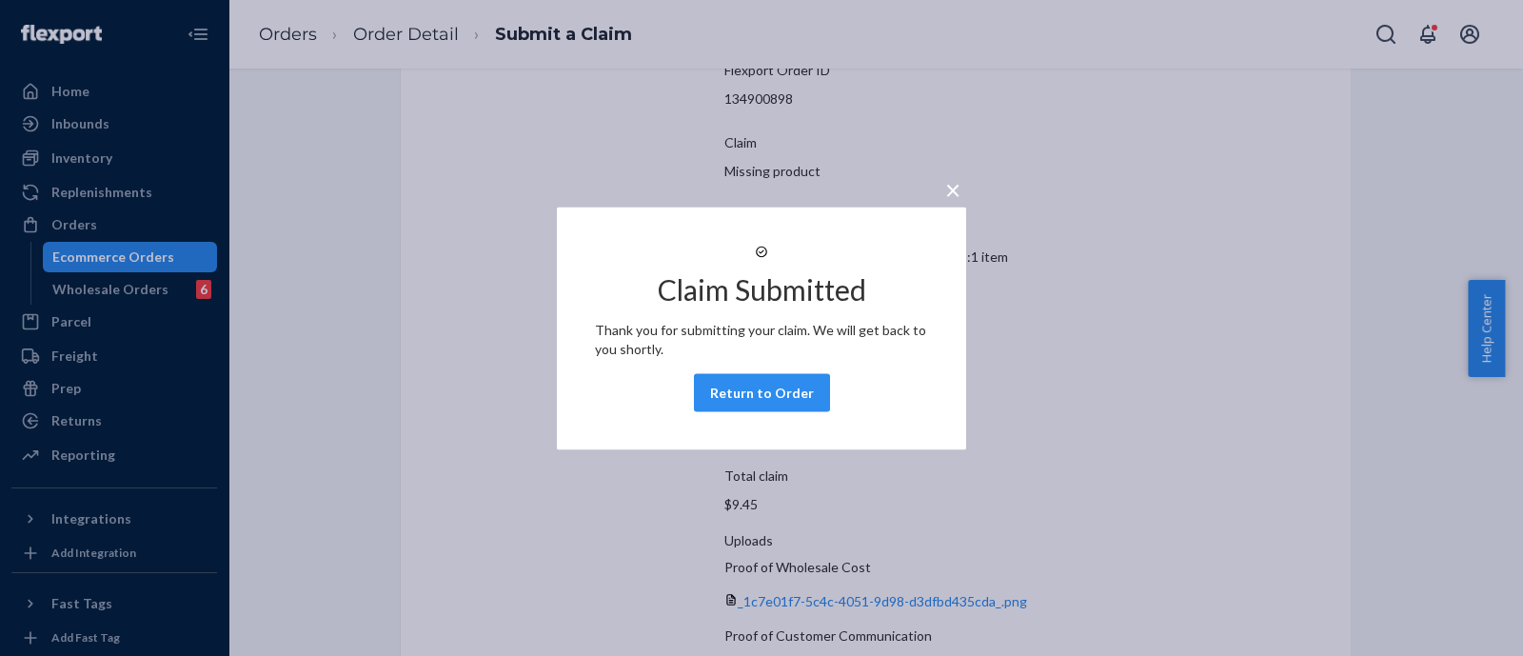
click at [748, 411] on button "Return to Order" at bounding box center [762, 392] width 136 height 38
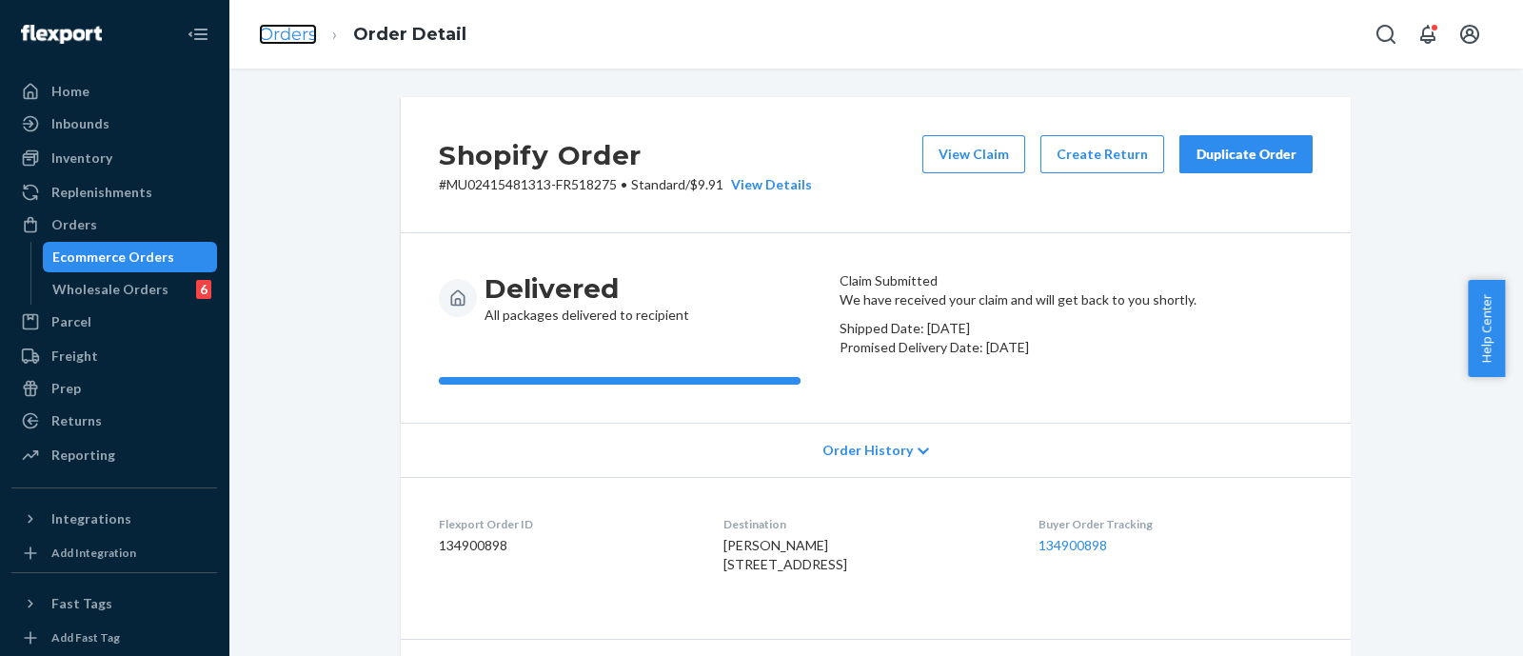
click at [284, 30] on link "Orders" at bounding box center [288, 34] width 58 height 21
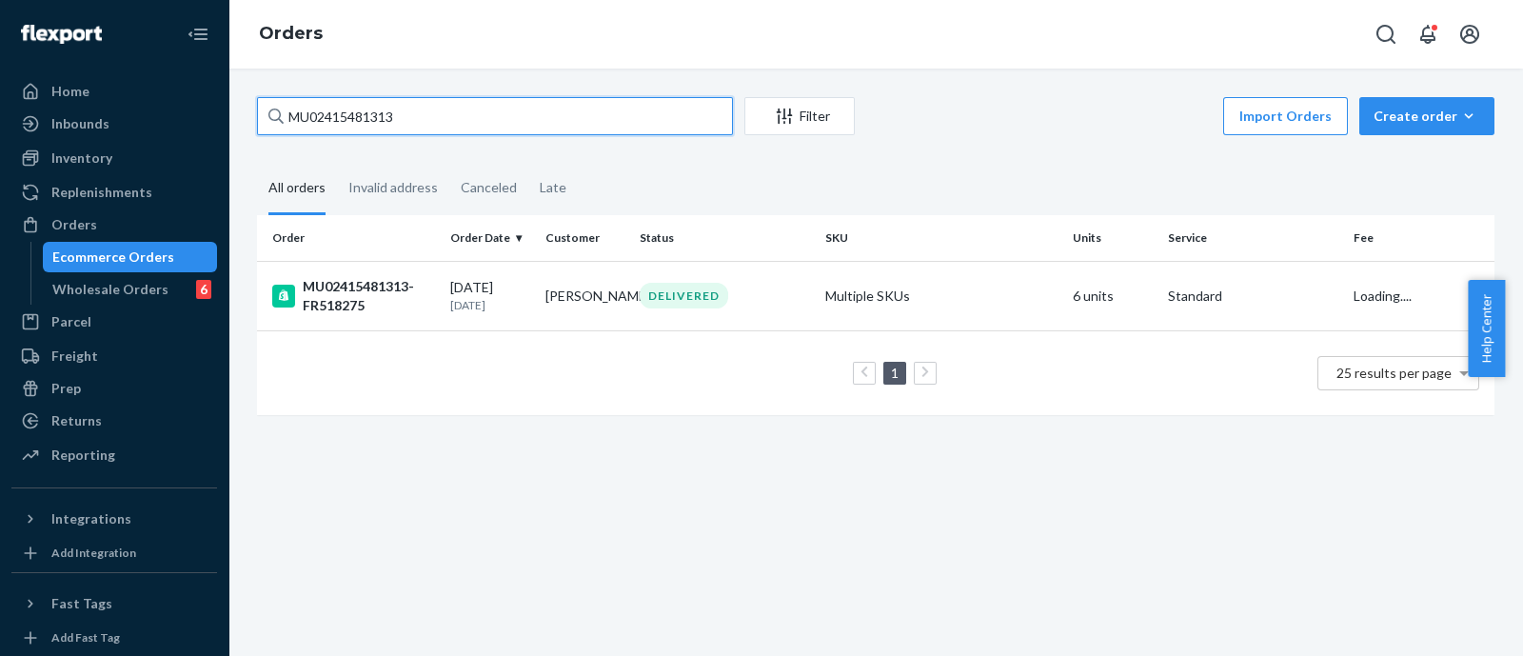
click at [440, 120] on input "MU02415481313" at bounding box center [495, 116] width 476 height 38
paste input "65882"
type input "MU02415465882"
click at [382, 317] on td "MU02415465882-FR502644" at bounding box center [350, 295] width 186 height 69
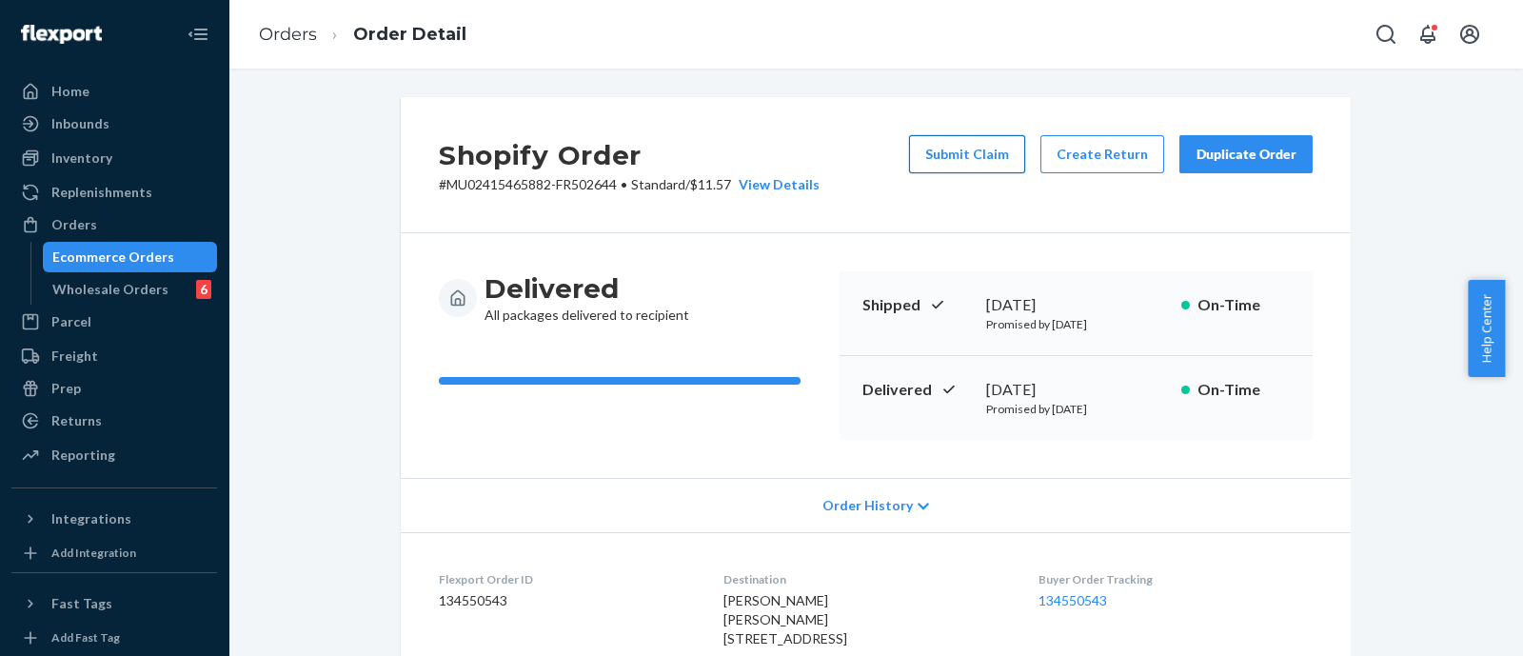
click at [957, 150] on button "Submit Claim" at bounding box center [967, 154] width 116 height 38
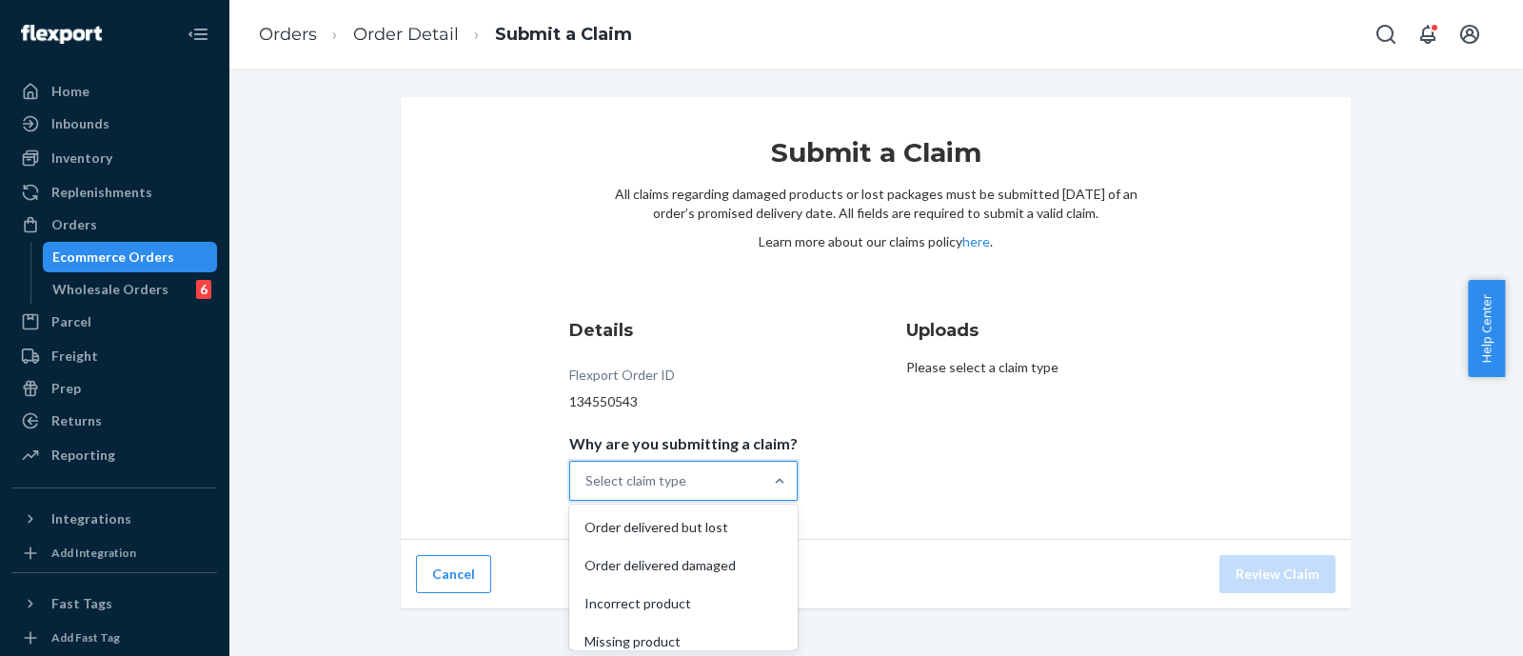
click at [693, 473] on div "Select claim type" at bounding box center [666, 481] width 192 height 38
click at [587, 473] on input "Why are you submitting a claim? option Order delivered but lost focused, 1 of 4…" at bounding box center [586, 480] width 2 height 19
click at [677, 605] on div "Incorrect product" at bounding box center [683, 603] width 221 height 38
click at [587, 490] on input "Why are you submitting a claim? option Incorrect product focused, 3 of 4. 4 res…" at bounding box center [586, 480] width 2 height 19
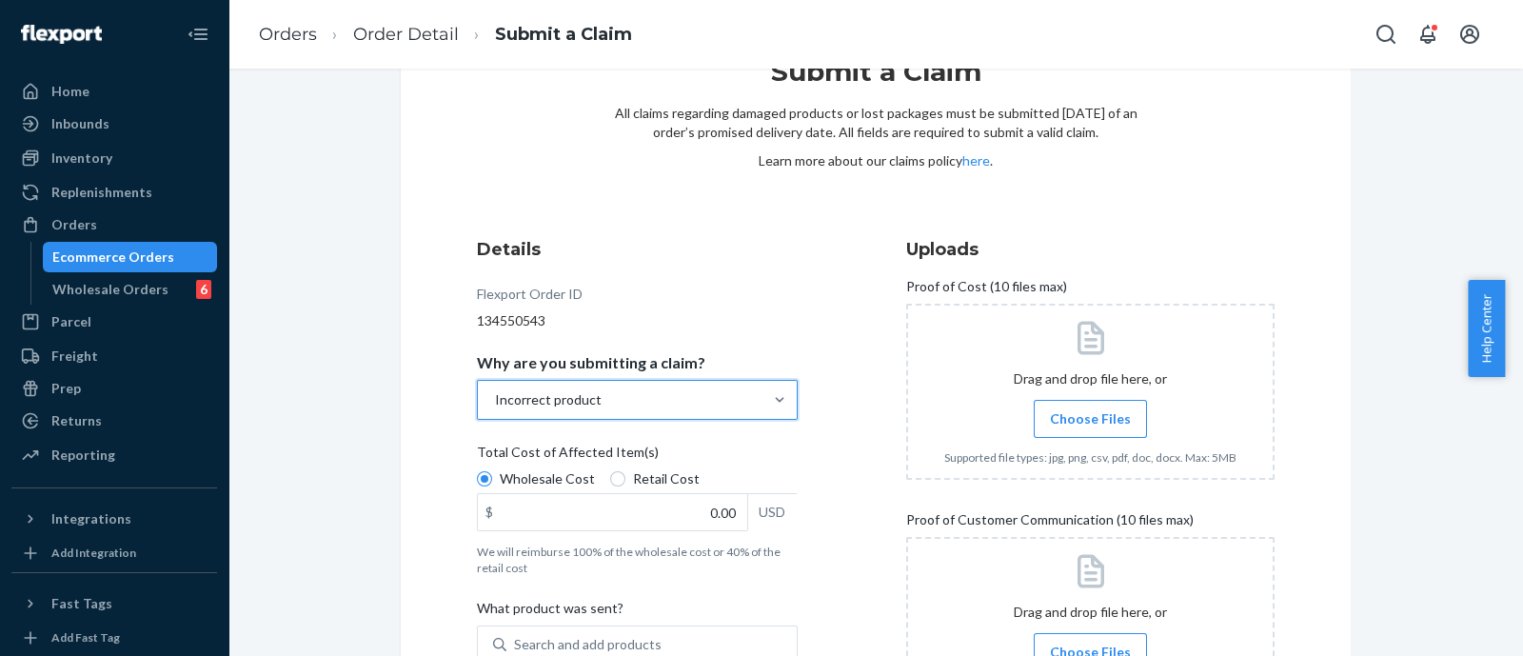
scroll to position [118, 0]
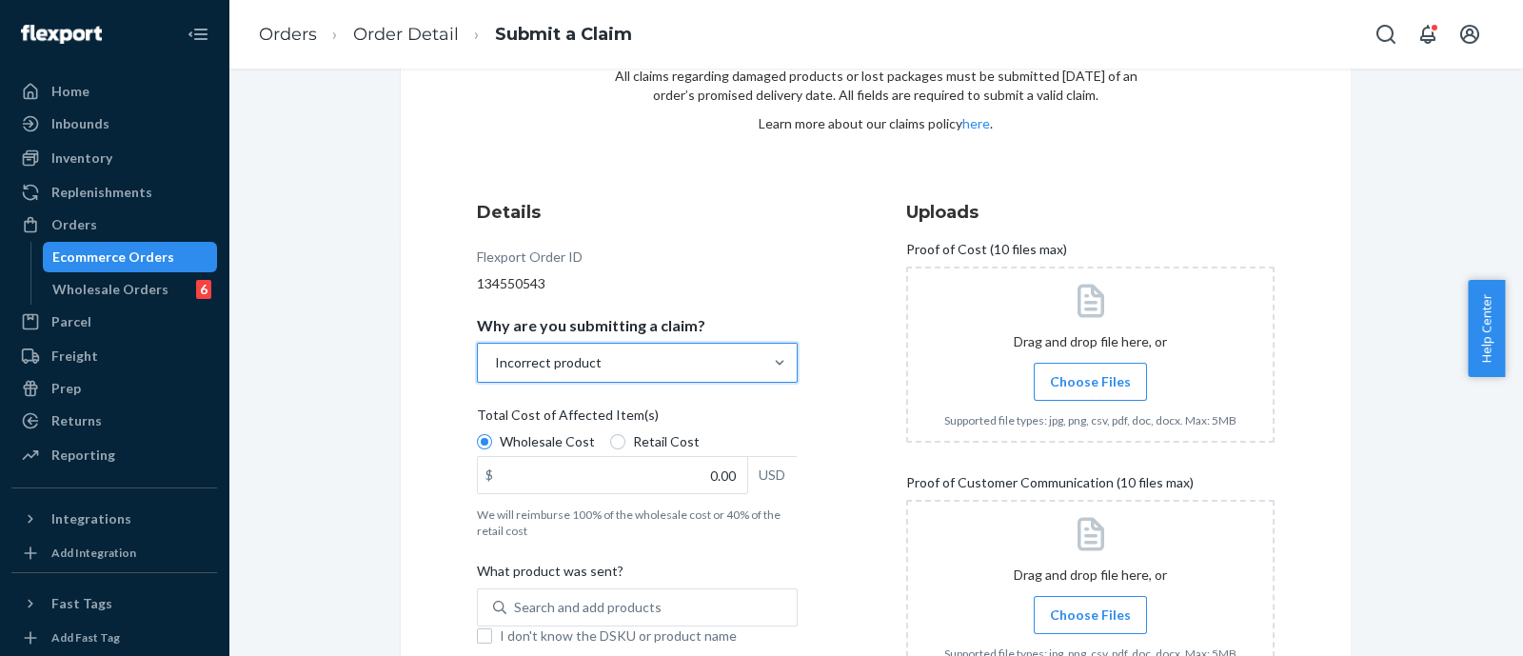
click at [643, 445] on span "Retail Cost" at bounding box center [666, 441] width 67 height 19
click at [625, 445] on input "Retail Cost" at bounding box center [617, 441] width 15 height 15
radio input "true"
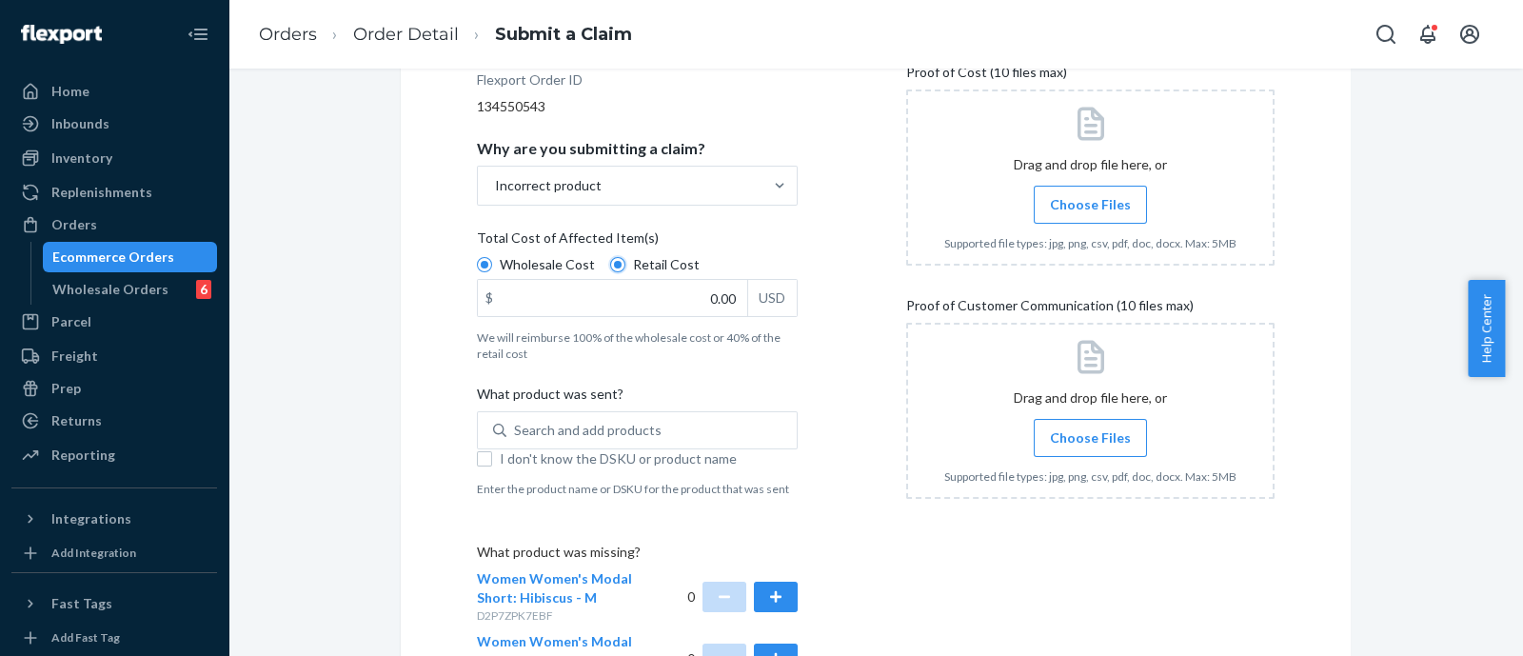
scroll to position [357, 0]
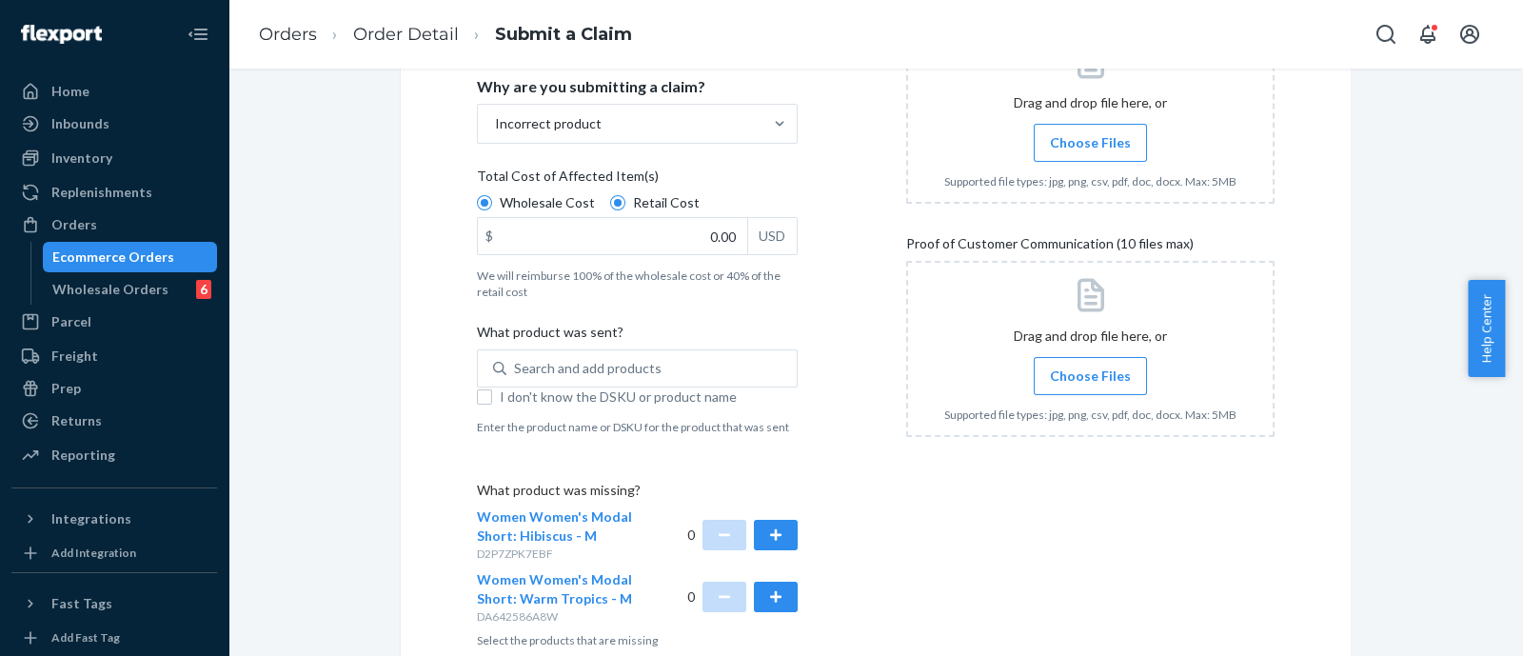
click at [635, 346] on div "What product was sent?" at bounding box center [637, 336] width 321 height 27
click at [516, 359] on input "Search and add products" at bounding box center [515, 368] width 2 height 19
paste input "W820-TPM-M"
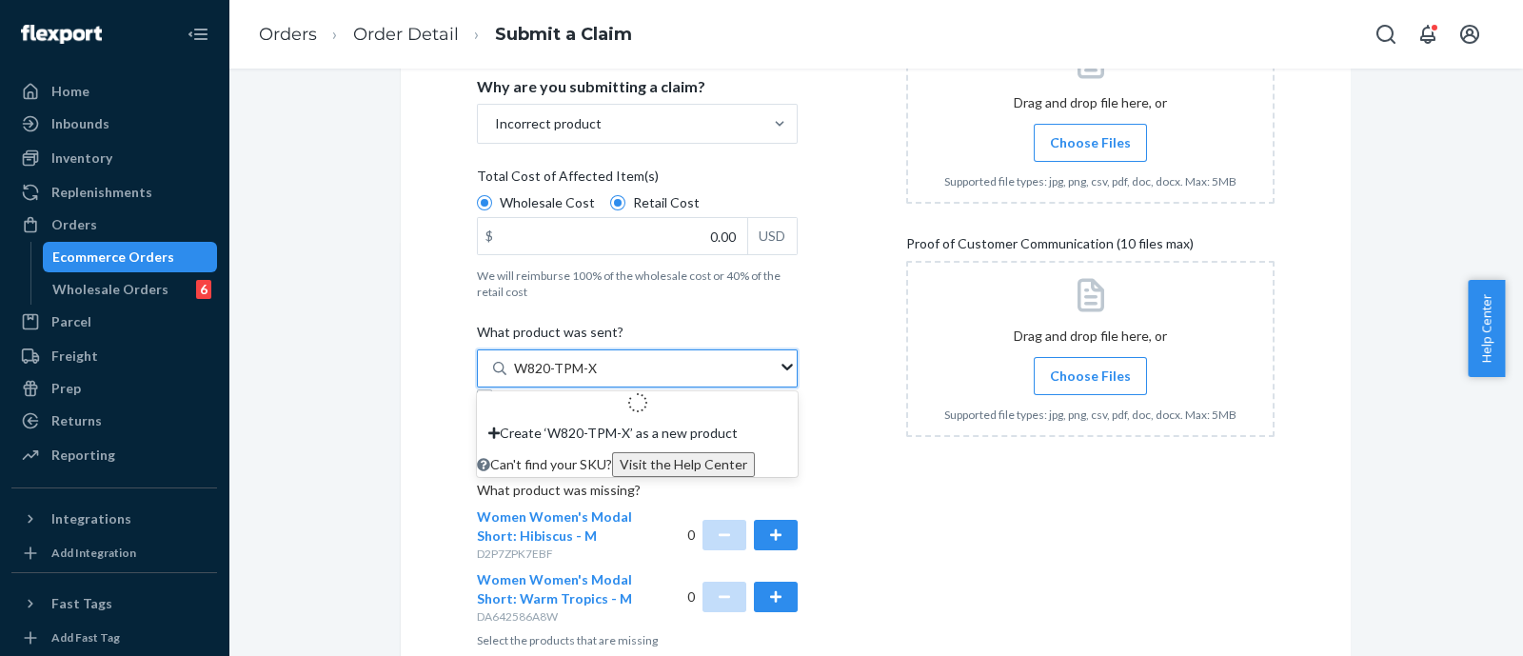
type input "W820-TPM-XS"
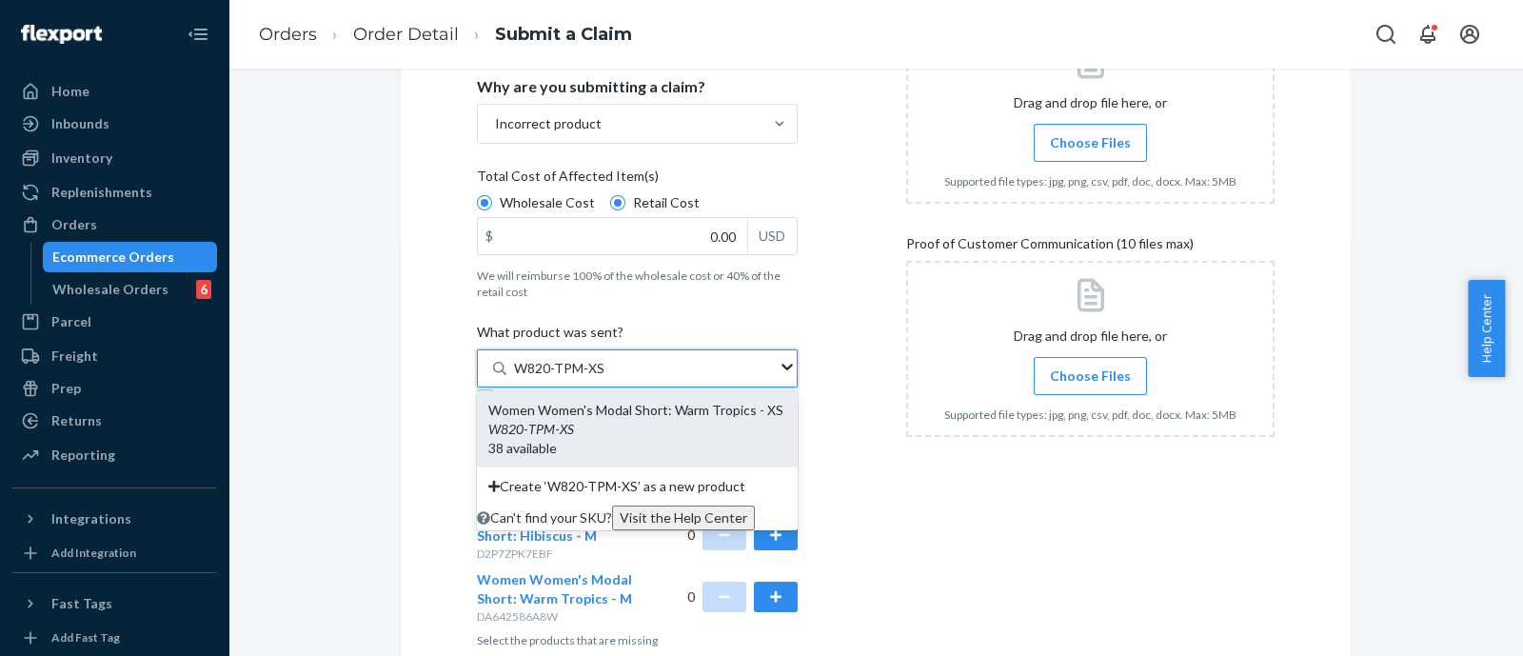
click at [663, 420] on div "Women Women's Modal Short: Warm Tropics - XS" at bounding box center [637, 410] width 298 height 19
click at [604, 378] on input "W820-TPM-XS" at bounding box center [559, 368] width 90 height 19
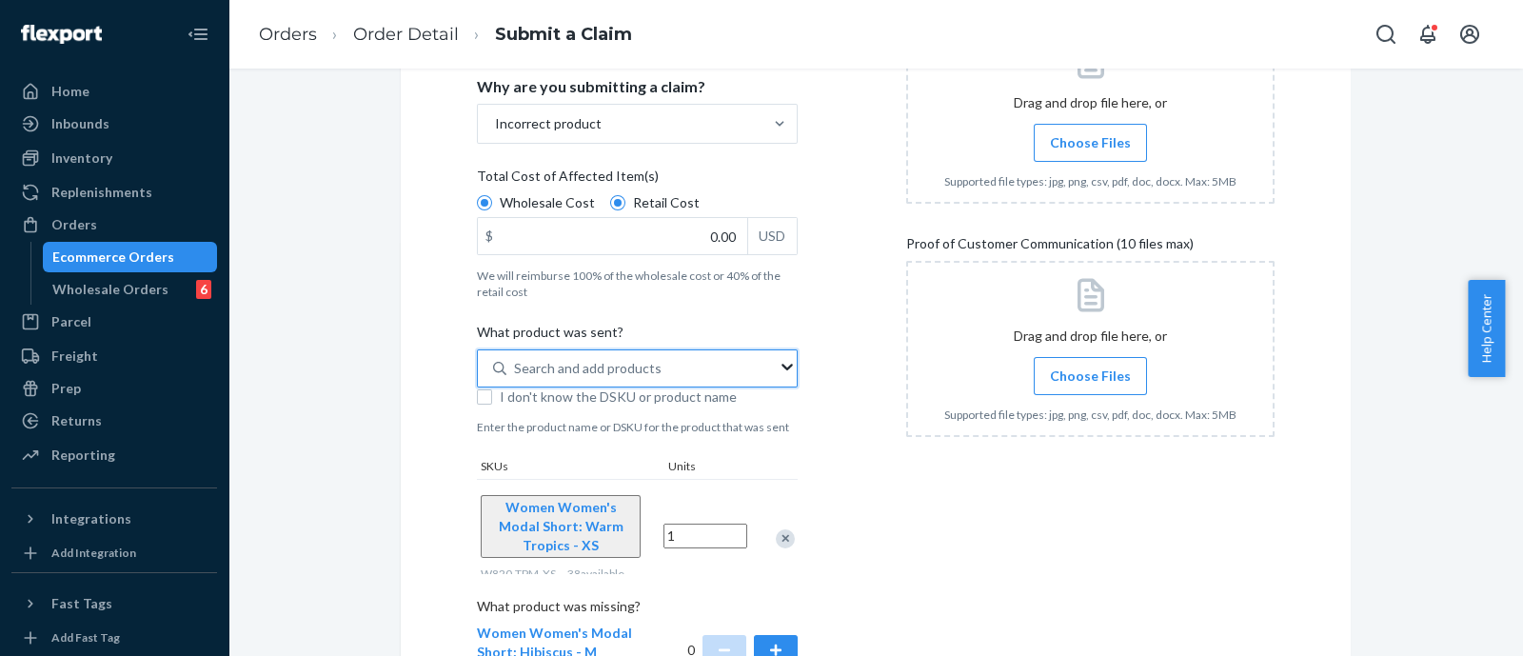
click at [906, 523] on div "Uploads Proof of Cost (10 files max) Drag and drop file here, or Choose Files S…" at bounding box center [1090, 362] width 368 height 818
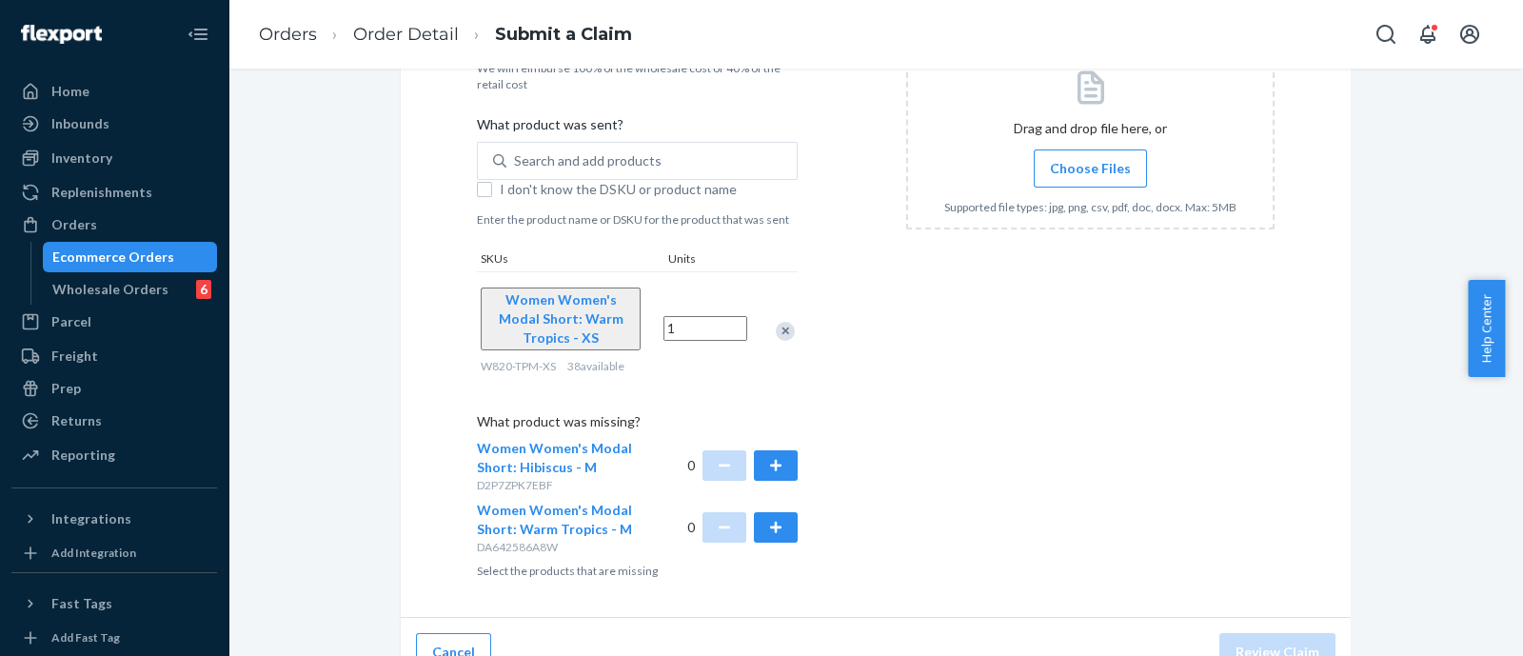
scroll to position [569, 0]
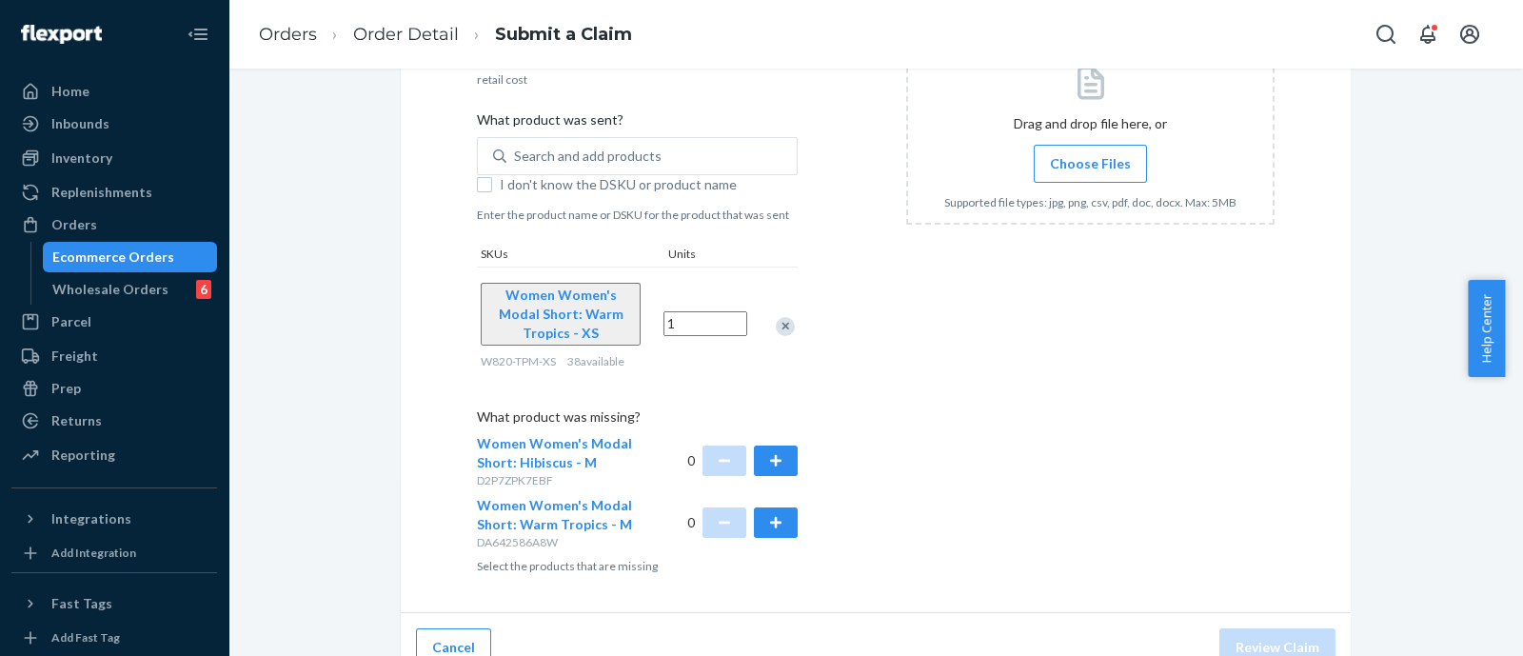
click at [807, 495] on div "Details Flexport Order ID 134550543 Why are you submitting a claim? Incorrect p…" at bounding box center [661, 161] width 368 height 848
click at [777, 507] on button "button" at bounding box center [776, 522] width 44 height 30
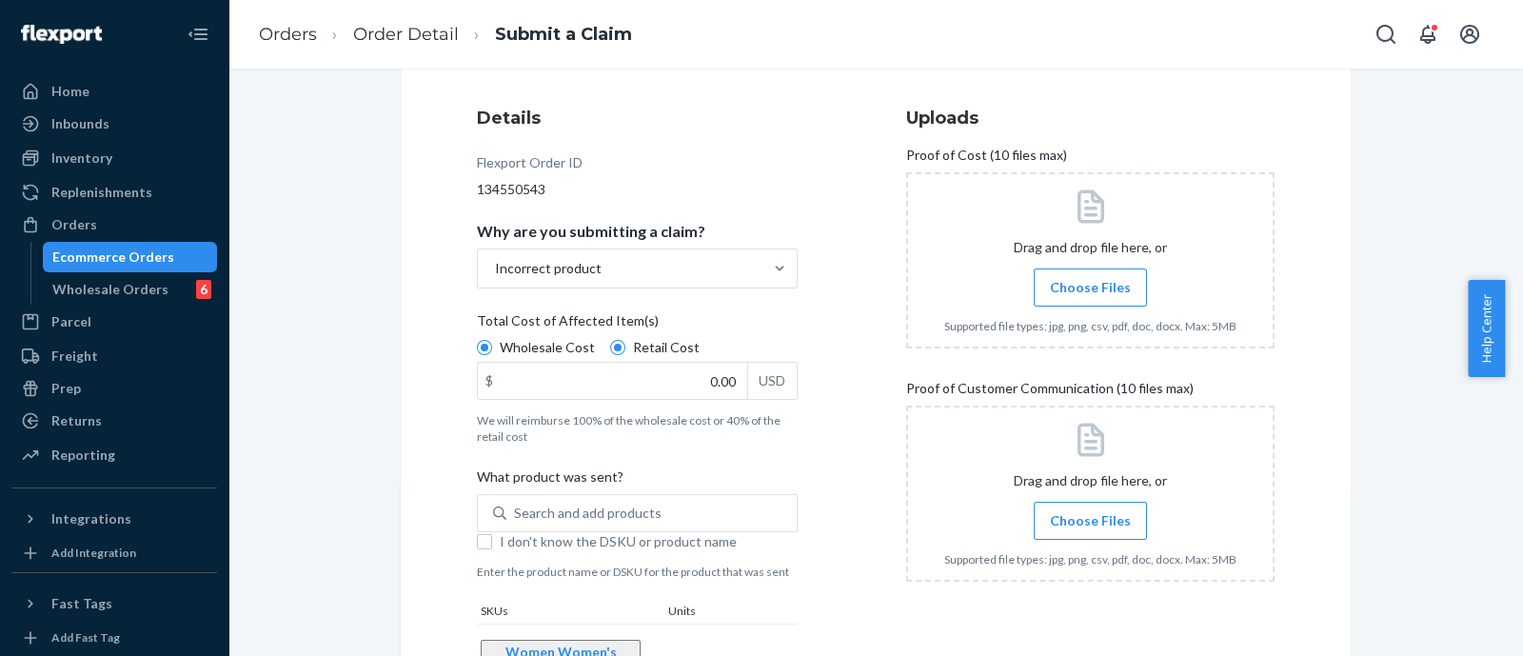
click at [1016, 511] on div at bounding box center [1090, 493] width 368 height 176
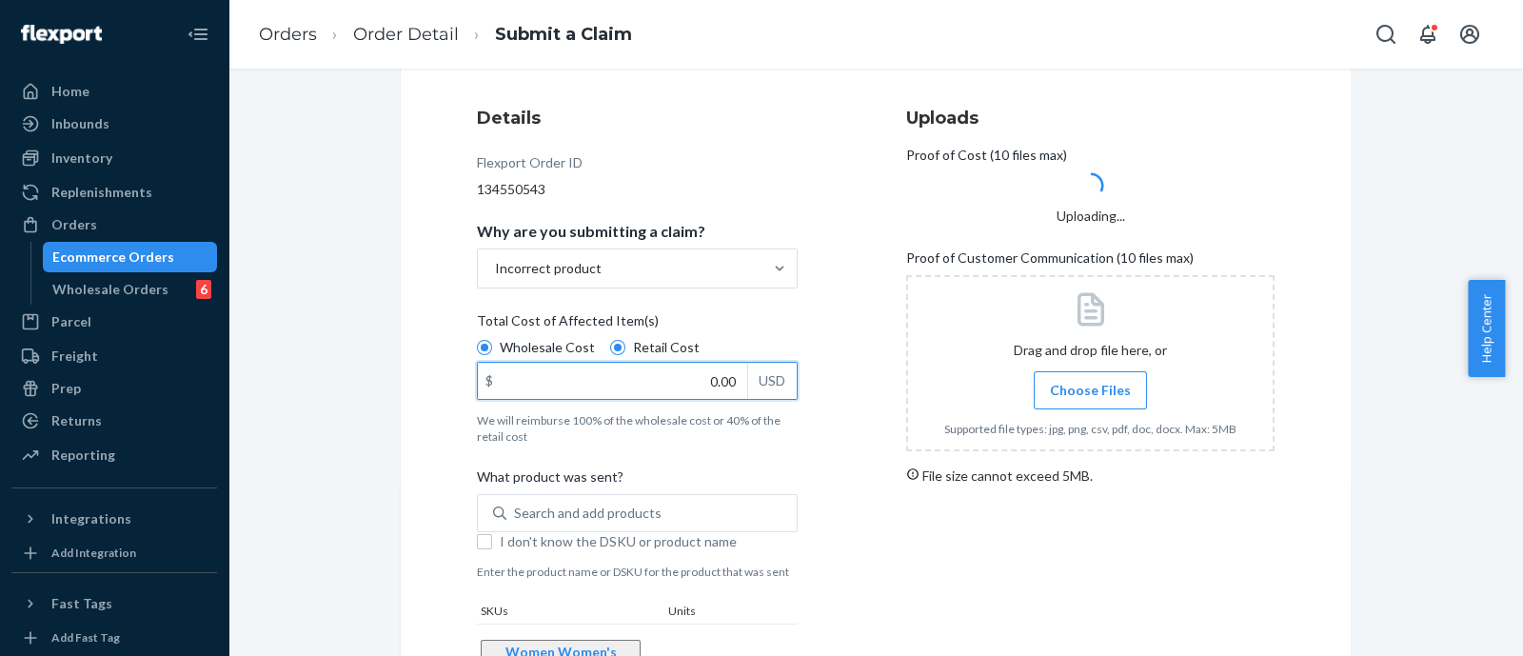
click at [710, 379] on input "0.00" at bounding box center [612, 381] width 269 height 36
type input "49.00"
click at [804, 500] on div "Details Flexport Order ID 134550543 Why are you submitting a claim? Incorrect p…" at bounding box center [661, 518] width 368 height 848
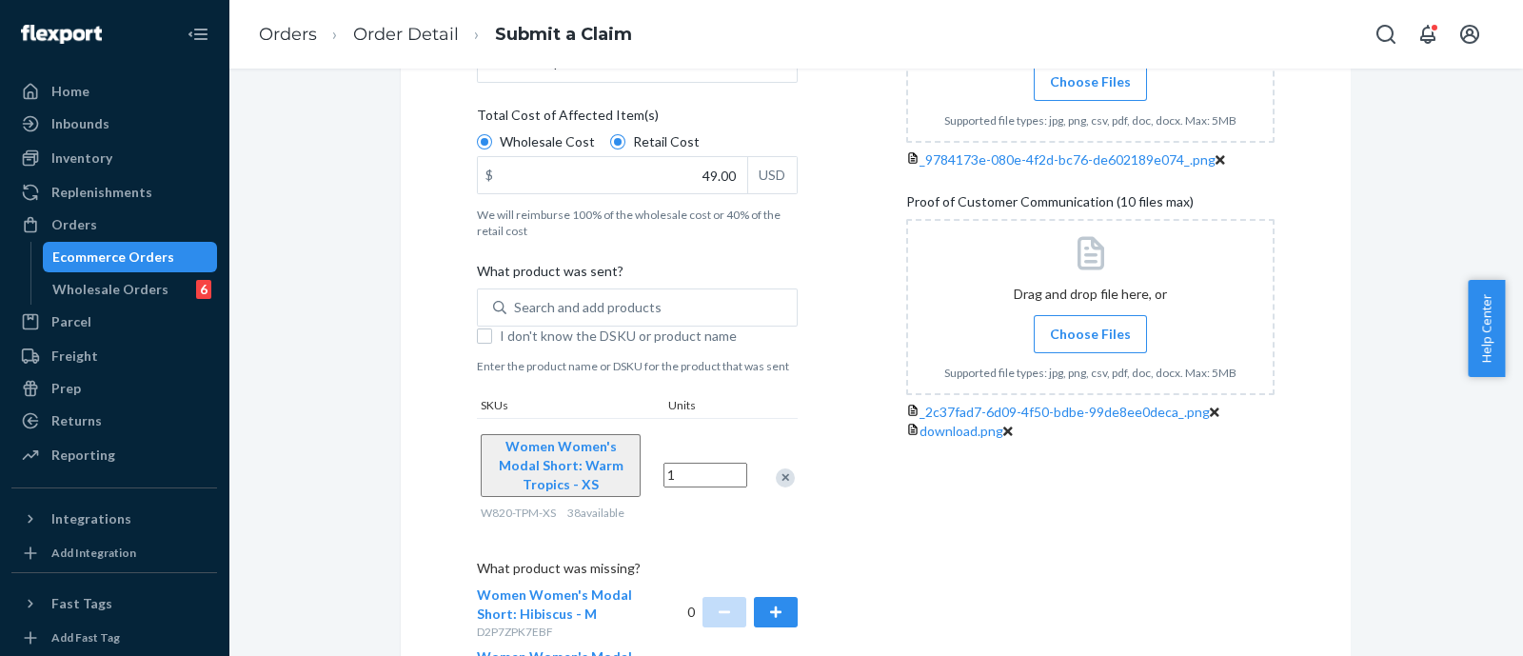
scroll to position [569, 0]
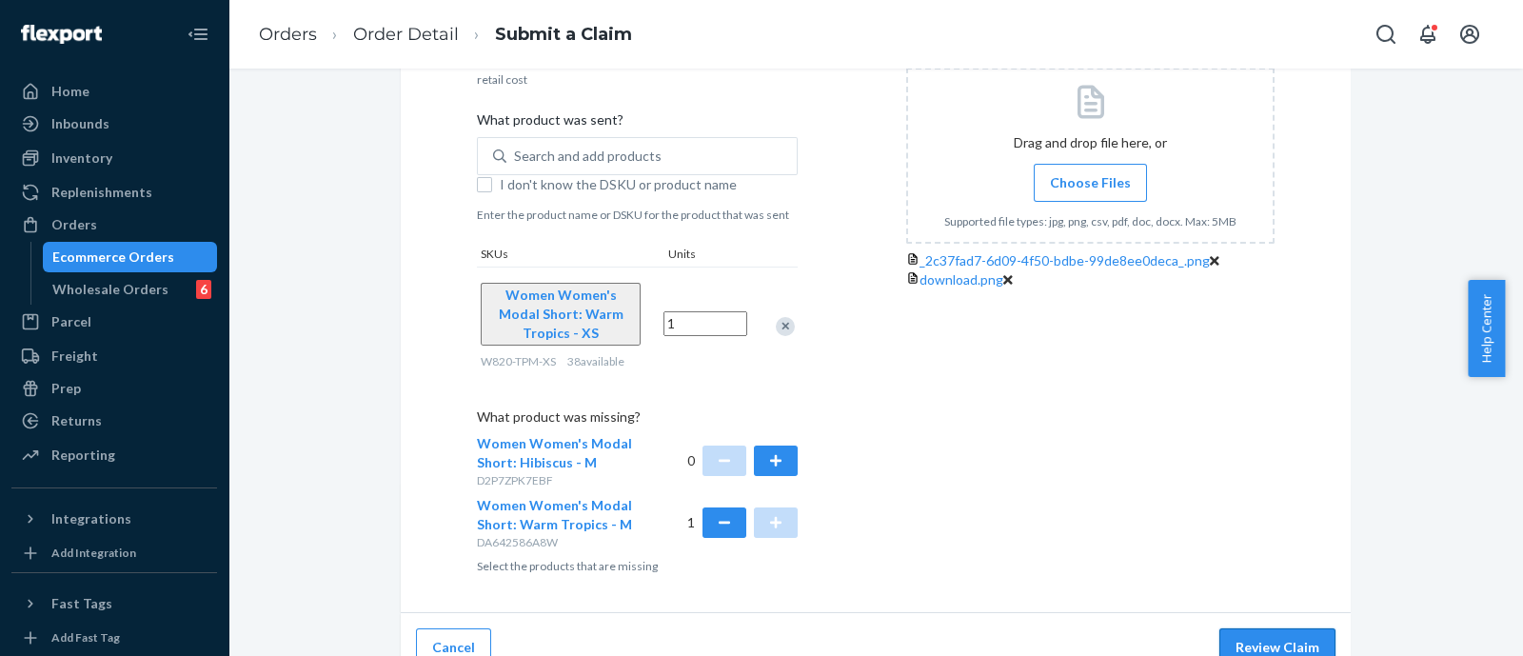
click at [1245, 628] on button "Review Claim" at bounding box center [1277, 647] width 116 height 38
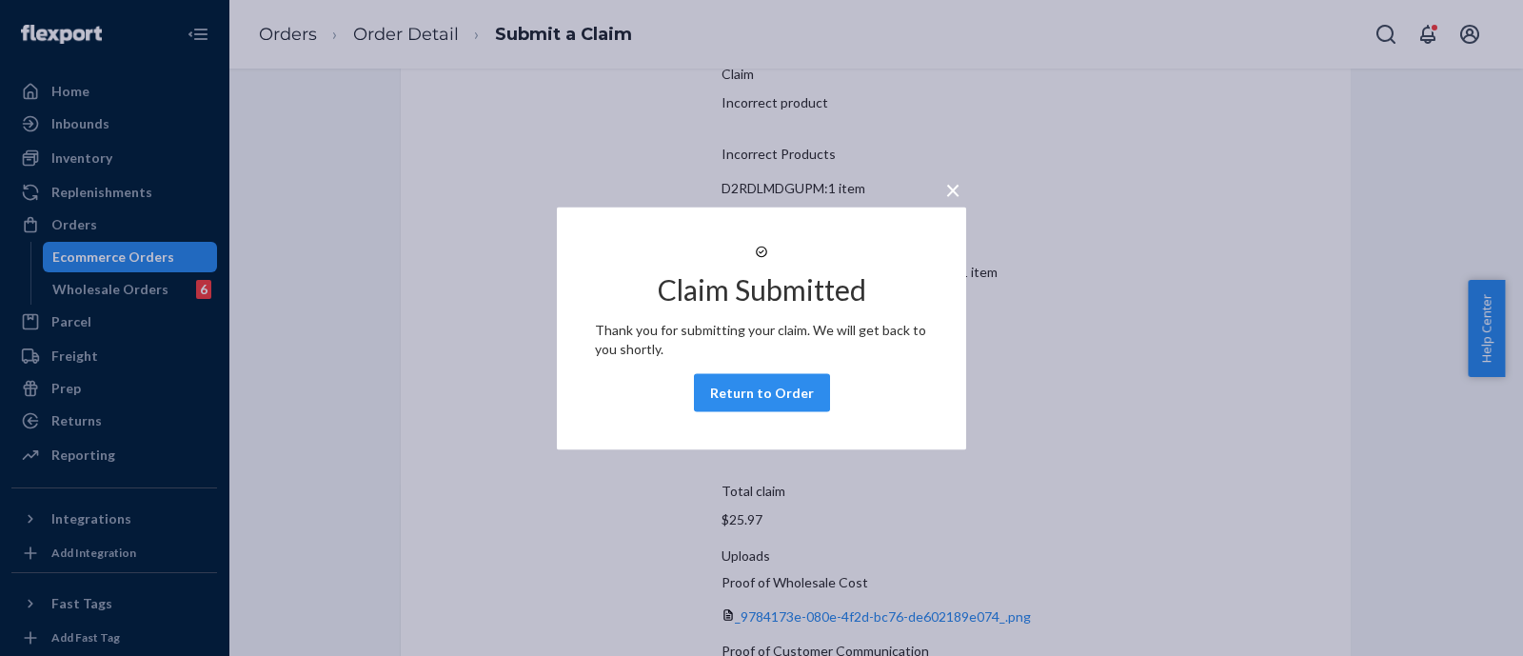
click at [536, 467] on div "× Claim Submitted Thank you for submitting your claim. We will get back to you …" at bounding box center [761, 328] width 1523 height 656
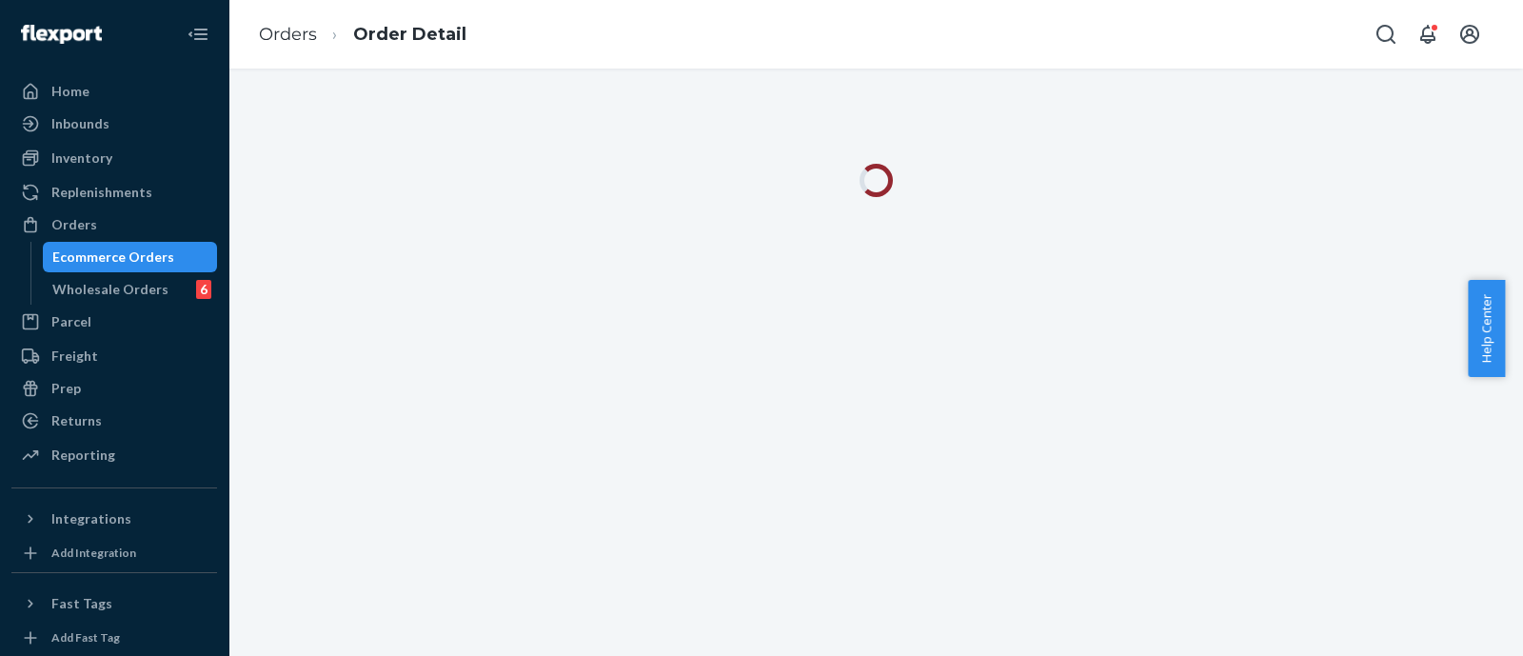
click at [754, 406] on div at bounding box center [875, 362] width 1295 height 587
drag, startPoint x: 928, startPoint y: 283, endPoint x: 690, endPoint y: 116, distance: 290.5
click at [928, 283] on div at bounding box center [875, 362] width 1295 height 587
